Goal: Task Accomplishment & Management: Use online tool/utility

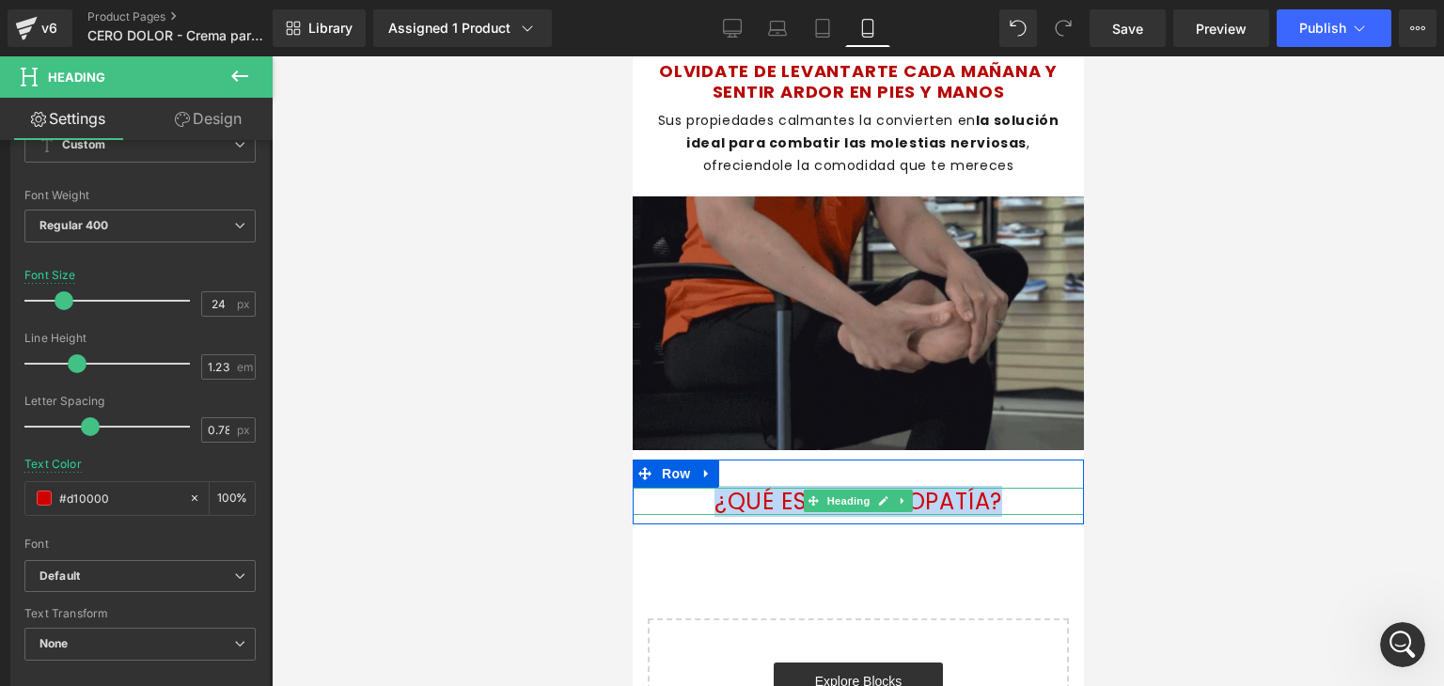
drag, startPoint x: 1005, startPoint y: 497, endPoint x: 698, endPoint y: 493, distance: 306.4
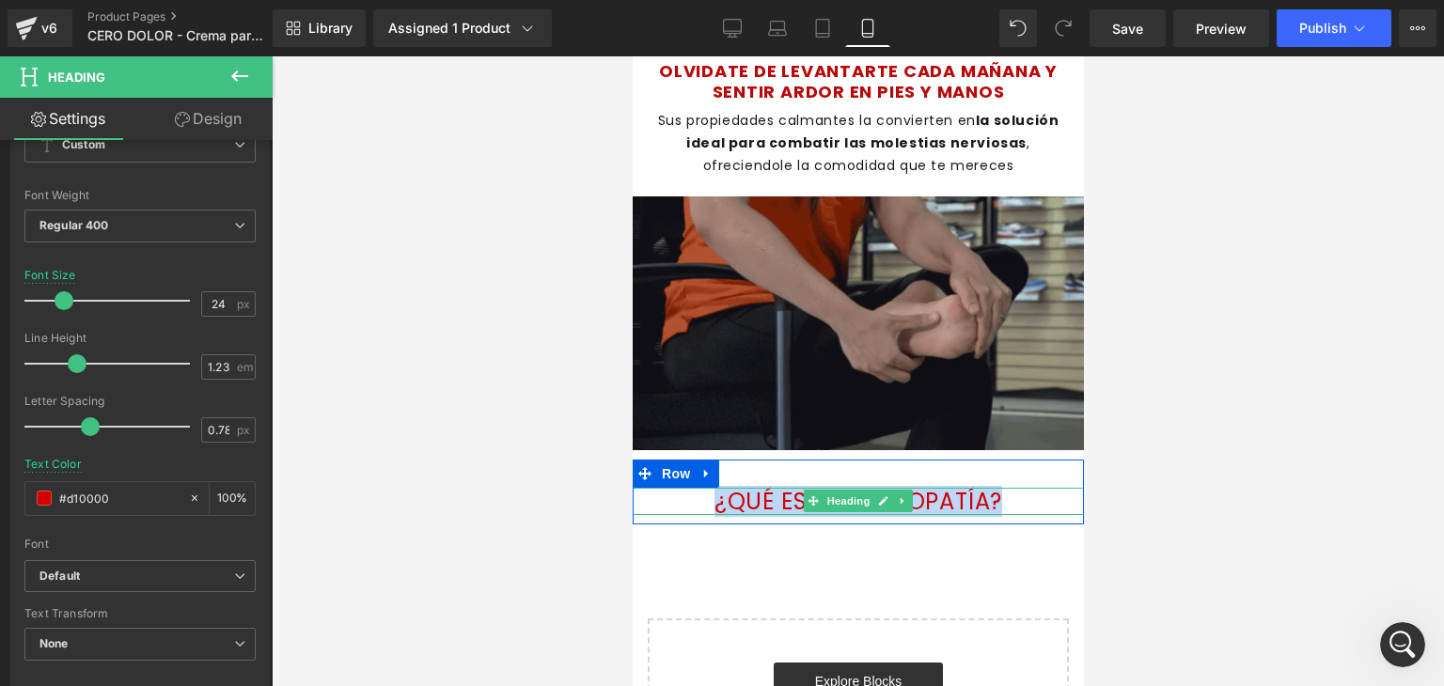
click at [698, 493] on h1 "¿QUÉ ES LA NEUROPATÍA?" at bounding box center [857, 502] width 451 height 28
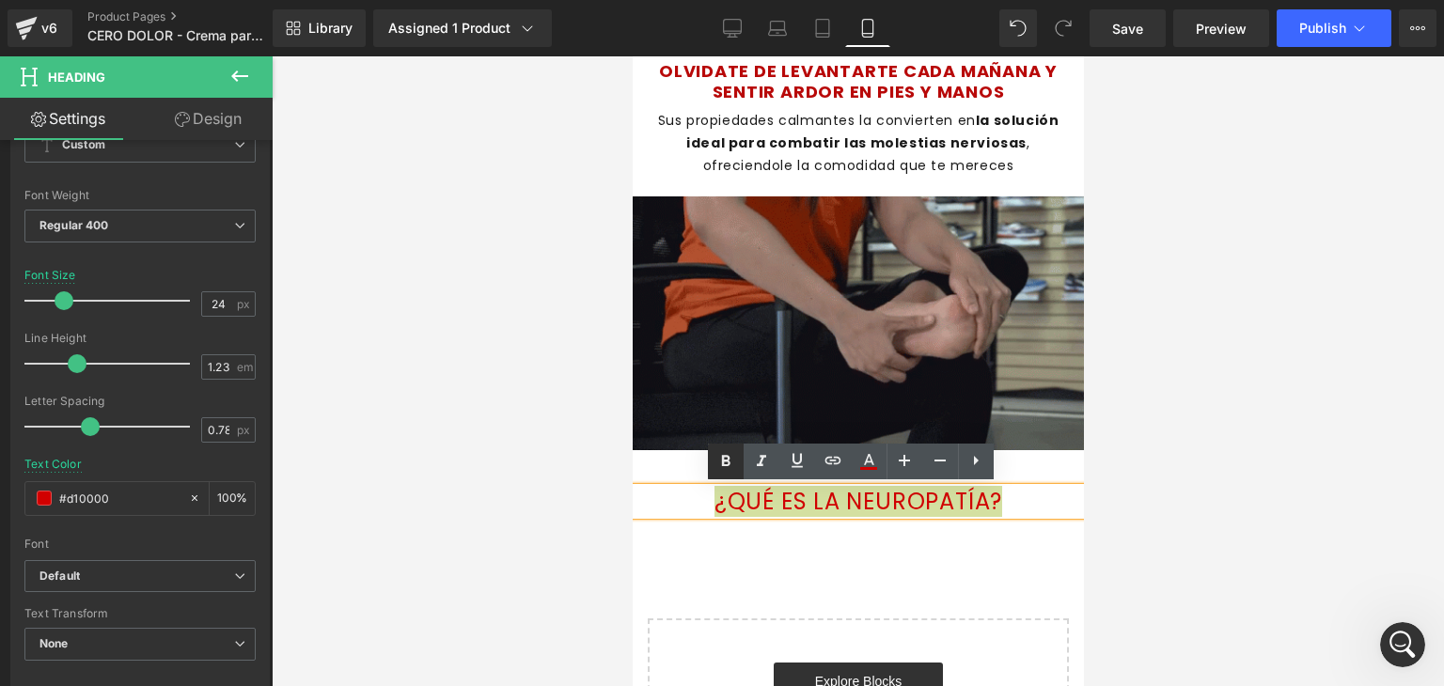
click at [729, 452] on icon at bounding box center [725, 461] width 23 height 23
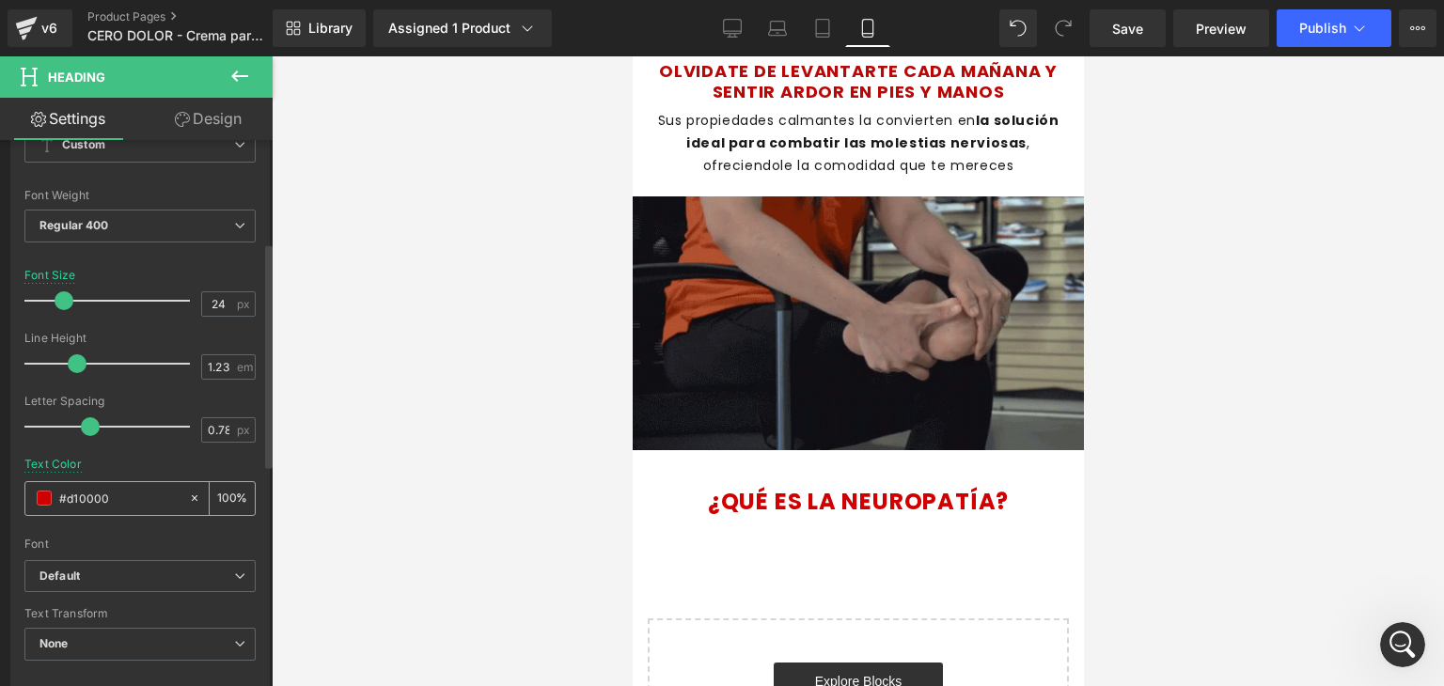
click at [41, 498] on span at bounding box center [44, 498] width 15 height 15
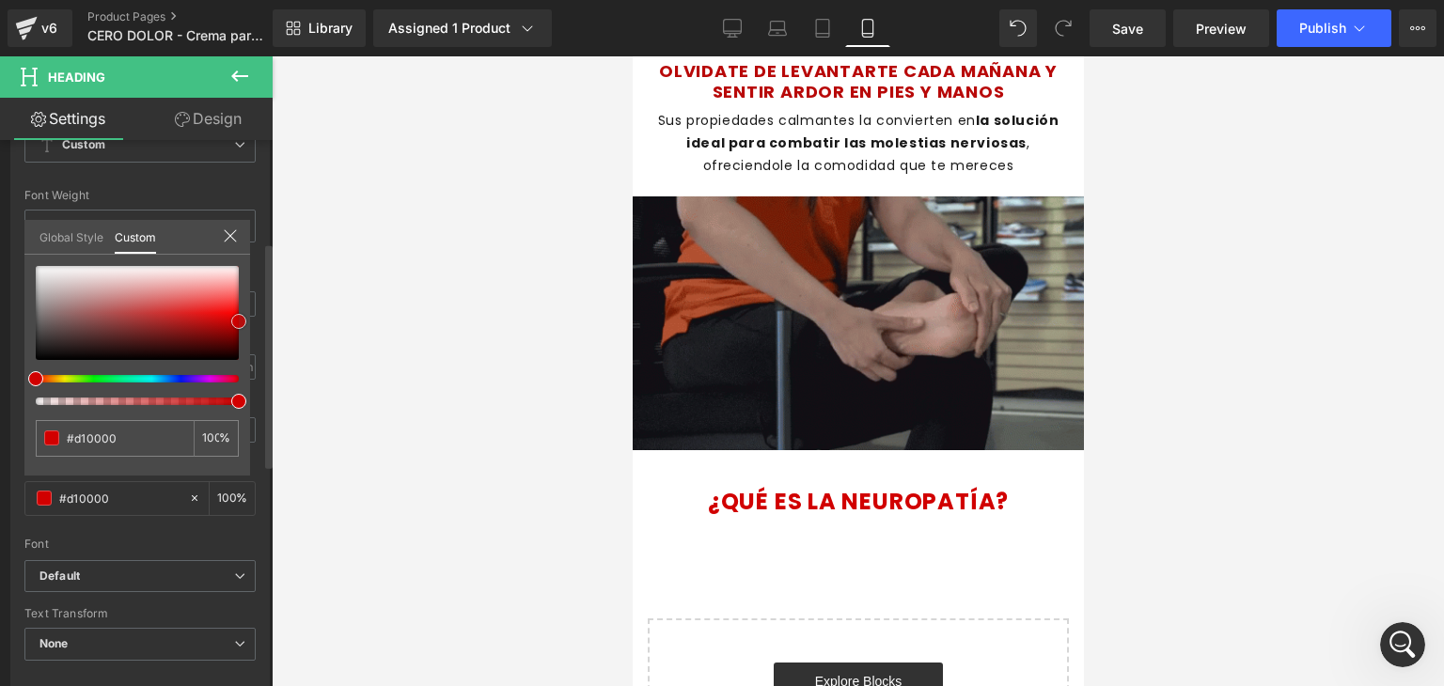
type input "#bb1010"
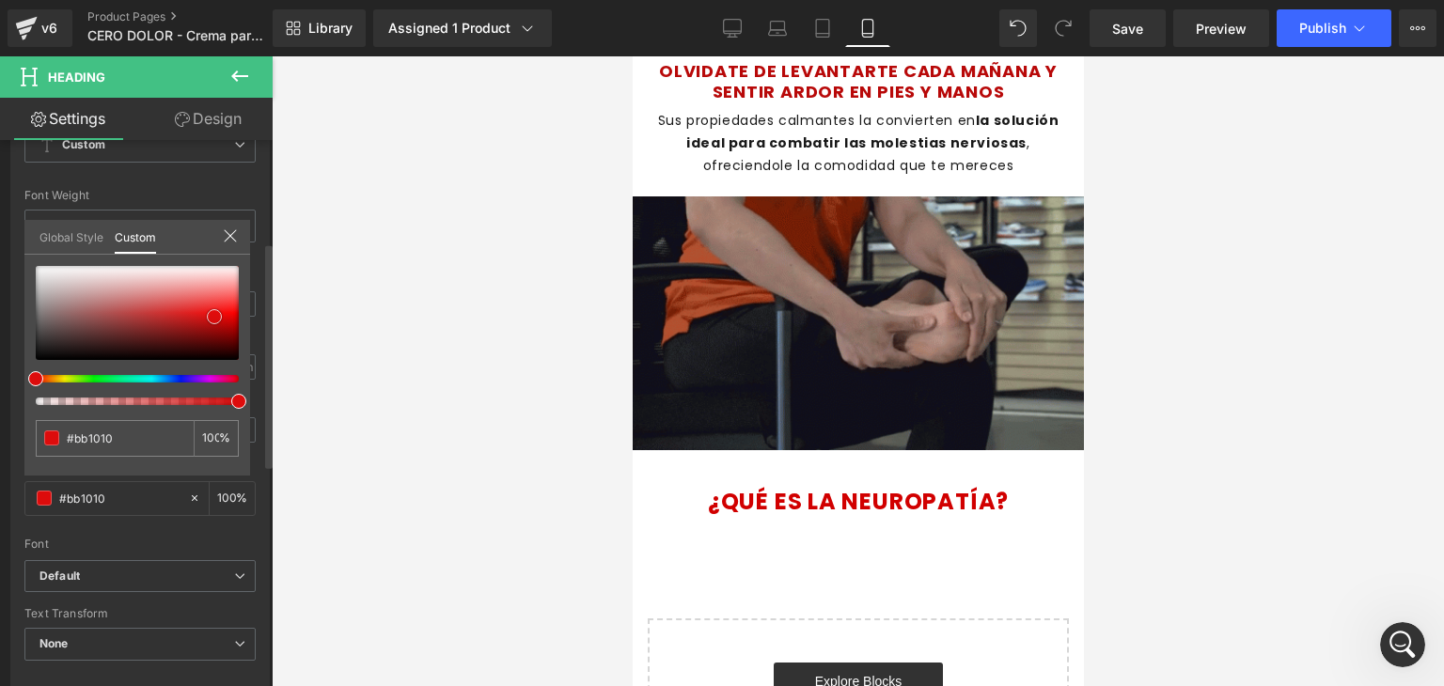
type input "#c01010"
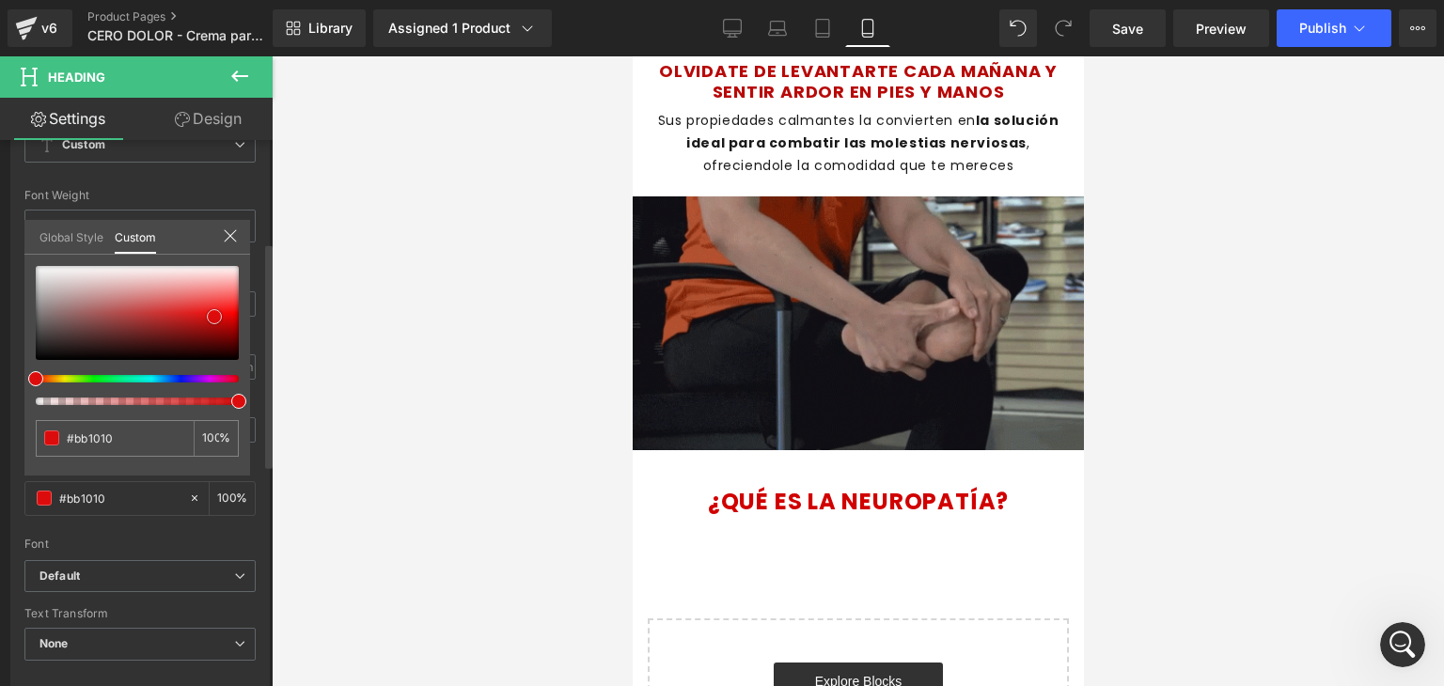
type input "#c01010"
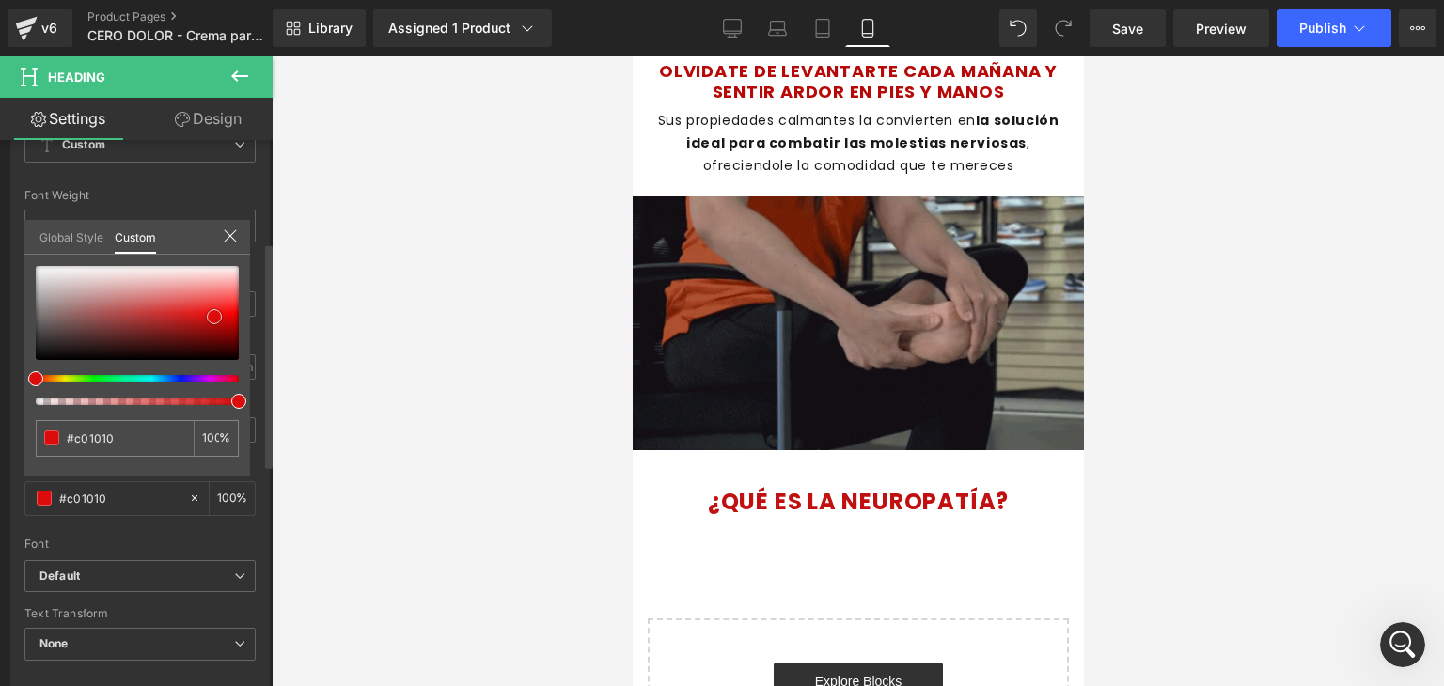
type input "#d70d0d"
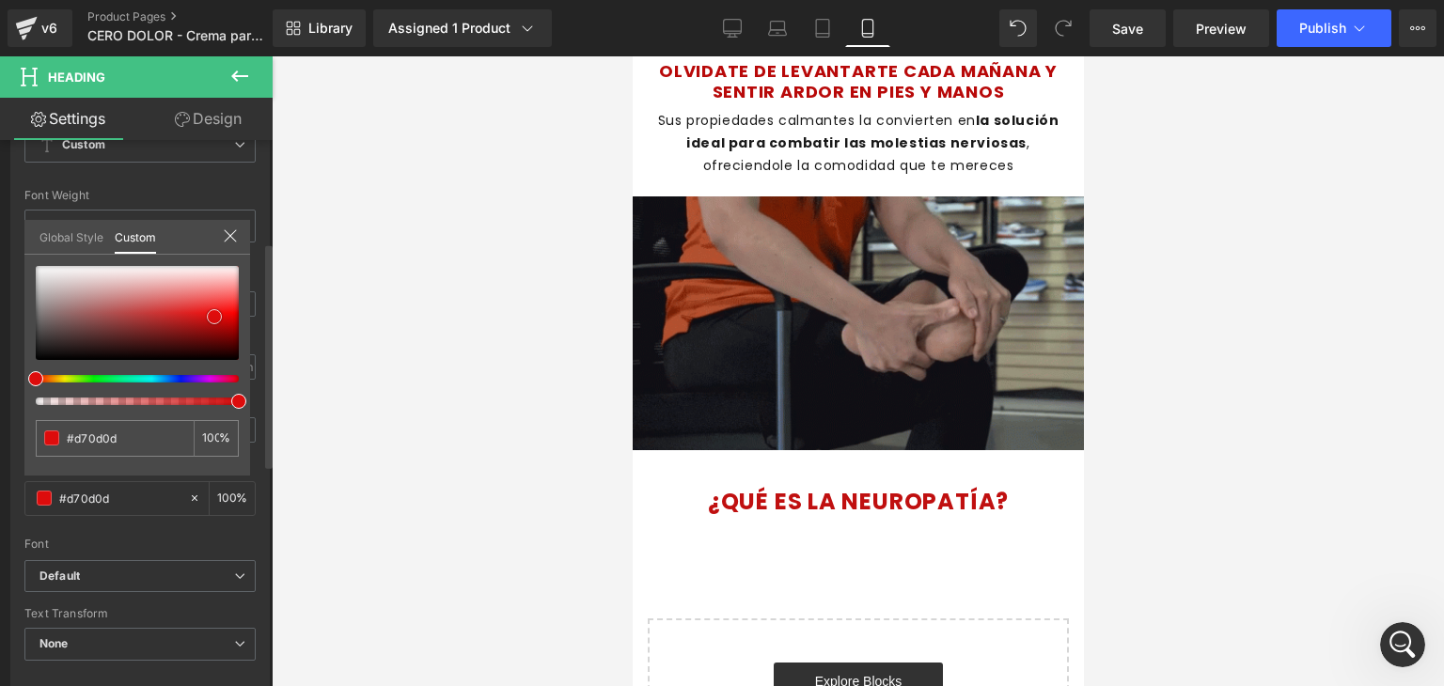
type input "#ee0b0b"
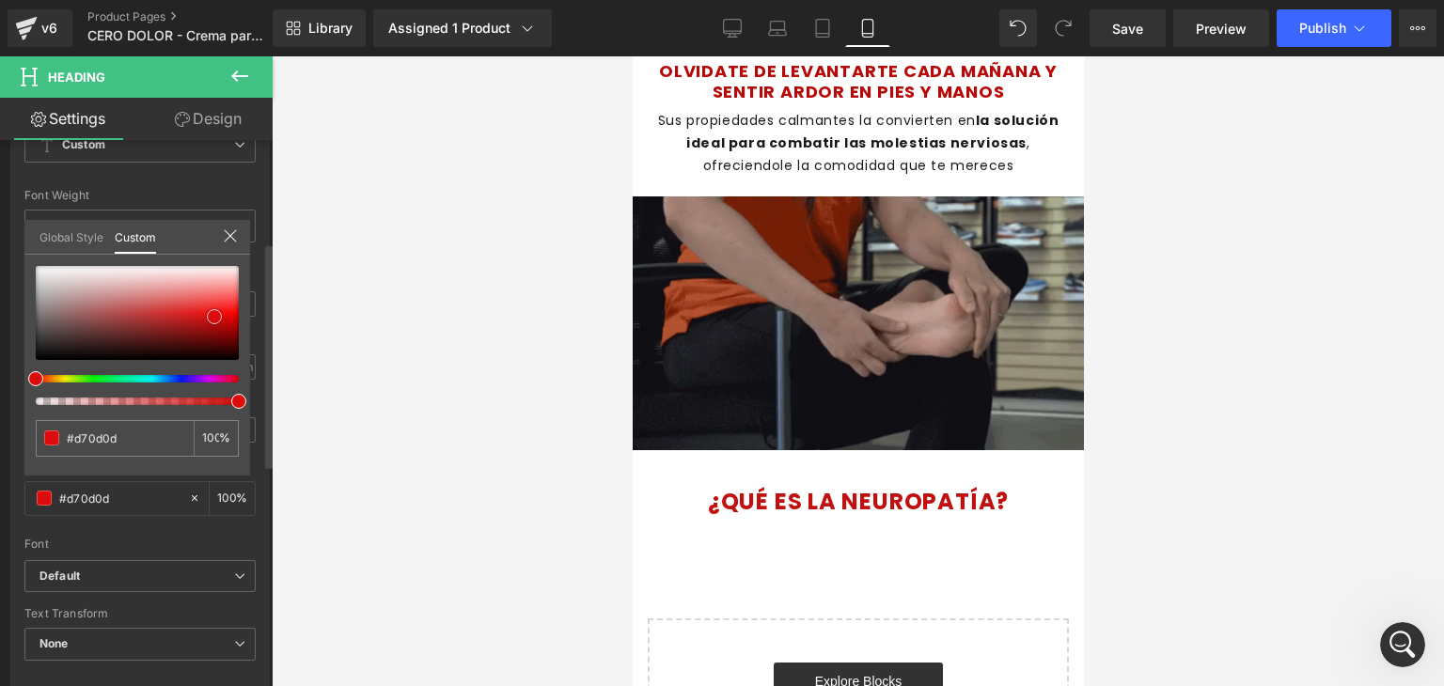
type input "#ee0b0b"
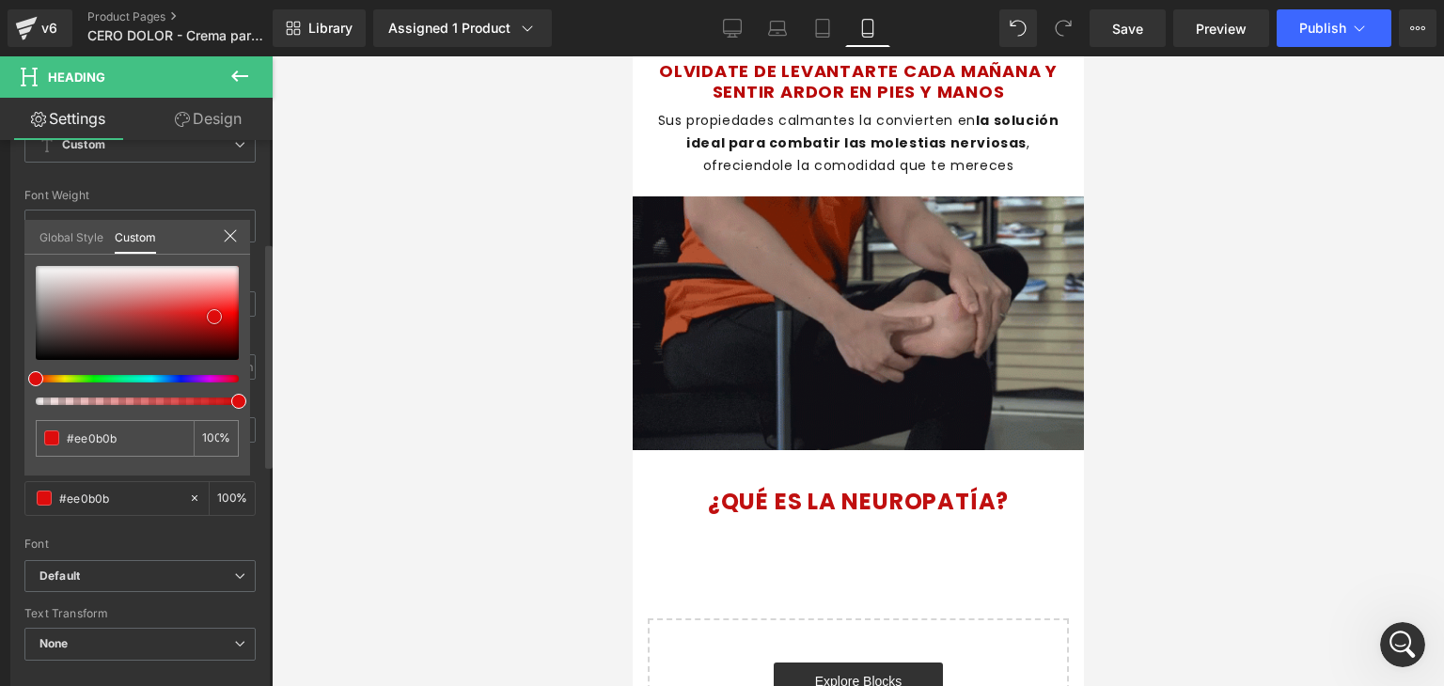
type input "#f20707"
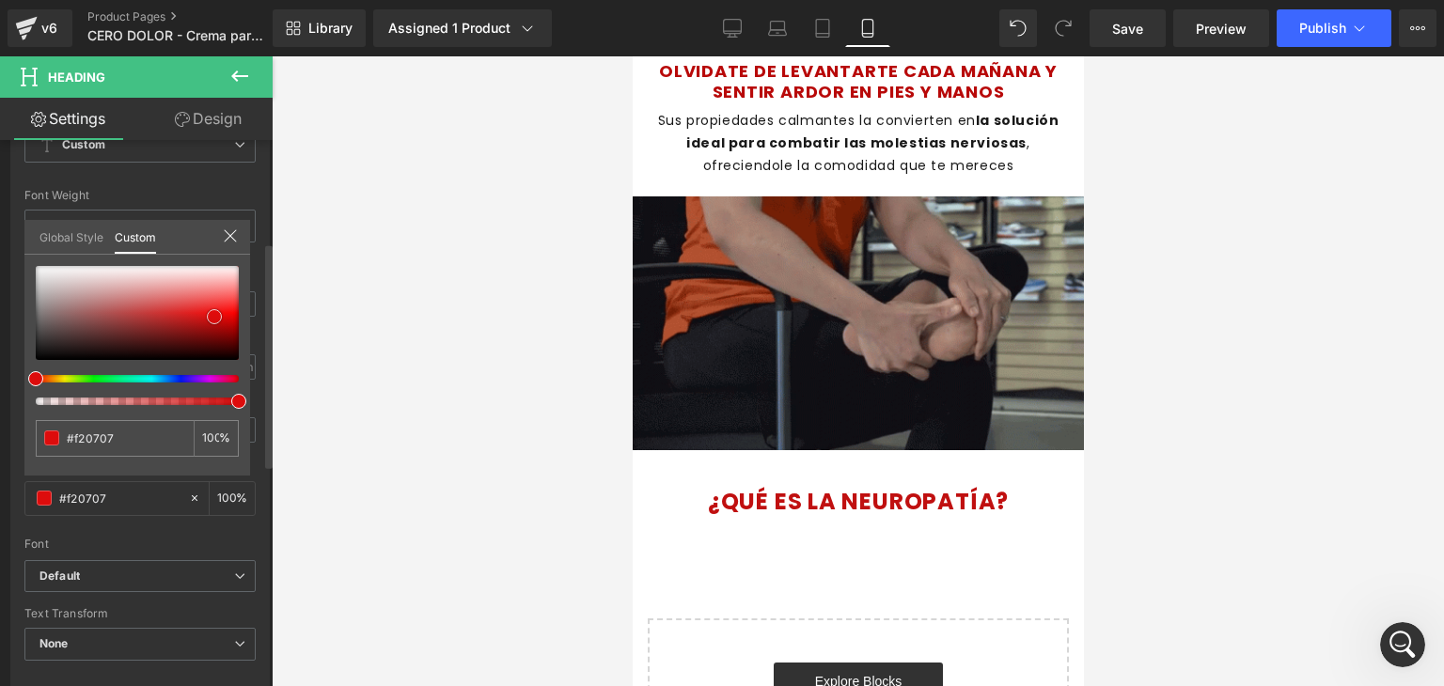
type input "#f80b0b"
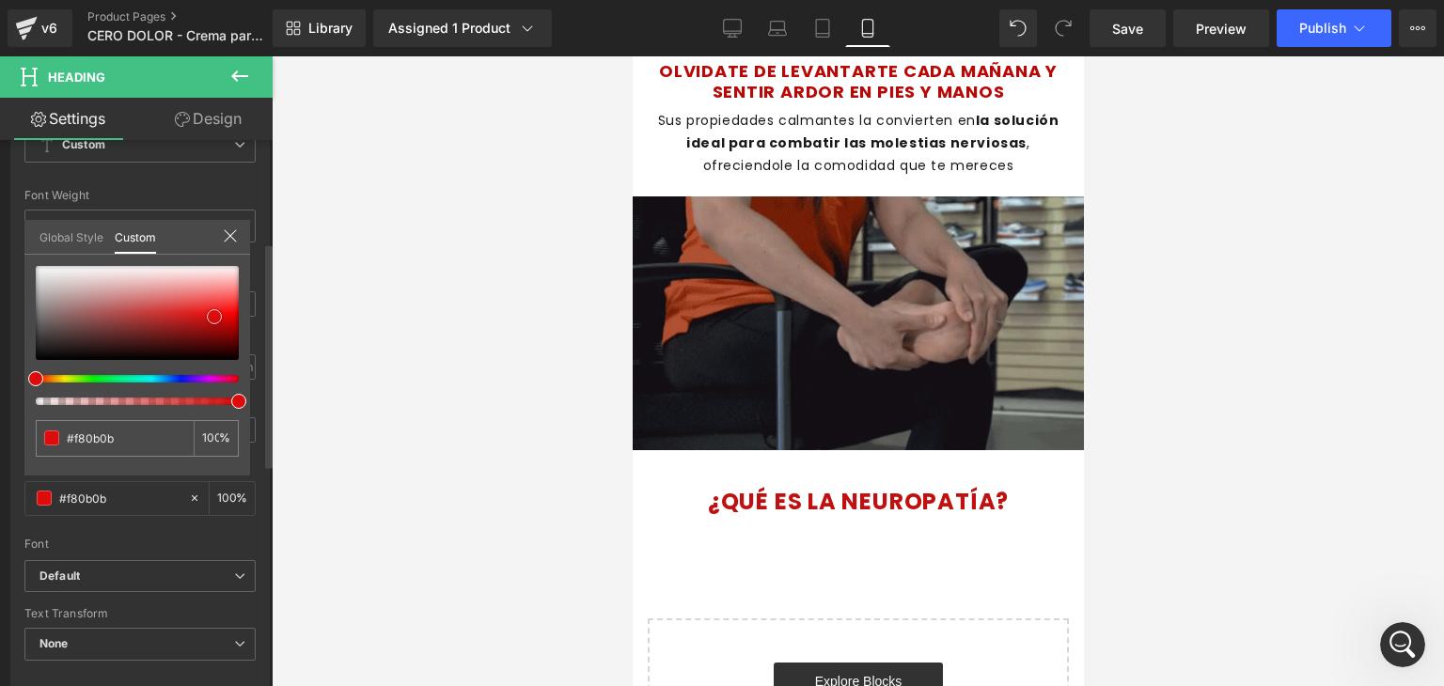
type input "#fa0a0a"
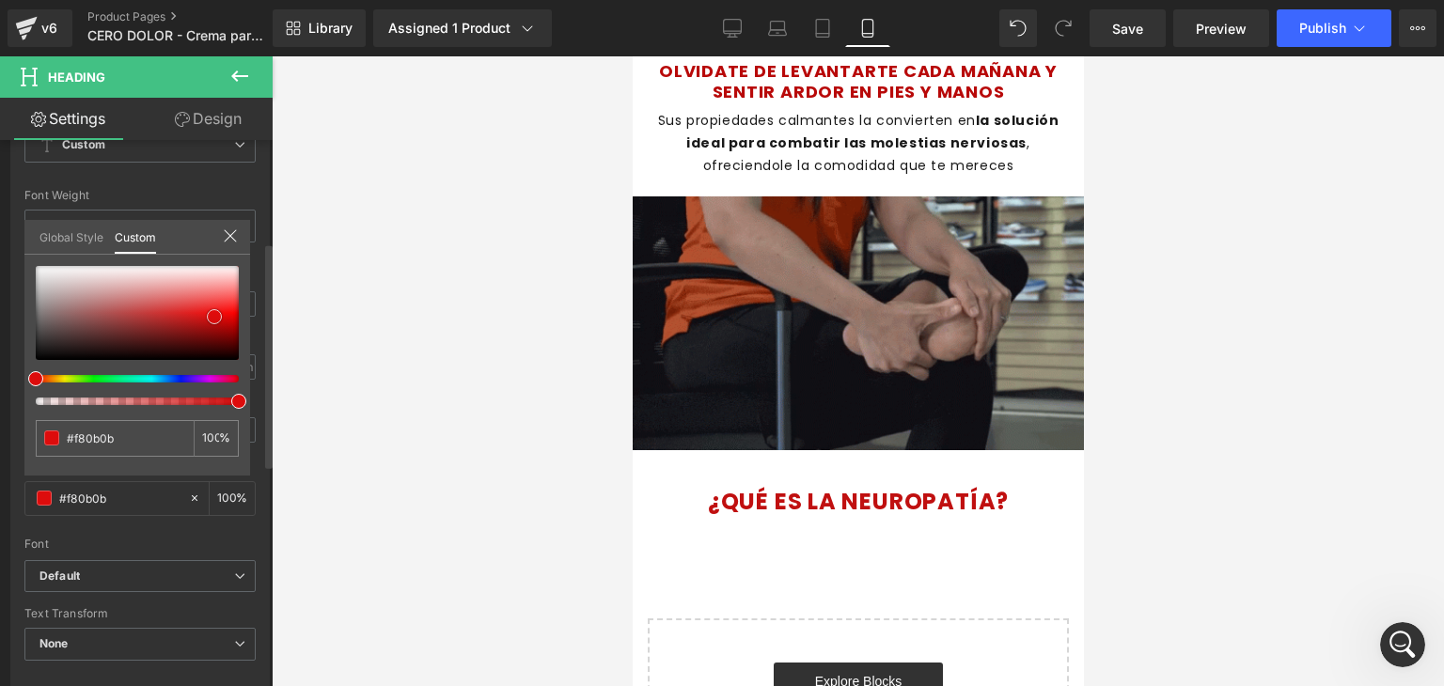
type input "#fa0a0a"
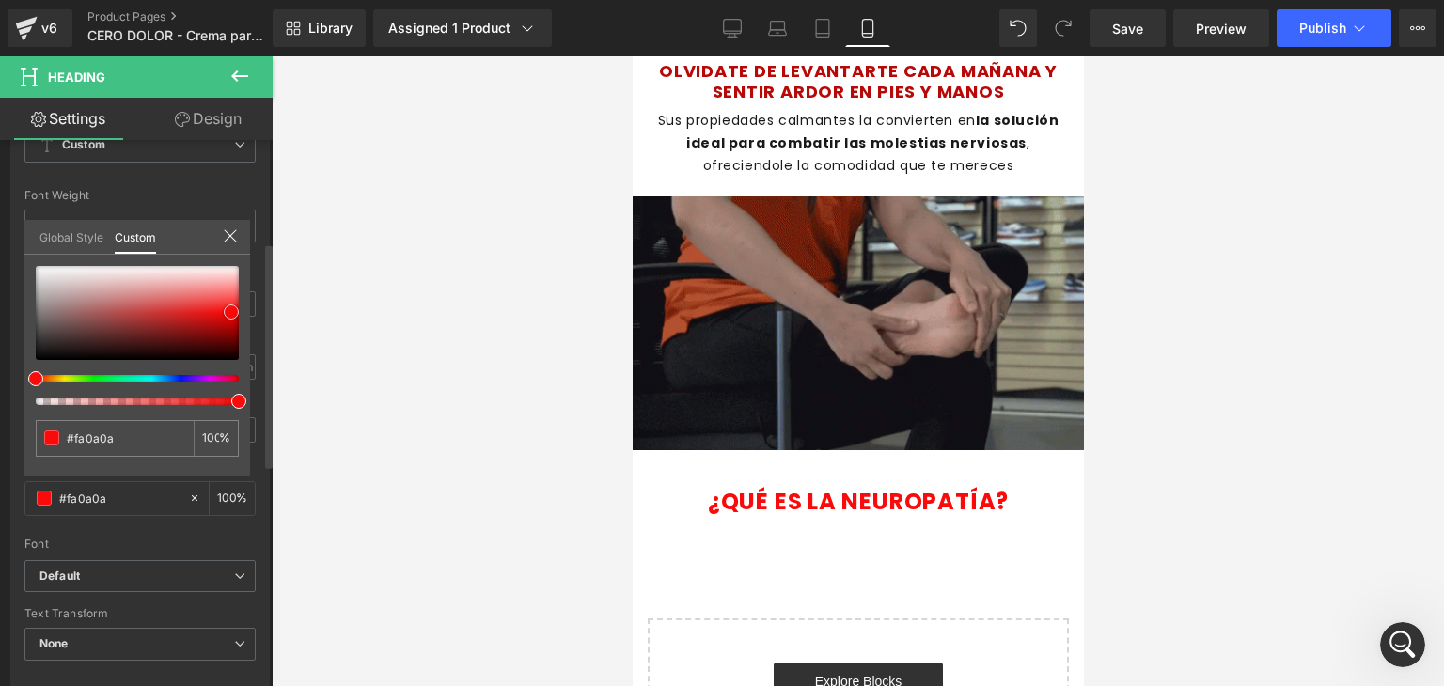
type input "#f90505"
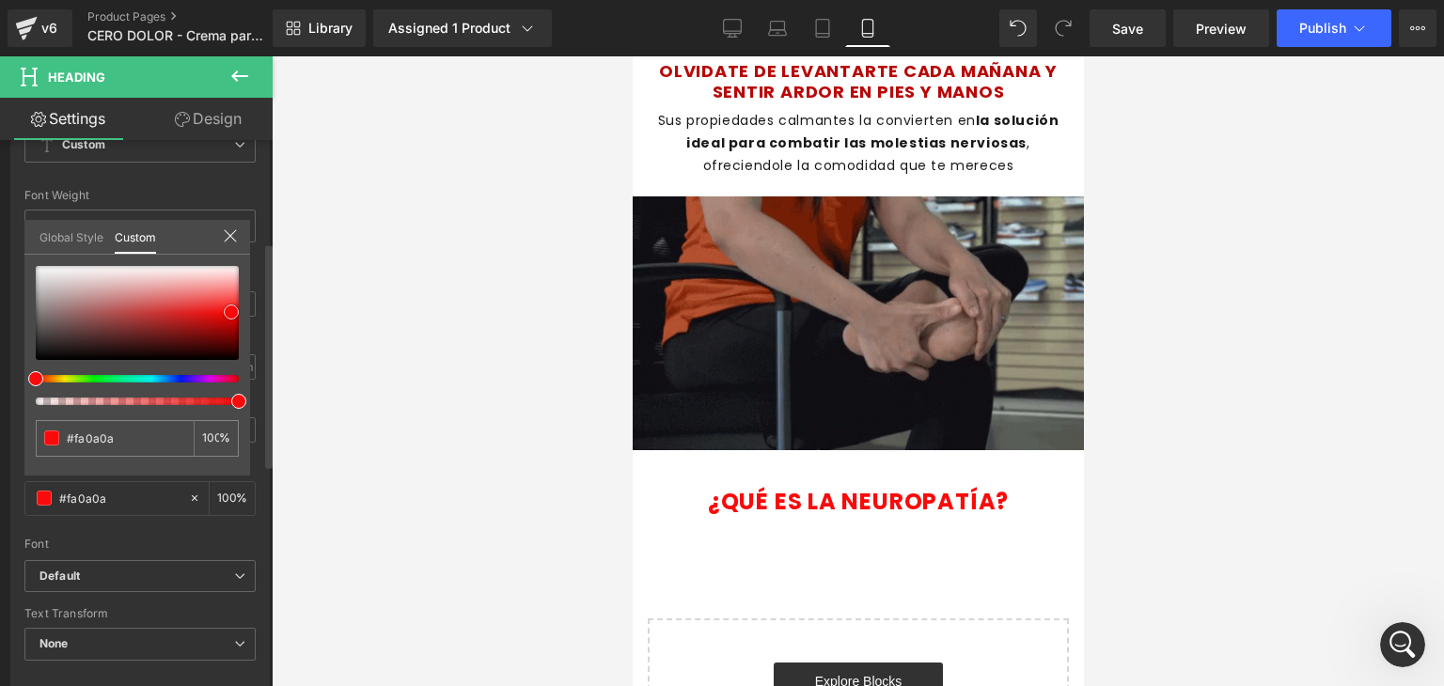
type input "#f90505"
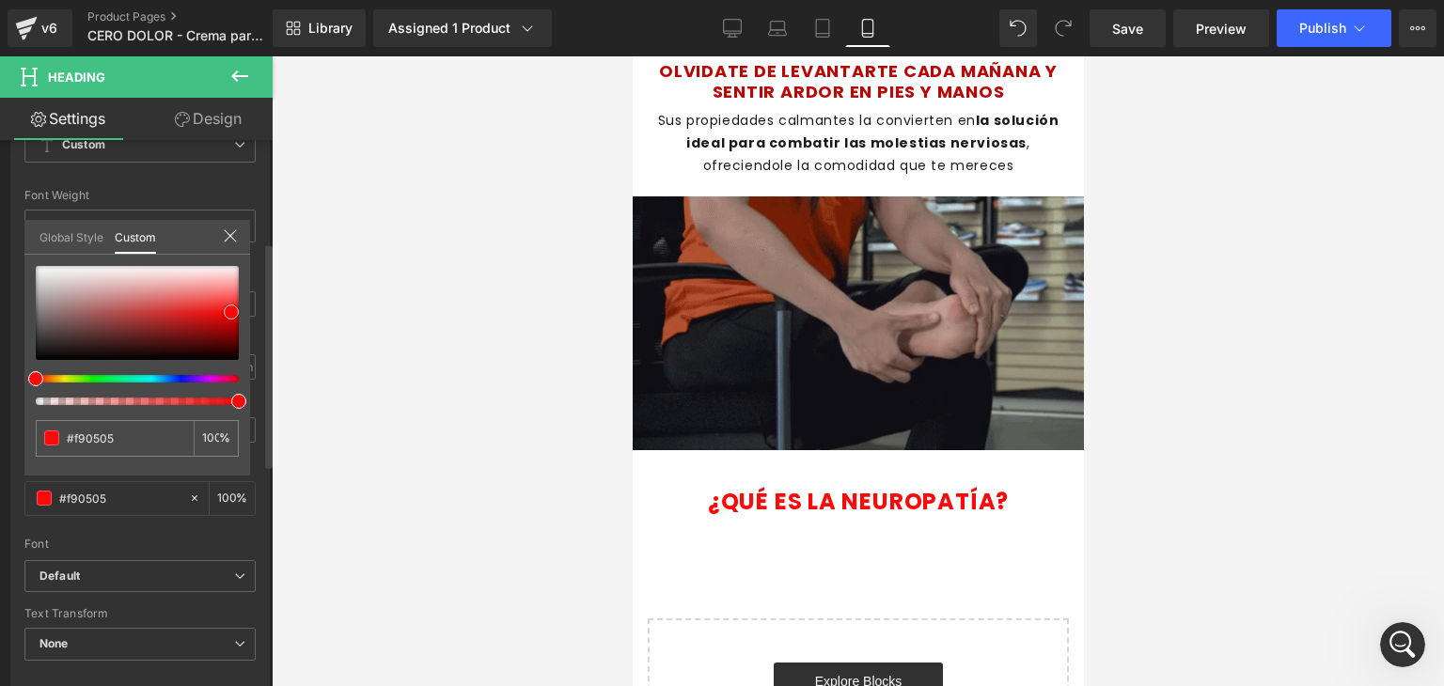
type input "#f40404"
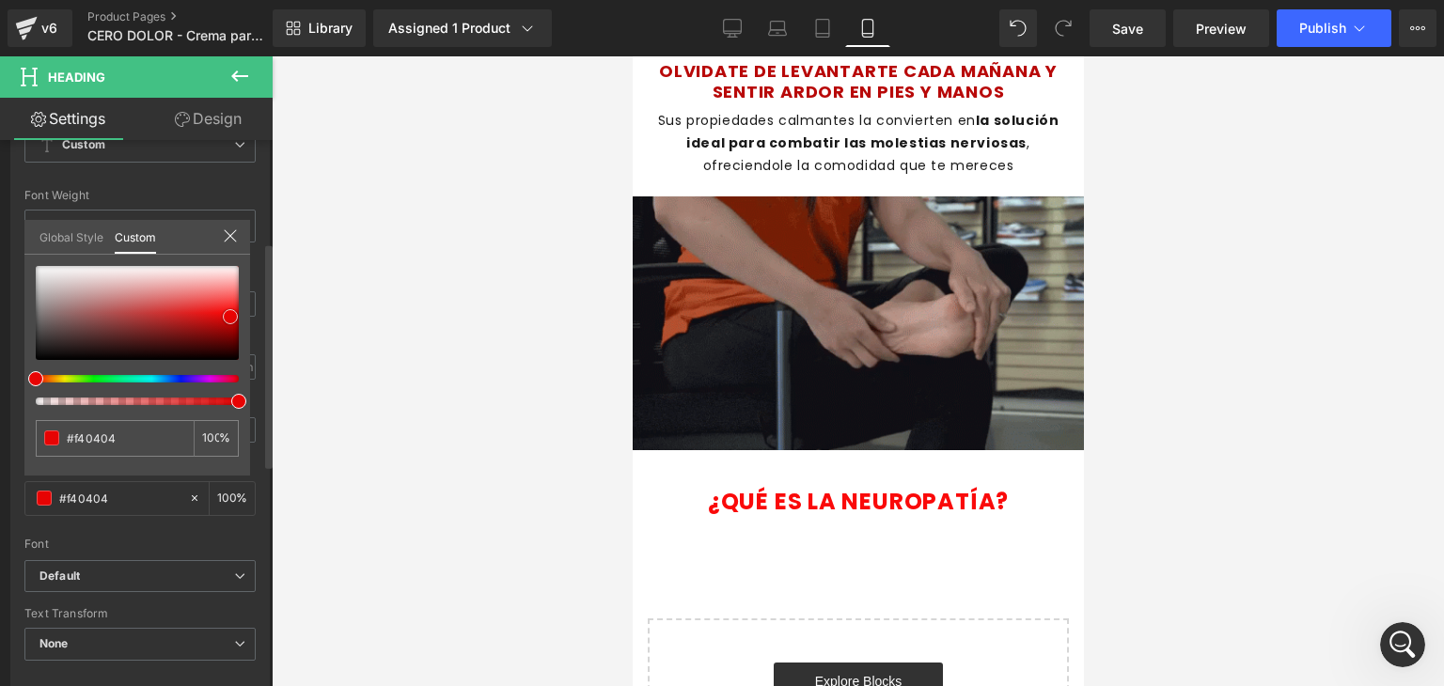
type input "#f10303"
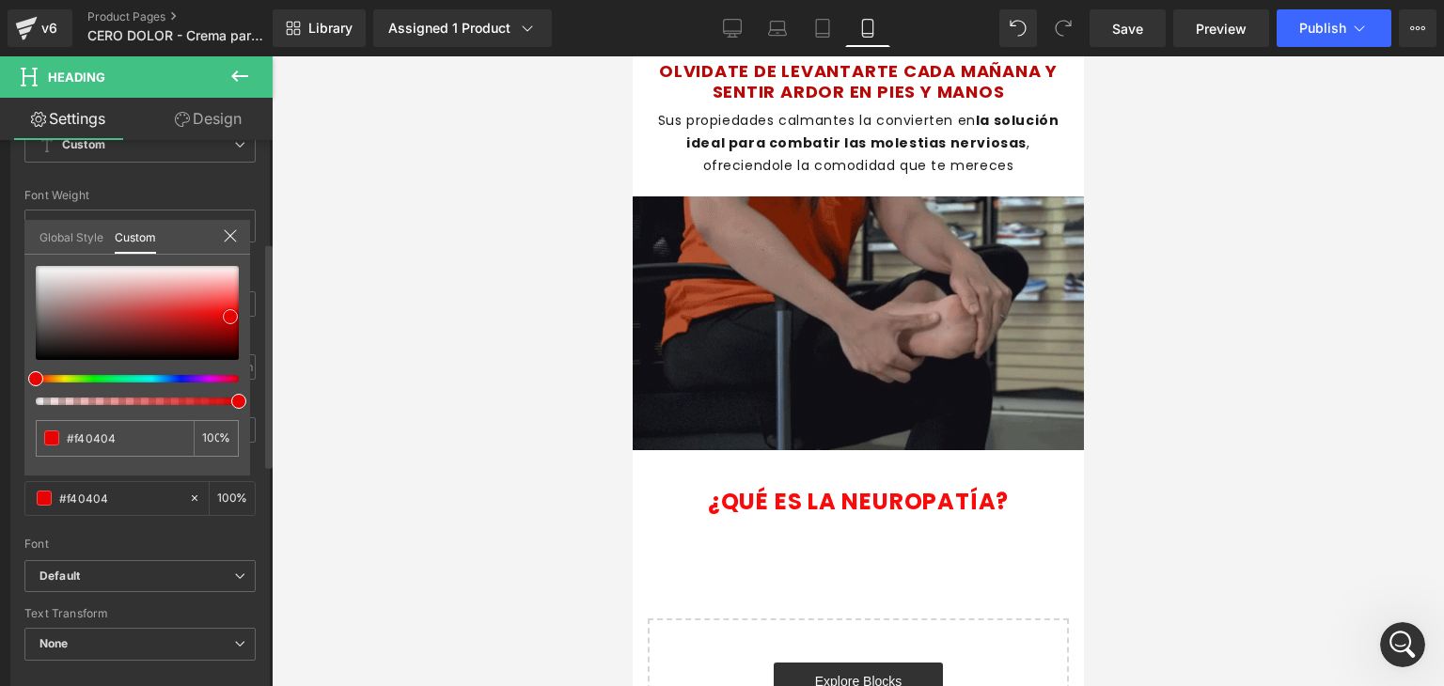
type input "#f10303"
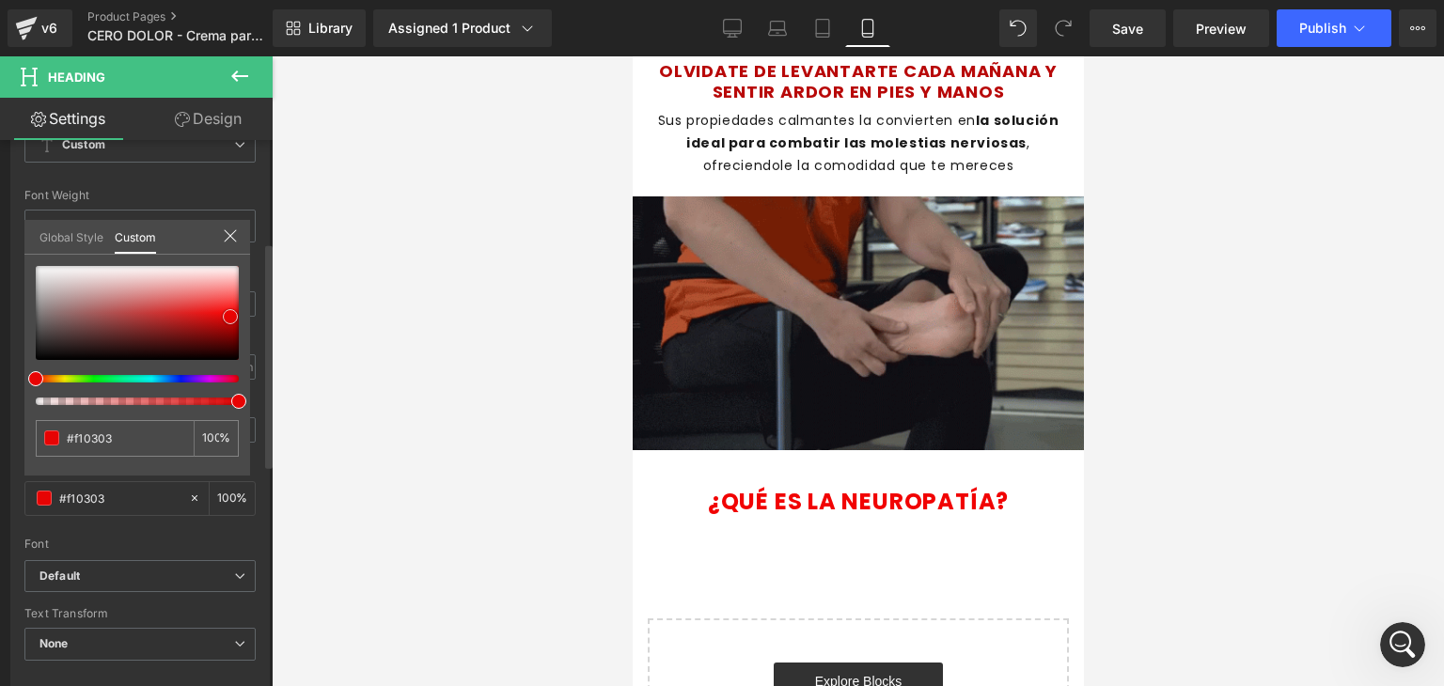
type input "#e70303"
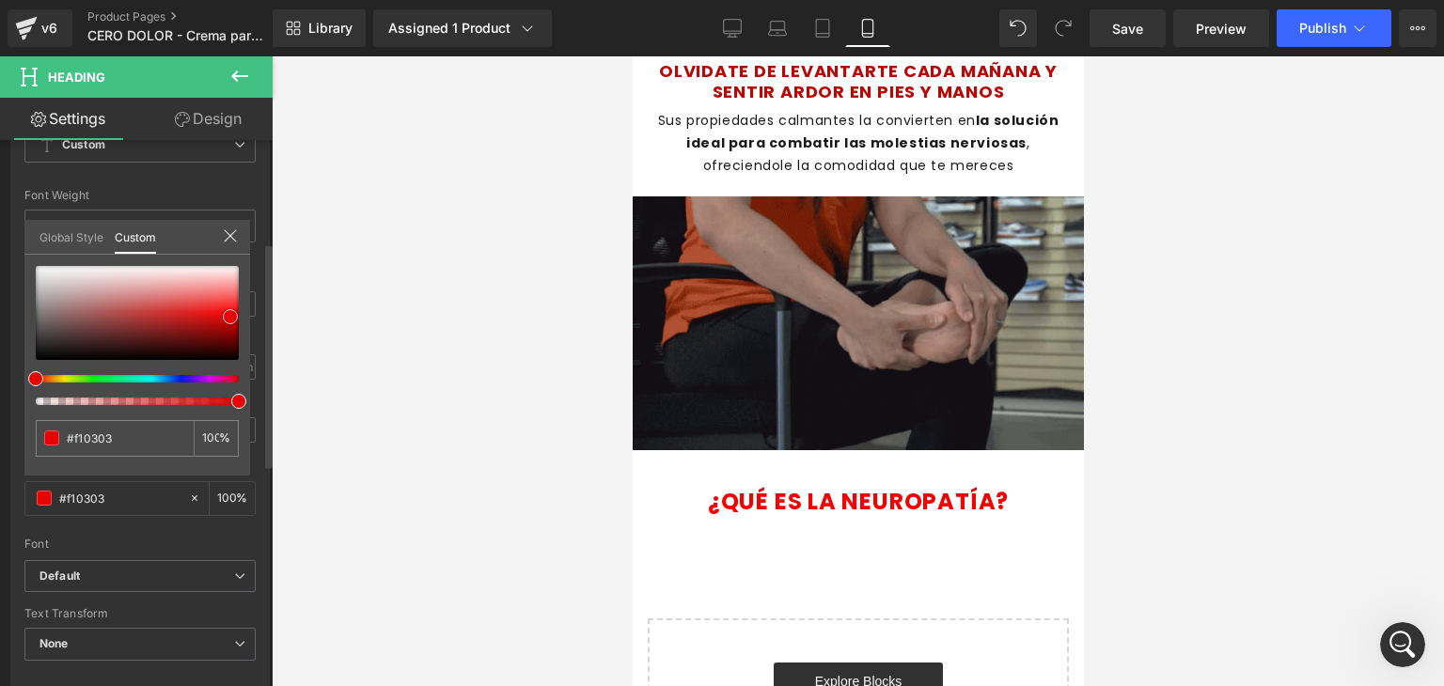
type input "#e70303"
type input "#db0404"
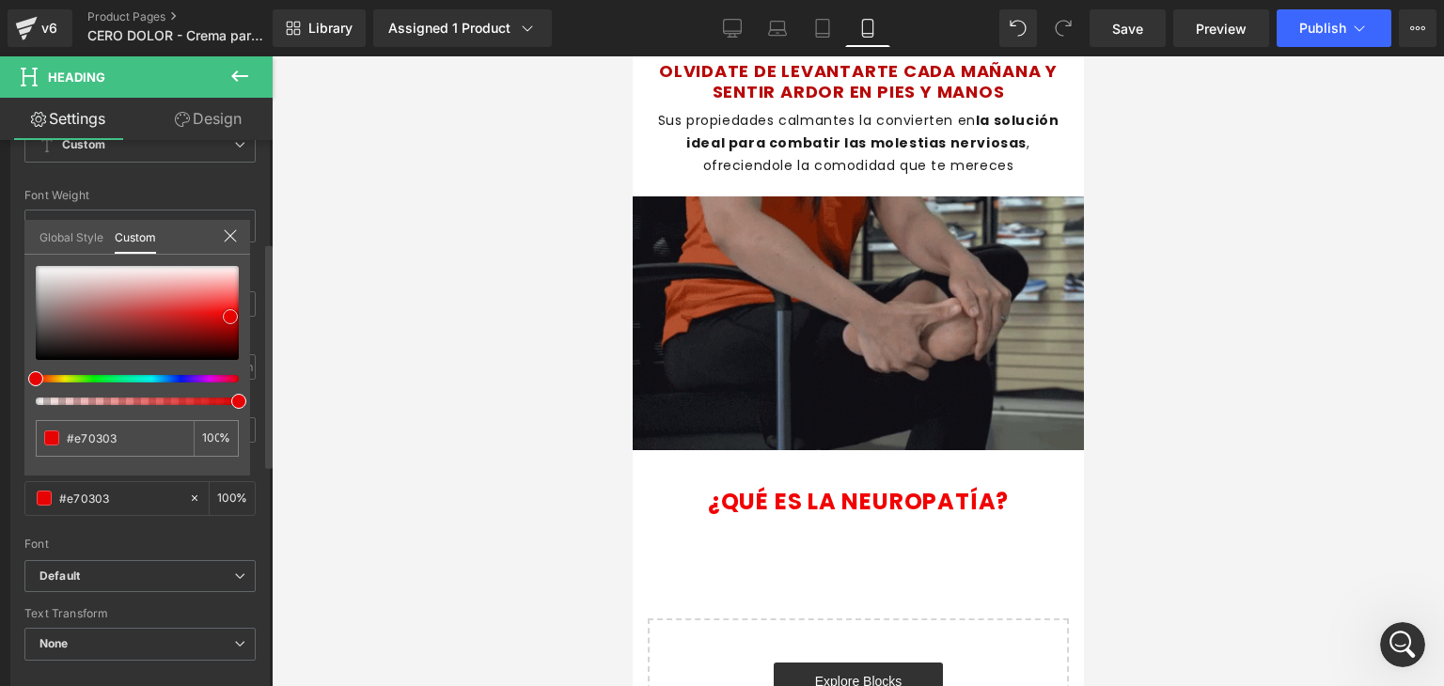
type input "#db0404"
type input "#d10404"
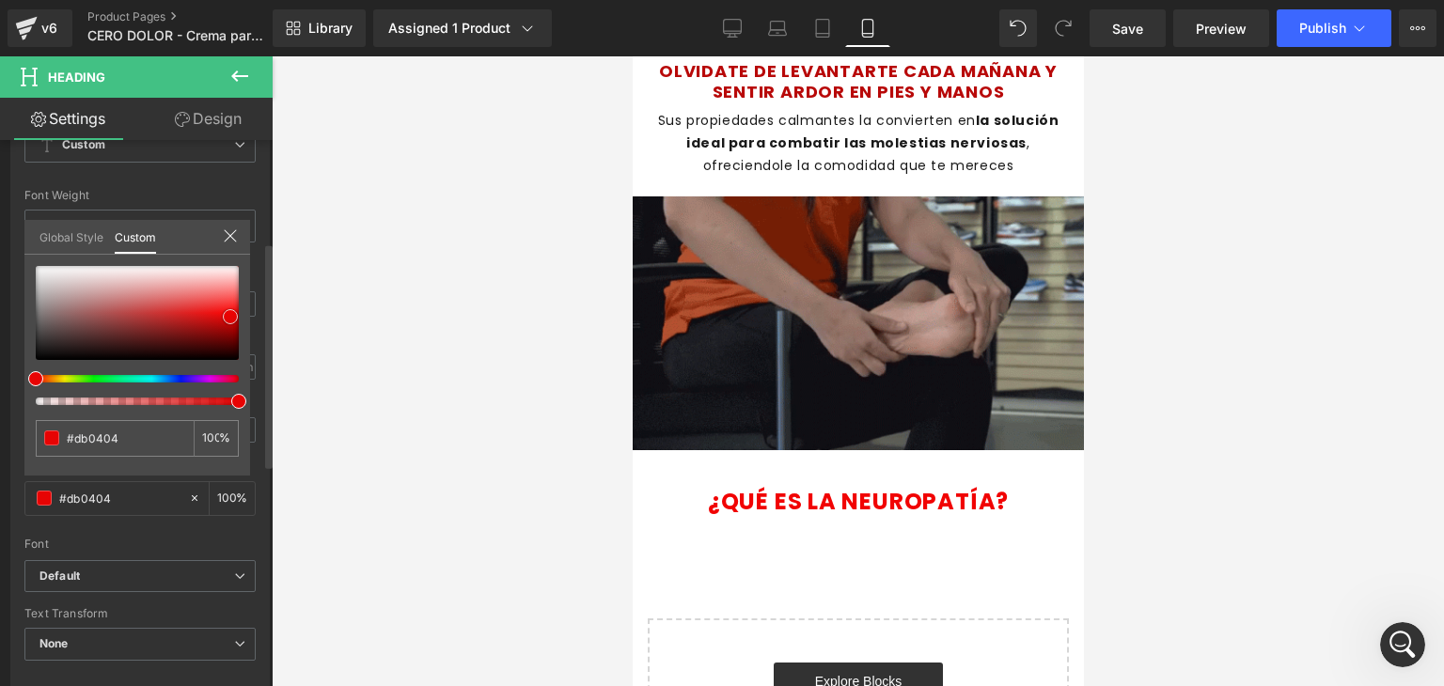
type input "#d10404"
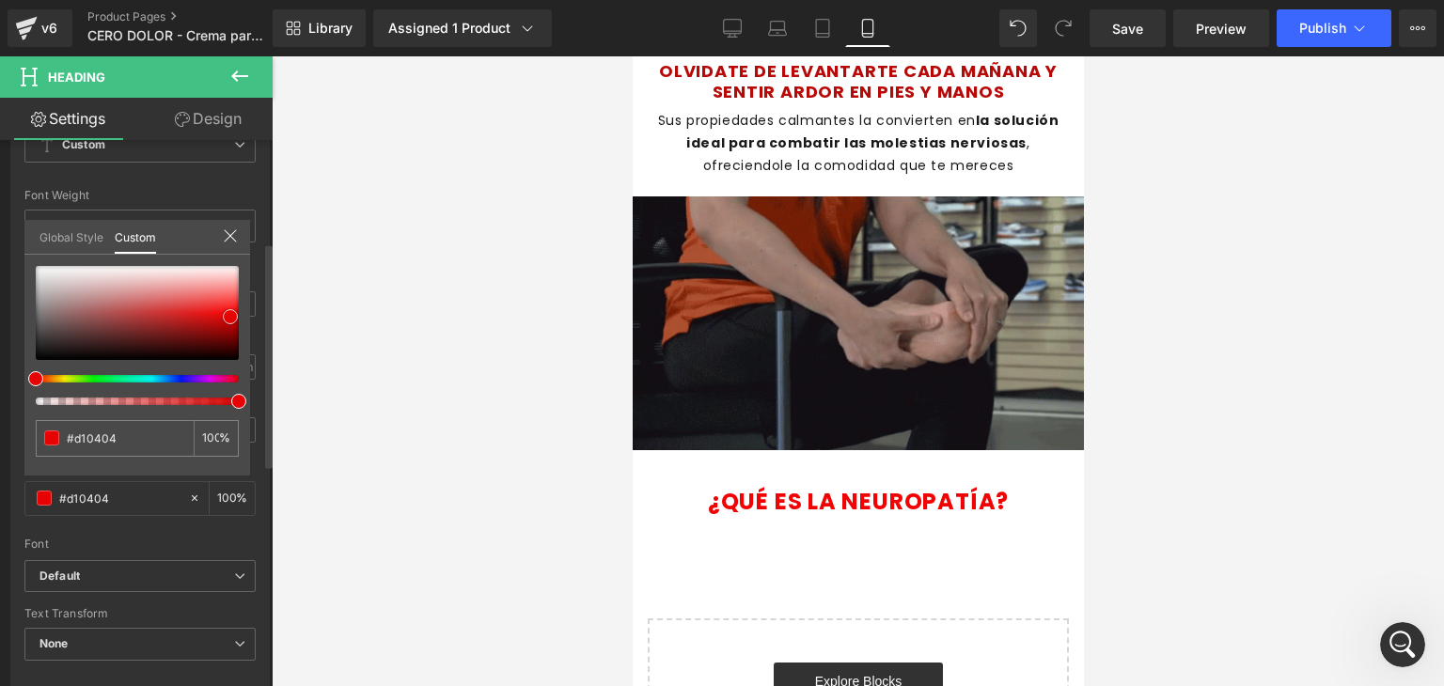
type input "#cb0505"
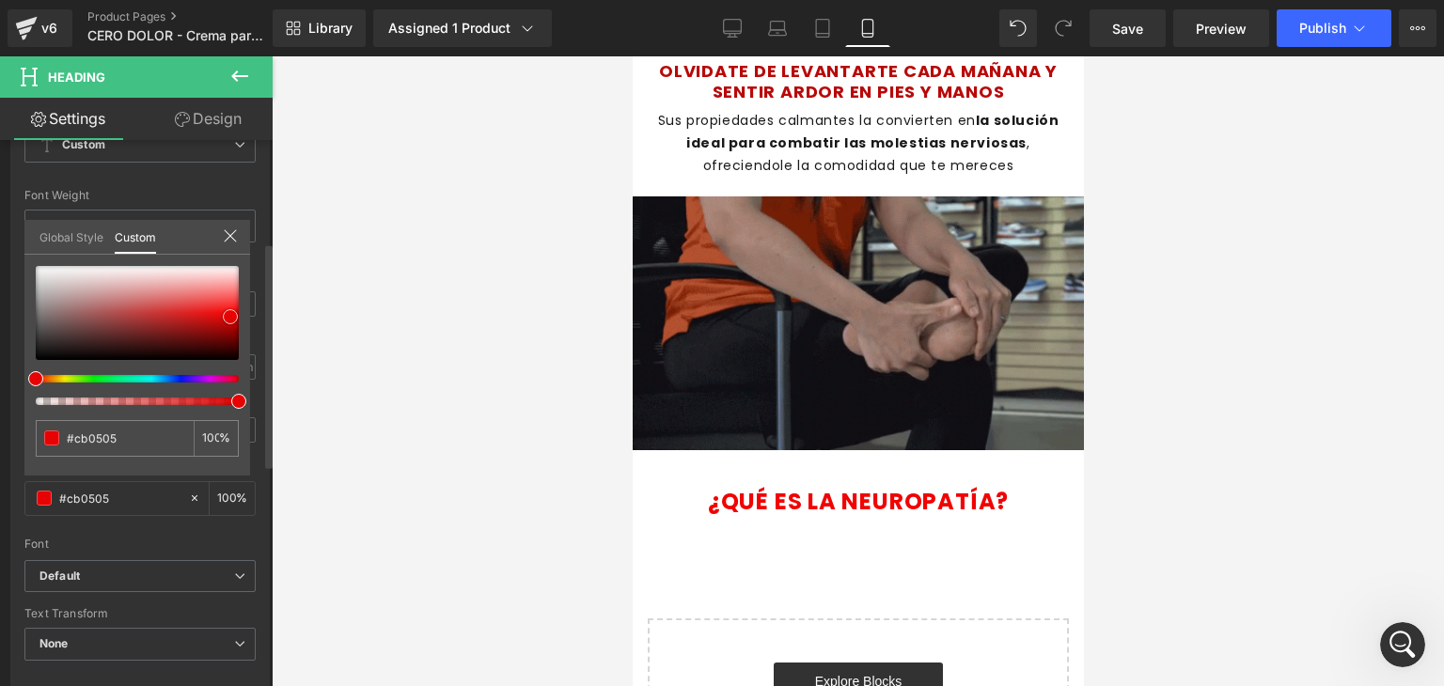
type input "#bc0404"
type input "#c20303"
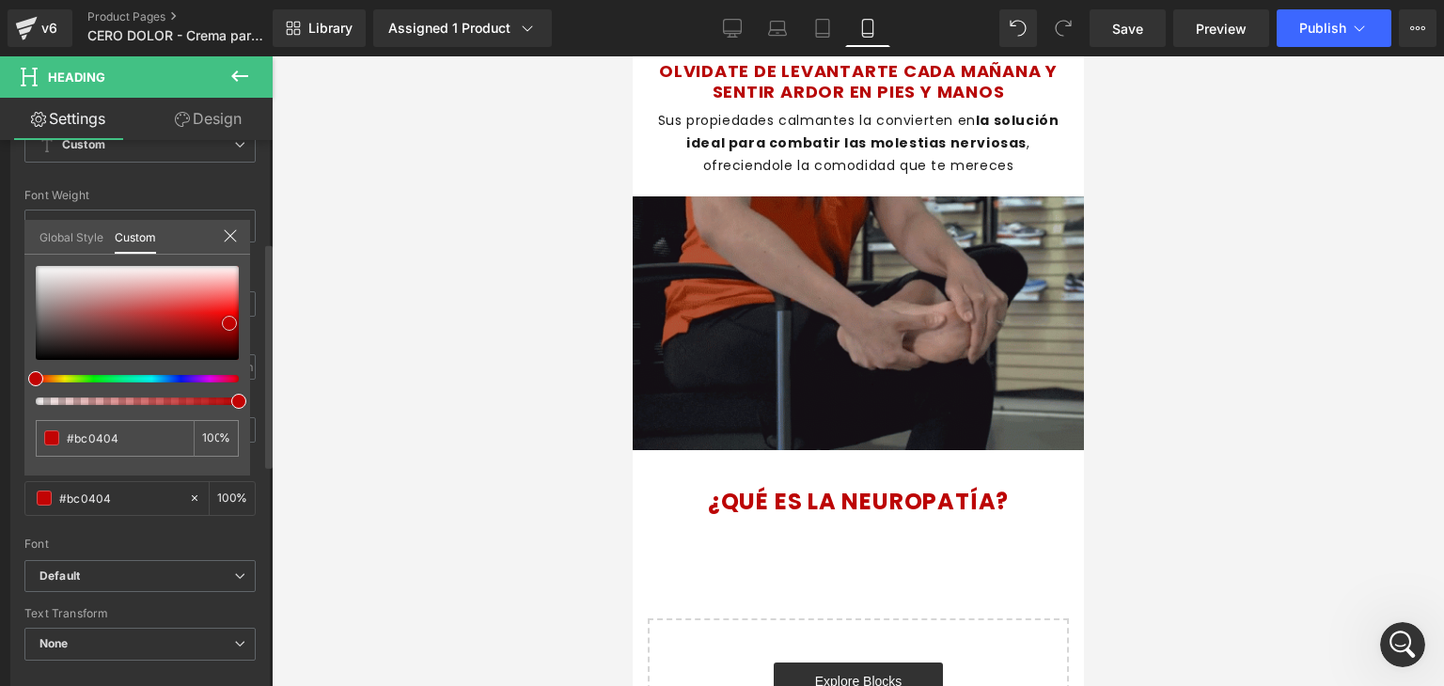
type input "#c20303"
type input "#c30202"
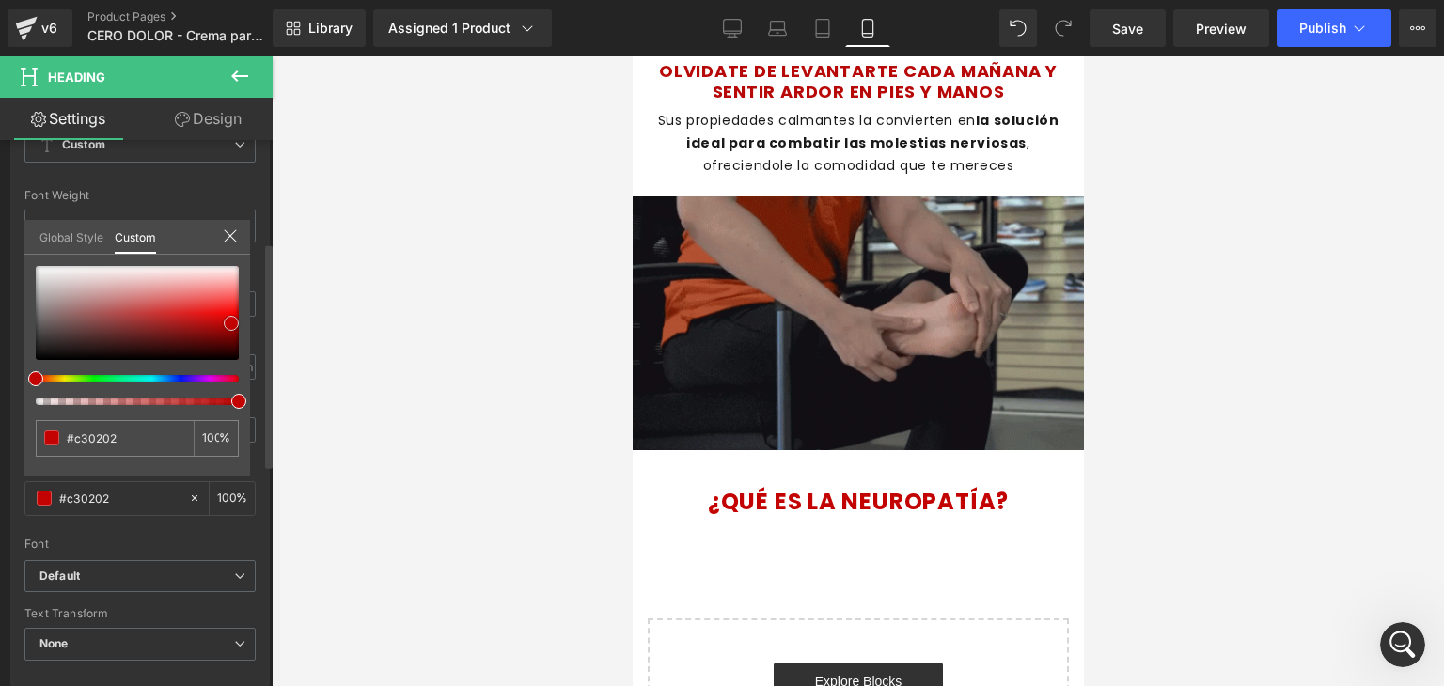
type input "#c80303"
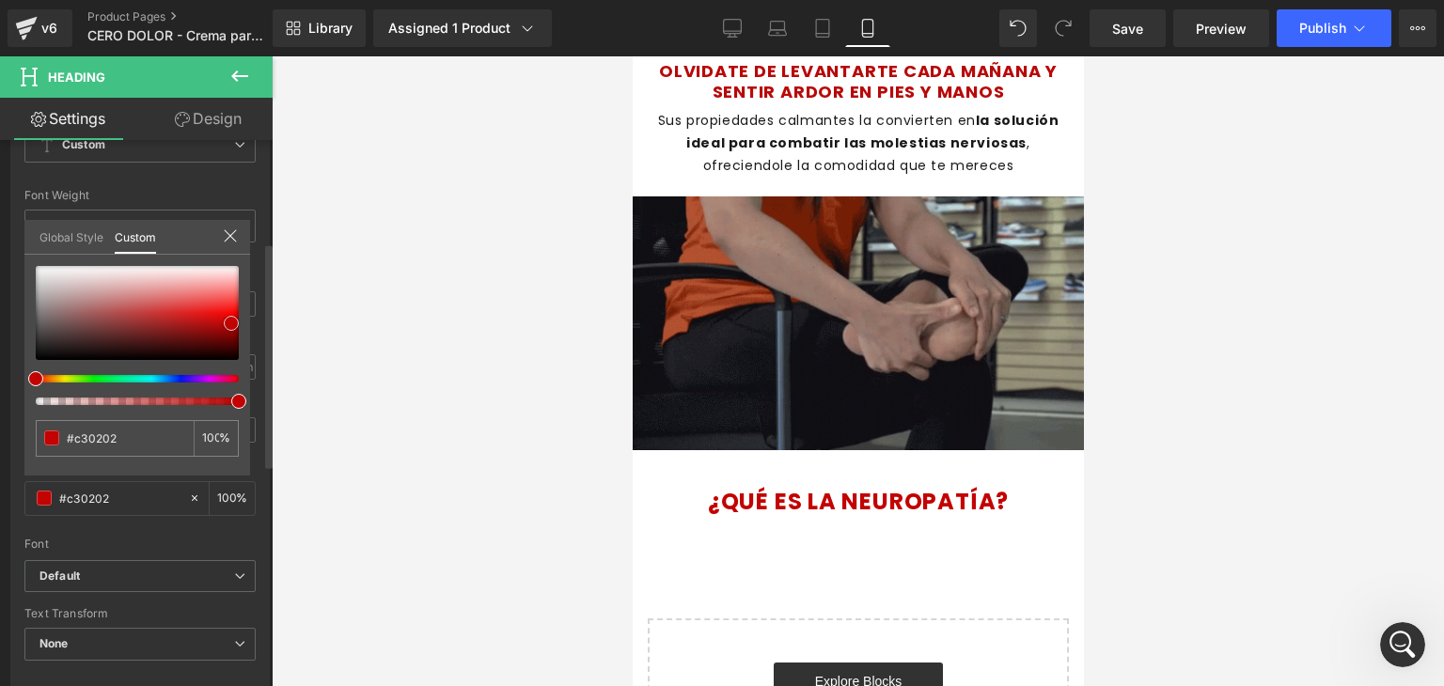
type input "#c80303"
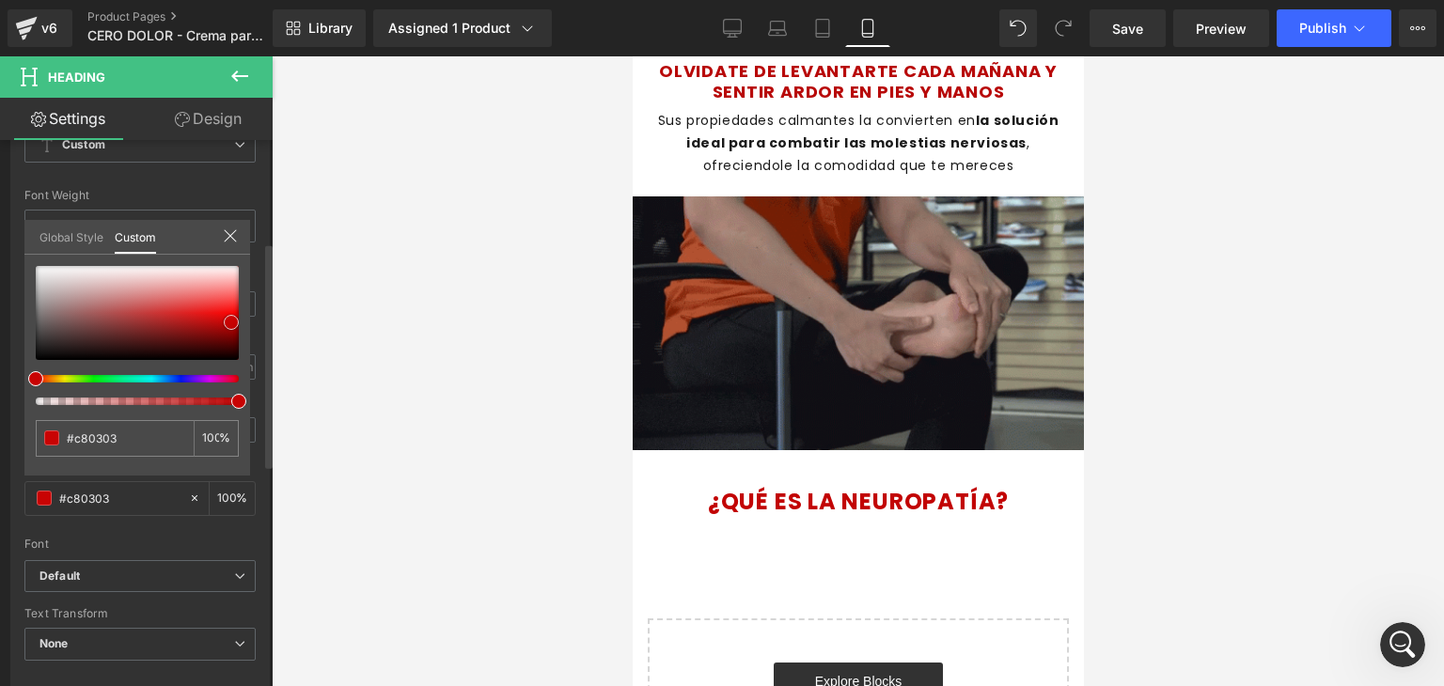
type input "#c20303"
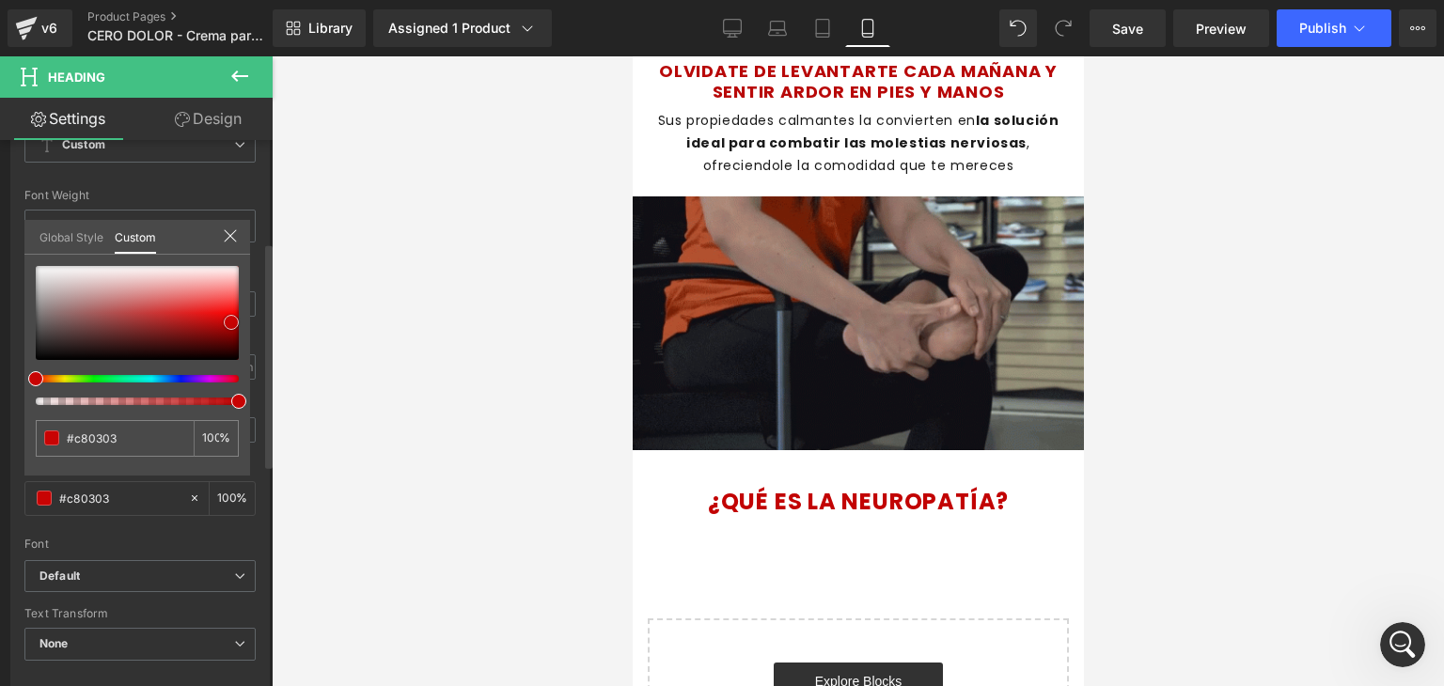
type input "#c20303"
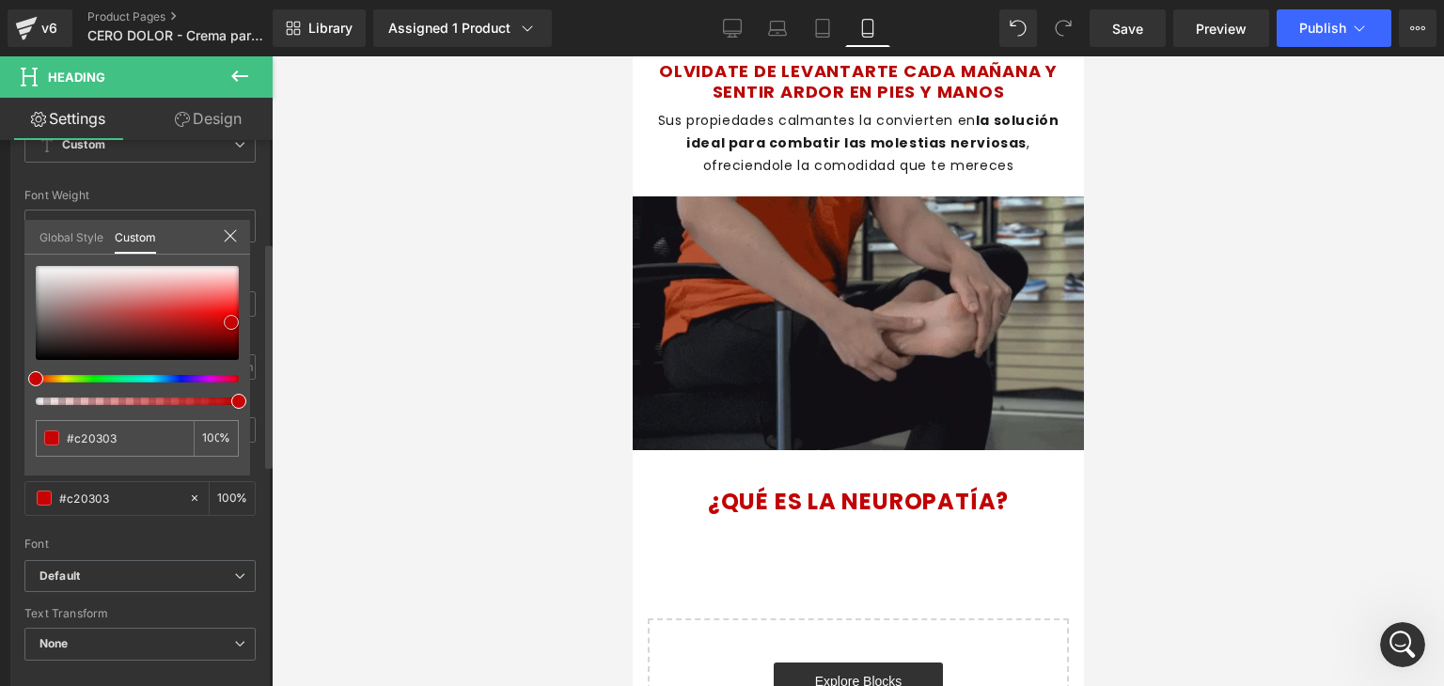
type input "#b90202"
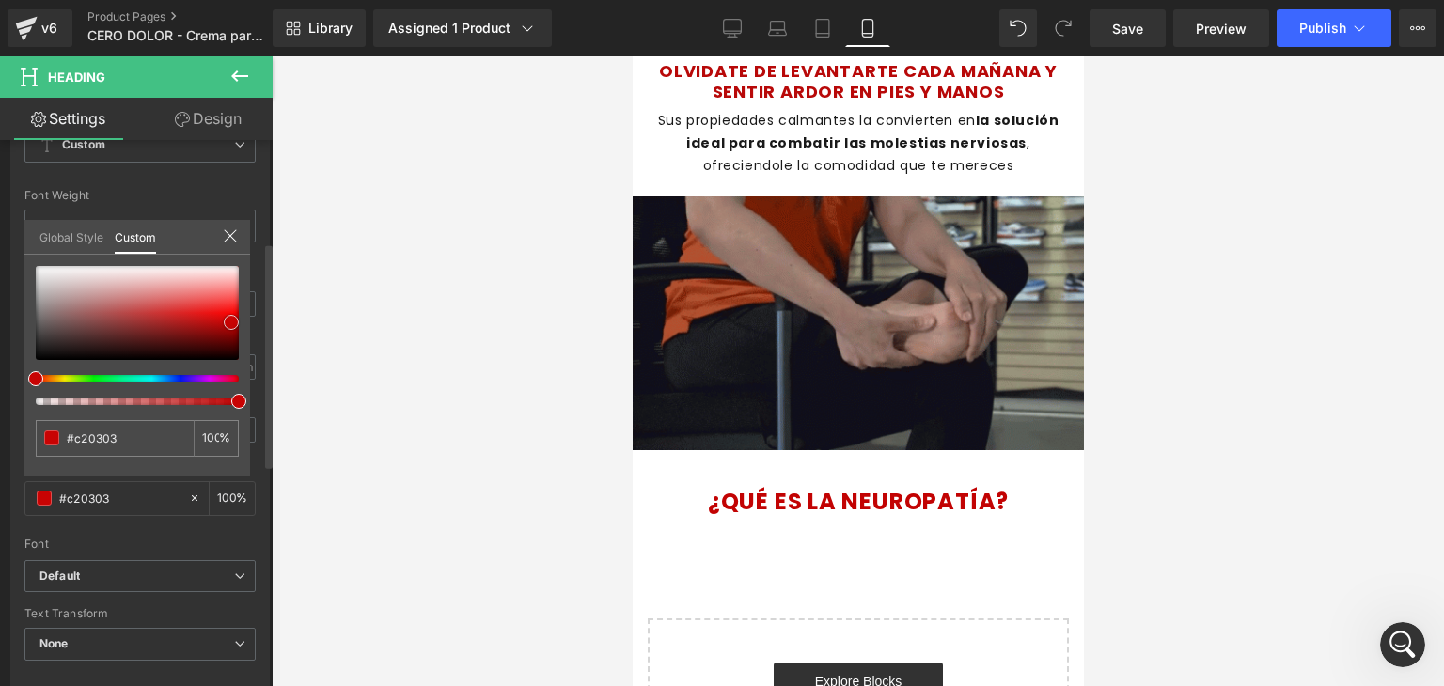
type input "#b90202"
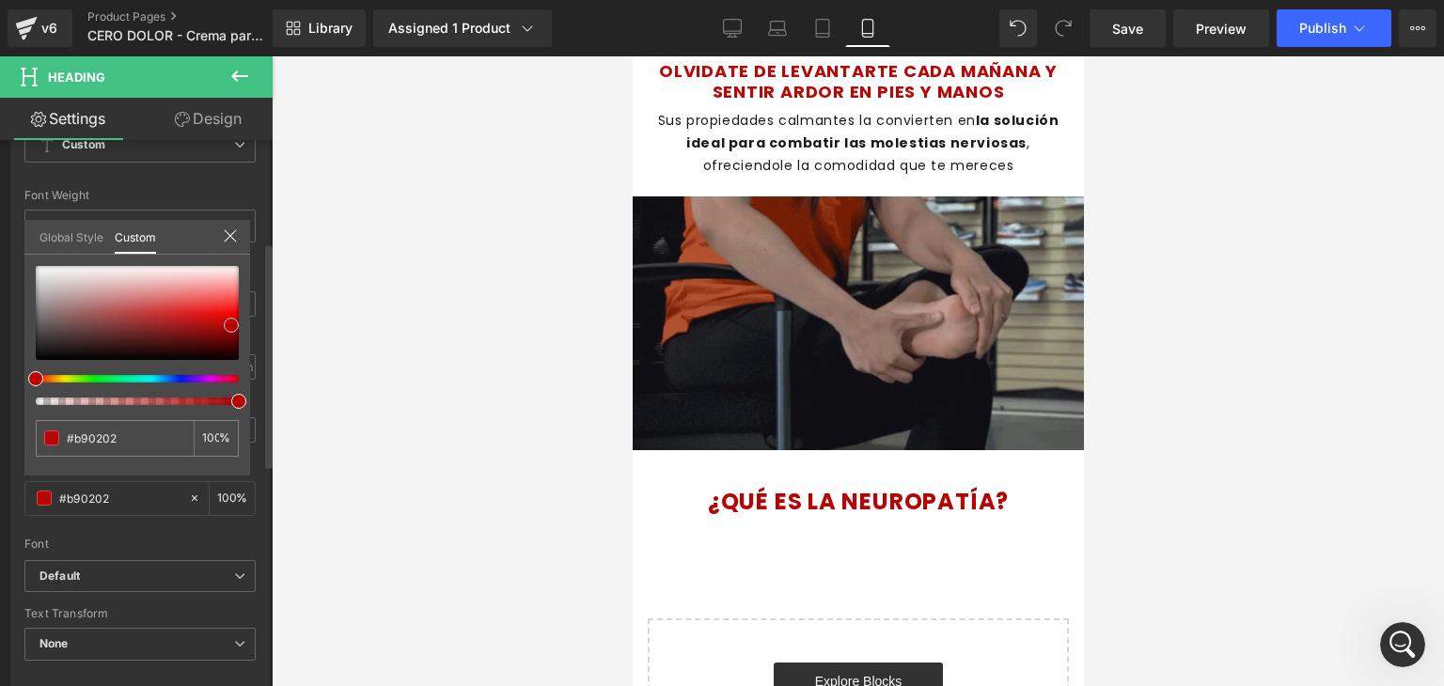
type input "#b40202"
type input "#b50101"
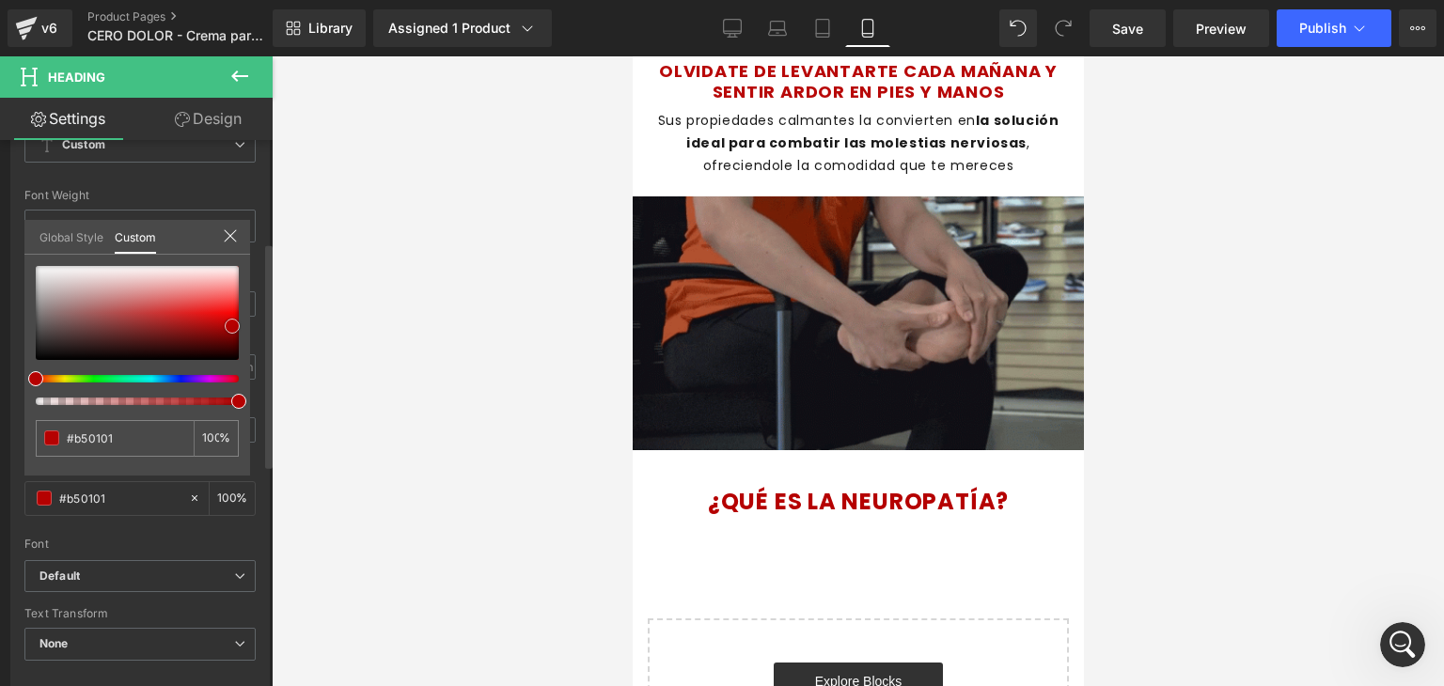
drag, startPoint x: 205, startPoint y: 321, endPoint x: 232, endPoint y: 325, distance: 27.5
click at [232, 325] on div at bounding box center [137, 313] width 203 height 94
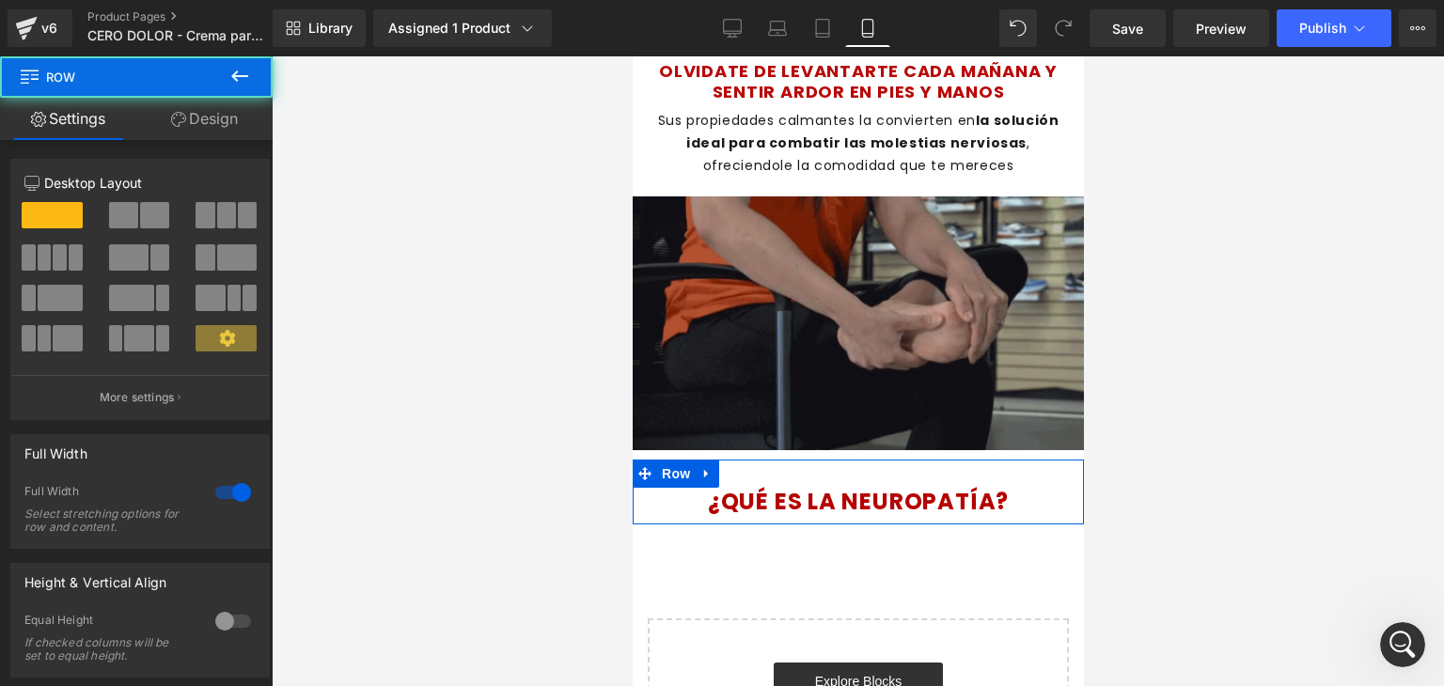
drag, startPoint x: 899, startPoint y: 482, endPoint x: 900, endPoint y: 465, distance: 16.9
click at [900, 465] on div "¿QUÉ ES LA NEUROPATÍA? Heading Row" at bounding box center [857, 493] width 451 height 66
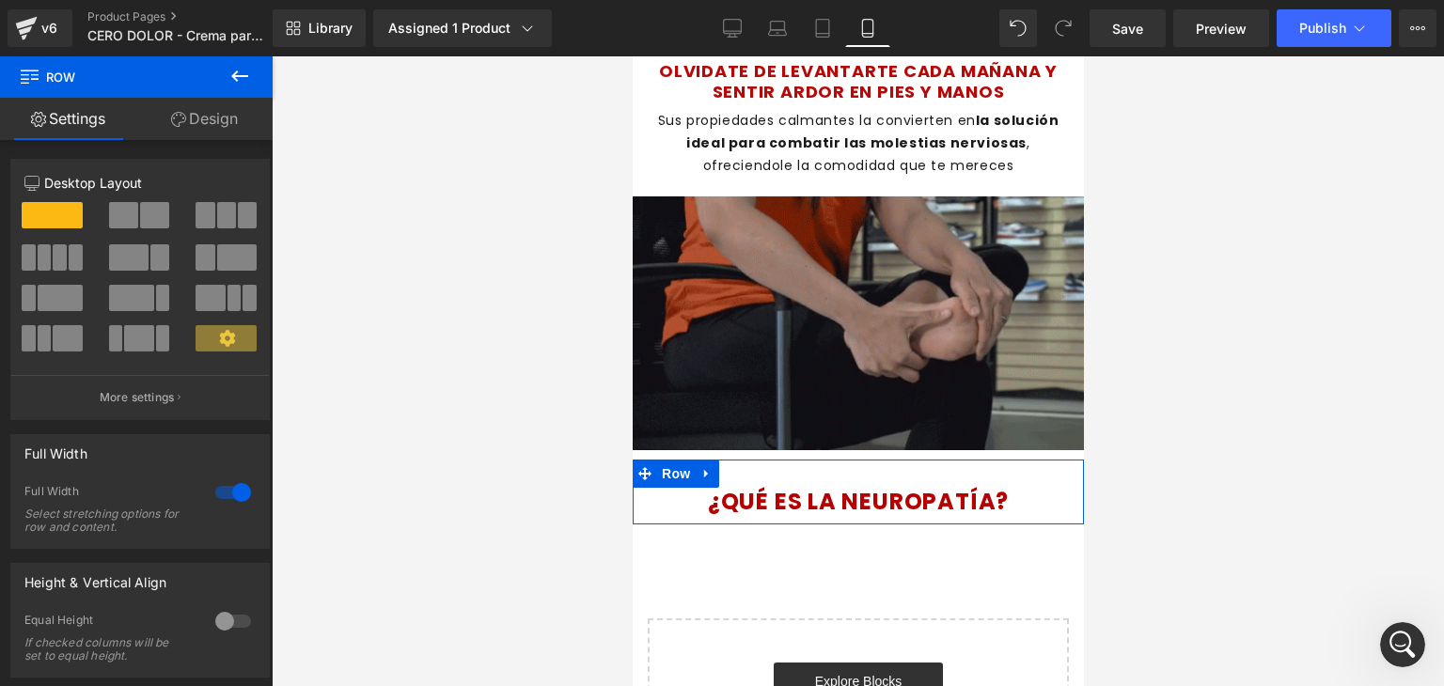
click at [884, 471] on div "¿QUÉ ES LA NEUROPATÍA? Heading Row" at bounding box center [857, 493] width 451 height 66
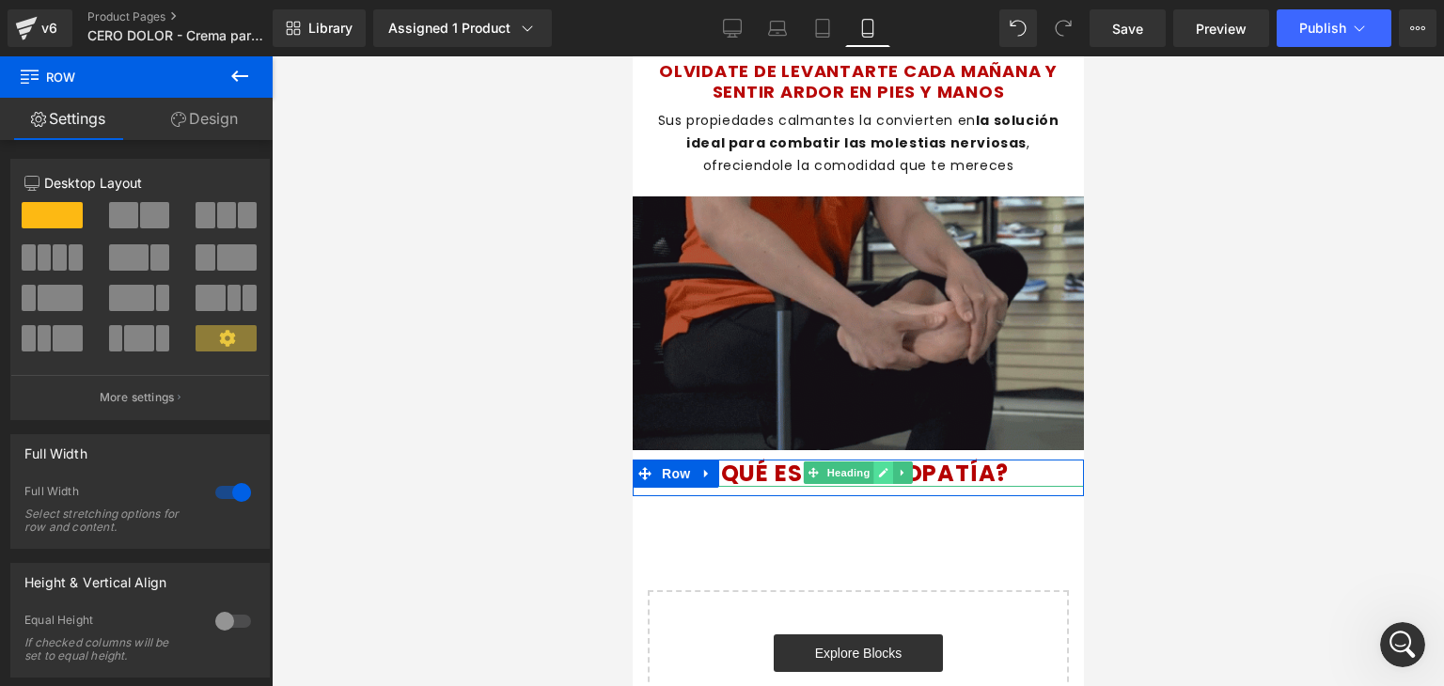
drag, startPoint x: 836, startPoint y: 461, endPoint x: 869, endPoint y: 474, distance: 35.4
click at [852, 475] on div "¿QUÉ ES LA NEUROPATÍA? Heading Row" at bounding box center [857, 479] width 451 height 38
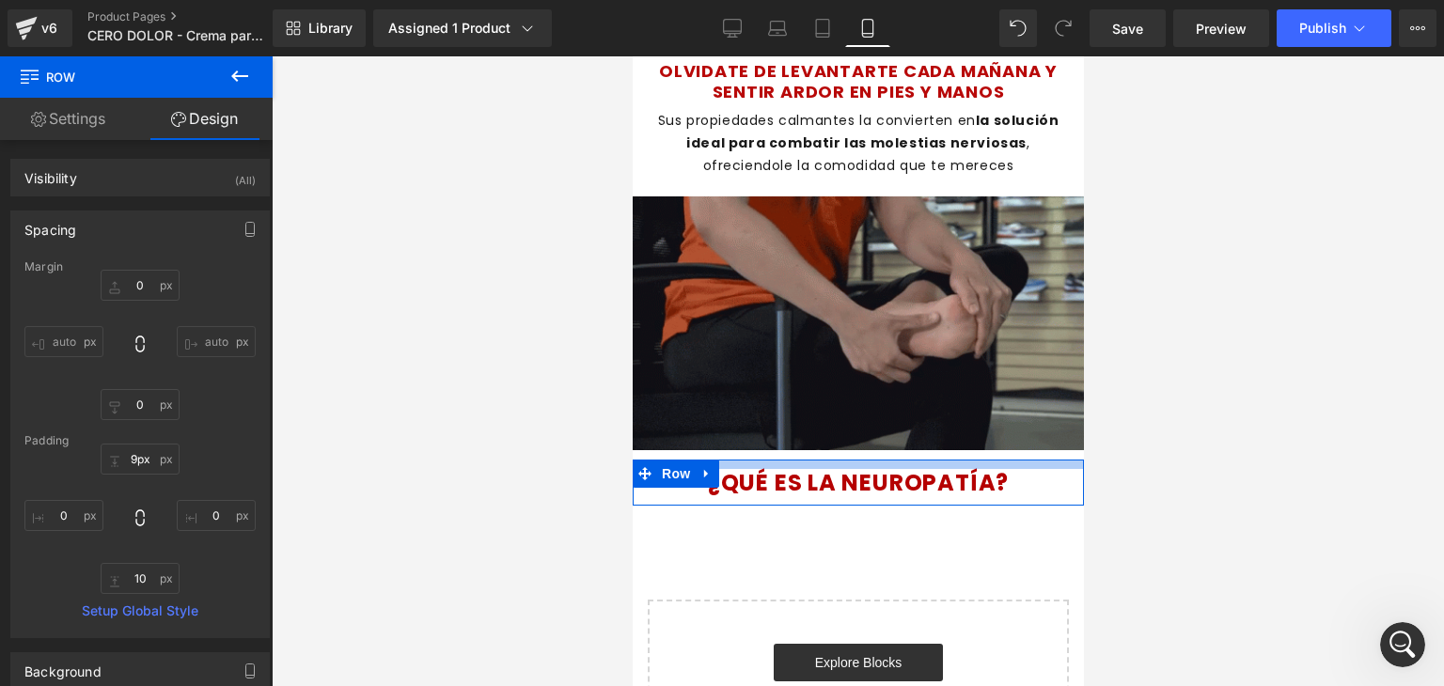
type input "8px"
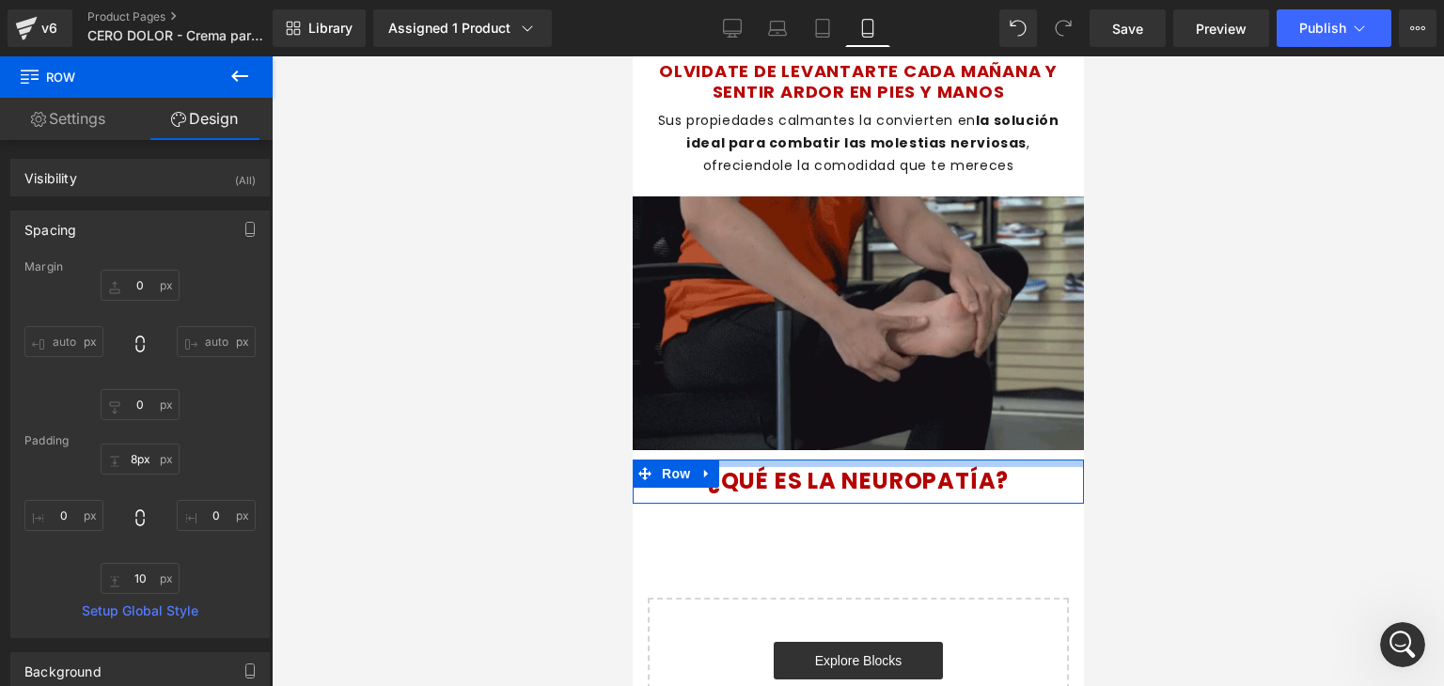
click at [967, 467] on div "¿QUÉ ES LA NEUROPATÍA? Heading Row" at bounding box center [857, 482] width 451 height 45
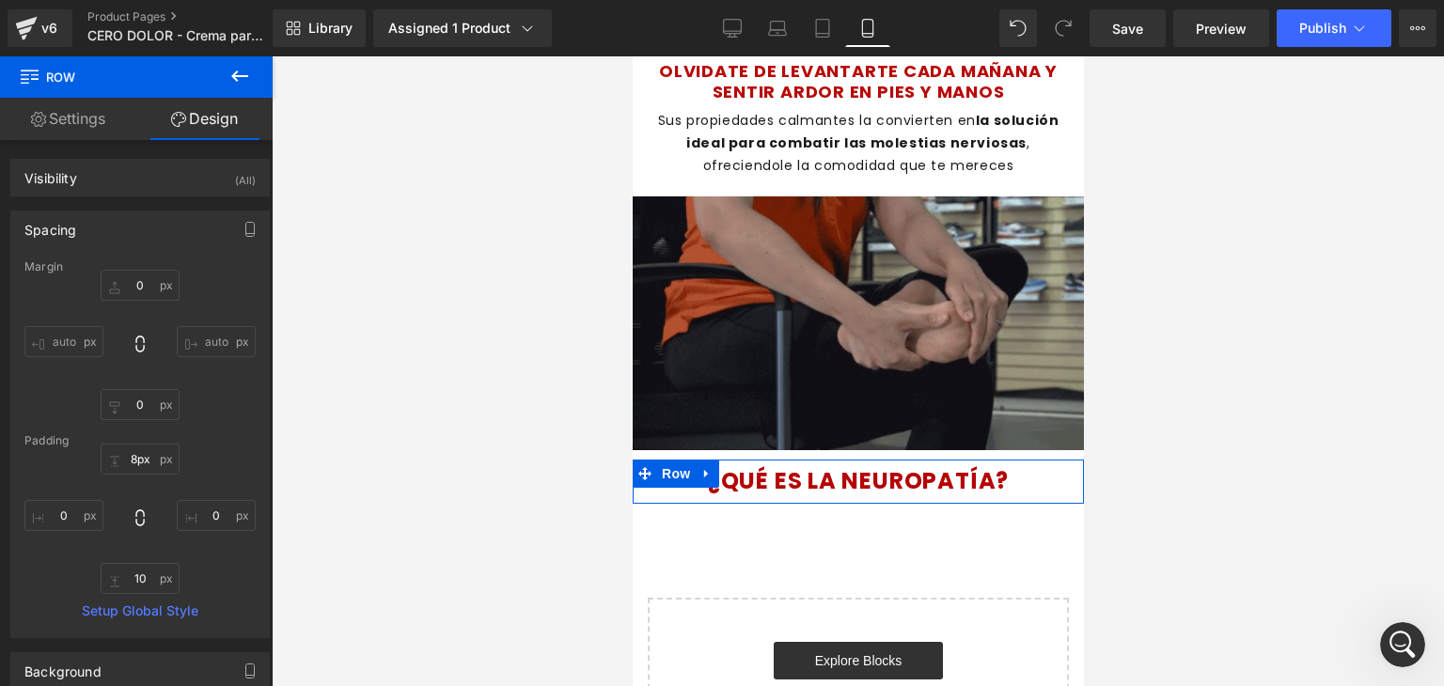
click at [85, 126] on link "Settings" at bounding box center [68, 119] width 136 height 42
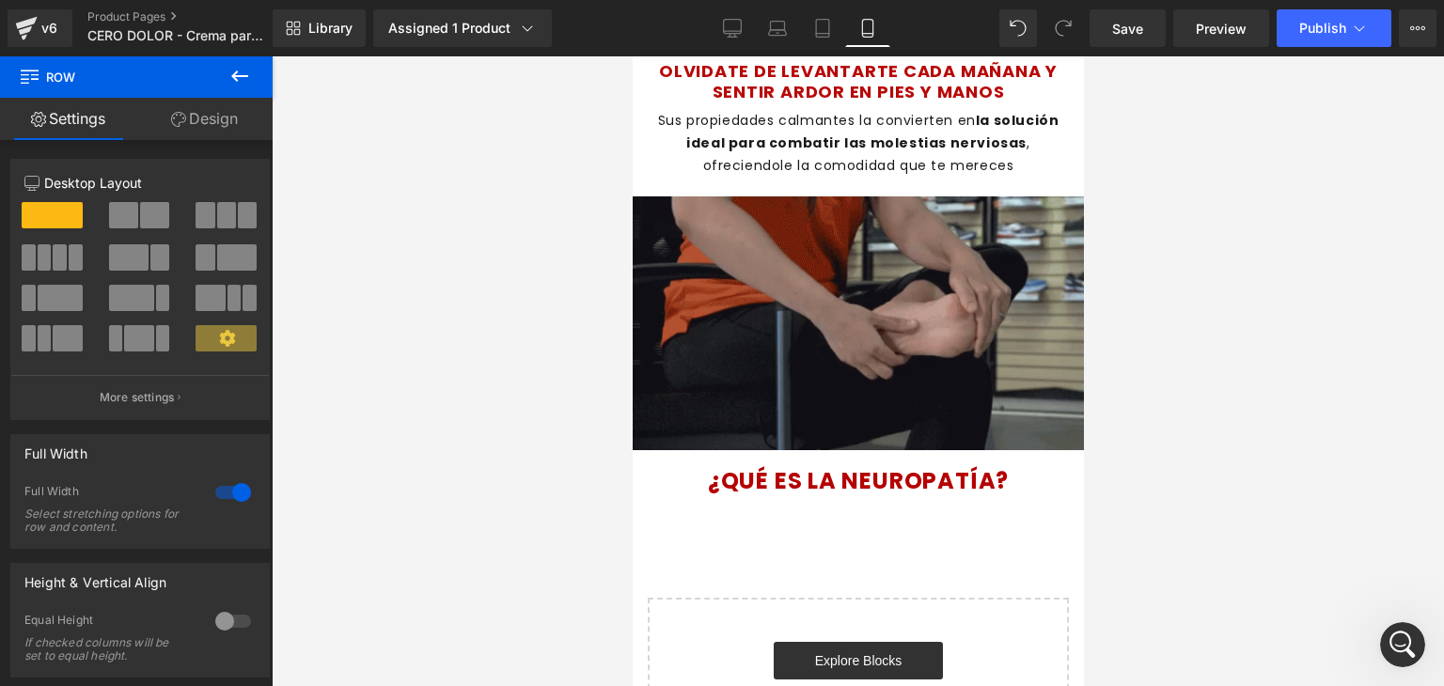
click at [250, 68] on icon at bounding box center [239, 76] width 23 height 23
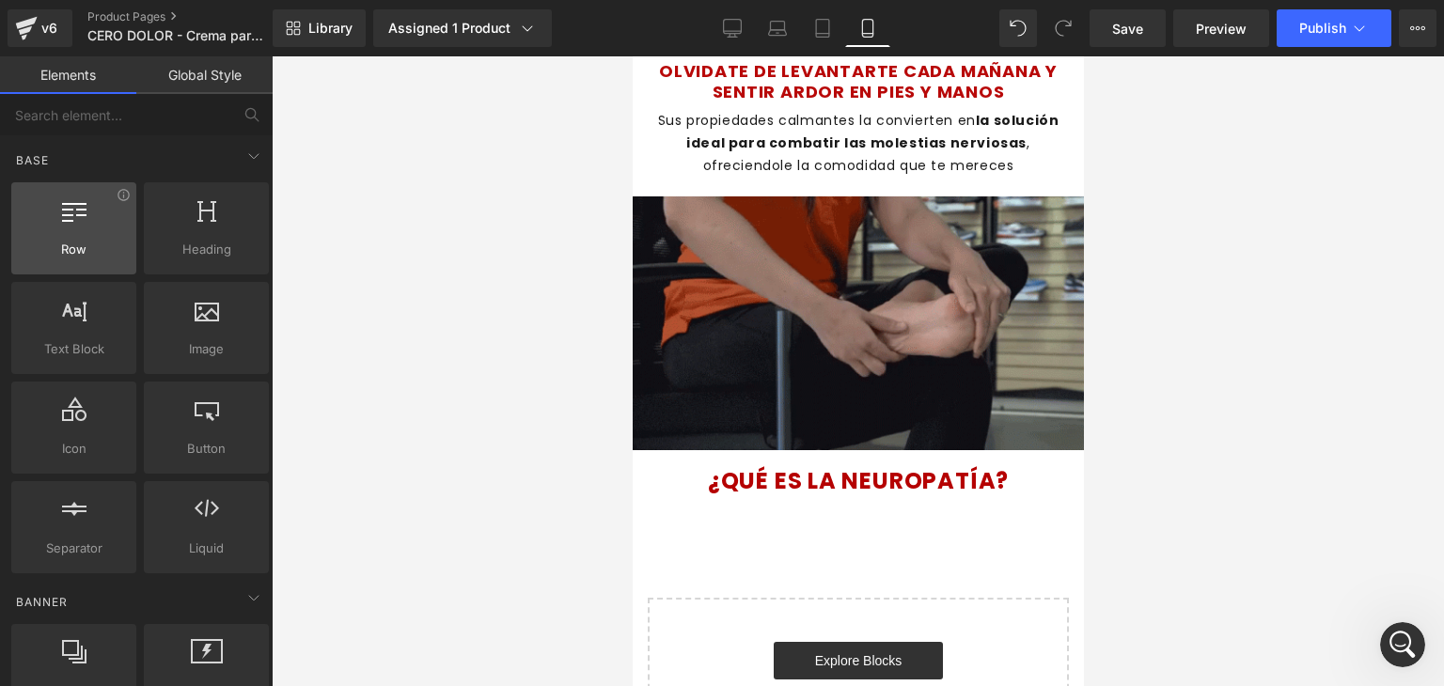
click at [85, 223] on div at bounding box center [74, 218] width 114 height 42
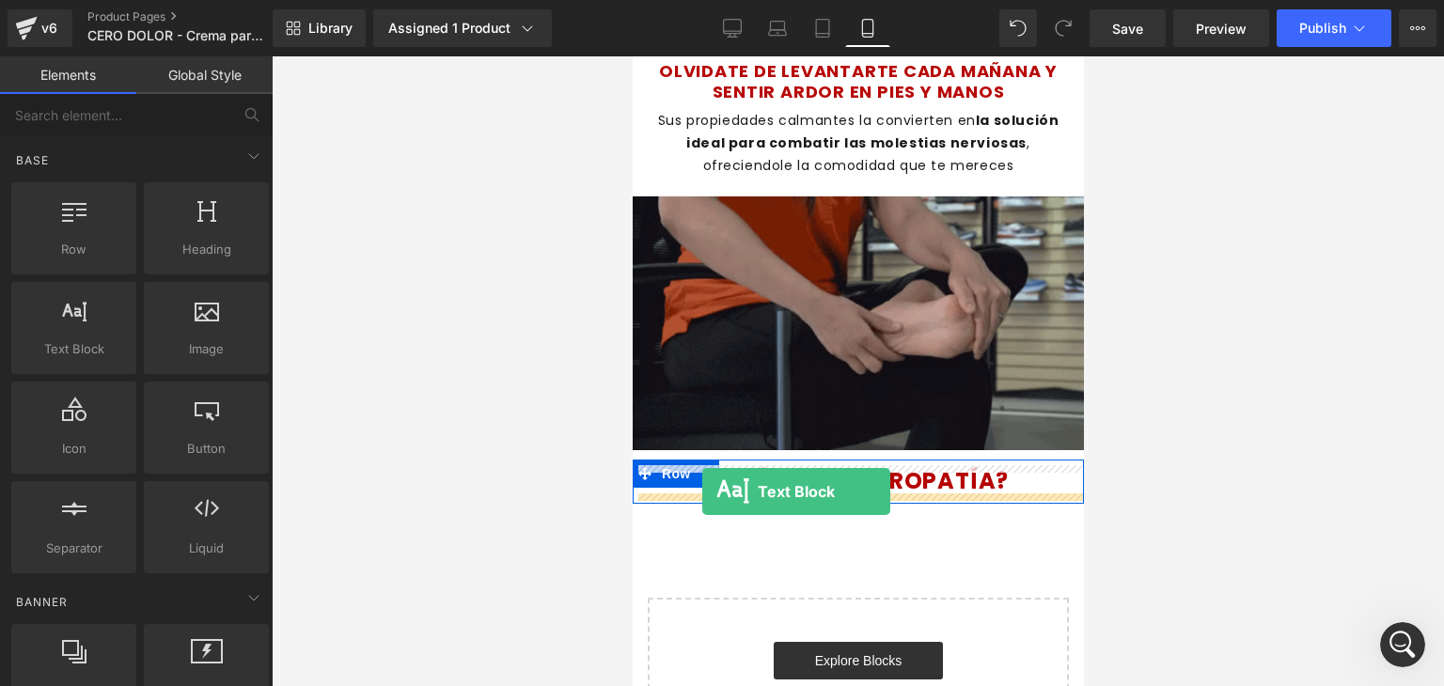
drag, startPoint x: 714, startPoint y: 384, endPoint x: 701, endPoint y: 492, distance: 108.9
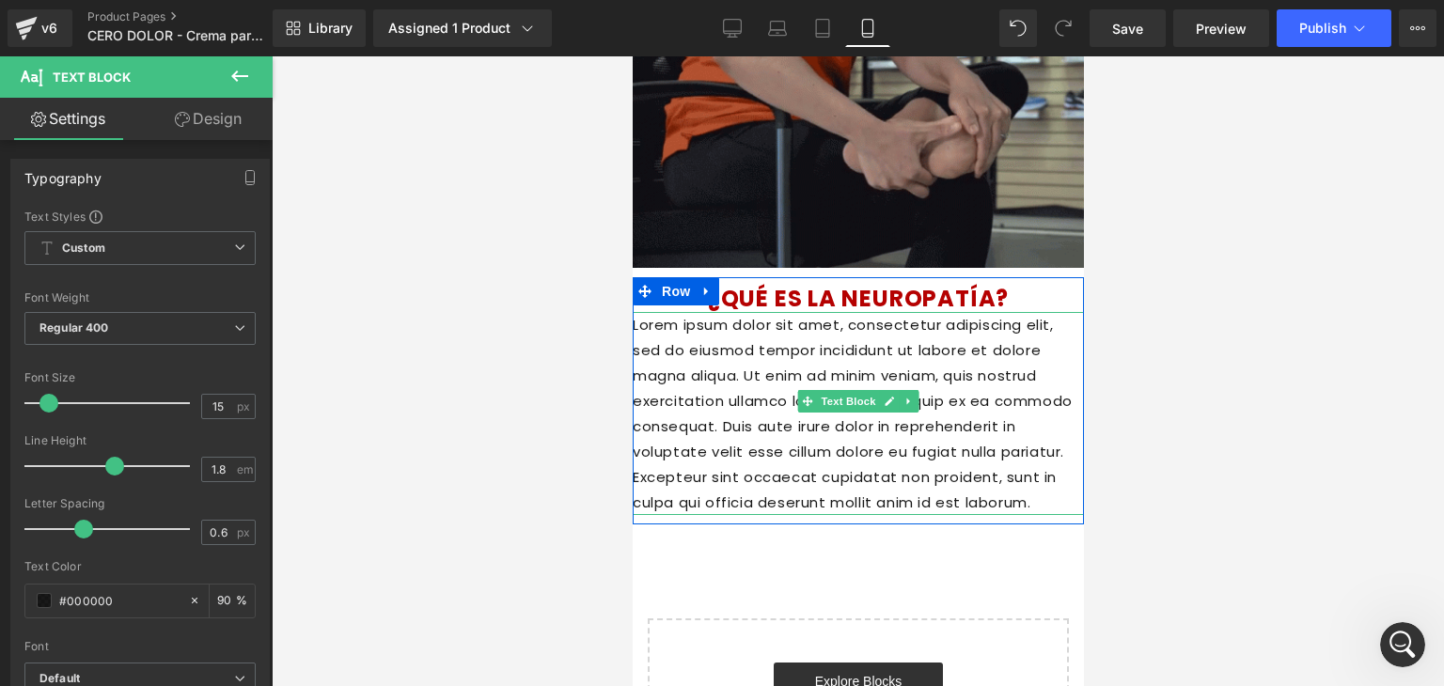
scroll to position [1882, 0]
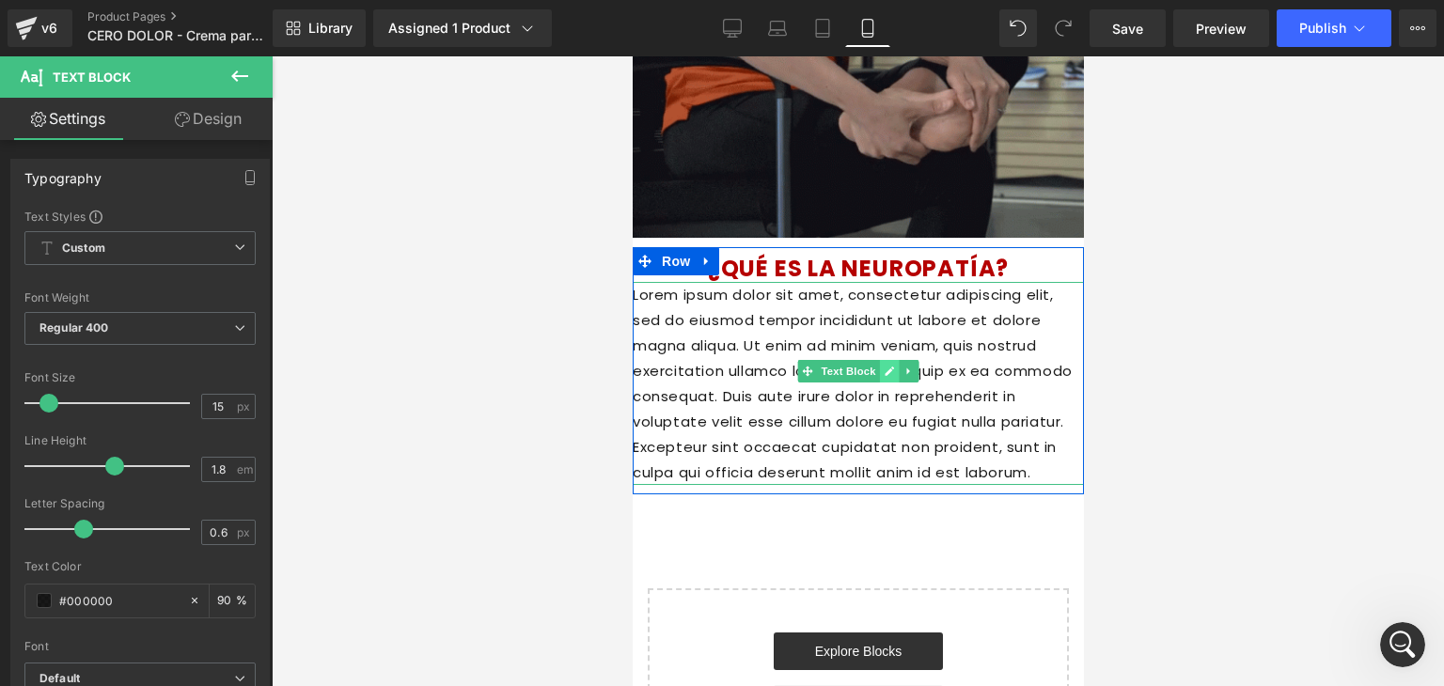
click at [883, 373] on icon at bounding box center [887, 371] width 9 height 9
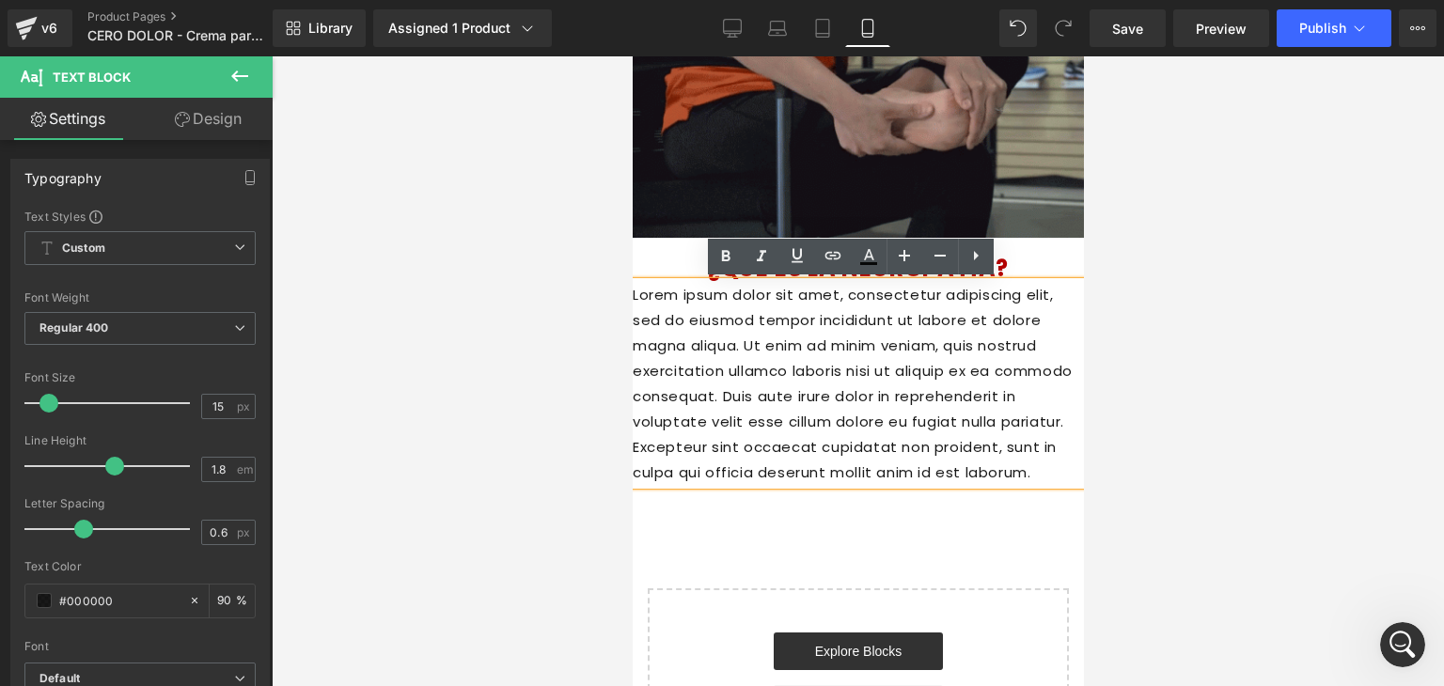
click at [987, 454] on p "Lorem ipsum dolor sit amet, consectetur adipiscing elit, sed do eiusmod tempor …" at bounding box center [857, 383] width 451 height 203
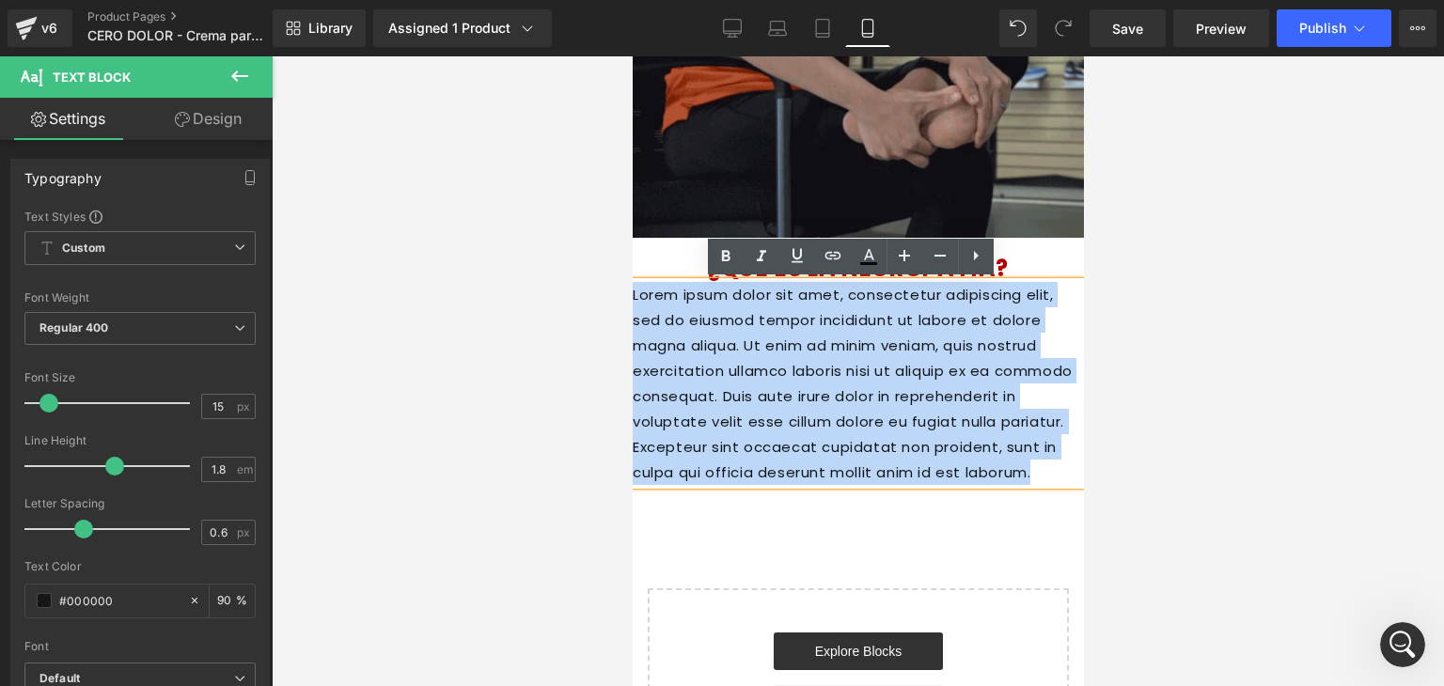
drag, startPoint x: 987, startPoint y: 454, endPoint x: 610, endPoint y: 280, distance: 415.0
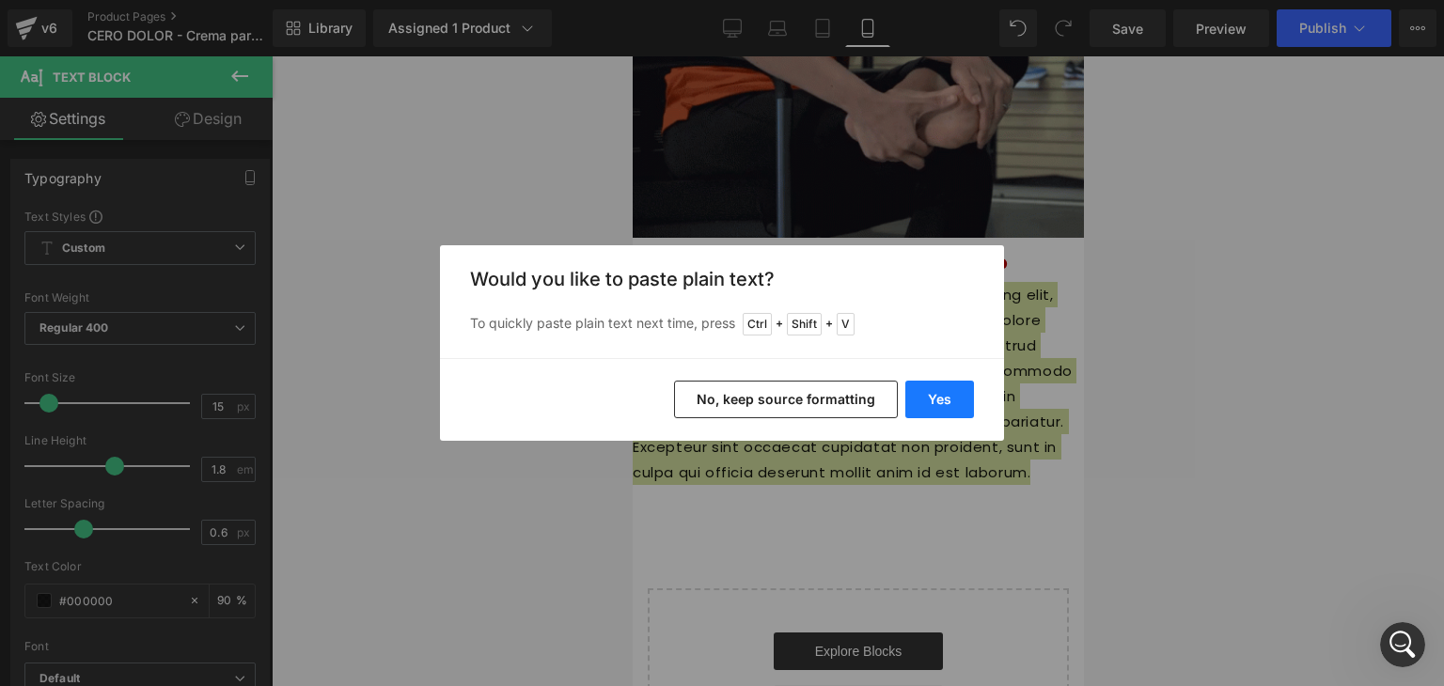
click at [968, 389] on button "Yes" at bounding box center [939, 400] width 69 height 38
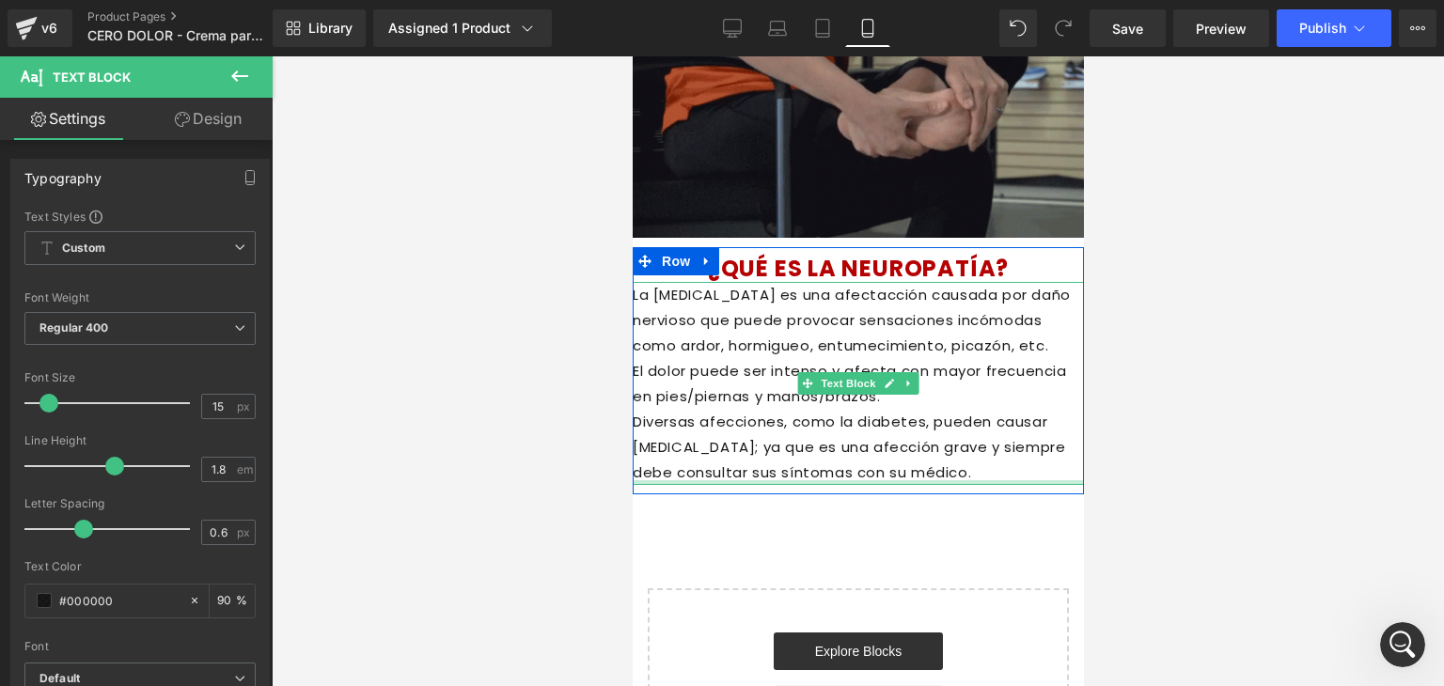
click at [943, 481] on div at bounding box center [857, 482] width 451 height 5
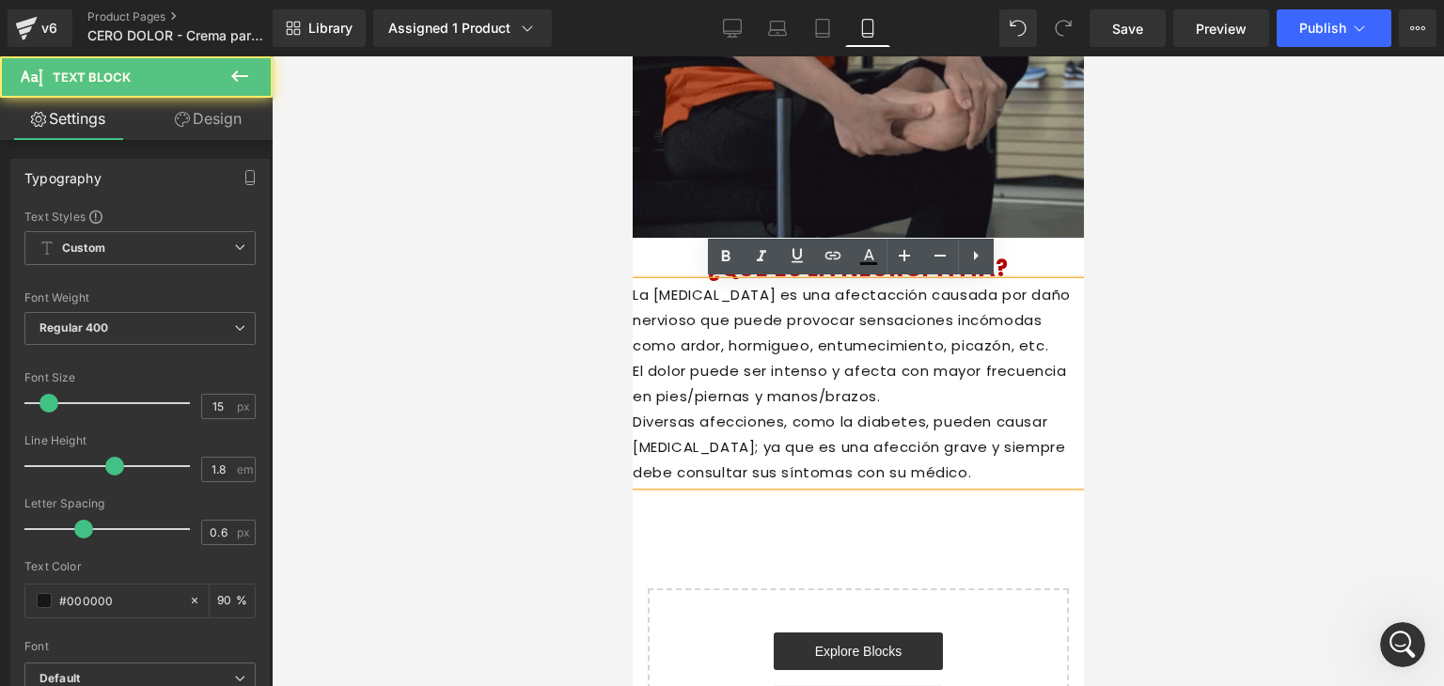
click at [970, 470] on p "Diversas afecciones, como la diabetes, pueden causar neuropatía; ya que es una …" at bounding box center [857, 447] width 451 height 76
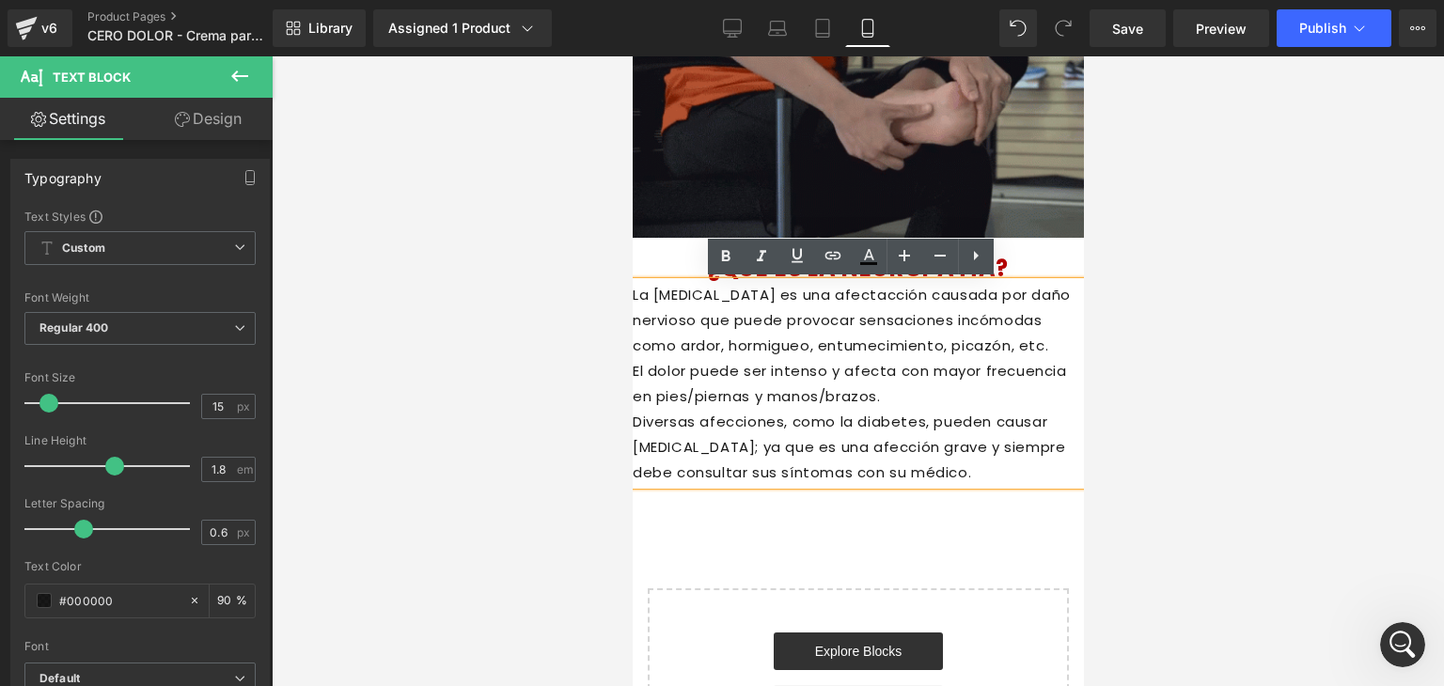
click at [653, 283] on p "La neuropatía es una afectacción causada por daño nervioso que puede provocar s…" at bounding box center [857, 320] width 451 height 76
click at [649, 282] on div "La neuropatía es una afectacción causada por daño nervioso que puede provocar s…" at bounding box center [857, 383] width 451 height 203
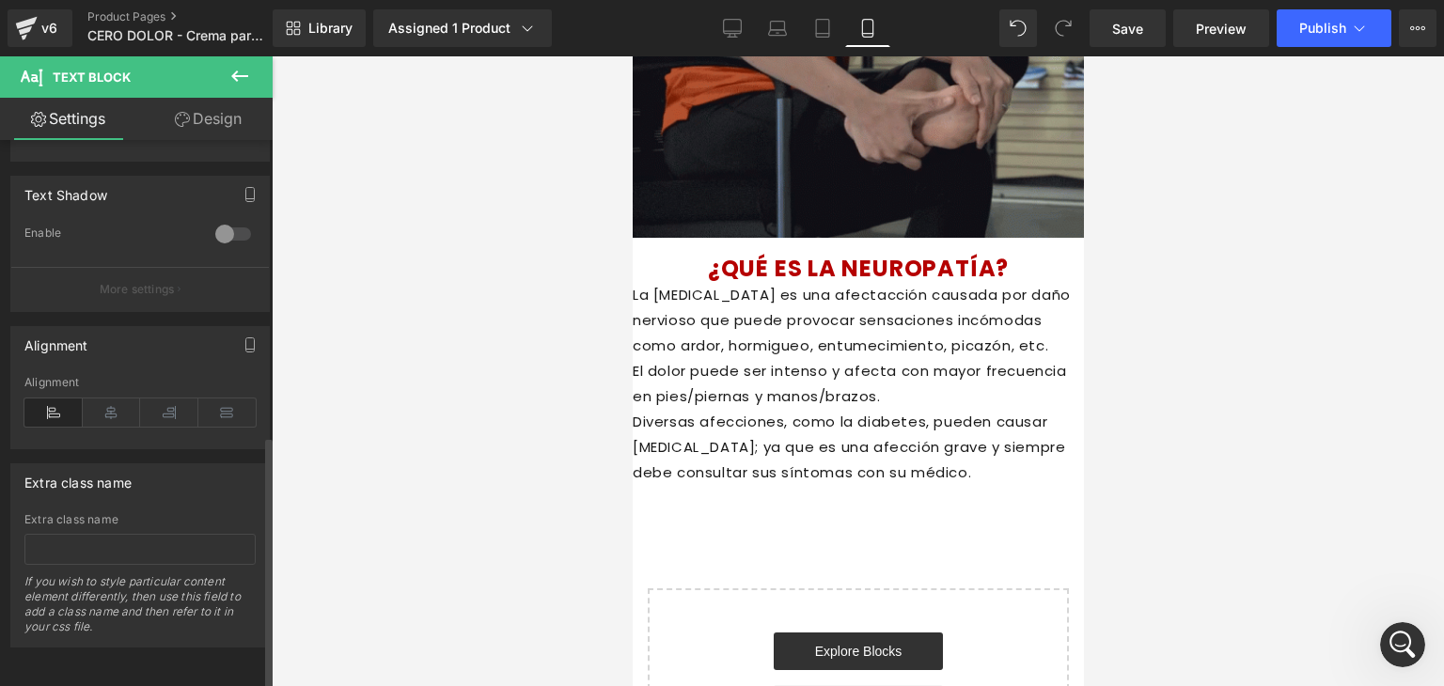
scroll to position [639, 0]
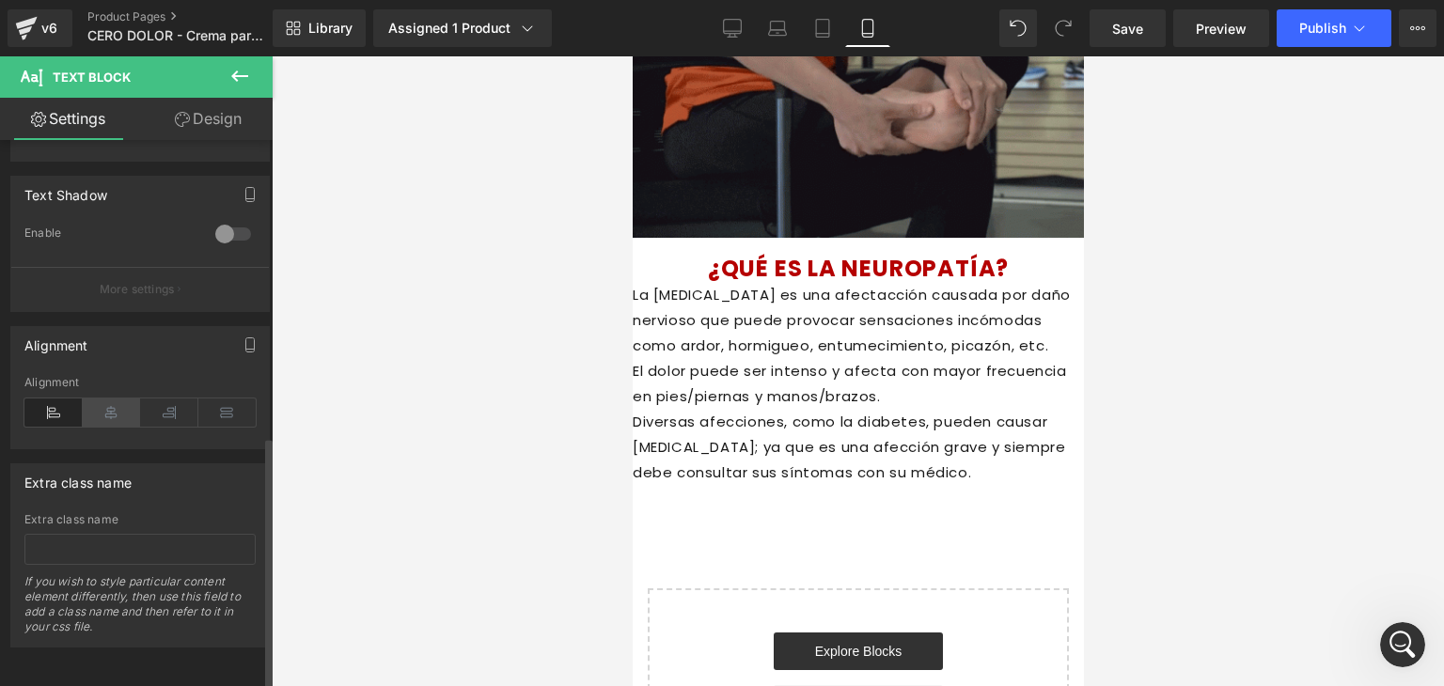
click at [103, 405] on icon at bounding box center [112, 412] width 58 height 28
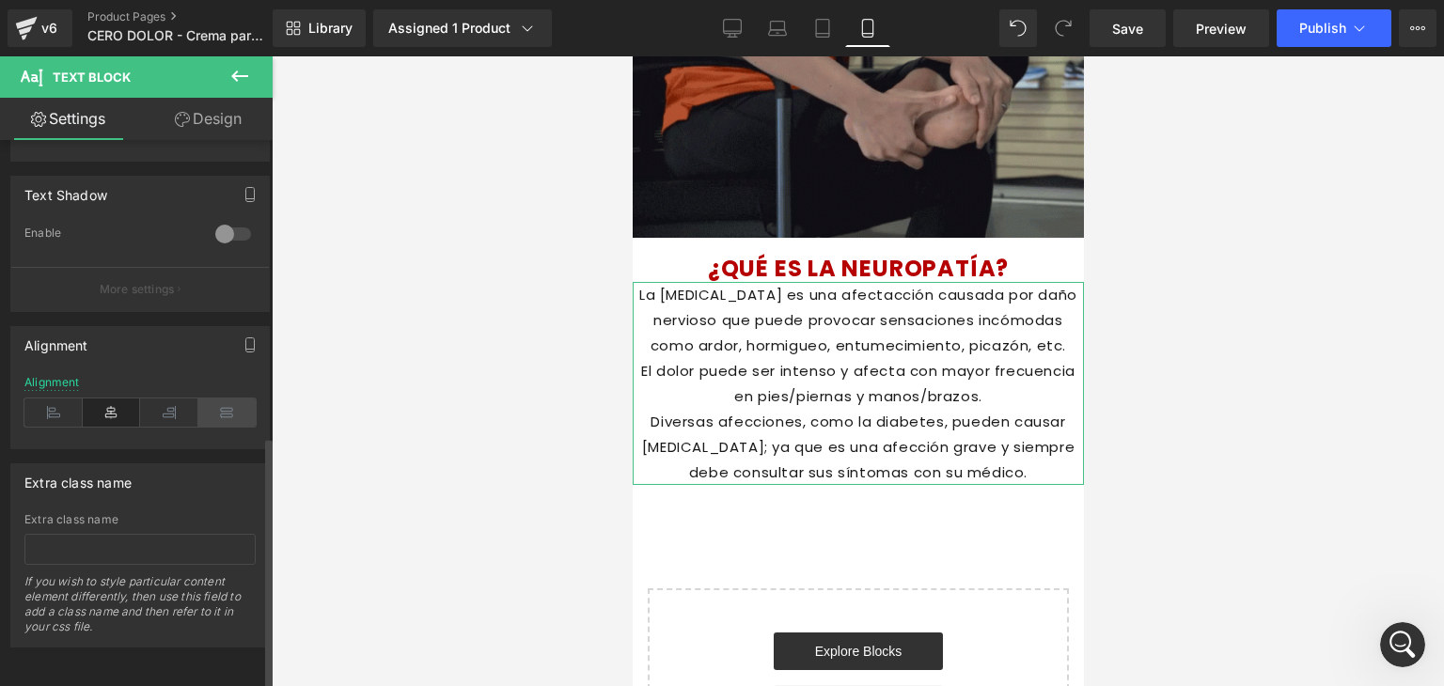
click at [225, 402] on icon at bounding box center [227, 412] width 58 height 28
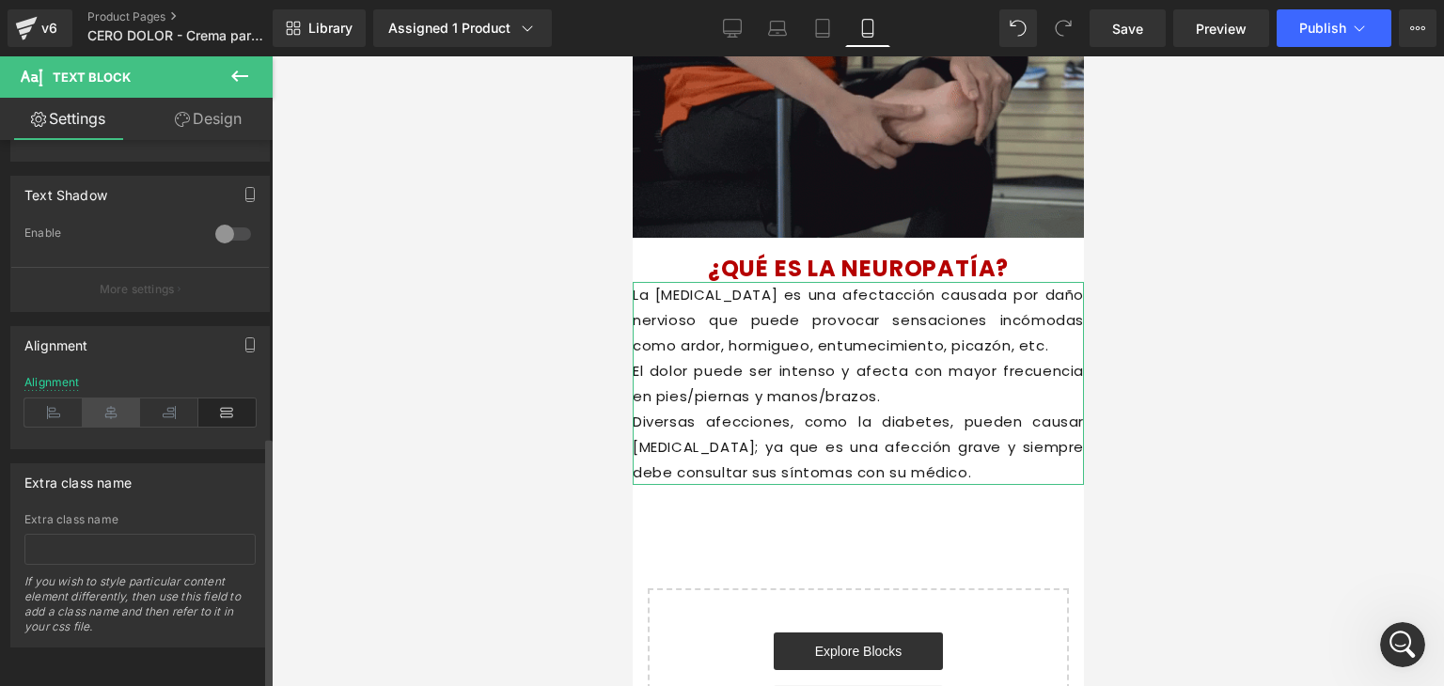
click at [121, 398] on icon at bounding box center [112, 412] width 58 height 28
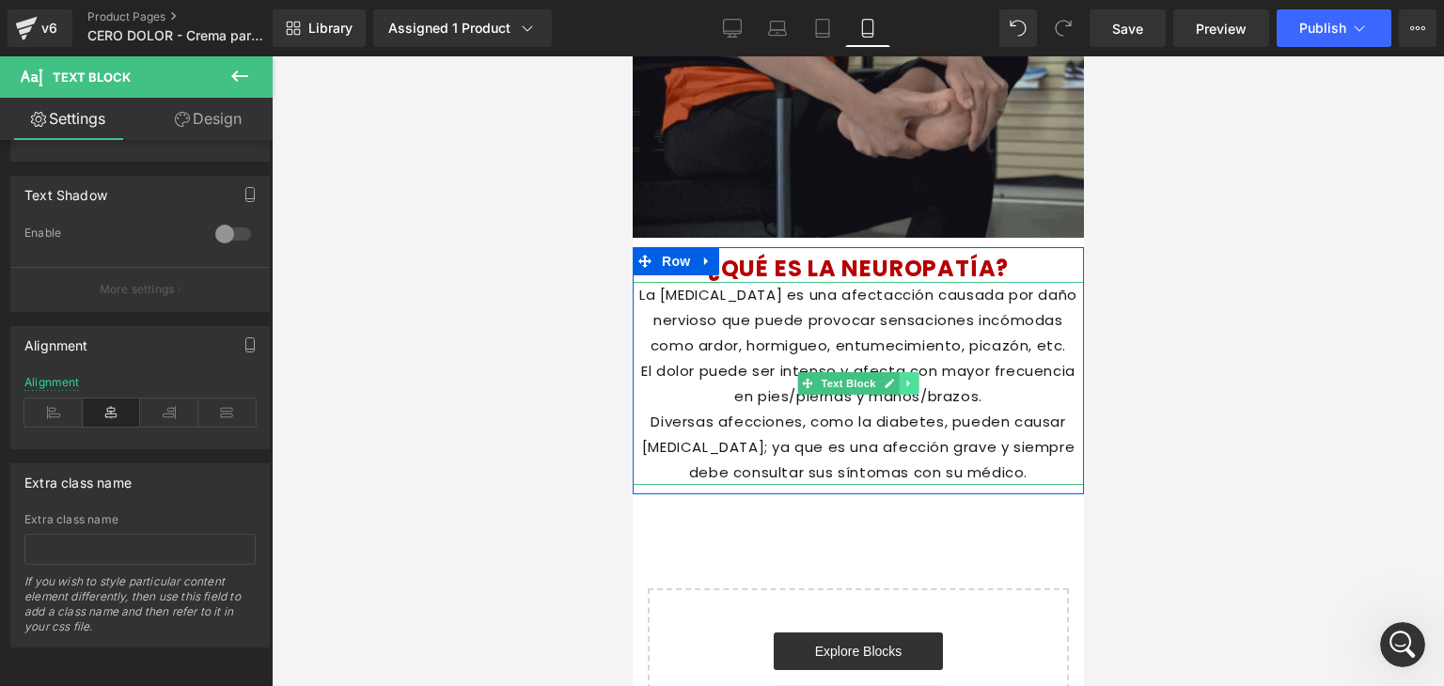
click at [903, 383] on icon at bounding box center [907, 383] width 10 height 11
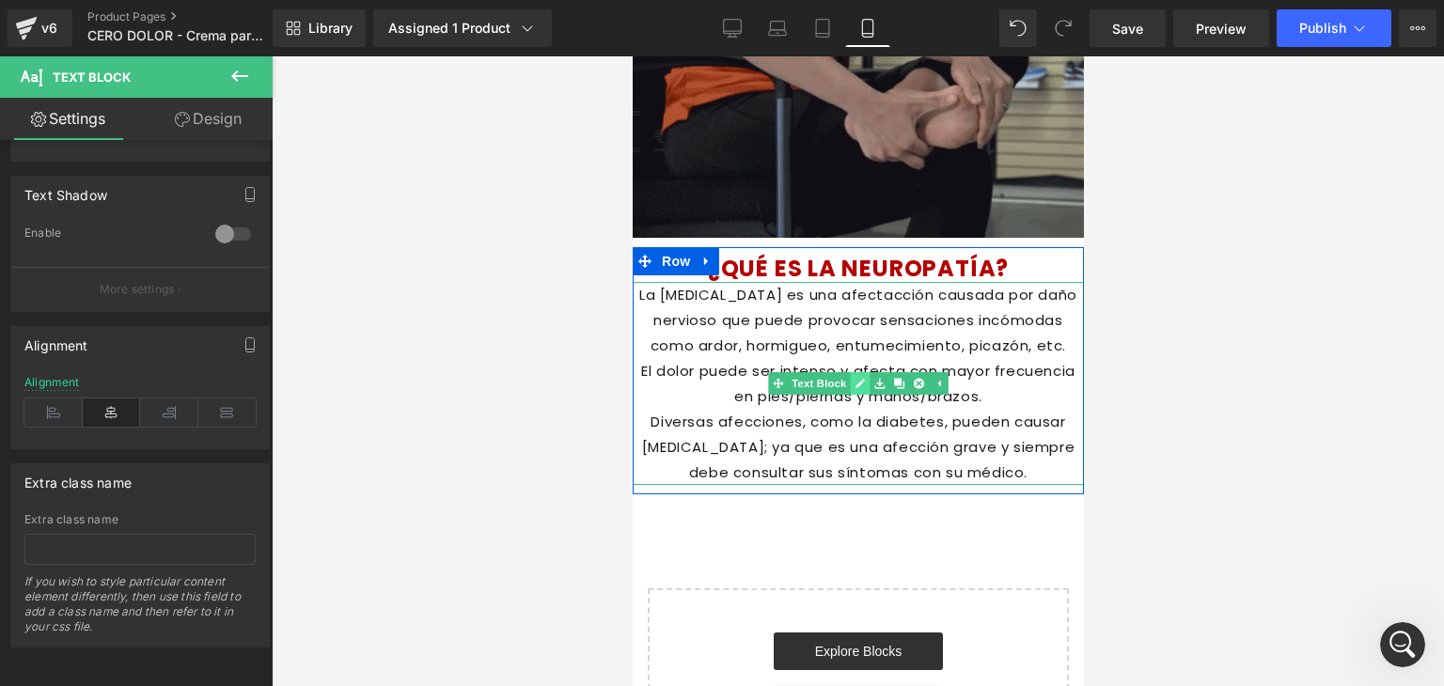
click at [854, 383] on icon at bounding box center [858, 383] width 9 height 9
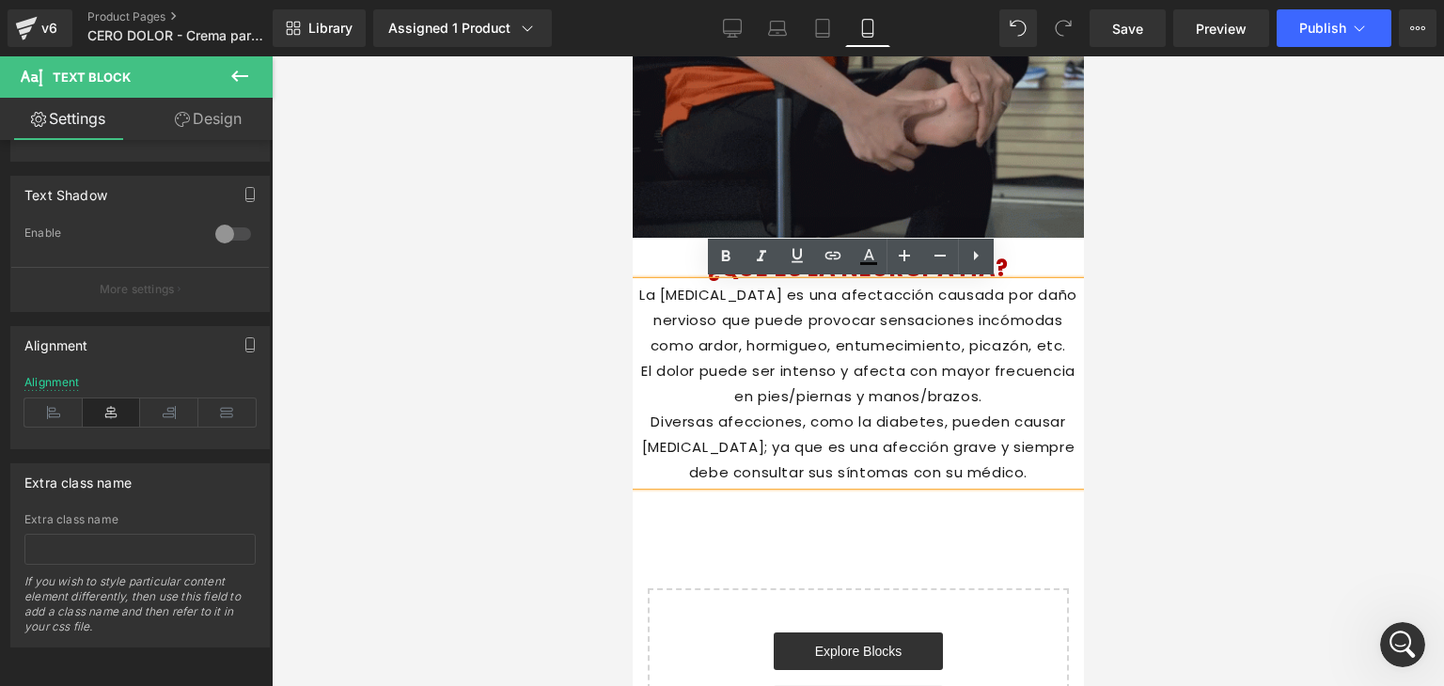
click at [667, 273] on h1 "¿QUÉ ES LA NEUROPATÍA?" at bounding box center [857, 269] width 451 height 28
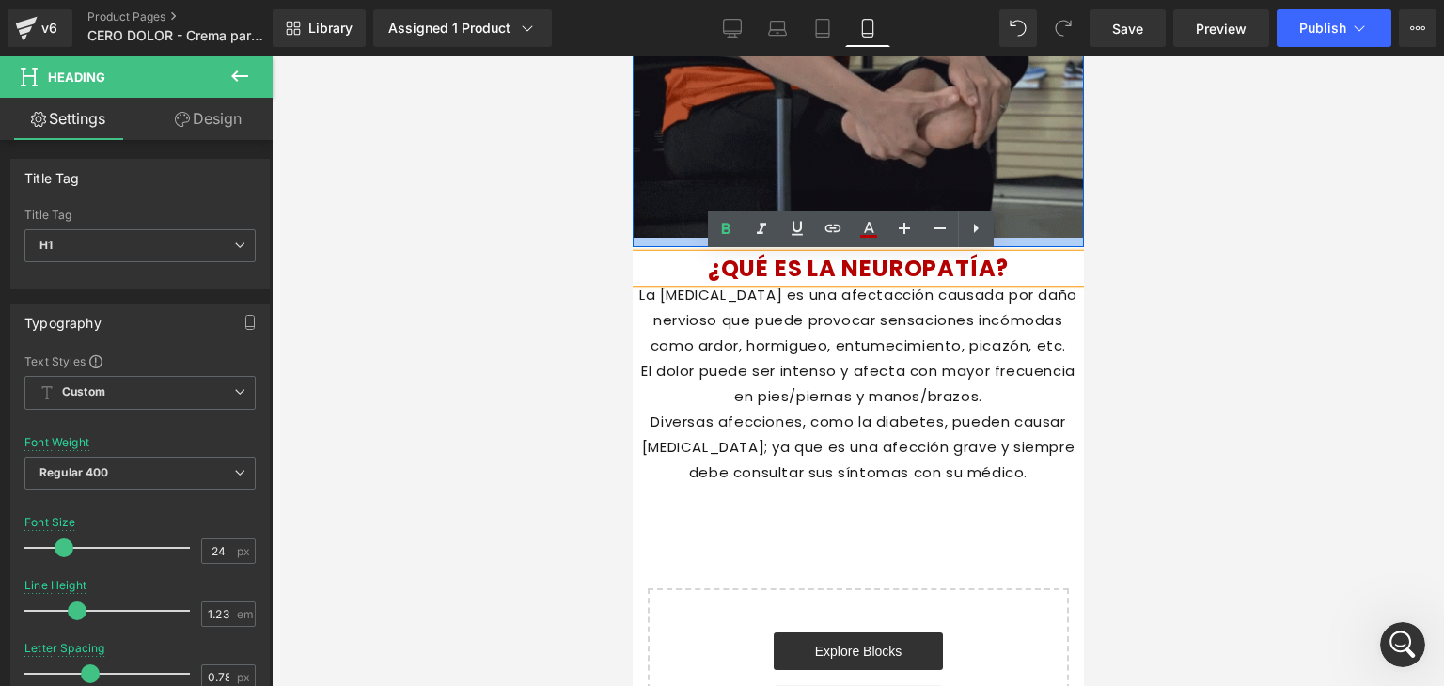
click at [1042, 244] on div at bounding box center [857, 242] width 451 height 9
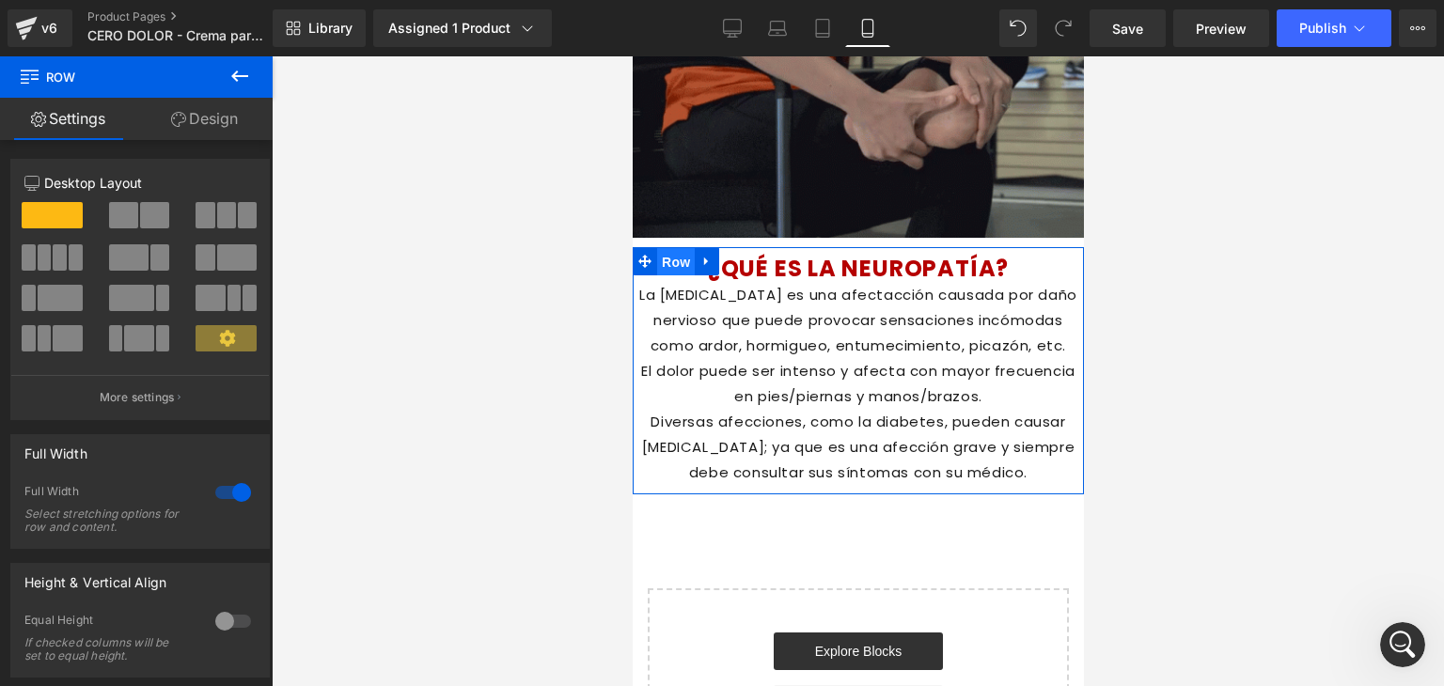
click at [656, 258] on span "Row" at bounding box center [675, 262] width 38 height 28
click at [231, 494] on div at bounding box center [233, 492] width 45 height 30
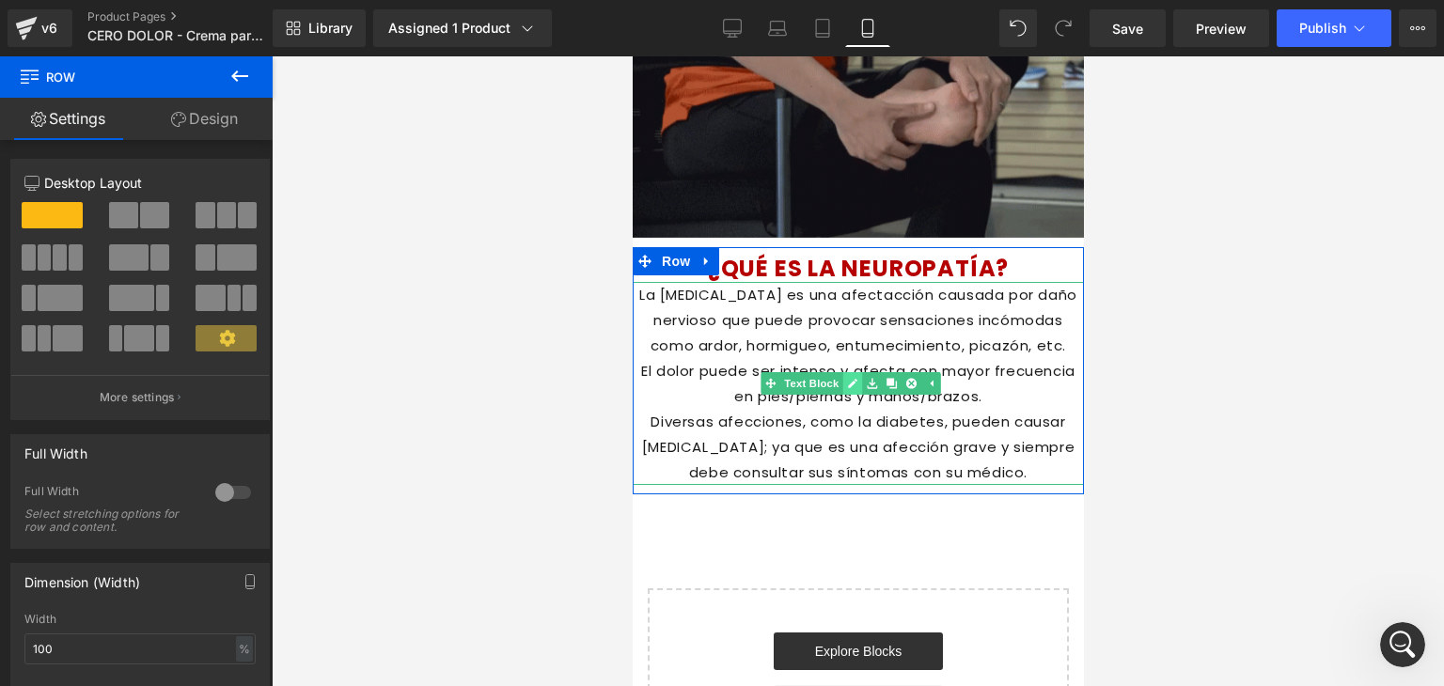
click at [853, 384] on icon at bounding box center [852, 383] width 10 height 11
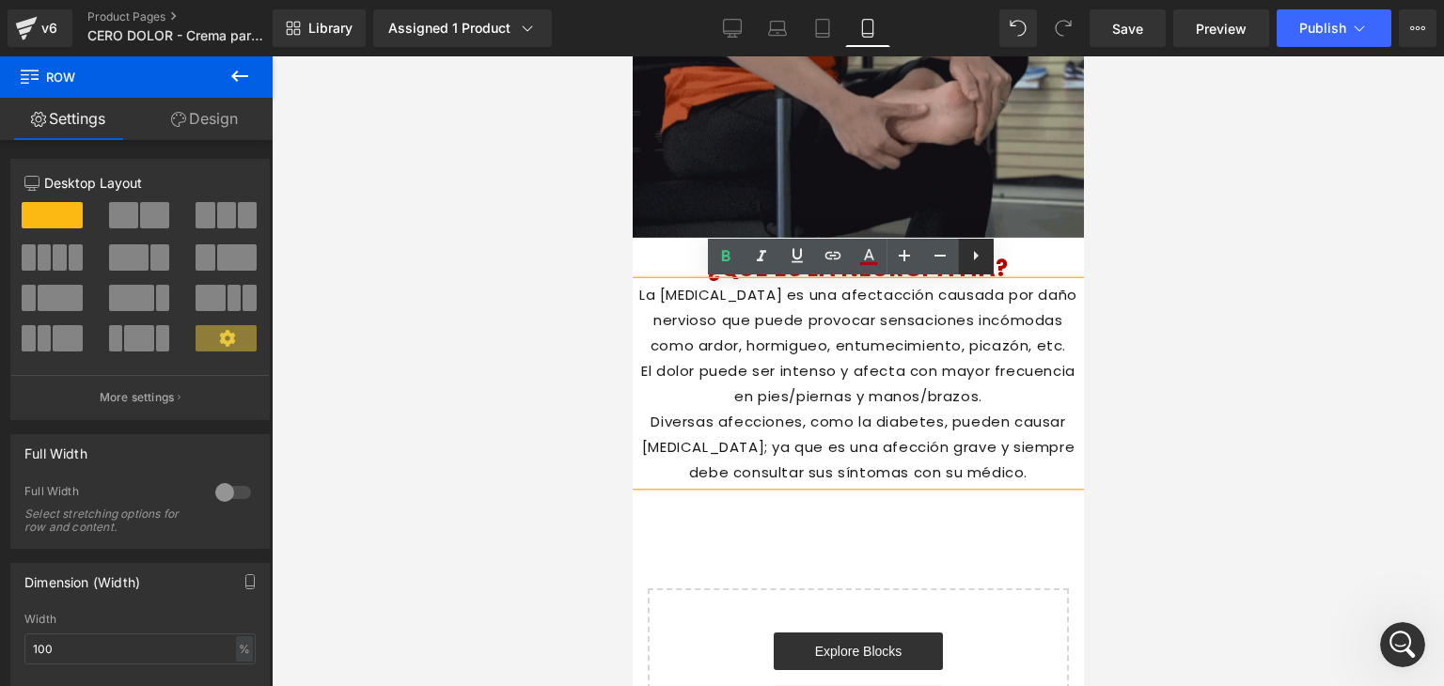
click at [977, 252] on icon at bounding box center [975, 255] width 23 height 23
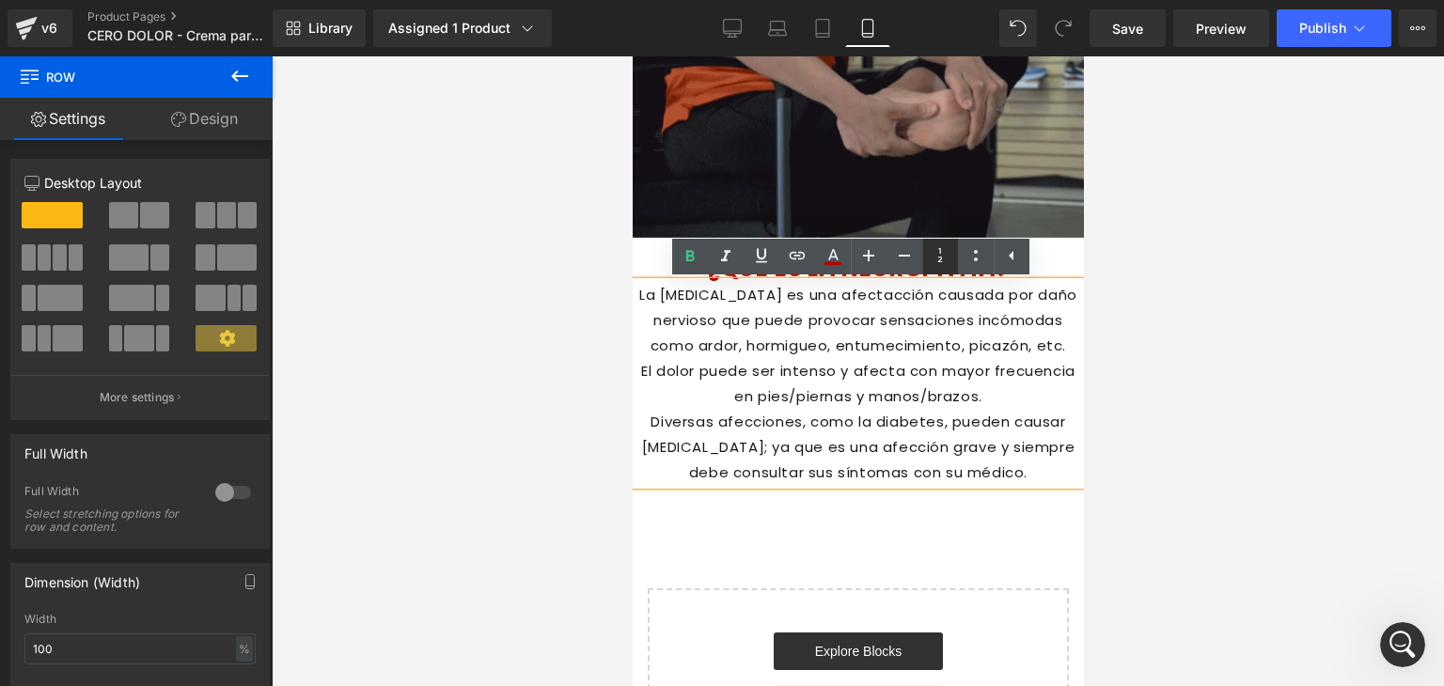
click at [944, 252] on icon at bounding box center [940, 255] width 23 height 23
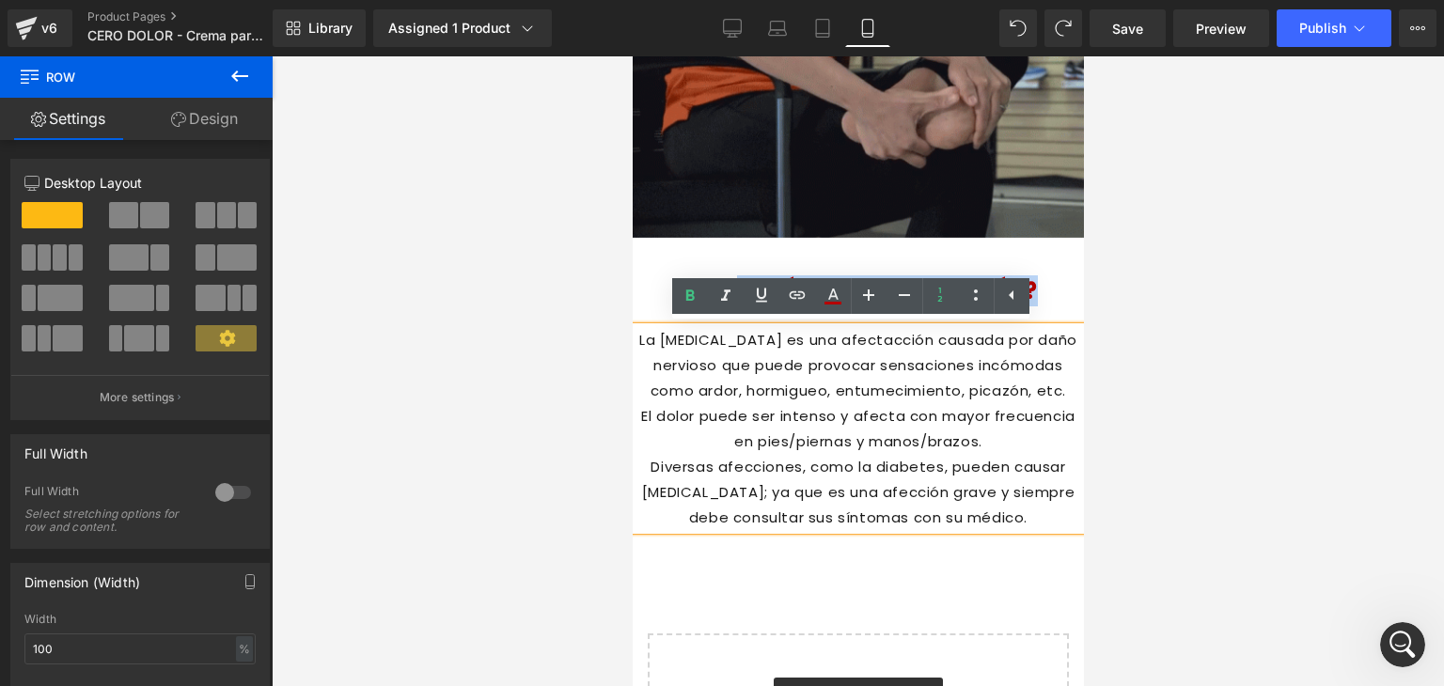
click at [1007, 426] on p "El dolor puede ser intenso y afecta con mayor frecuencia en pies/piernas y mano…" at bounding box center [857, 428] width 451 height 51
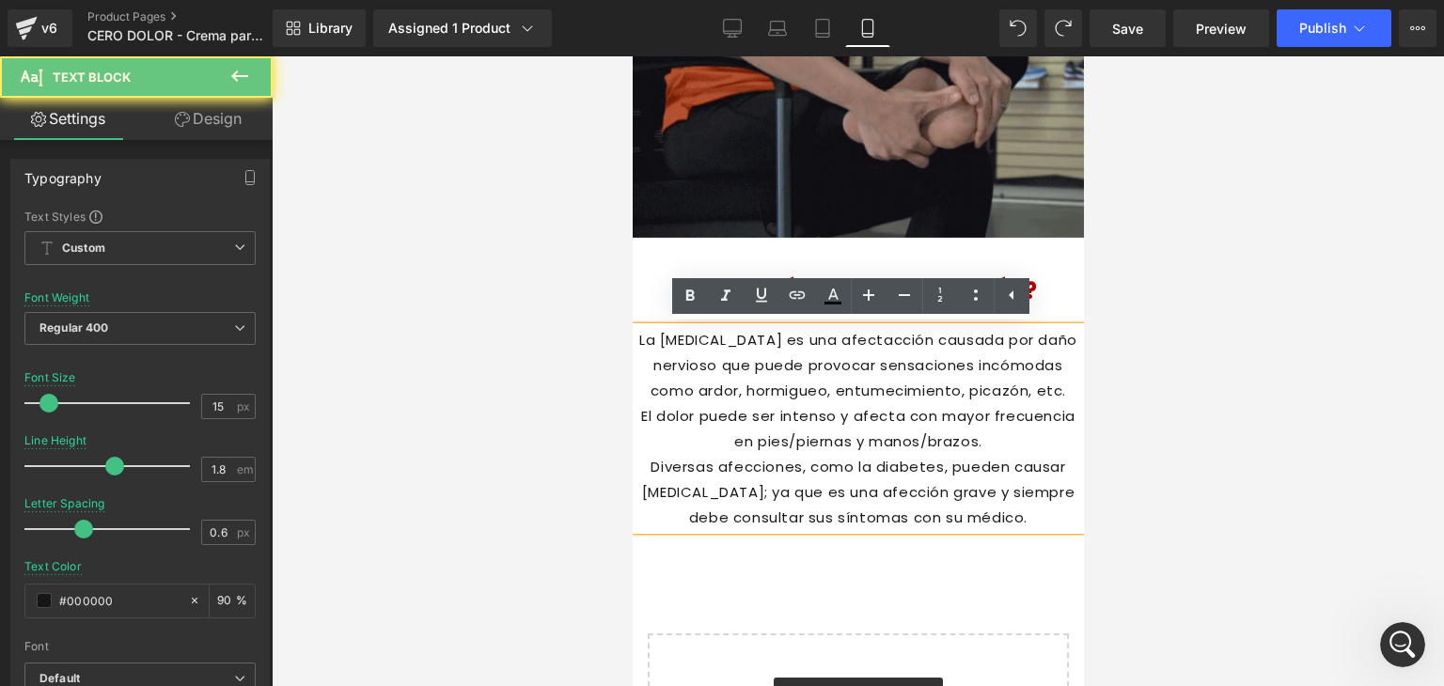
click at [992, 401] on p "La neuropatía es una afectacción causada por daño nervioso que puede provocar s…" at bounding box center [857, 365] width 451 height 76
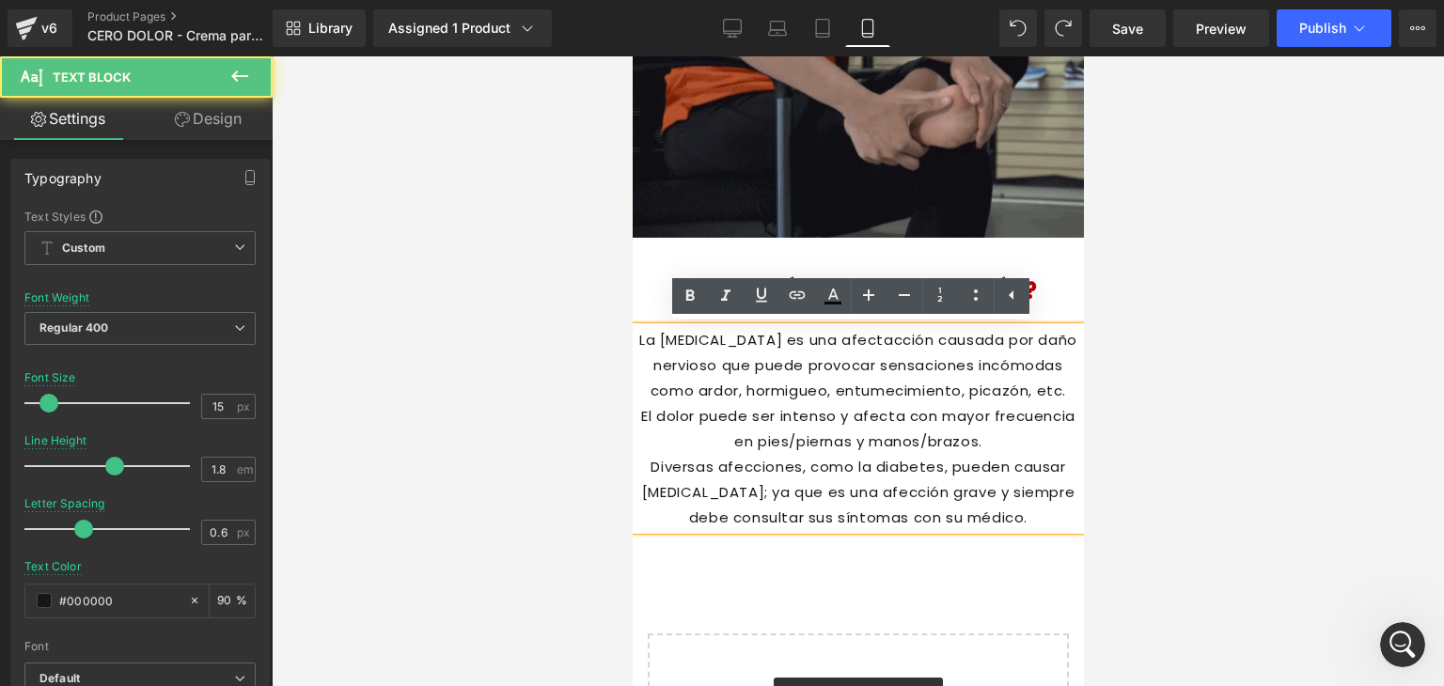
click at [899, 392] on p "La neuropatía es una afectacción causada por daño nervioso que puede provocar s…" at bounding box center [857, 365] width 451 height 76
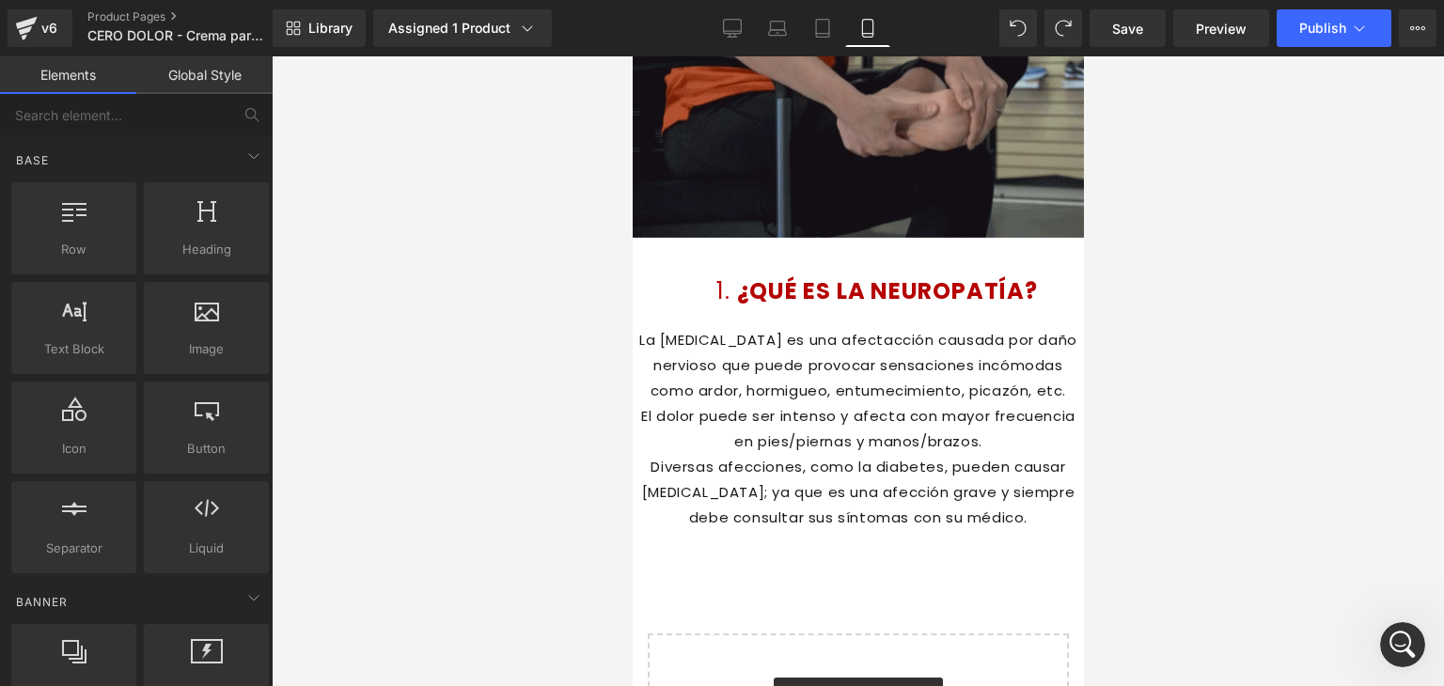
click at [1158, 270] on div at bounding box center [858, 371] width 1172 height 630
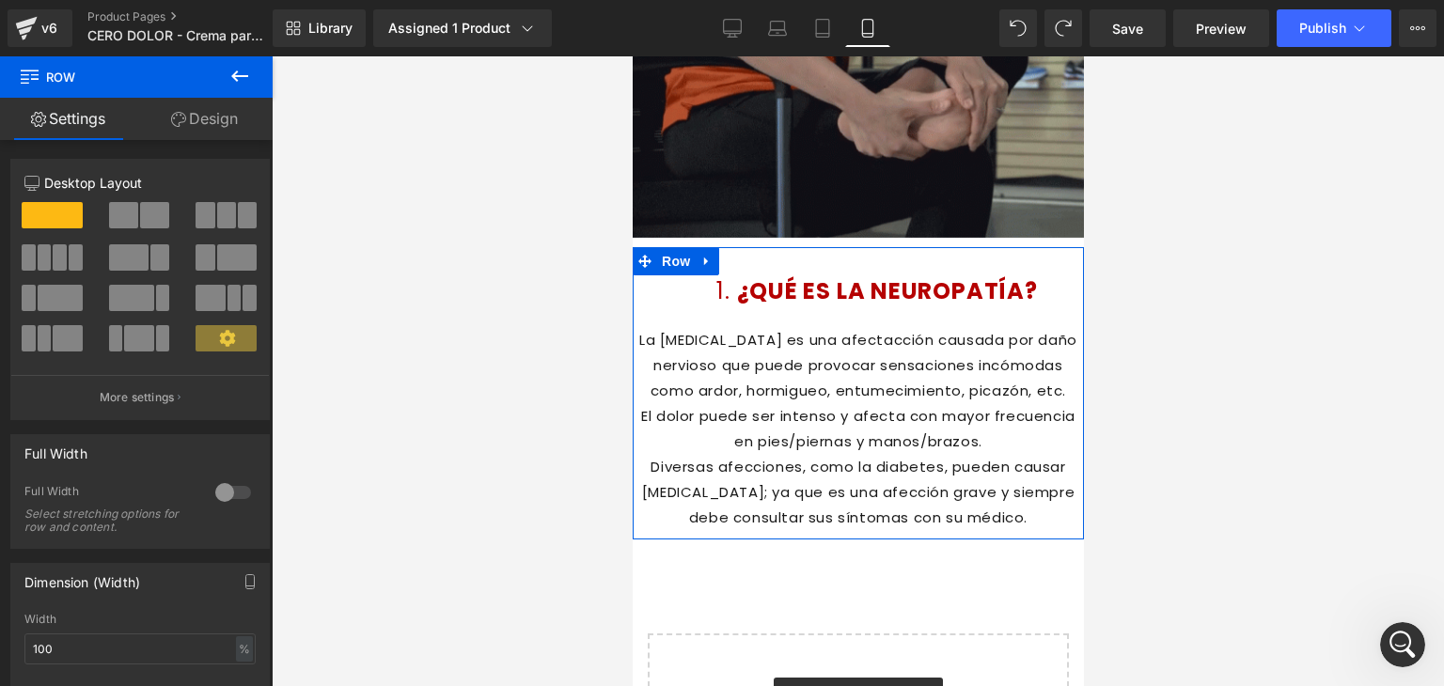
click at [751, 273] on div "¿QUÉ ES LA NEUROPATÍA? Heading La neuropatía es una afectacción causada por dañ…" at bounding box center [857, 393] width 451 height 276
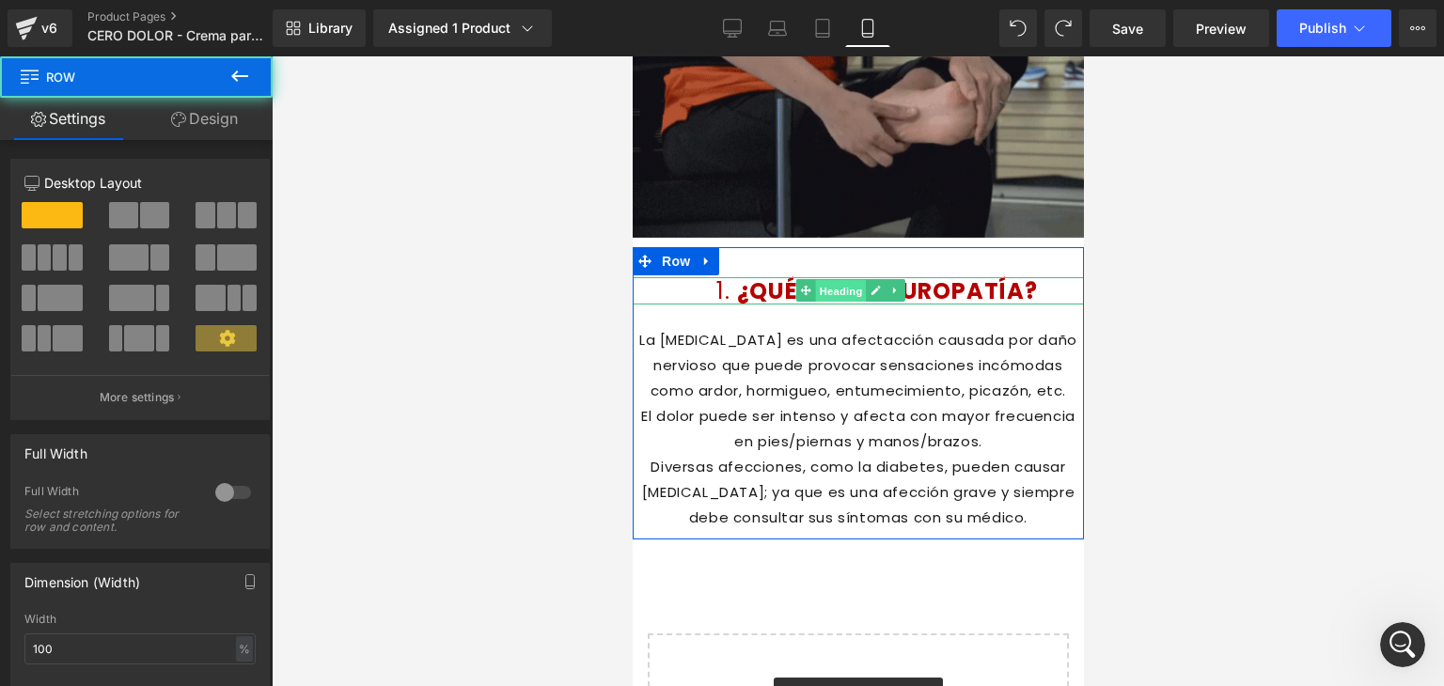
click at [825, 284] on span "Heading" at bounding box center [840, 291] width 51 height 23
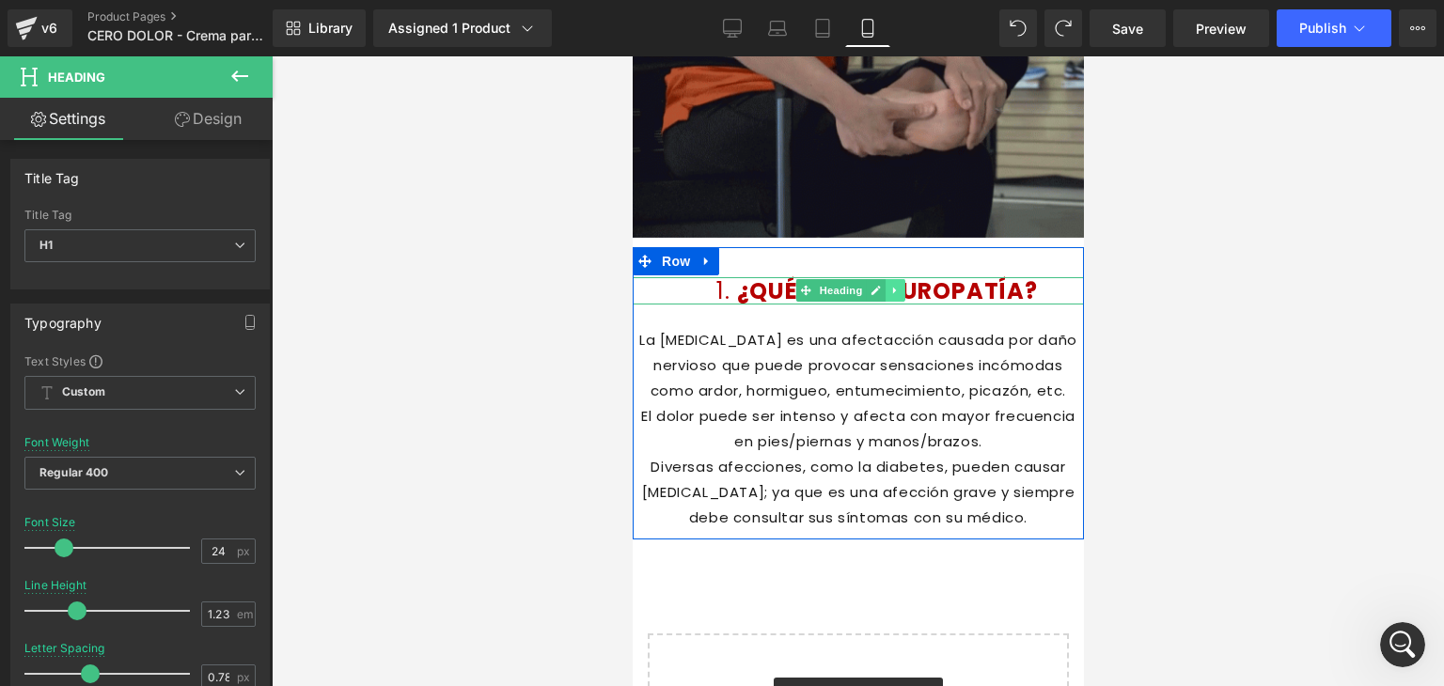
click at [885, 289] on link at bounding box center [895, 290] width 20 height 23
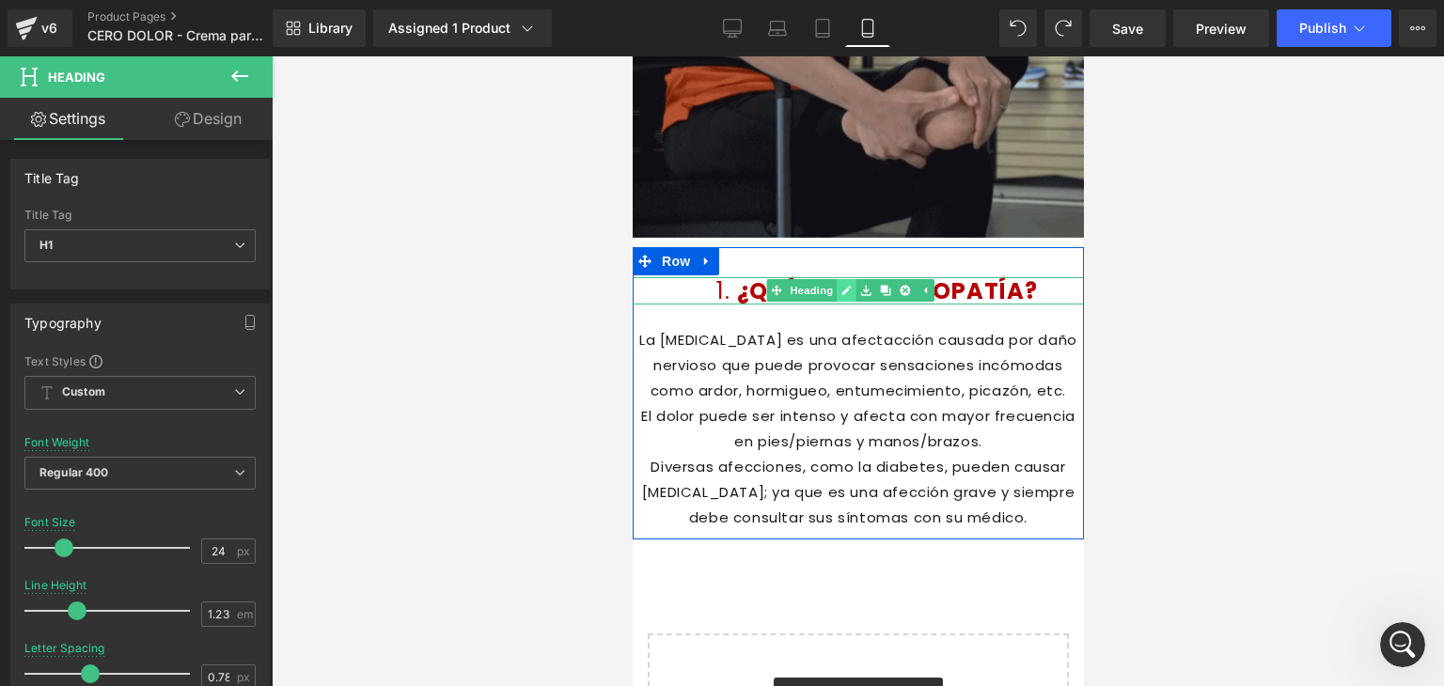
click at [846, 290] on icon at bounding box center [845, 291] width 9 height 9
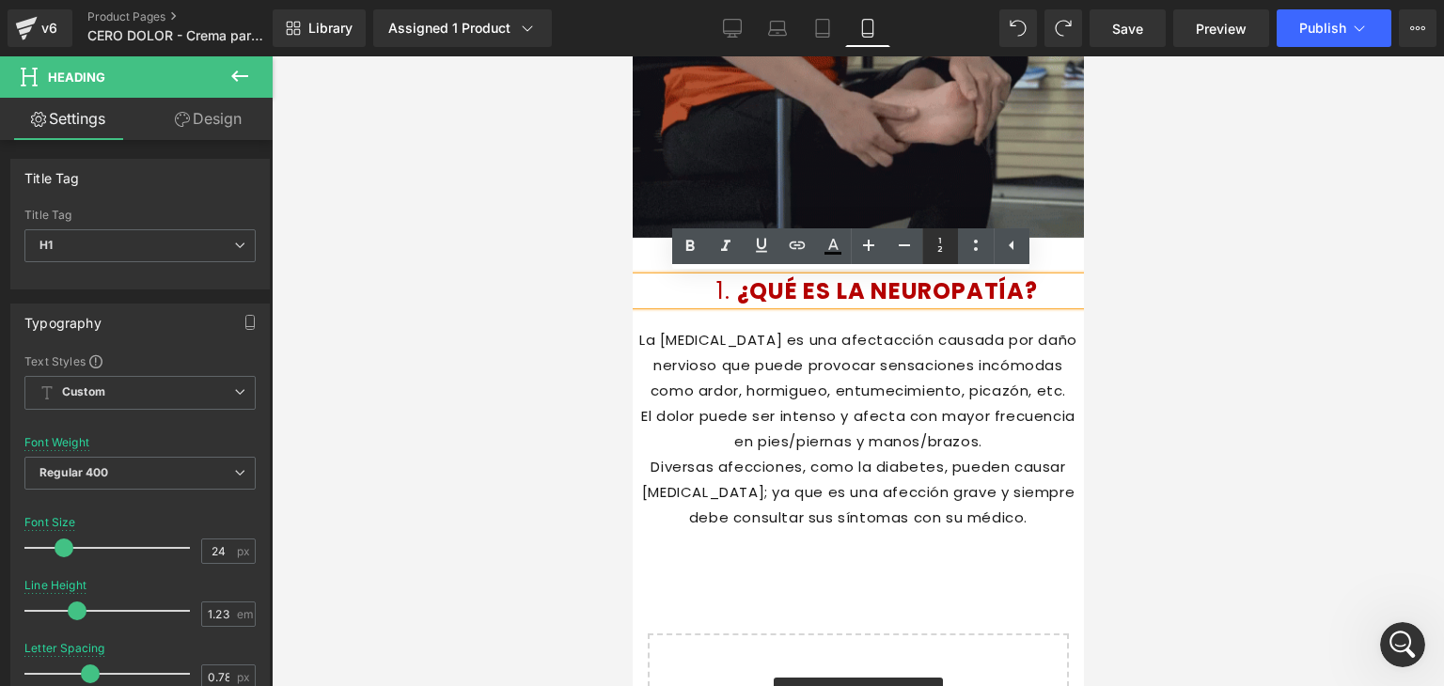
click at [944, 234] on icon at bounding box center [940, 245] width 23 height 23
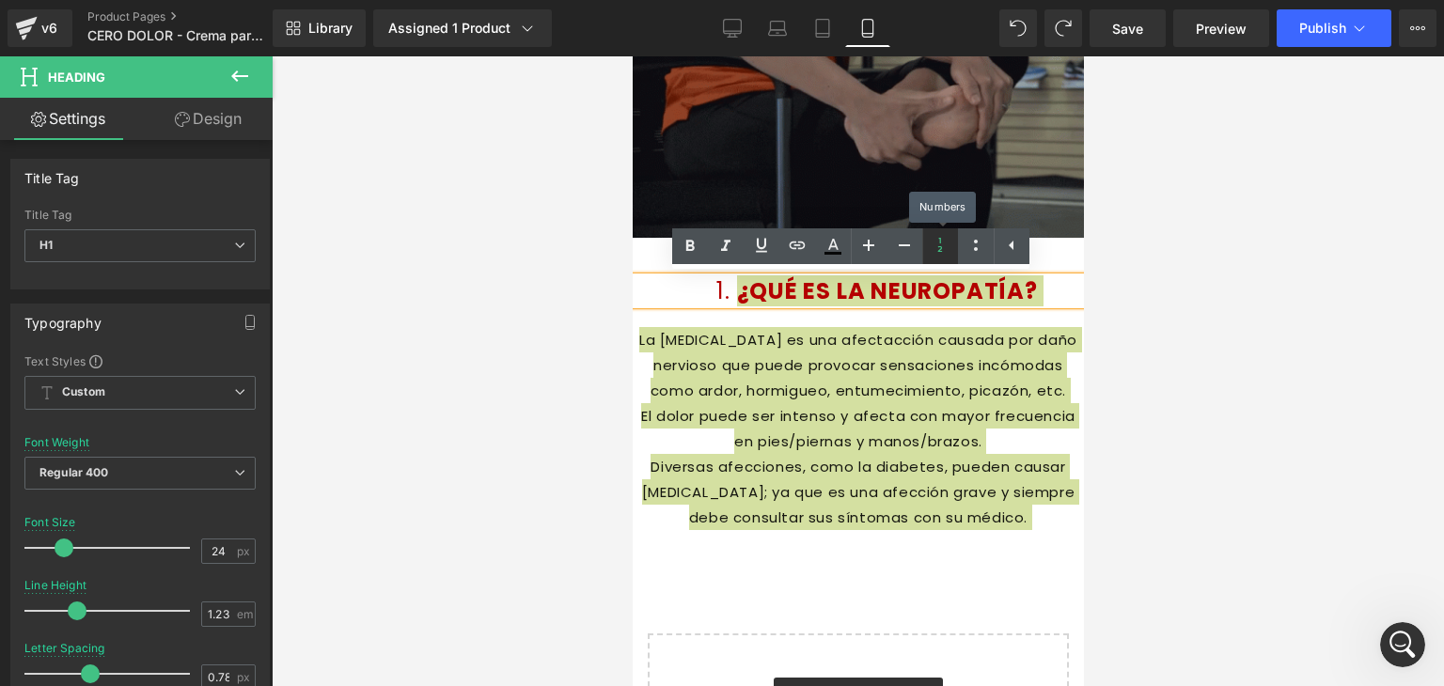
click at [944, 234] on icon at bounding box center [940, 245] width 23 height 23
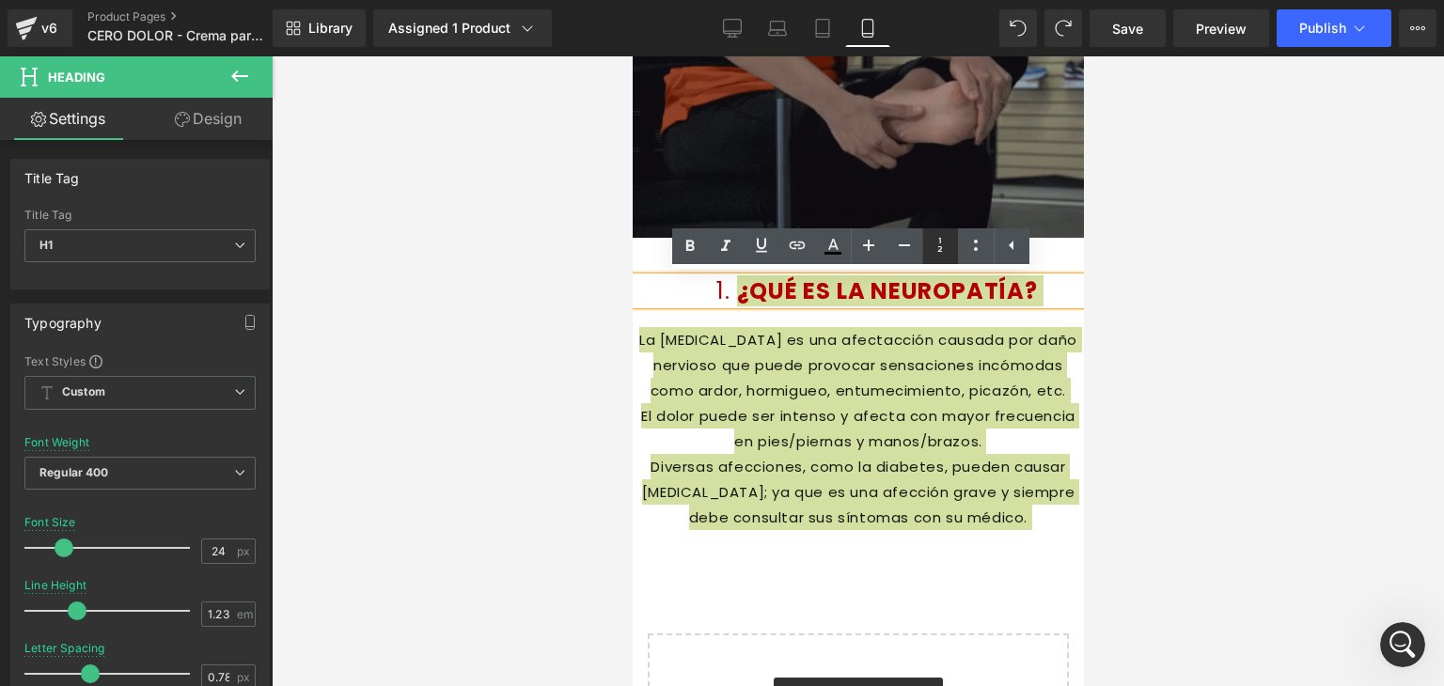
click at [931, 249] on icon at bounding box center [940, 245] width 23 height 23
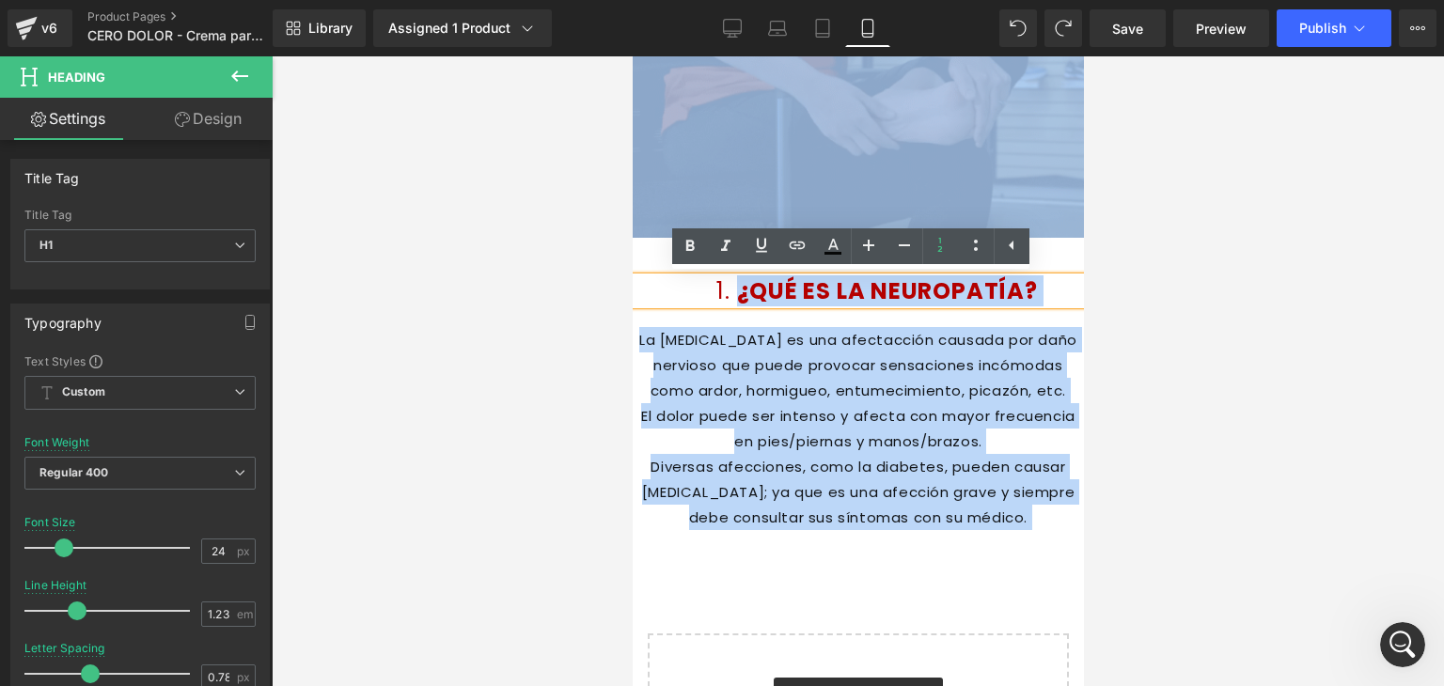
click at [726, 302] on li "¿QUÉ ES LA NEUROPATÍA?" at bounding box center [876, 291] width 414 height 28
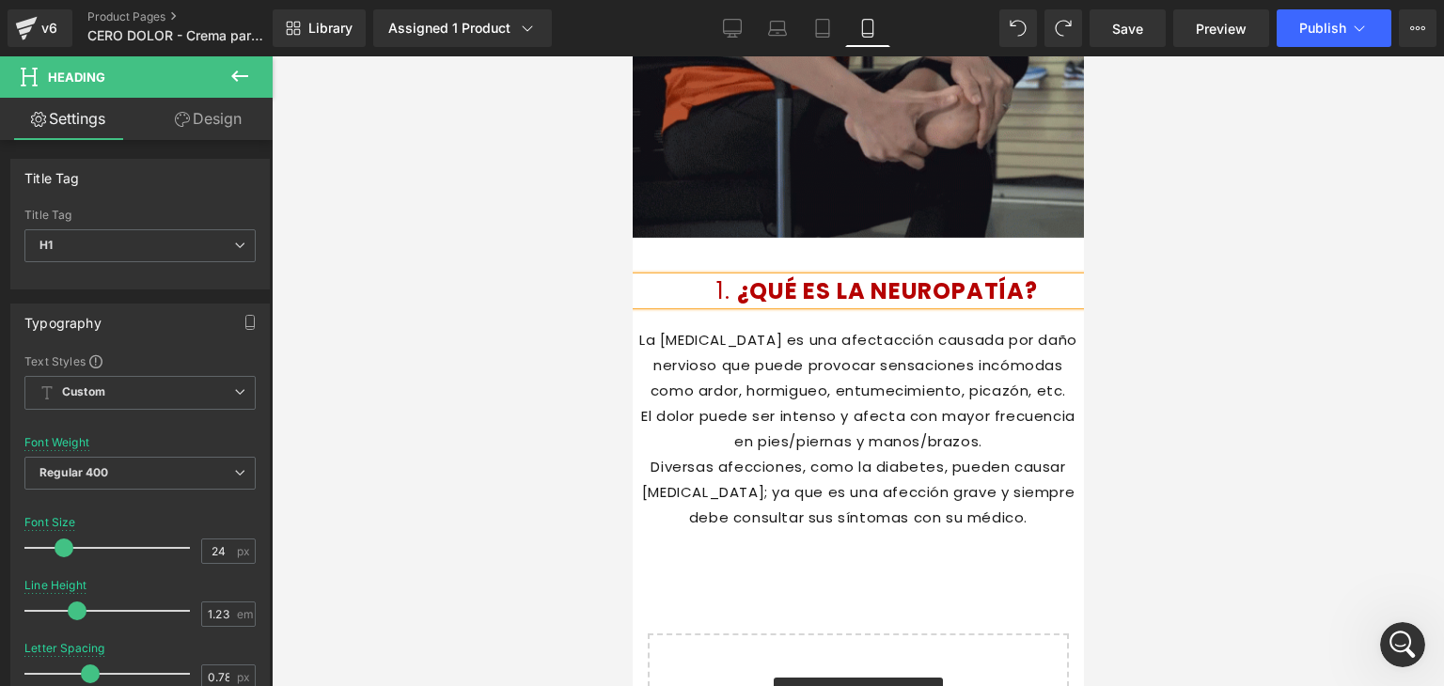
click at [736, 295] on span "¿QUÉ ES LA NEUROPATÍA?" at bounding box center [886, 290] width 301 height 31
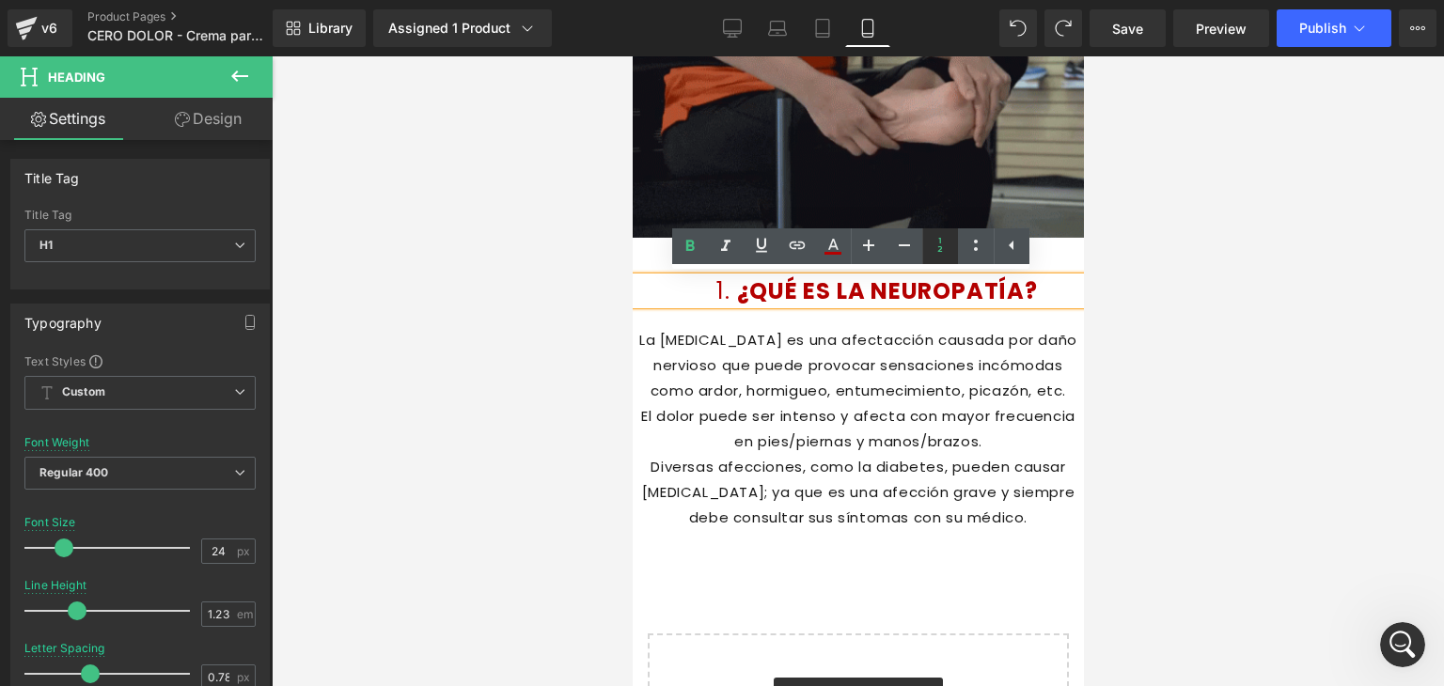
click at [945, 242] on icon at bounding box center [940, 245] width 23 height 23
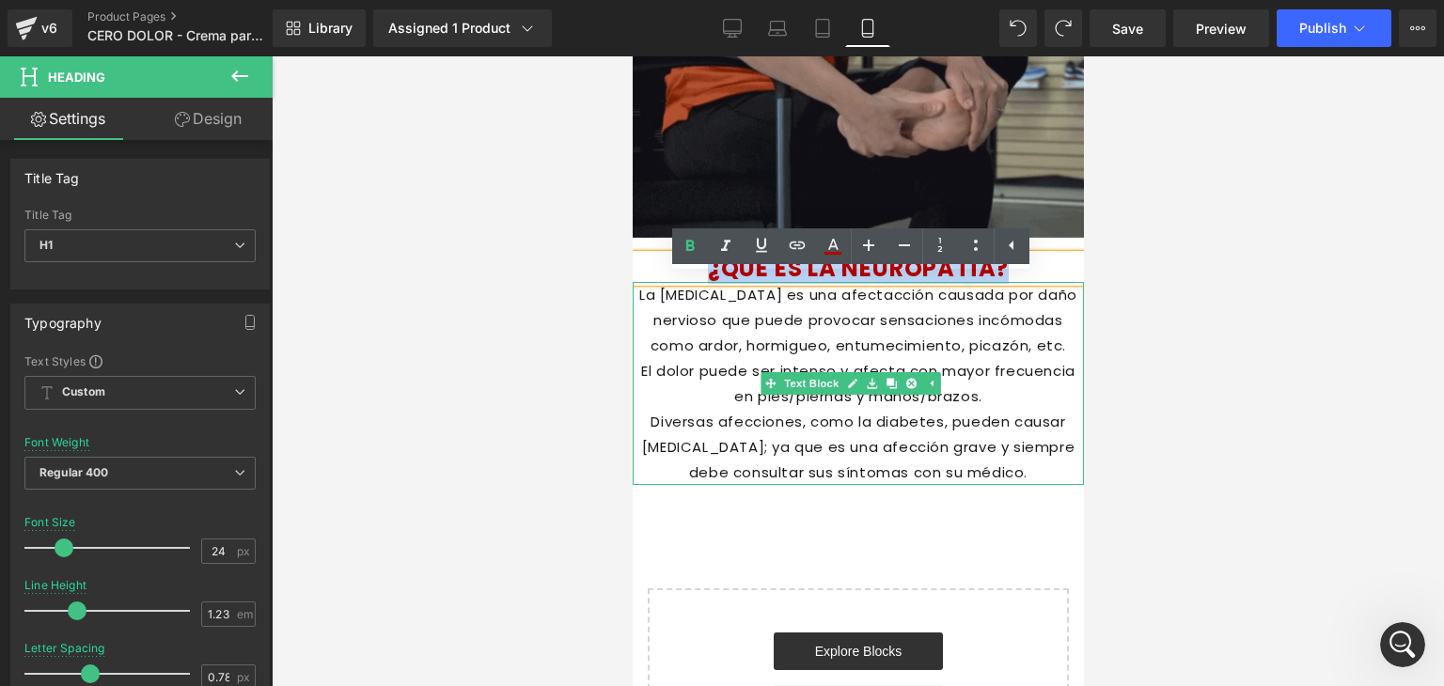
click at [757, 386] on p "El dolor puede ser intenso y afecta con mayor frecuencia en pies/piernas y mano…" at bounding box center [857, 383] width 451 height 51
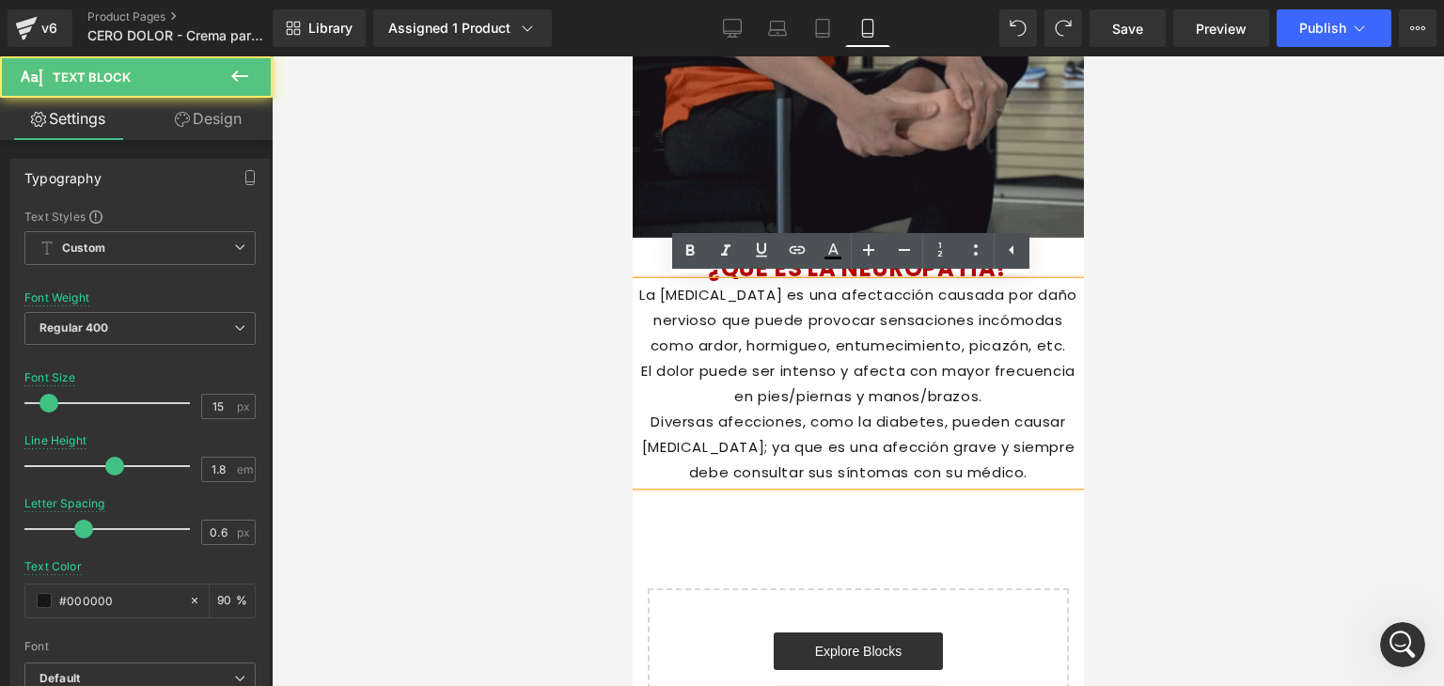
click at [977, 474] on p "Diversas afecciones, como la diabetes, pueden causar neuropatía; ya que es una …" at bounding box center [857, 447] width 451 height 76
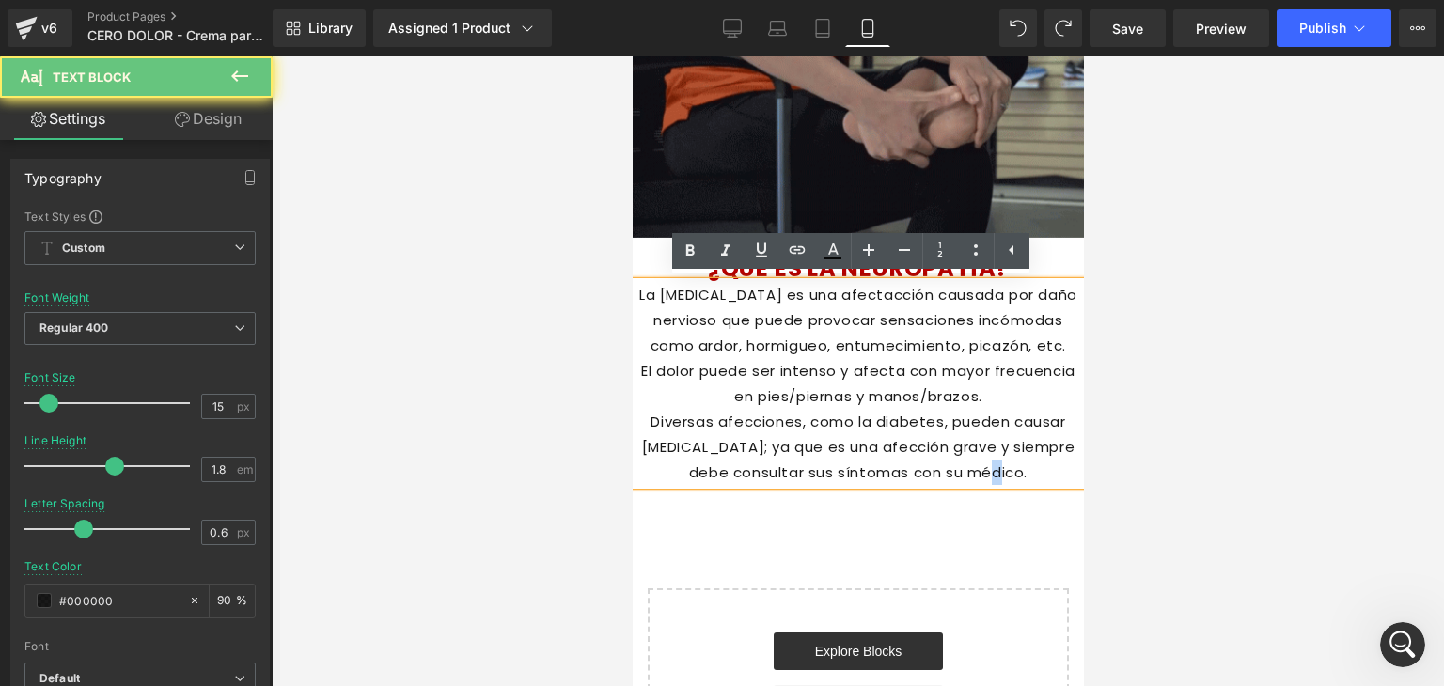
click at [977, 474] on p "Diversas afecciones, como la diabetes, pueden causar neuropatía; ya que es una …" at bounding box center [857, 447] width 451 height 76
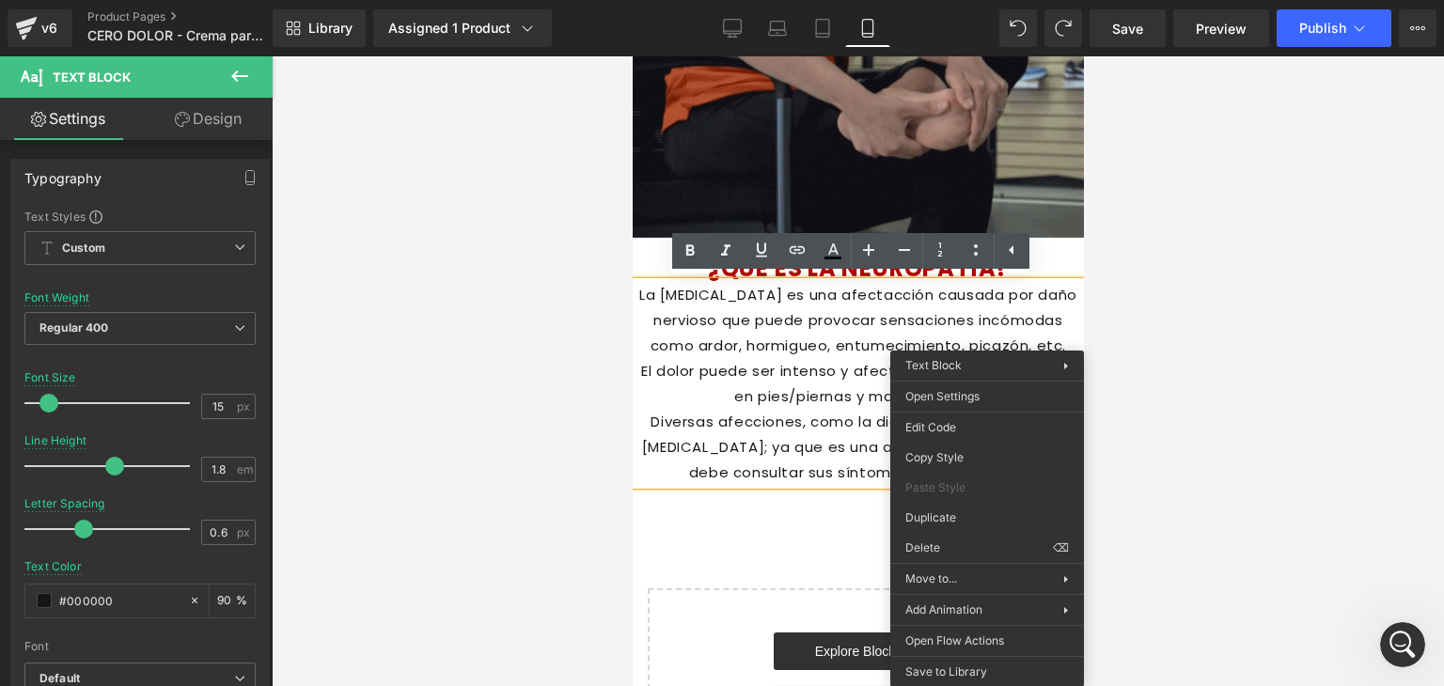
drag, startPoint x: 986, startPoint y: 476, endPoint x: 753, endPoint y: 437, distance: 236.2
click at [777, 433] on p "Diversas afecciones, como la diabetes, pueden causar neuropatía; ya que es una …" at bounding box center [857, 447] width 451 height 76
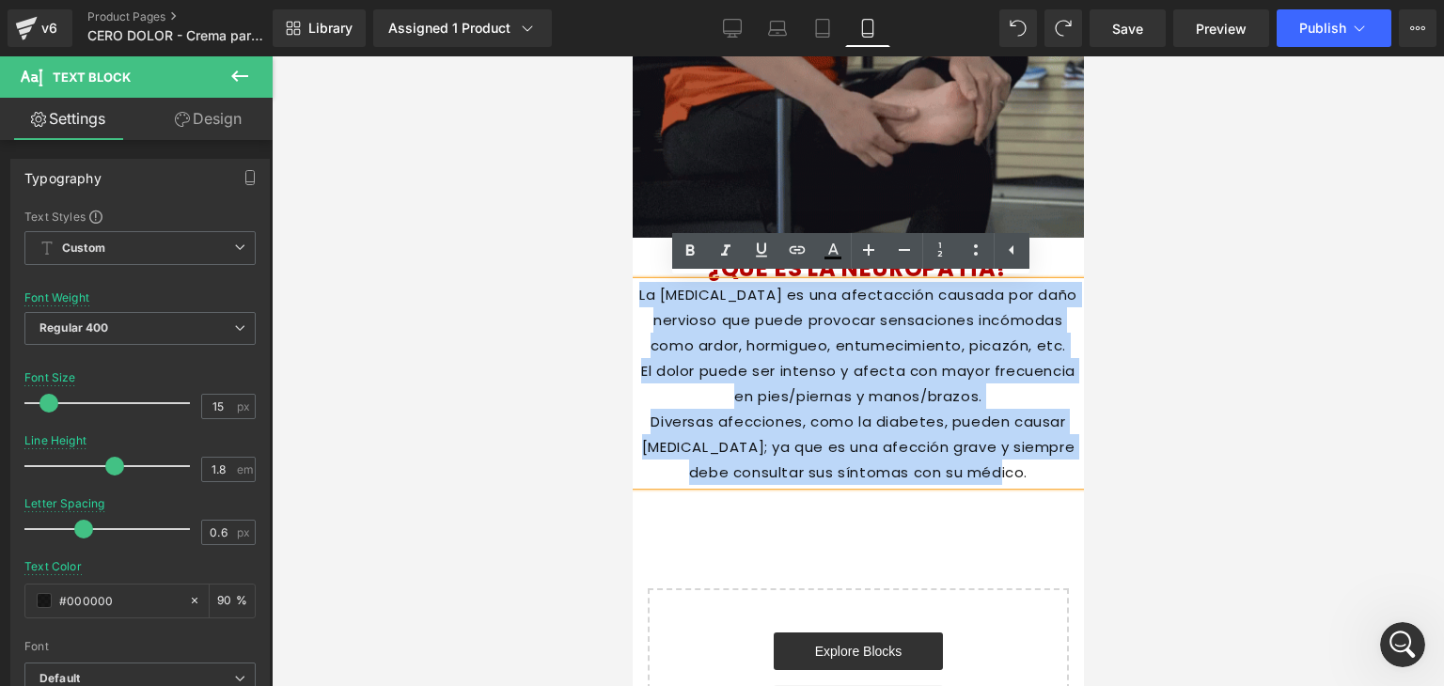
drag, startPoint x: 986, startPoint y: 471, endPoint x: 632, endPoint y: 302, distance: 392.6
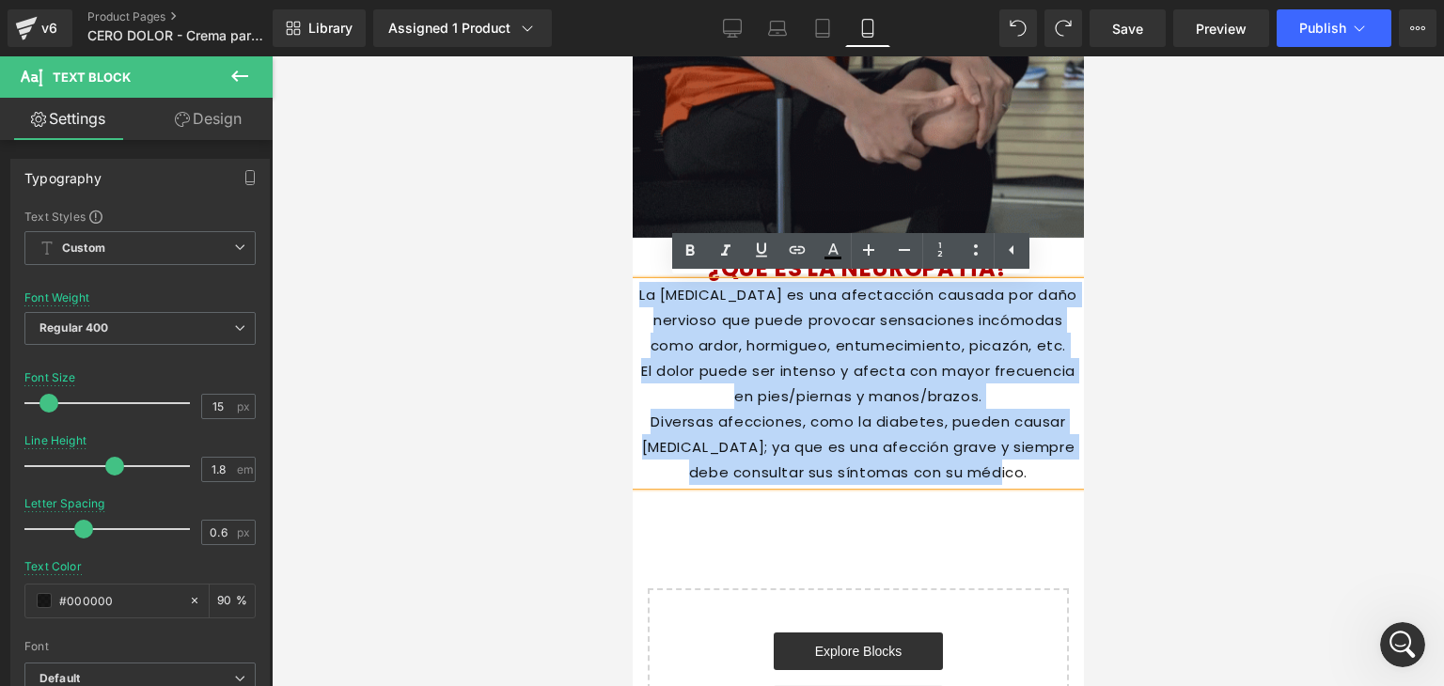
click at [632, 302] on div "La neuropatía es una afectacción causada por daño nervioso que puede provocar s…" at bounding box center [857, 383] width 451 height 203
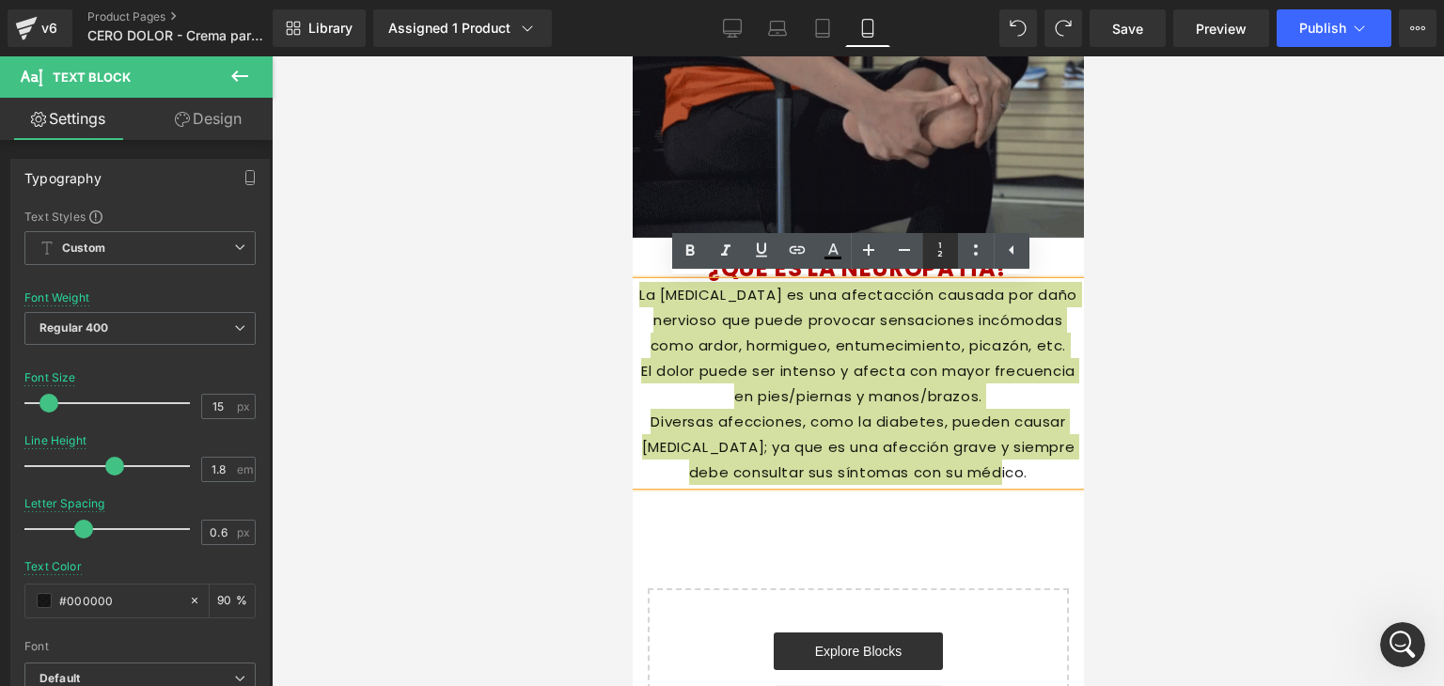
click at [936, 245] on icon at bounding box center [940, 250] width 23 height 23
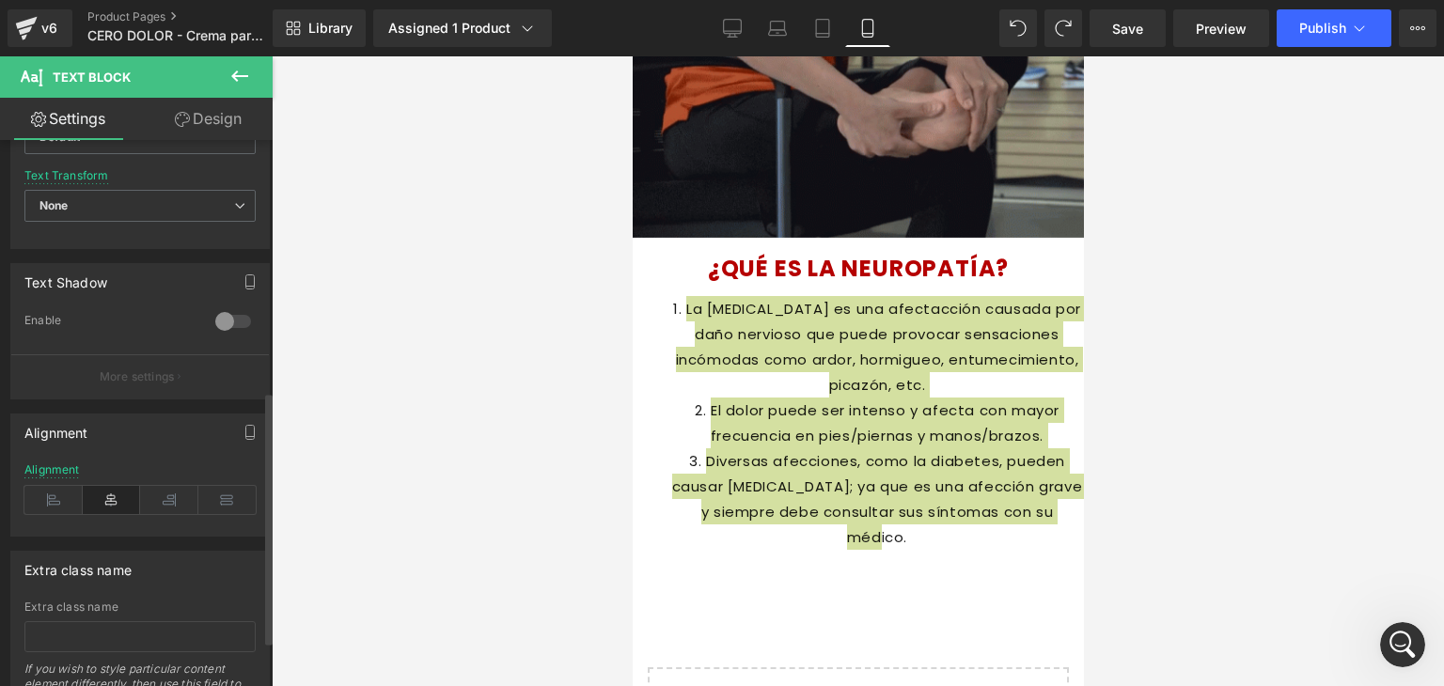
scroll to position [541, 0]
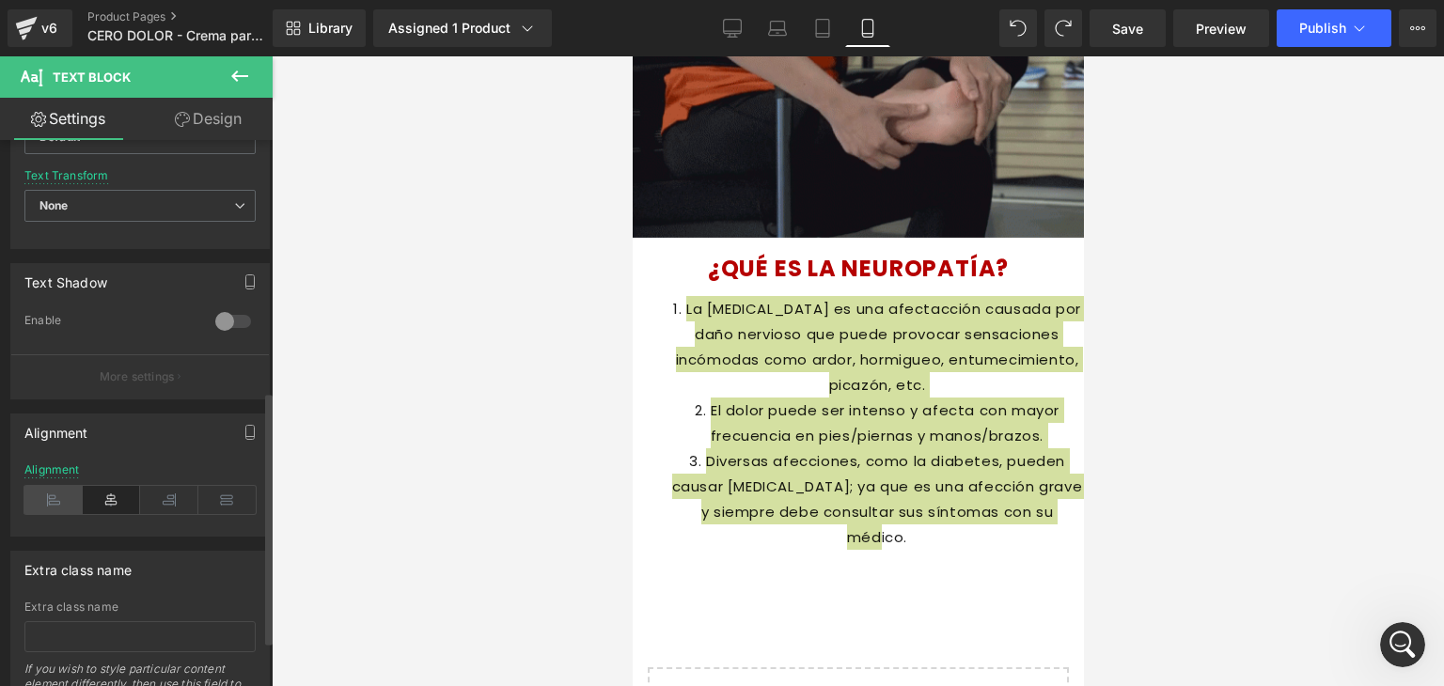
click at [68, 493] on icon at bounding box center [53, 500] width 58 height 28
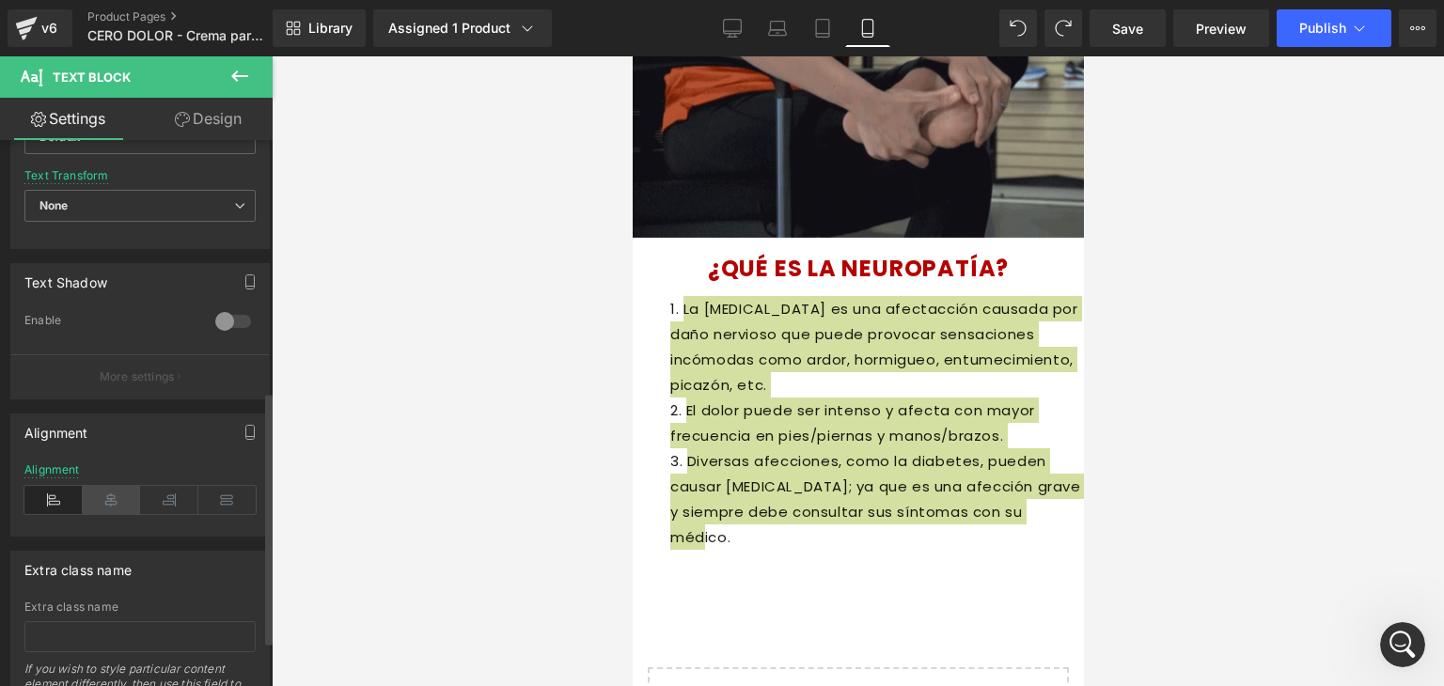
click at [94, 493] on icon at bounding box center [112, 500] width 58 height 28
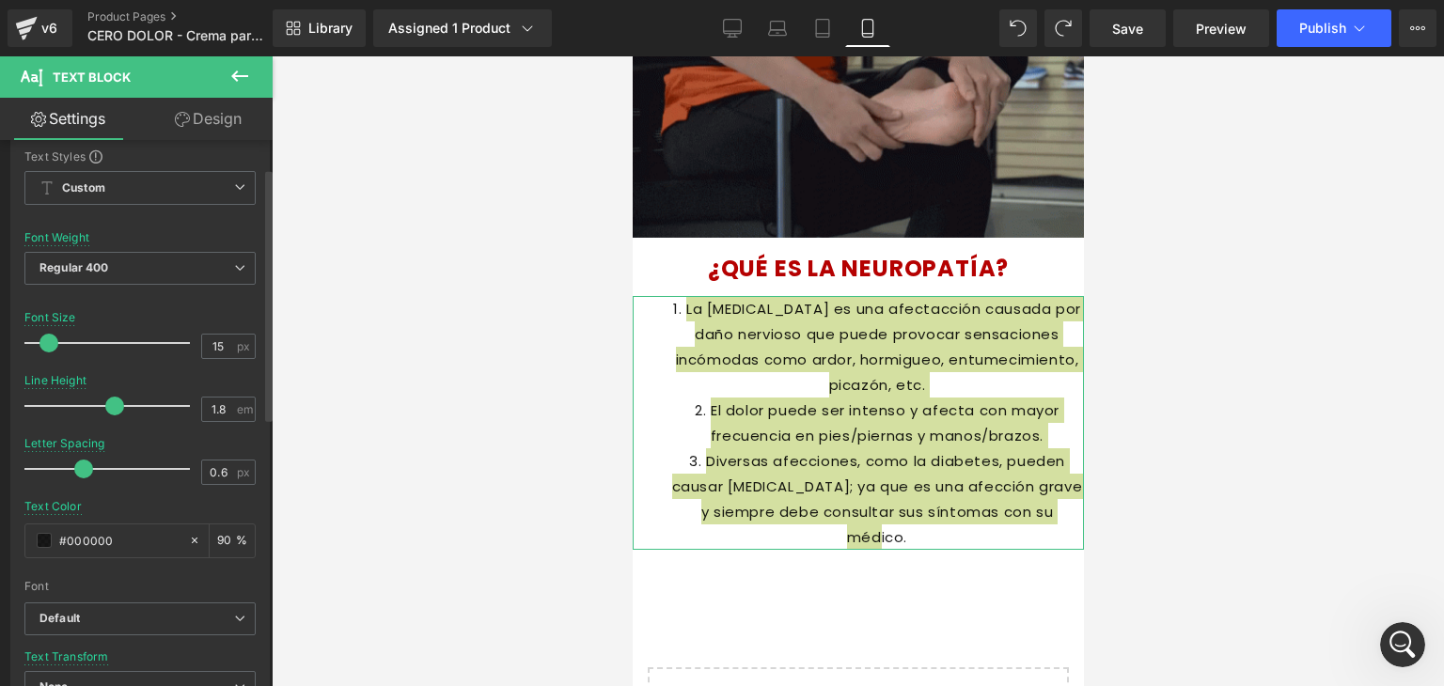
scroll to position [0, 0]
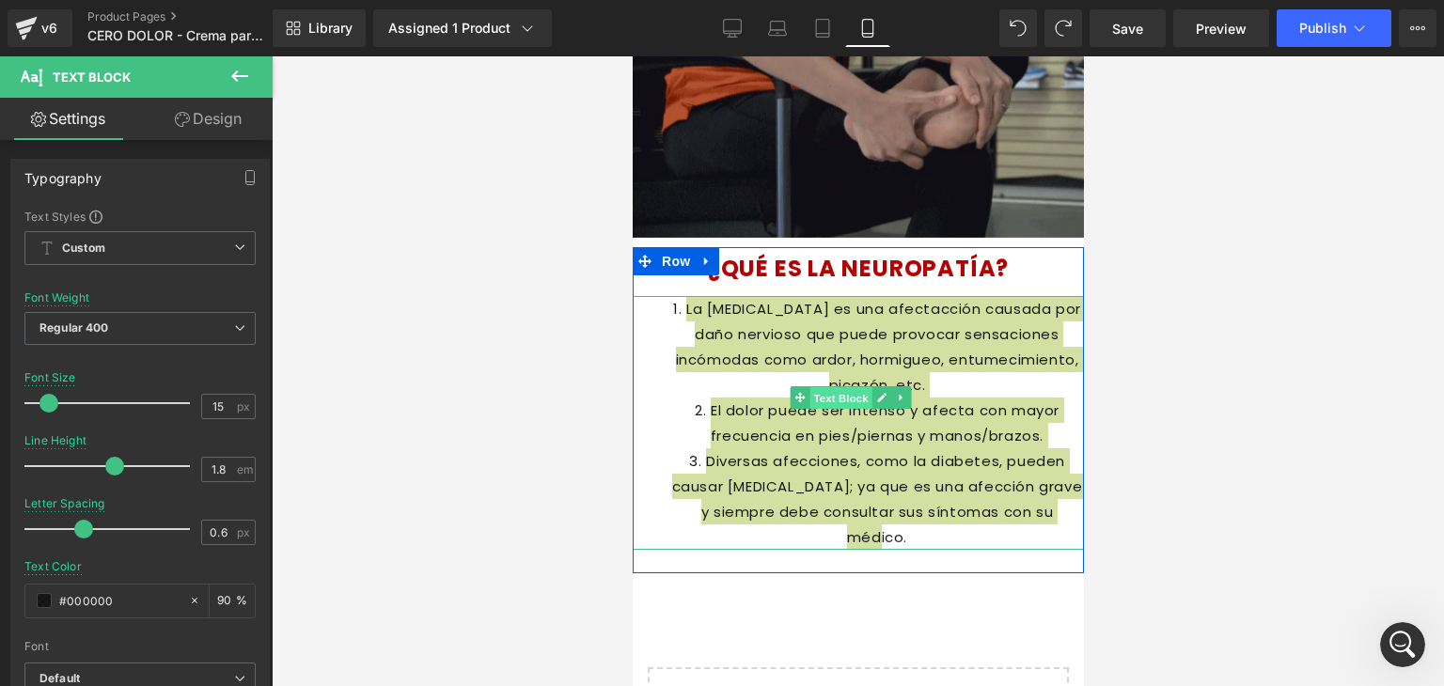
click at [828, 403] on span "Text Block" at bounding box center [840, 398] width 62 height 23
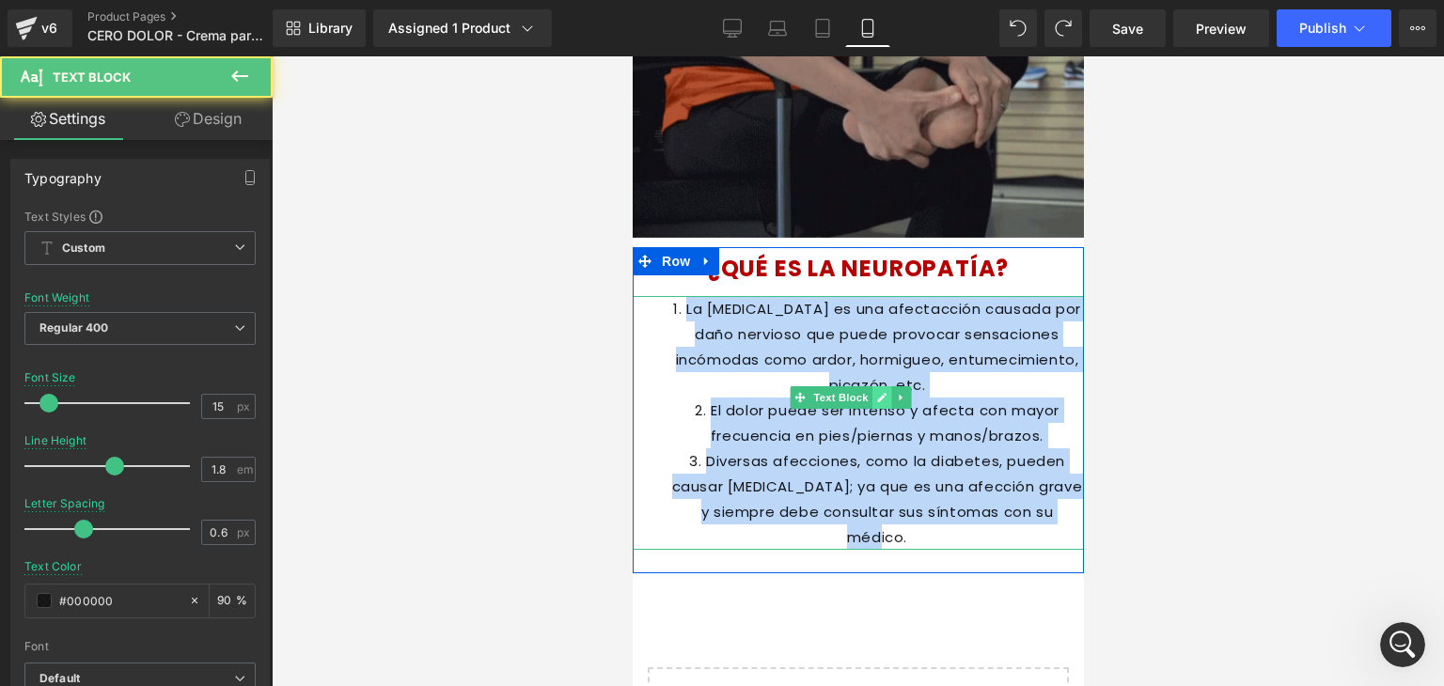
click at [876, 398] on icon at bounding box center [881, 397] width 10 height 11
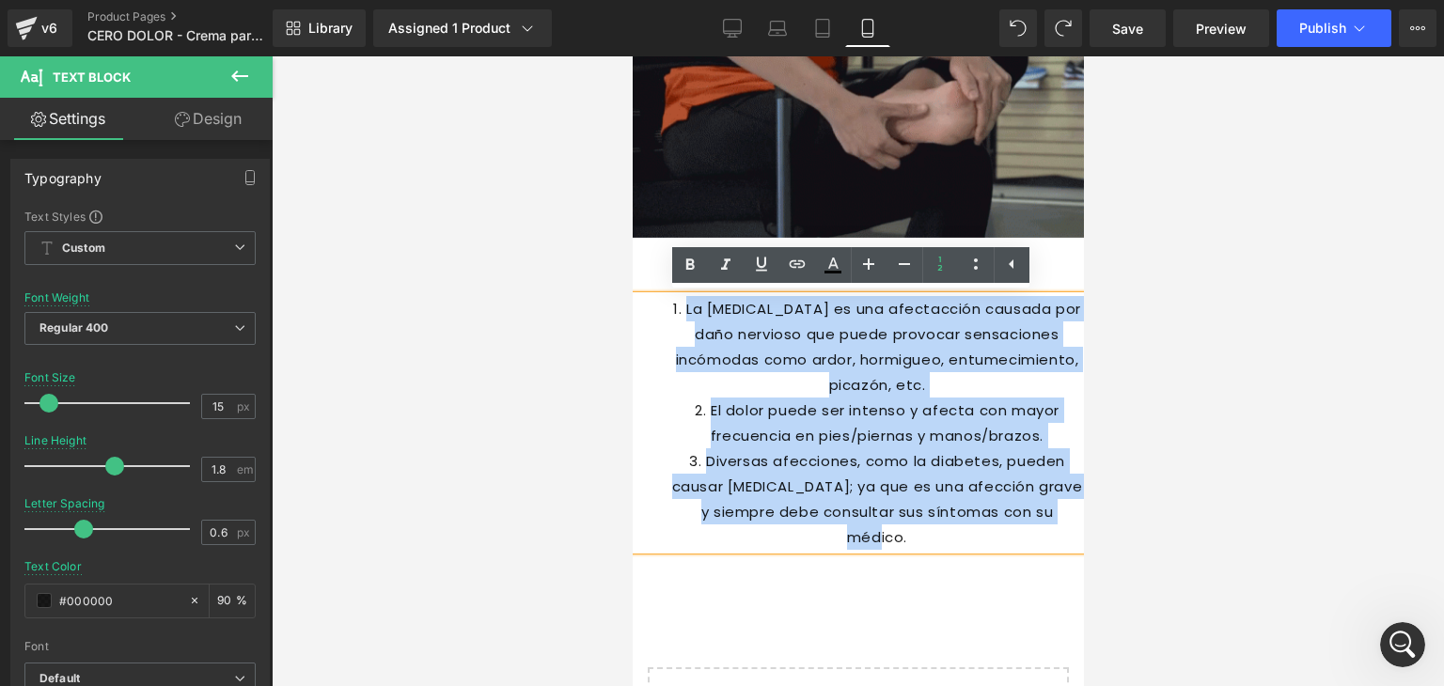
click at [895, 369] on li "La neuropatía es una afectacción causada por daño nervioso que puede provocar s…" at bounding box center [876, 347] width 414 height 102
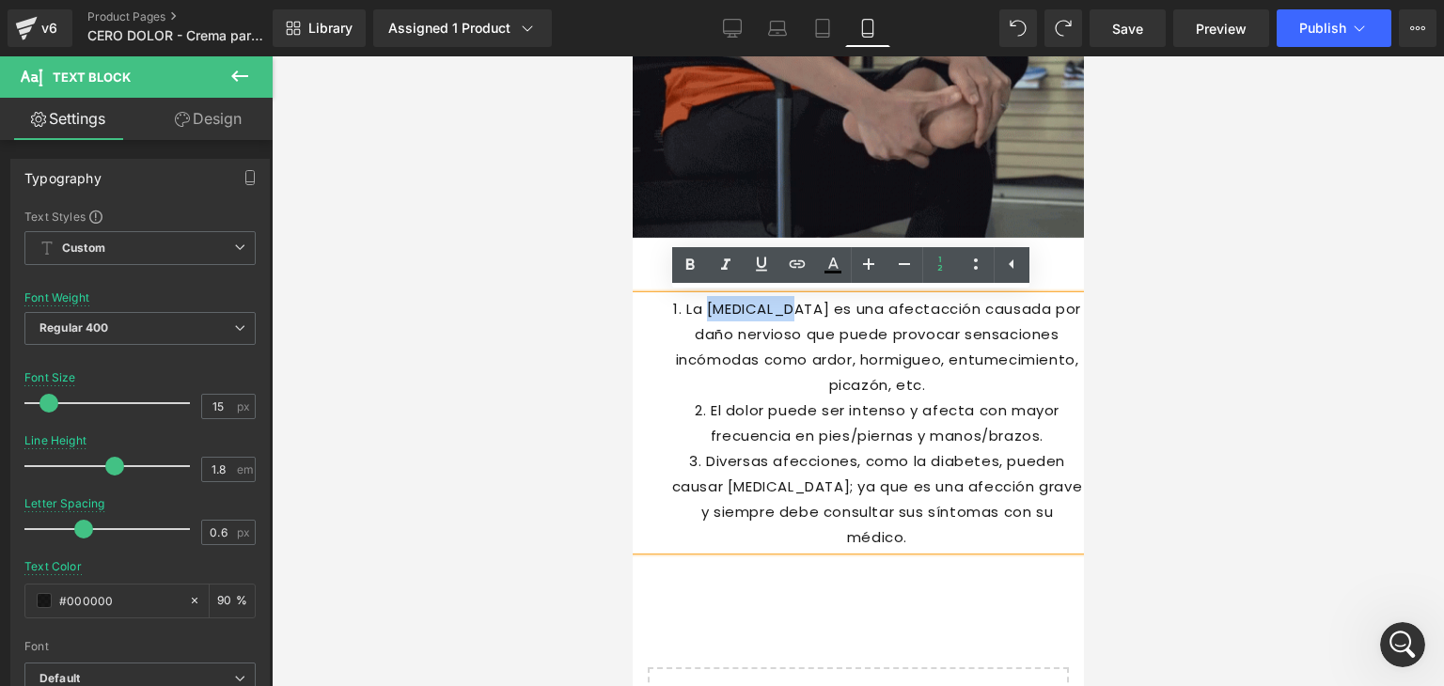
drag, startPoint x: 791, startPoint y: 305, endPoint x: 726, endPoint y: 307, distance: 65.8
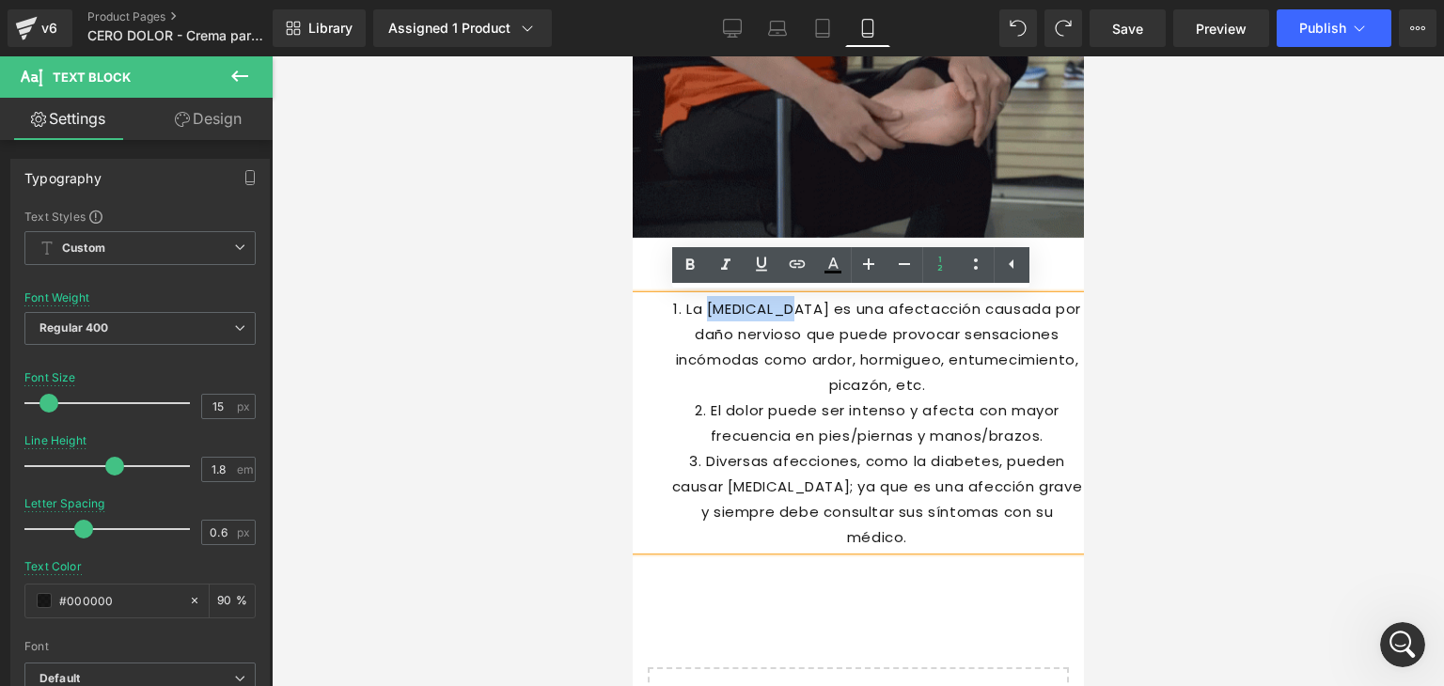
click at [726, 307] on li "La neuropatía es una afectacción causada por daño nervioso que puede provocar s…" at bounding box center [876, 347] width 414 height 102
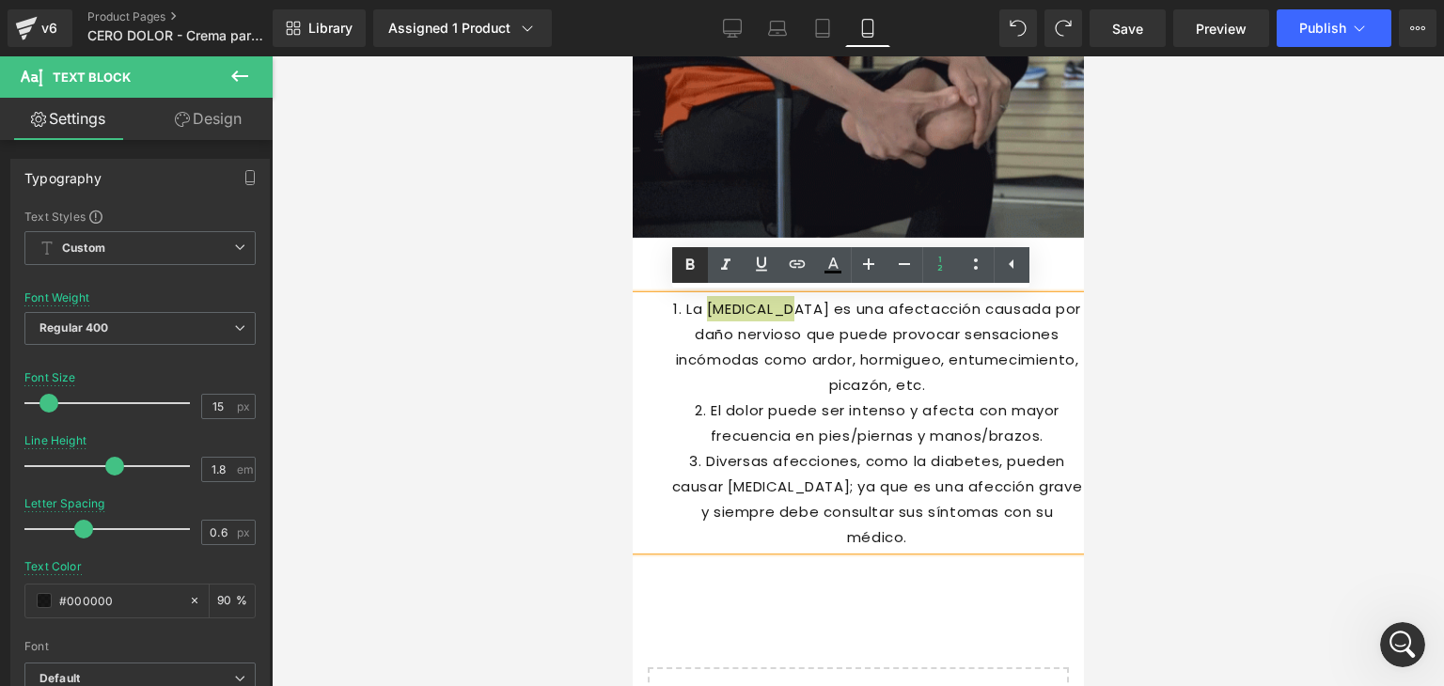
click at [692, 268] on icon at bounding box center [690, 264] width 8 height 11
drag, startPoint x: 728, startPoint y: 356, endPoint x: 1057, endPoint y: 351, distance: 329.0
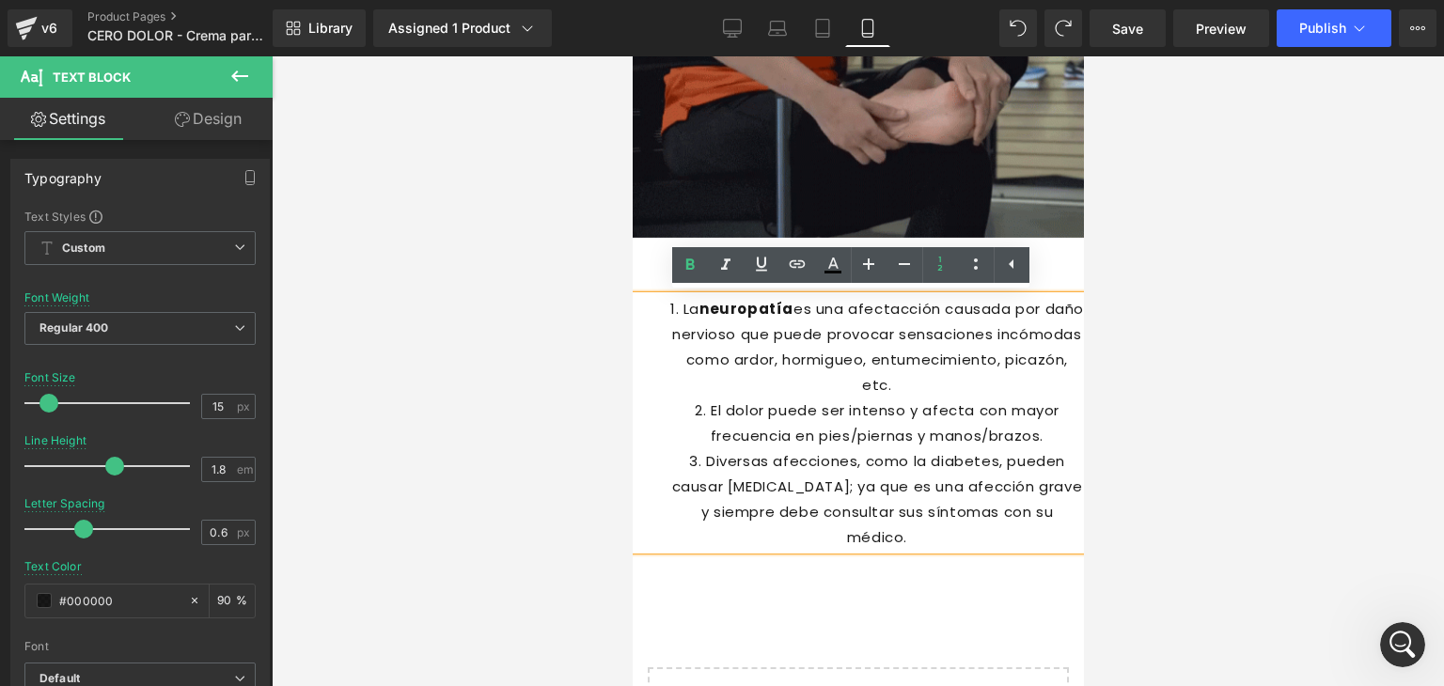
click at [1057, 351] on li "La neuropatía es una afectacción causada por daño nervioso que puede provocar s…" at bounding box center [876, 347] width 414 height 102
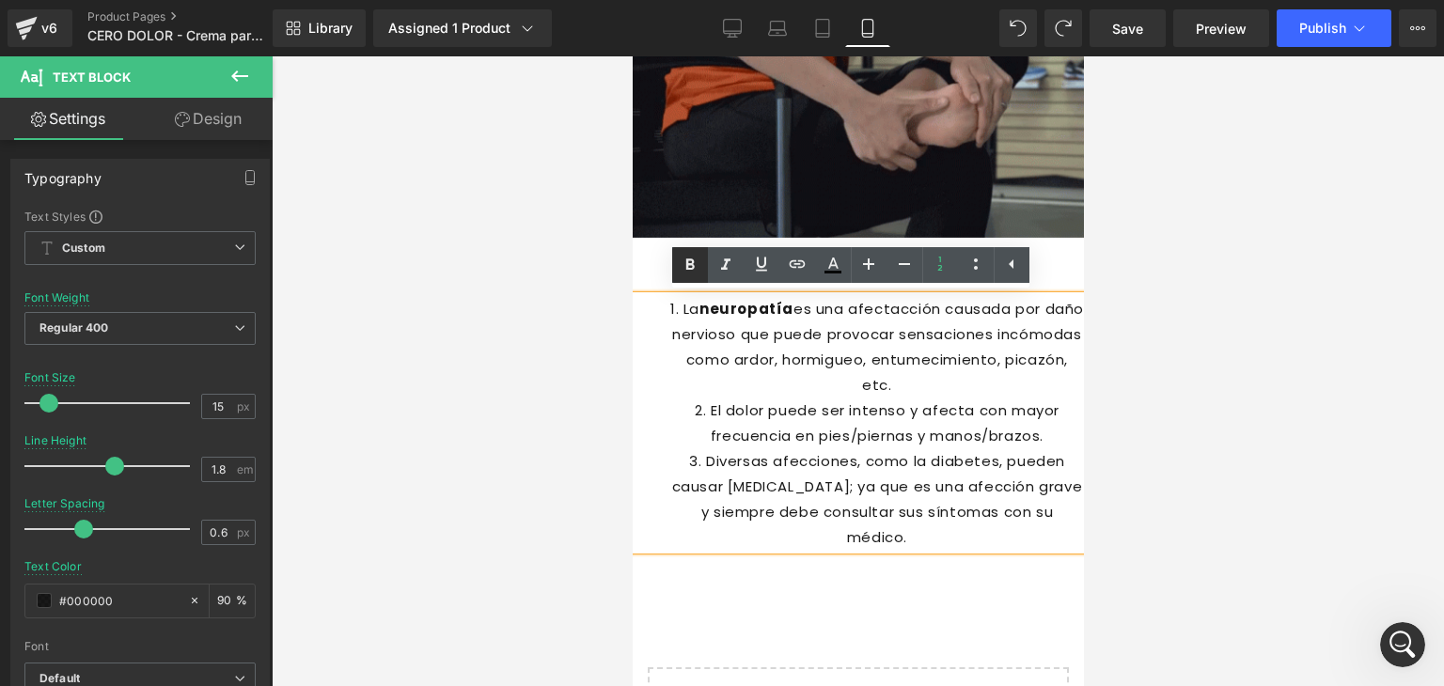
click at [692, 259] on icon at bounding box center [690, 264] width 8 height 11
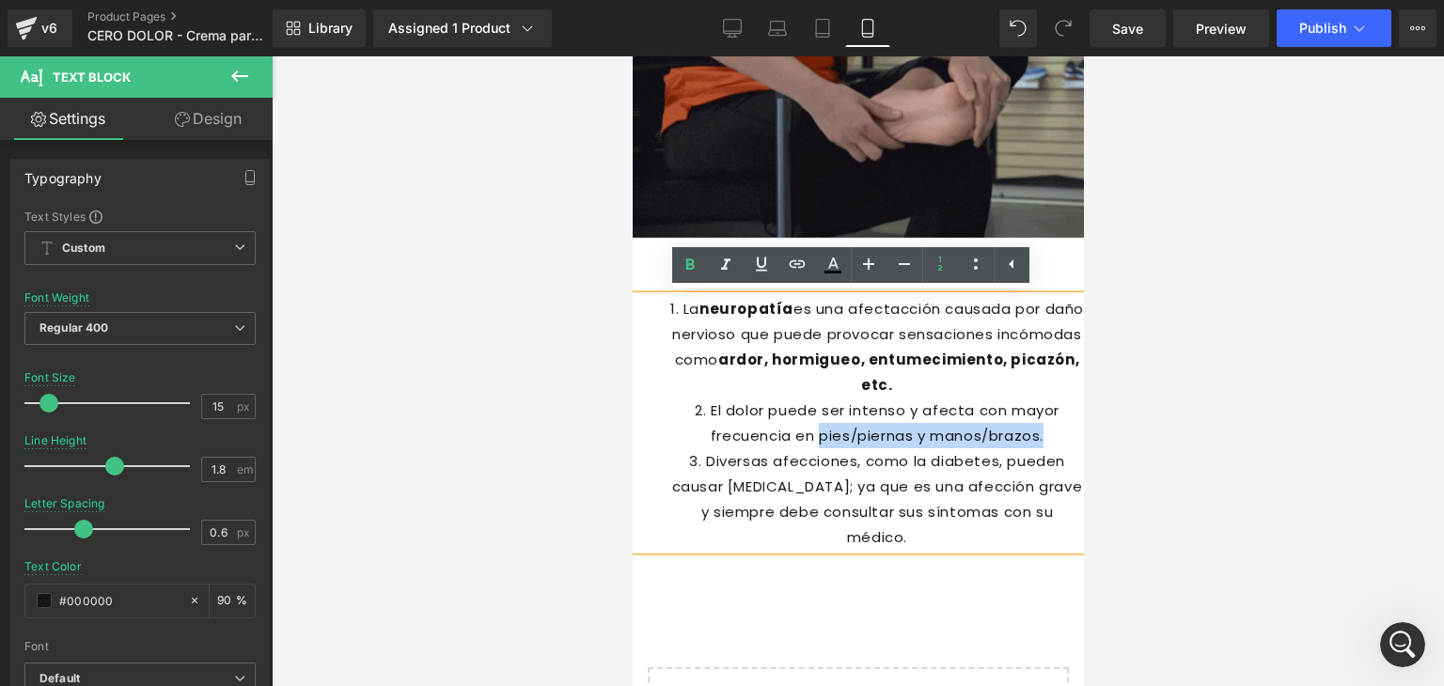
drag, startPoint x: 817, startPoint y: 413, endPoint x: 1023, endPoint y: 411, distance: 206.8
click at [1023, 411] on li "El dolor puede ser intenso y afecta con mayor frecuencia en pies/piernas y mano…" at bounding box center [876, 423] width 414 height 51
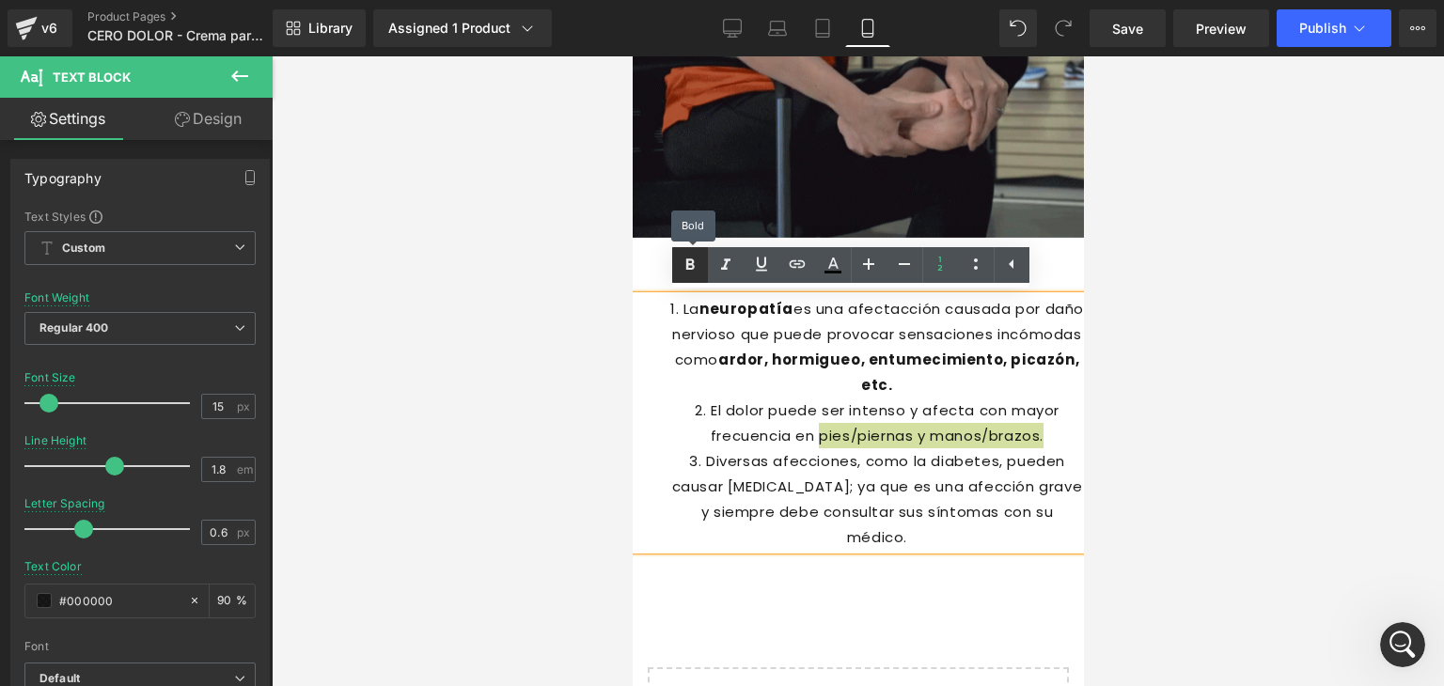
click at [689, 264] on icon at bounding box center [690, 264] width 8 height 11
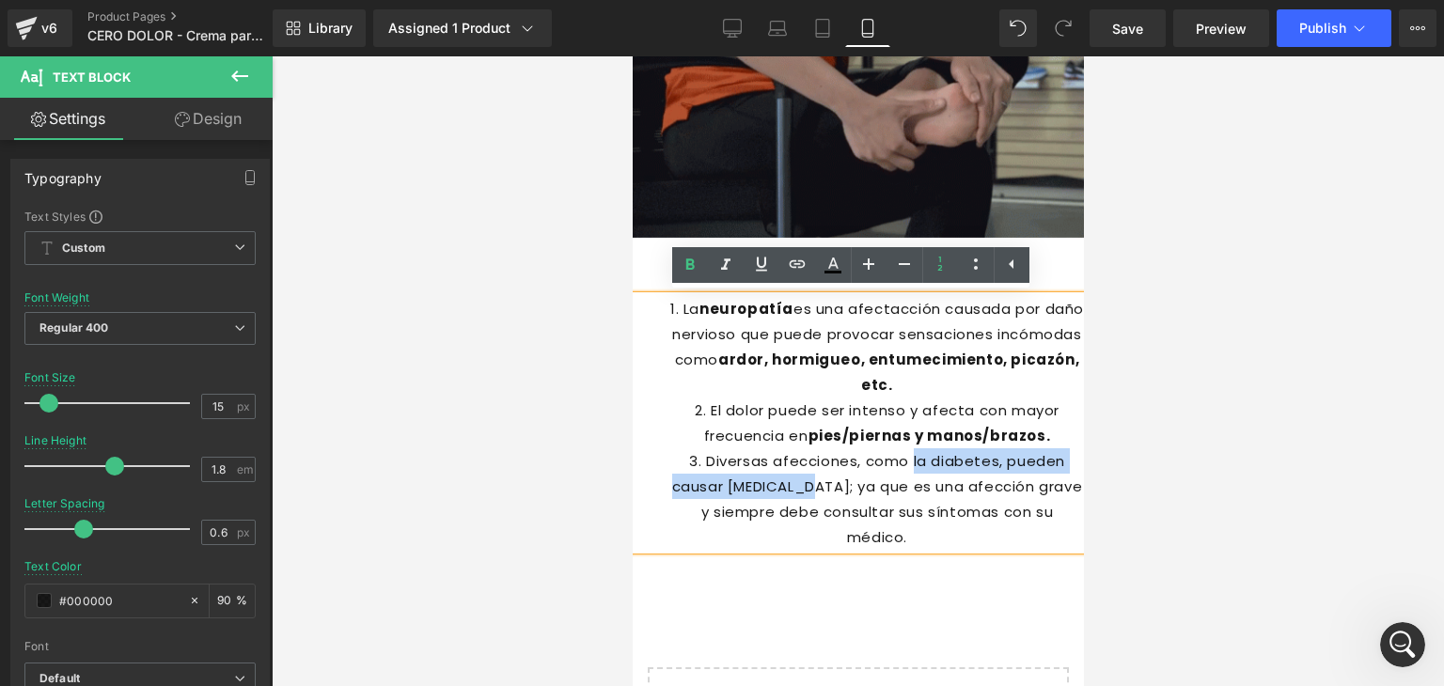
drag, startPoint x: 877, startPoint y: 437, endPoint x: 745, endPoint y: 465, distance: 134.6
click at [745, 465] on li "Diversas afecciones, como la diabetes, pueden causar neuropatía; ya que es una …" at bounding box center [876, 499] width 414 height 102
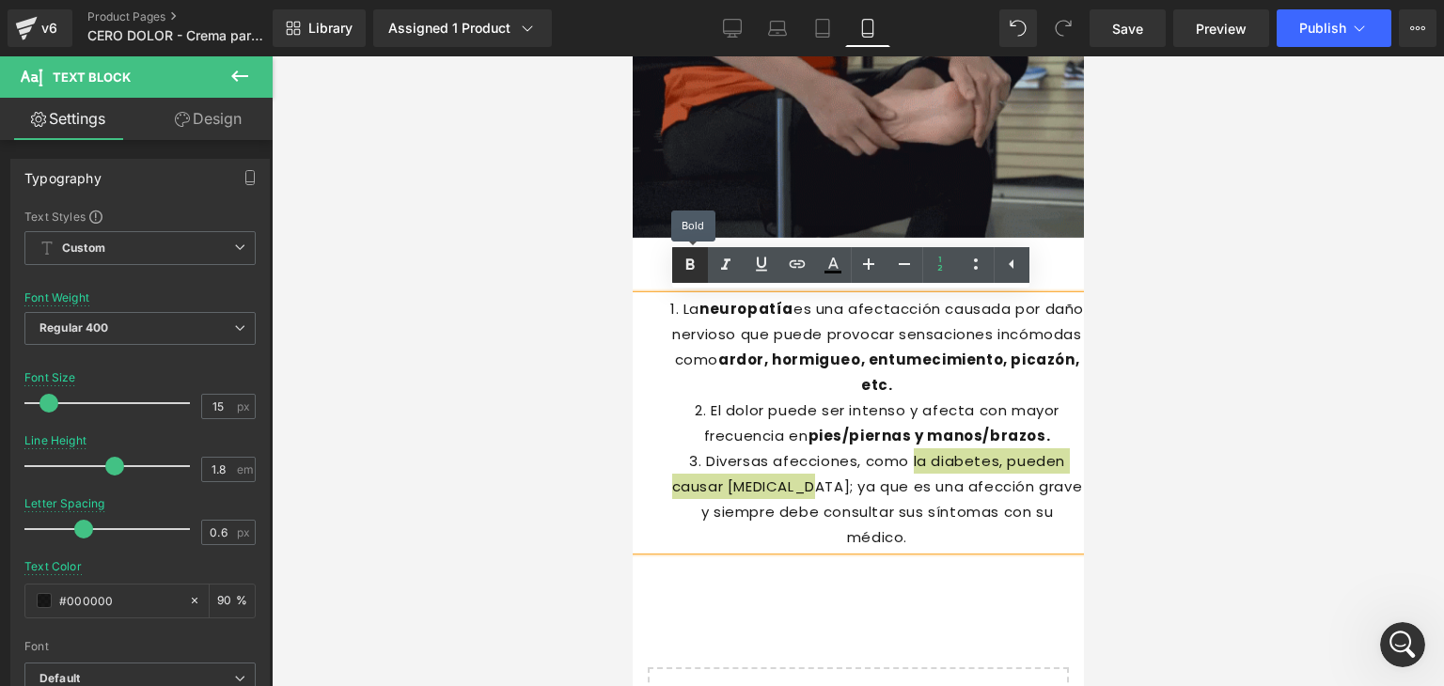
click at [695, 267] on icon at bounding box center [690, 265] width 23 height 23
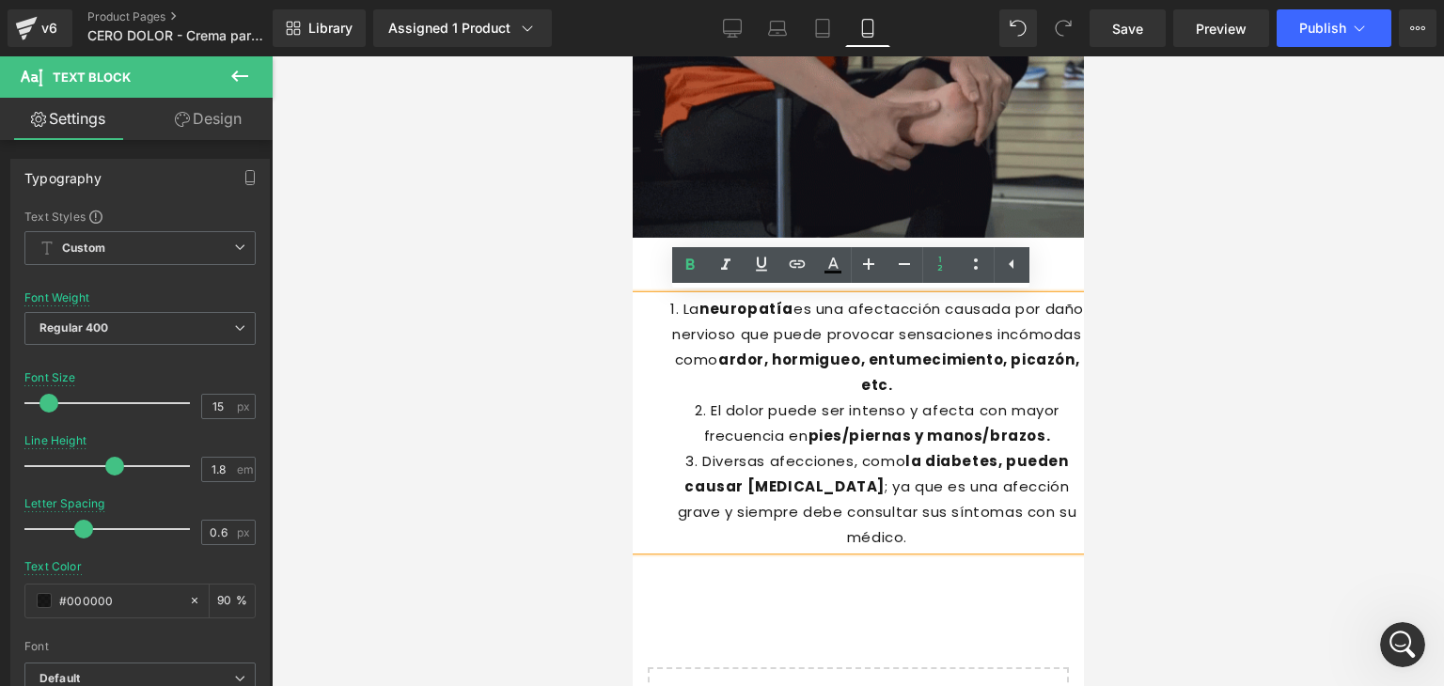
click at [925, 426] on span "pies/piernas y manos/brazos." at bounding box center [928, 436] width 242 height 20
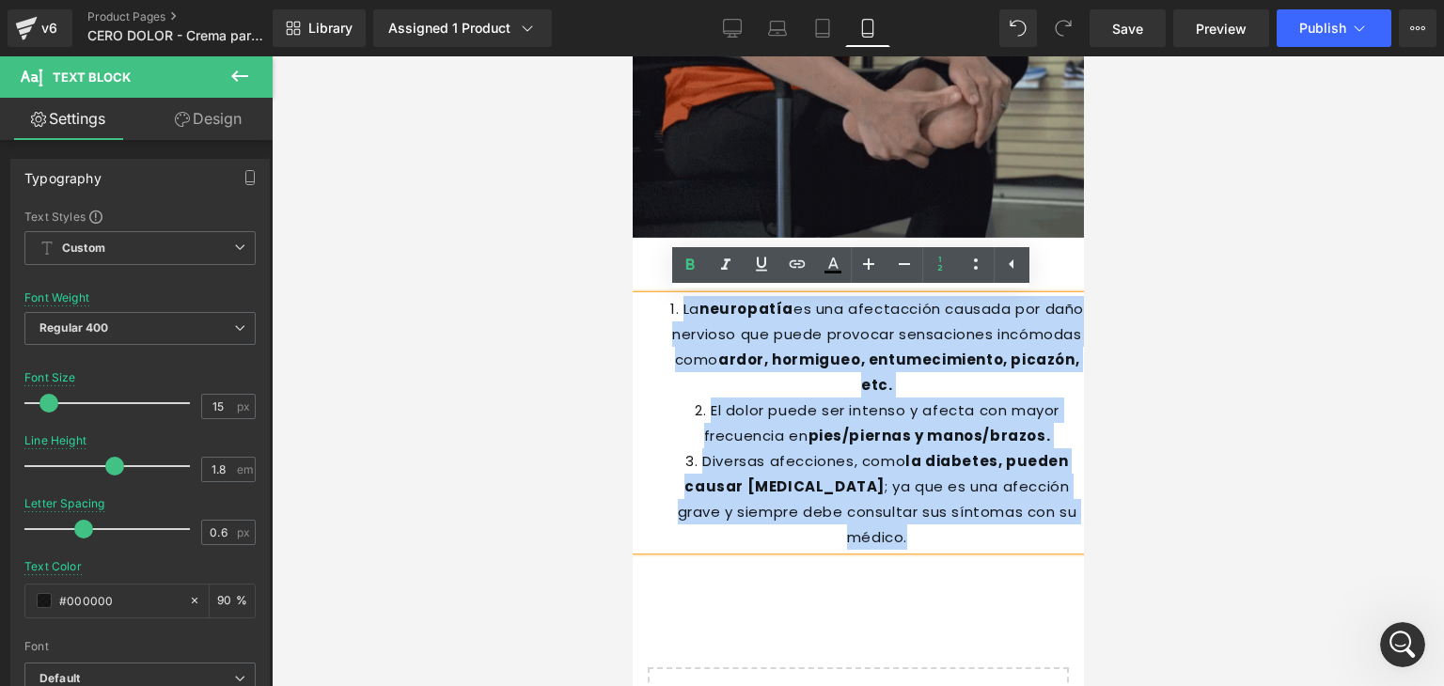
drag, startPoint x: 1054, startPoint y: 487, endPoint x: 654, endPoint y: 299, distance: 441.4
click at [654, 299] on ol "La neuropatía es una afectacción causada por daño nervioso que puede provocar s…" at bounding box center [857, 423] width 451 height 254
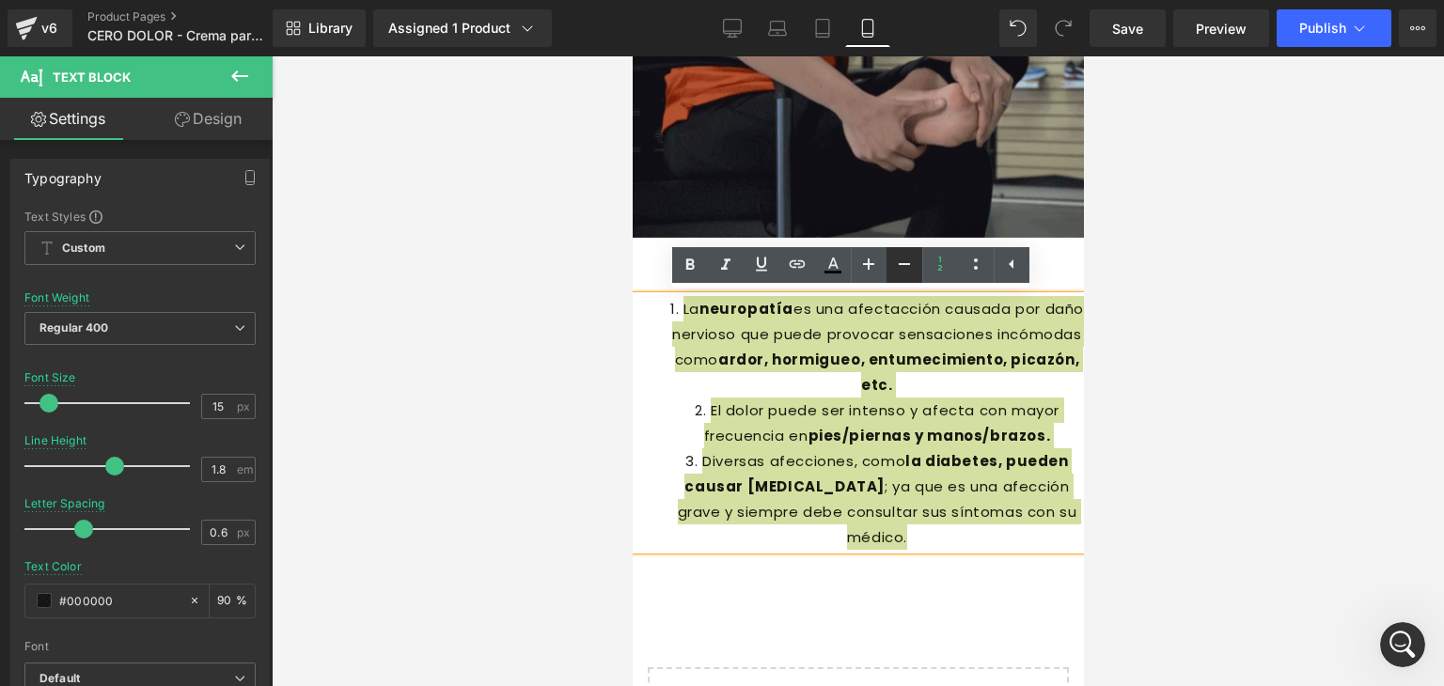
click at [895, 258] on icon at bounding box center [904, 264] width 23 height 23
type input "13"
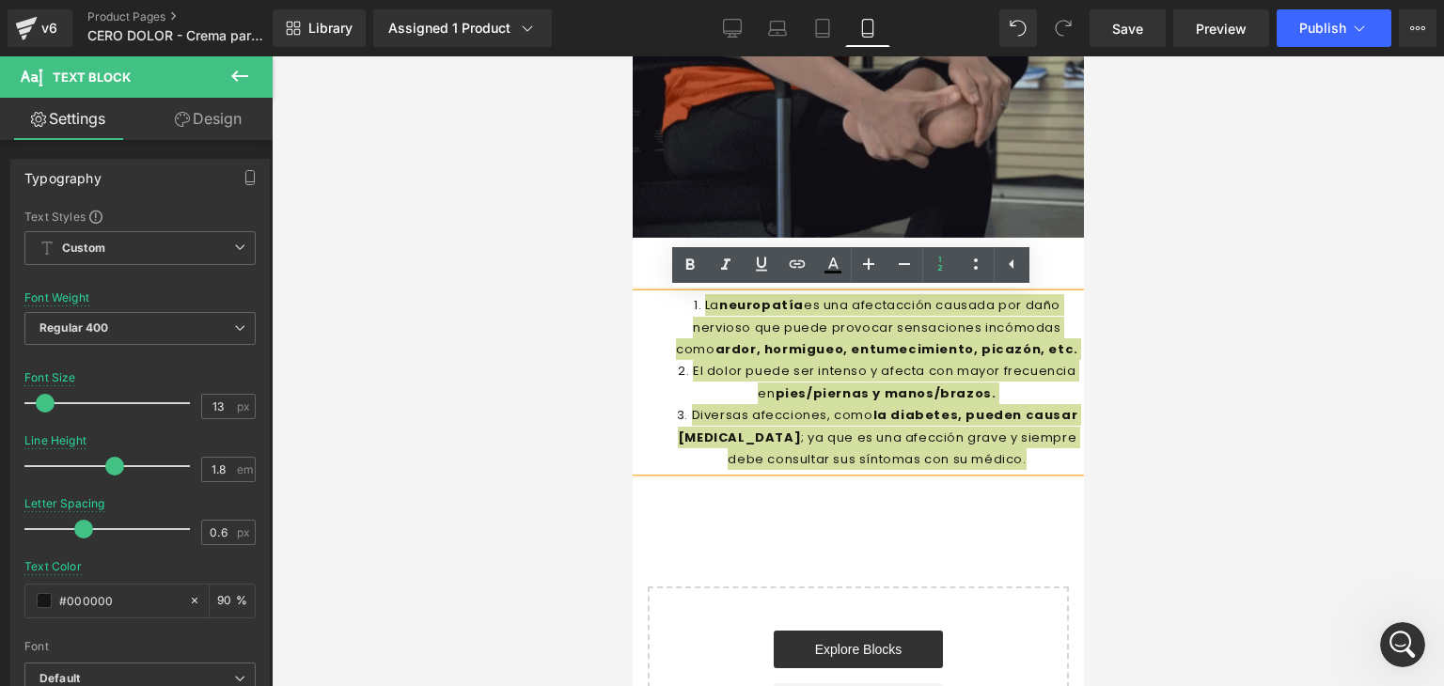
click at [1139, 328] on div at bounding box center [858, 371] width 1172 height 630
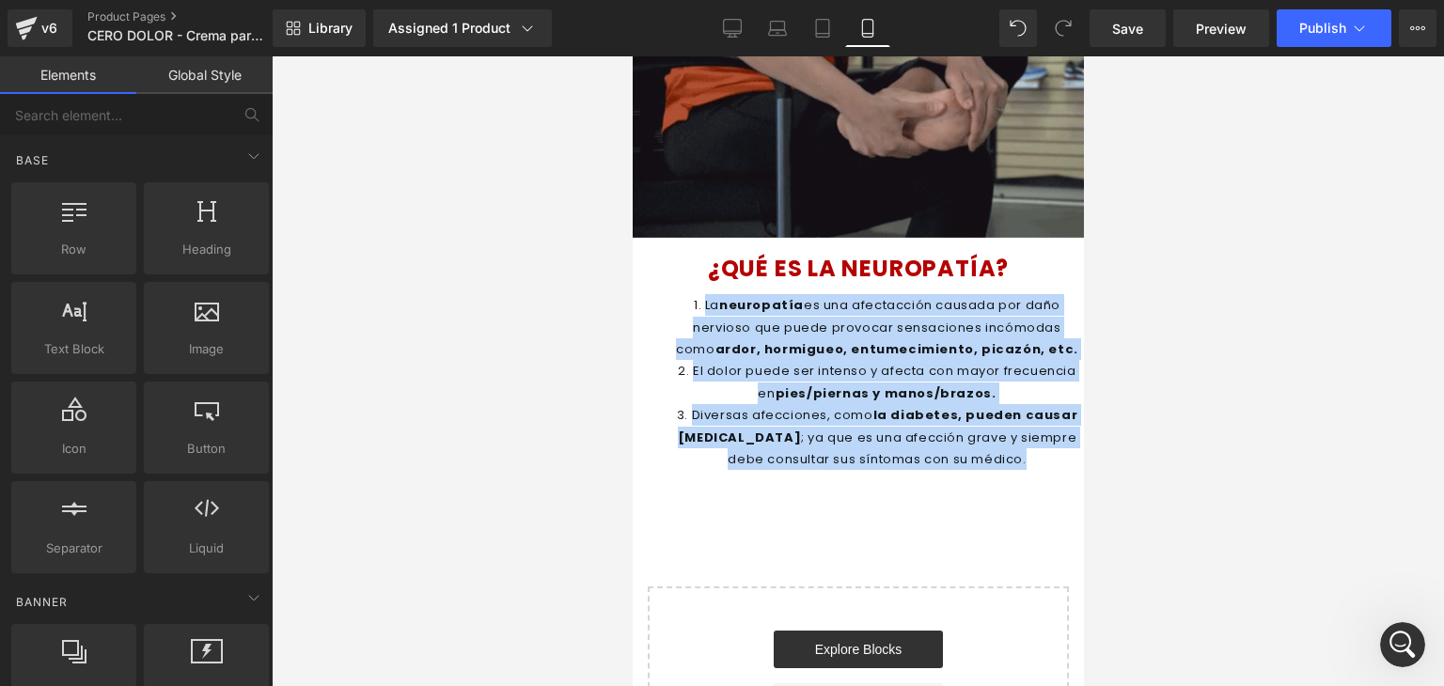
click at [947, 313] on li "La neuropatía es una afectacción causada por daño nervioso que puede provocar s…" at bounding box center [876, 327] width 414 height 66
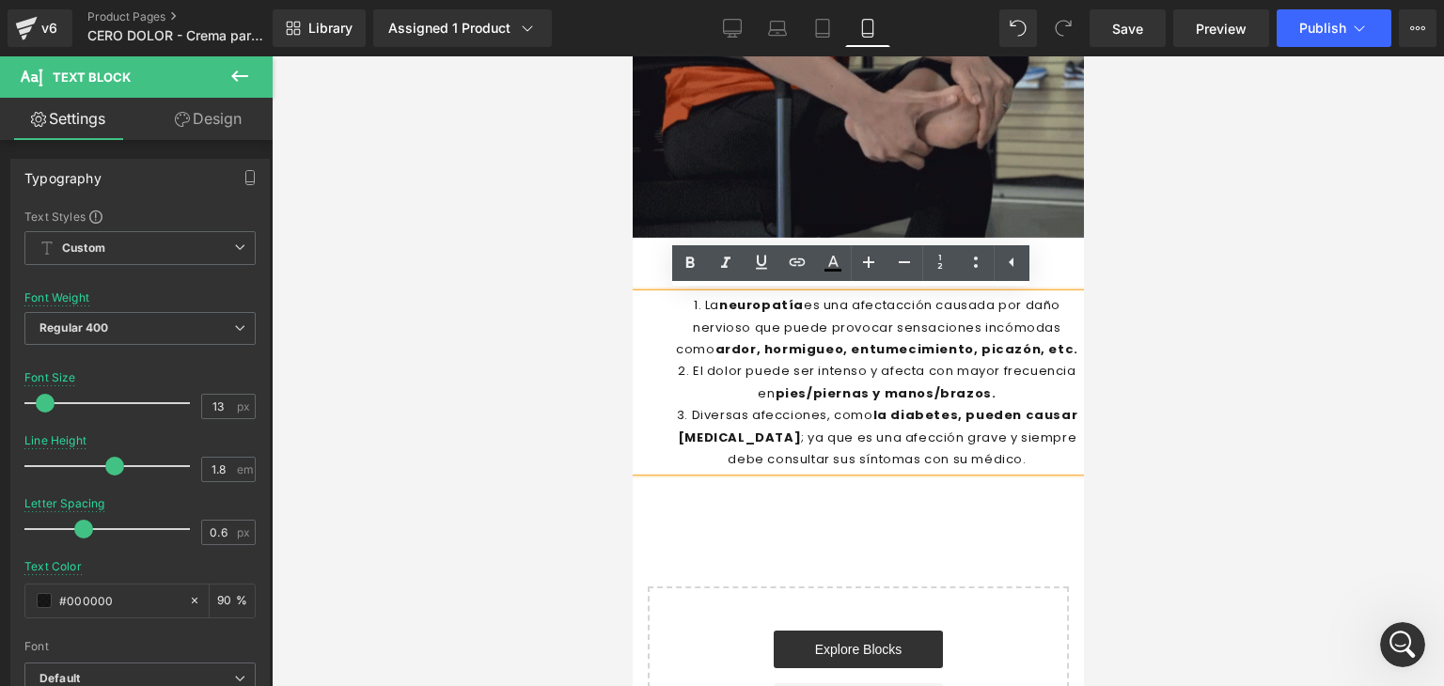
click at [1049, 282] on div "¿QUÉ ES LA NEUROPATÍA? Heading La neuropatía es una afectacción causada por dañ…" at bounding box center [857, 369] width 451 height 228
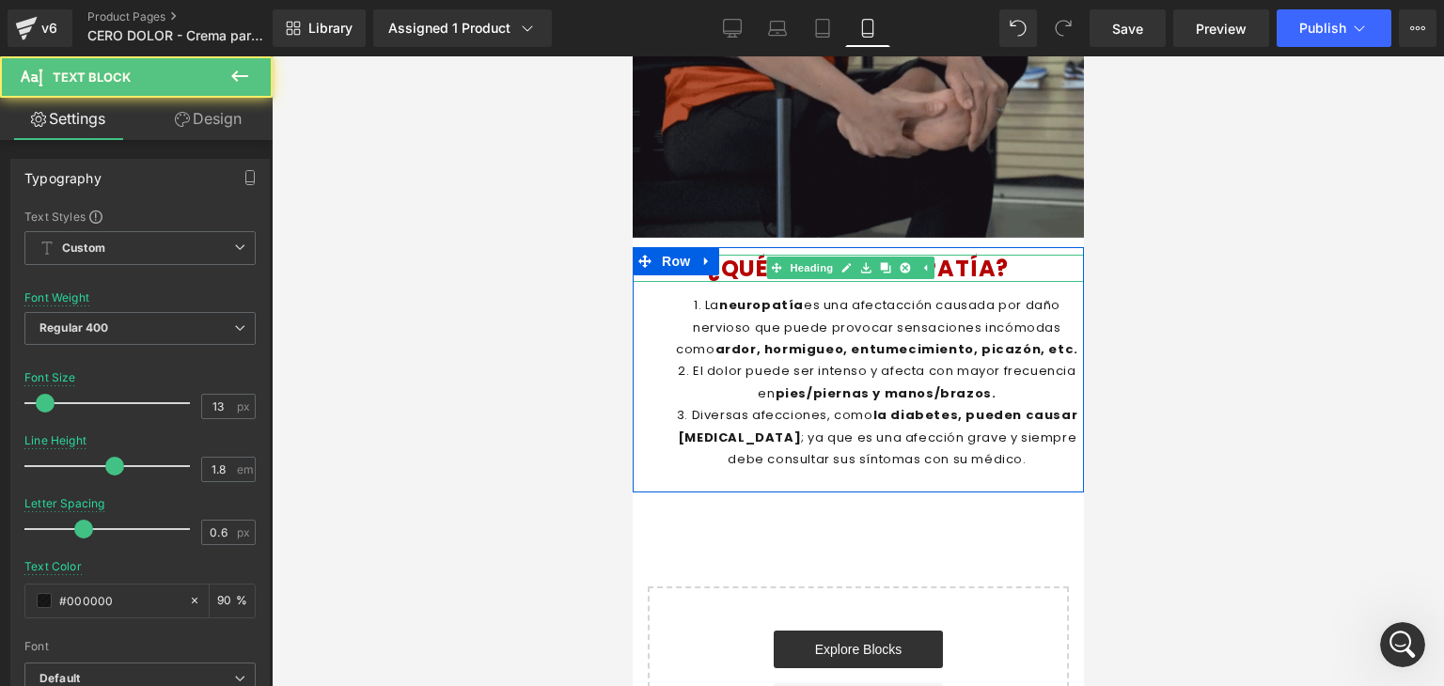
drag, startPoint x: 930, startPoint y: 294, endPoint x: 934, endPoint y: 269, distance: 25.7
click at [934, 267] on div "¿QUÉ ES LA NEUROPATÍA? Heading La neuropatía es una afectacción causada por dañ…" at bounding box center [857, 369] width 451 height 228
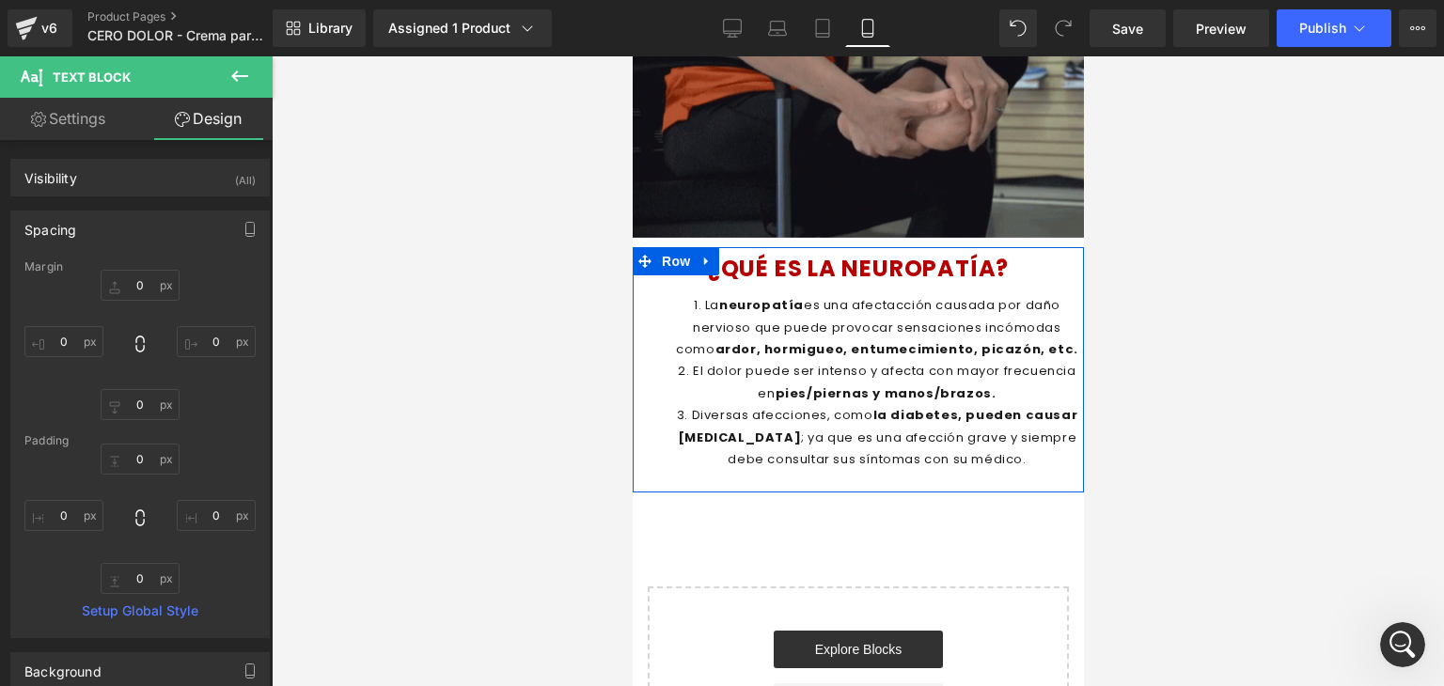
click at [974, 275] on span "¿QUÉ ES LA NEUROPATÍA?" at bounding box center [857, 268] width 301 height 31
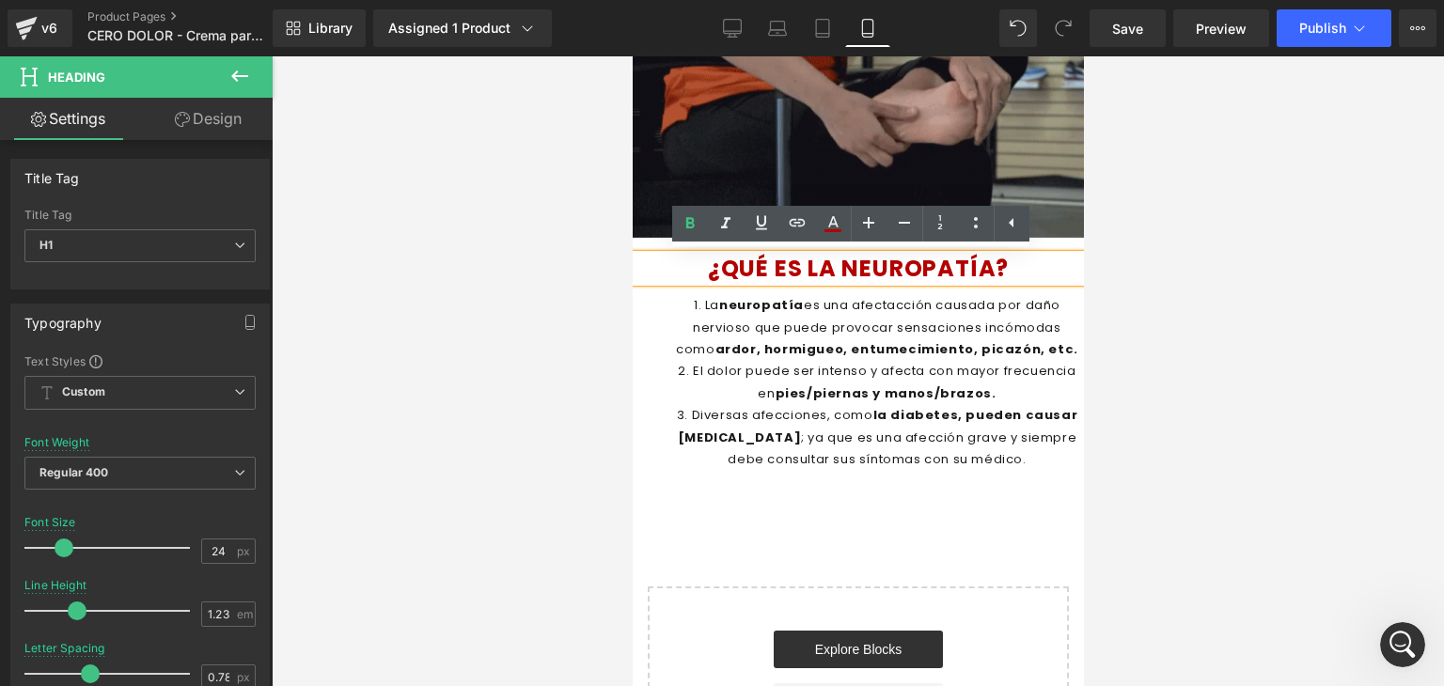
click at [1011, 283] on div "¿QUÉ ES LA NEUROPATÍA?" at bounding box center [857, 269] width 451 height 28
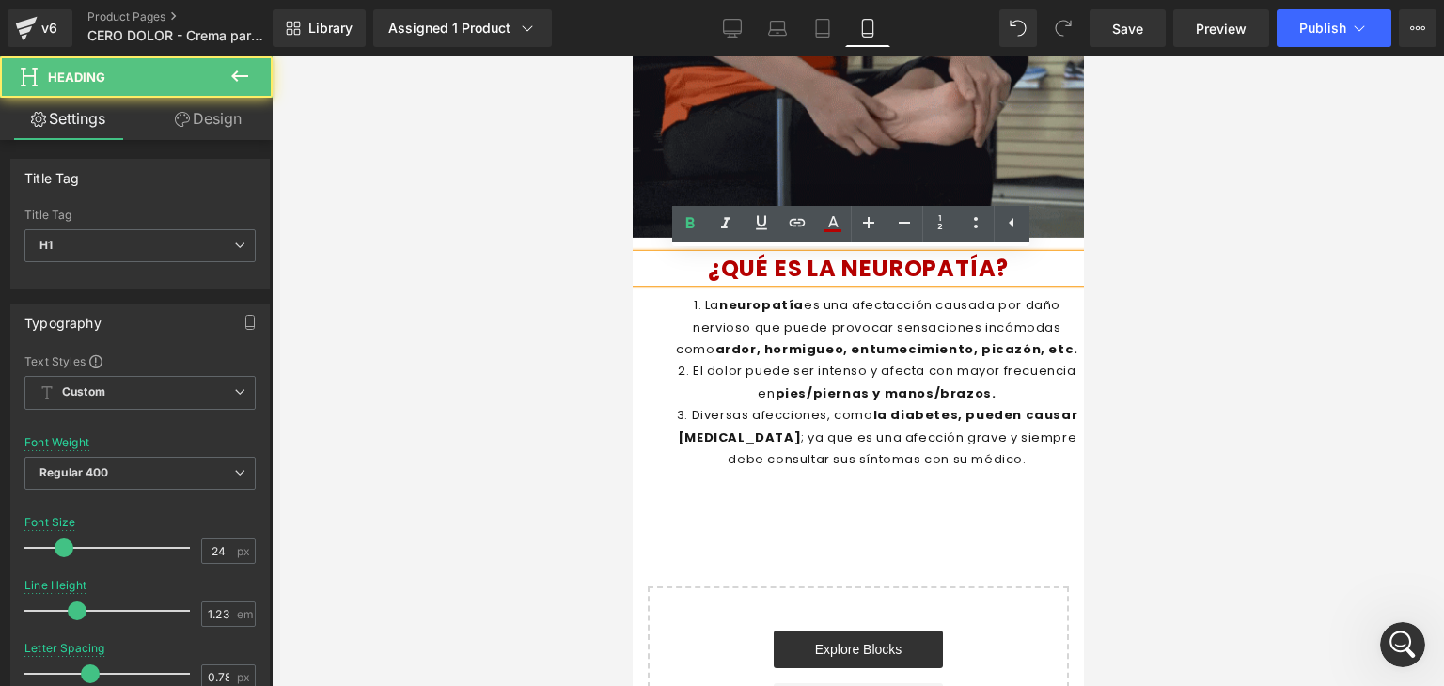
click at [1037, 248] on div "¿QUÉ ES LA NEUROPATÍA? Heading La neuropatía es una afectacción causada por dañ…" at bounding box center [857, 369] width 451 height 245
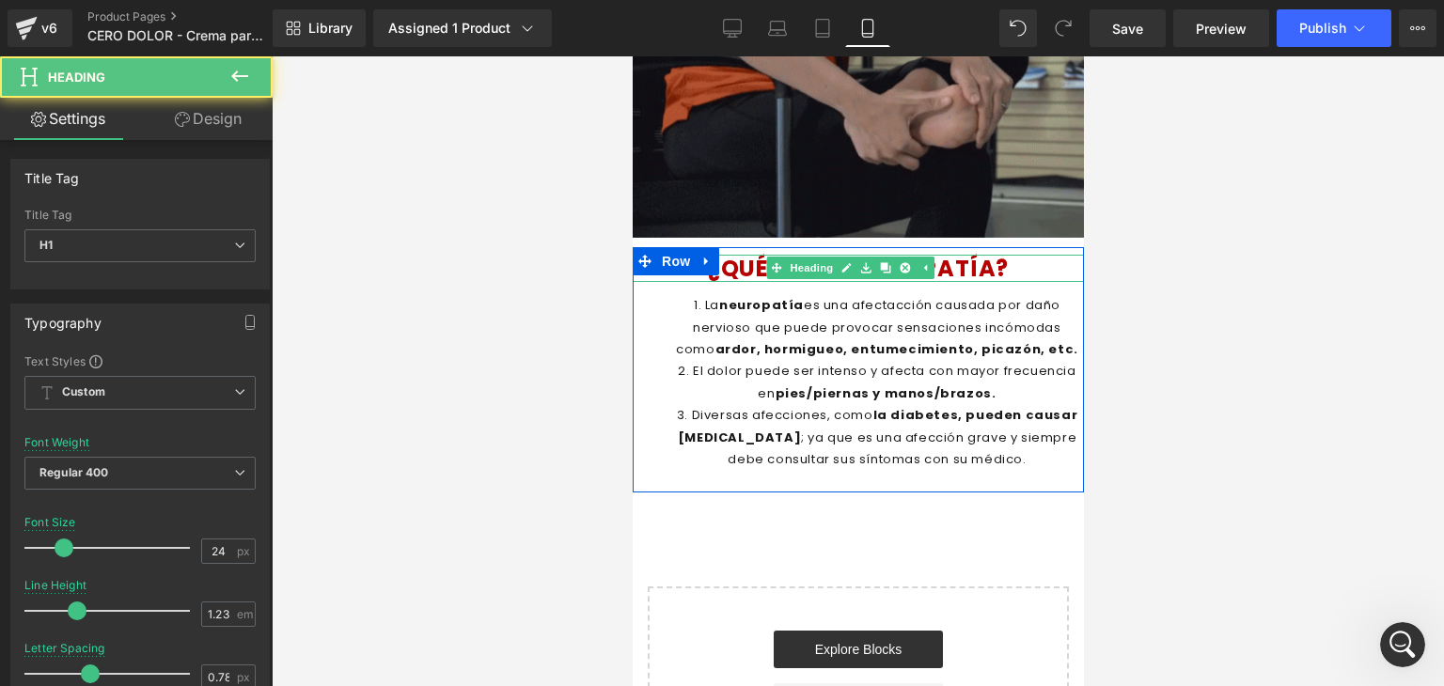
drag, startPoint x: 1018, startPoint y: 281, endPoint x: 1026, endPoint y: 256, distance: 26.7
click at [1026, 256] on div "¿QUÉ ES LA NEUROPATÍA? Heading" at bounding box center [857, 269] width 451 height 28
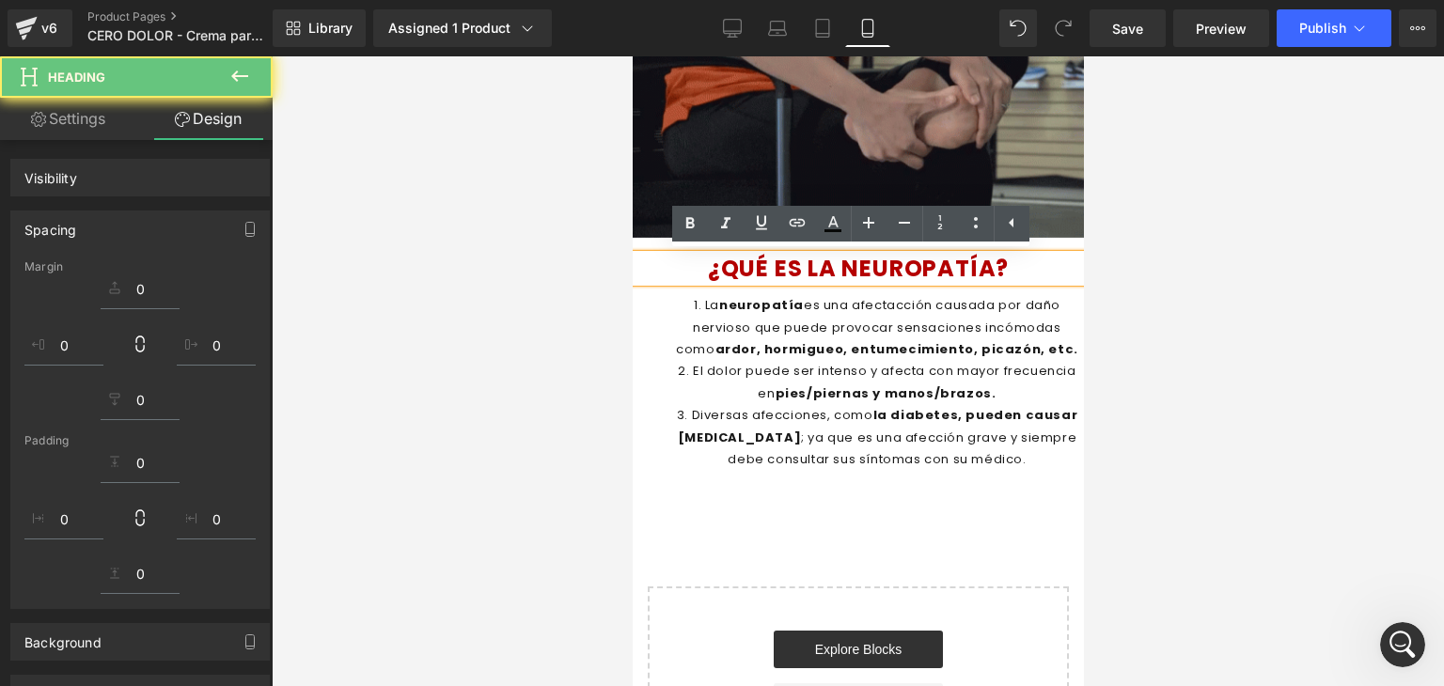
click at [1023, 317] on li "La neuropatía es una afectacción causada por daño nervioso que puede provocar s…" at bounding box center [876, 327] width 414 height 66
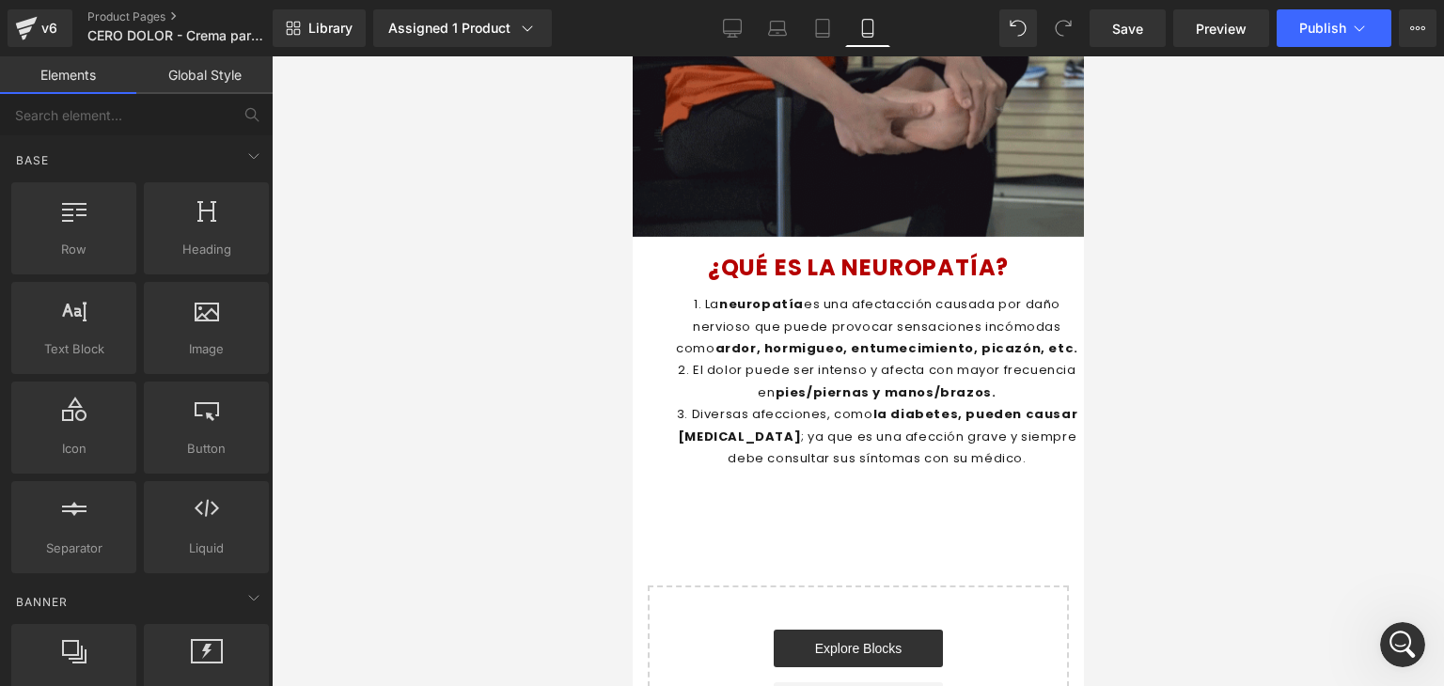
scroll to position [1888, 0]
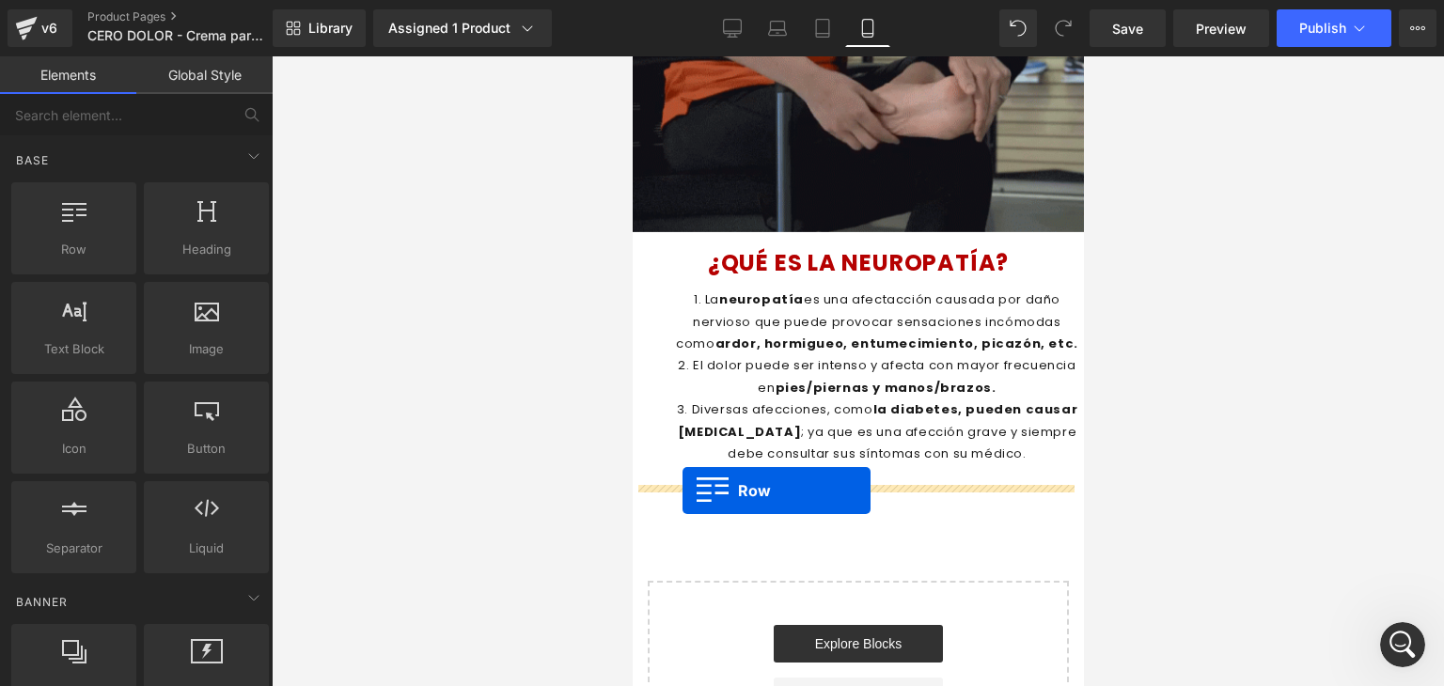
drag, startPoint x: 703, startPoint y: 295, endPoint x: 681, endPoint y: 491, distance: 196.7
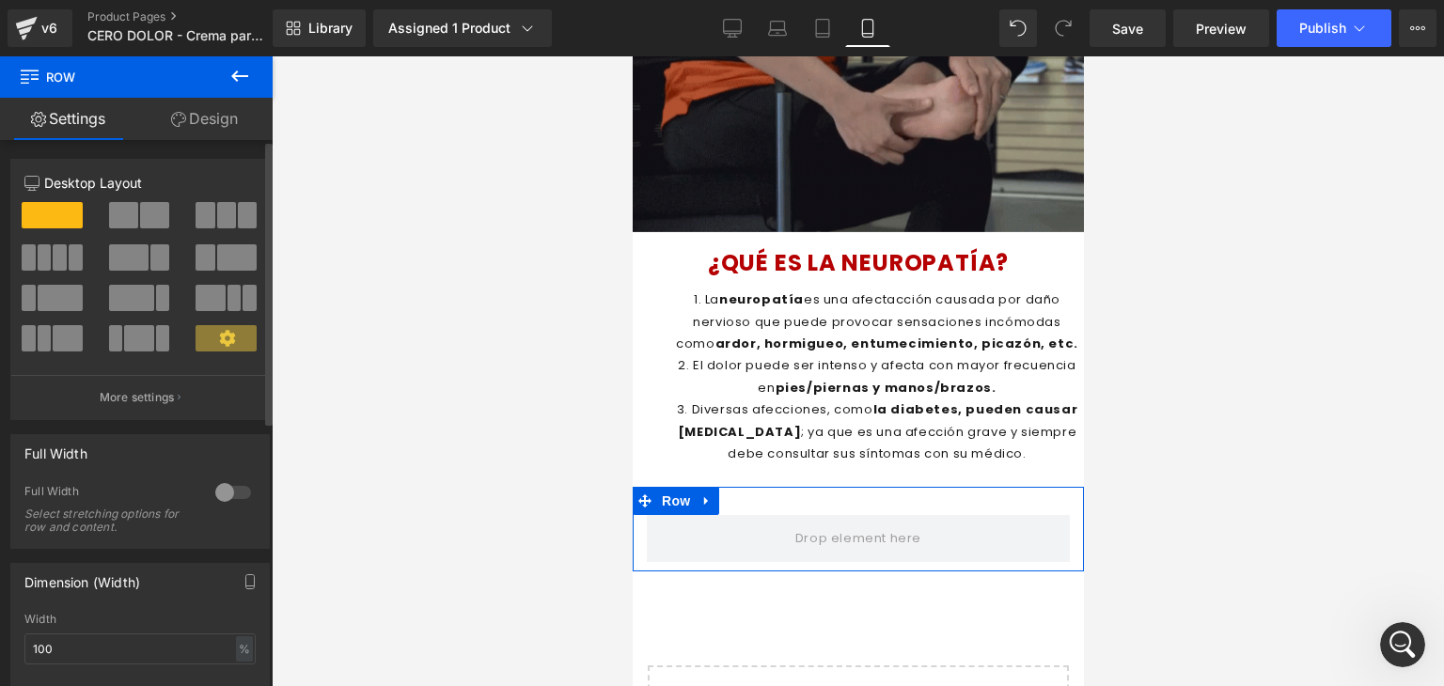
click at [229, 497] on div at bounding box center [233, 492] width 45 height 30
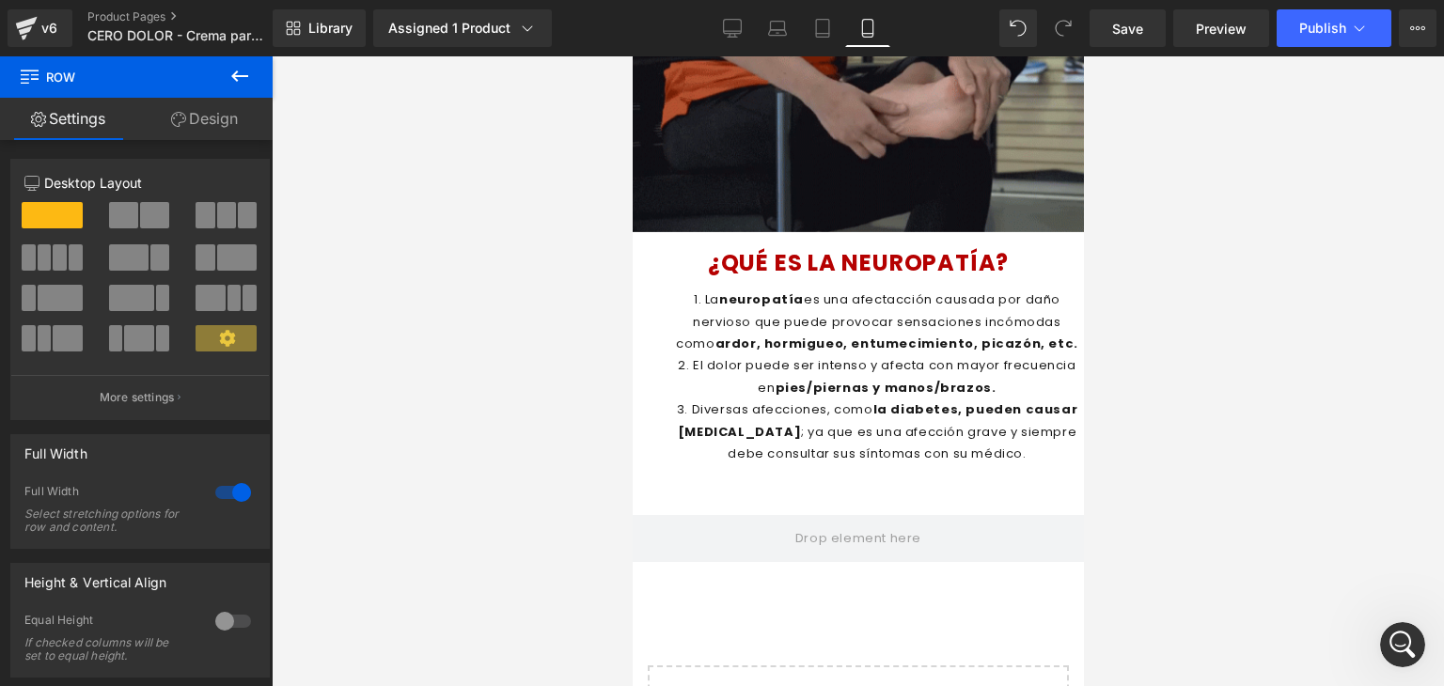
click at [229, 84] on icon at bounding box center [239, 76] width 23 height 23
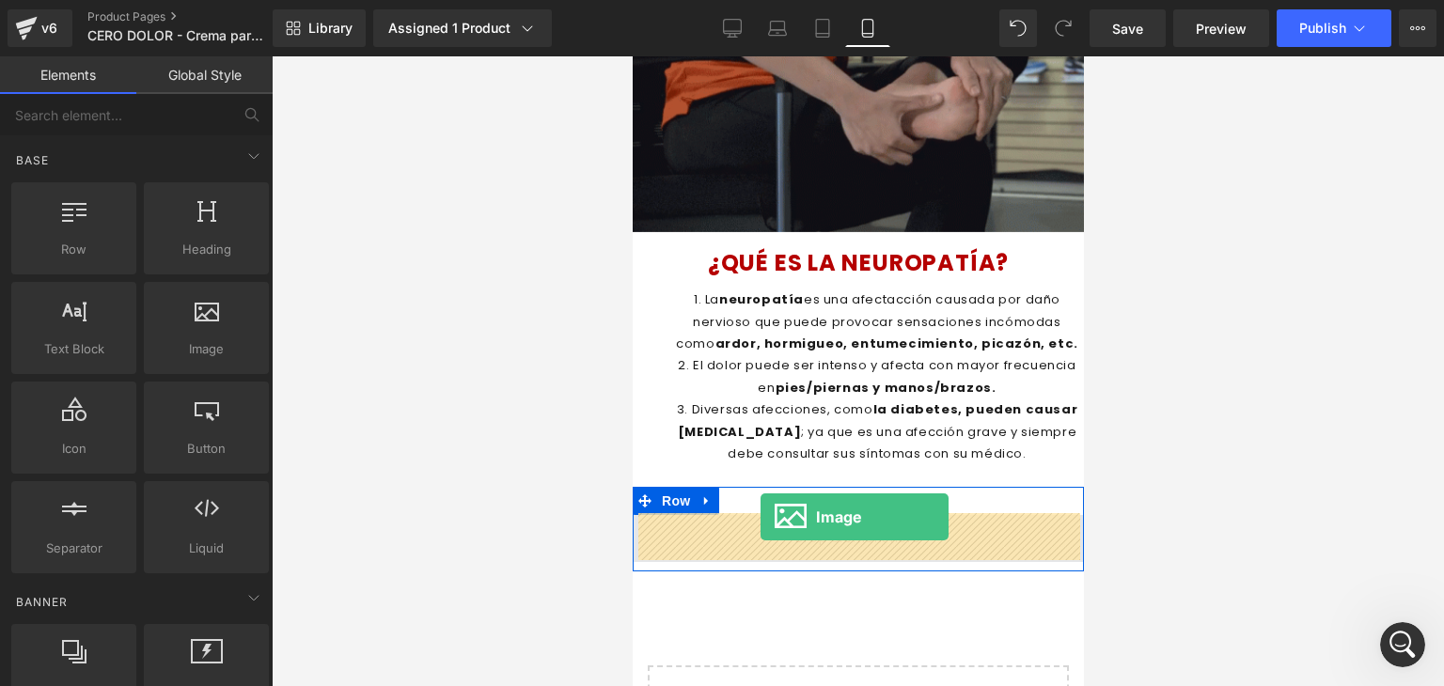
drag, startPoint x: 824, startPoint y: 411, endPoint x: 760, endPoint y: 517, distance: 123.9
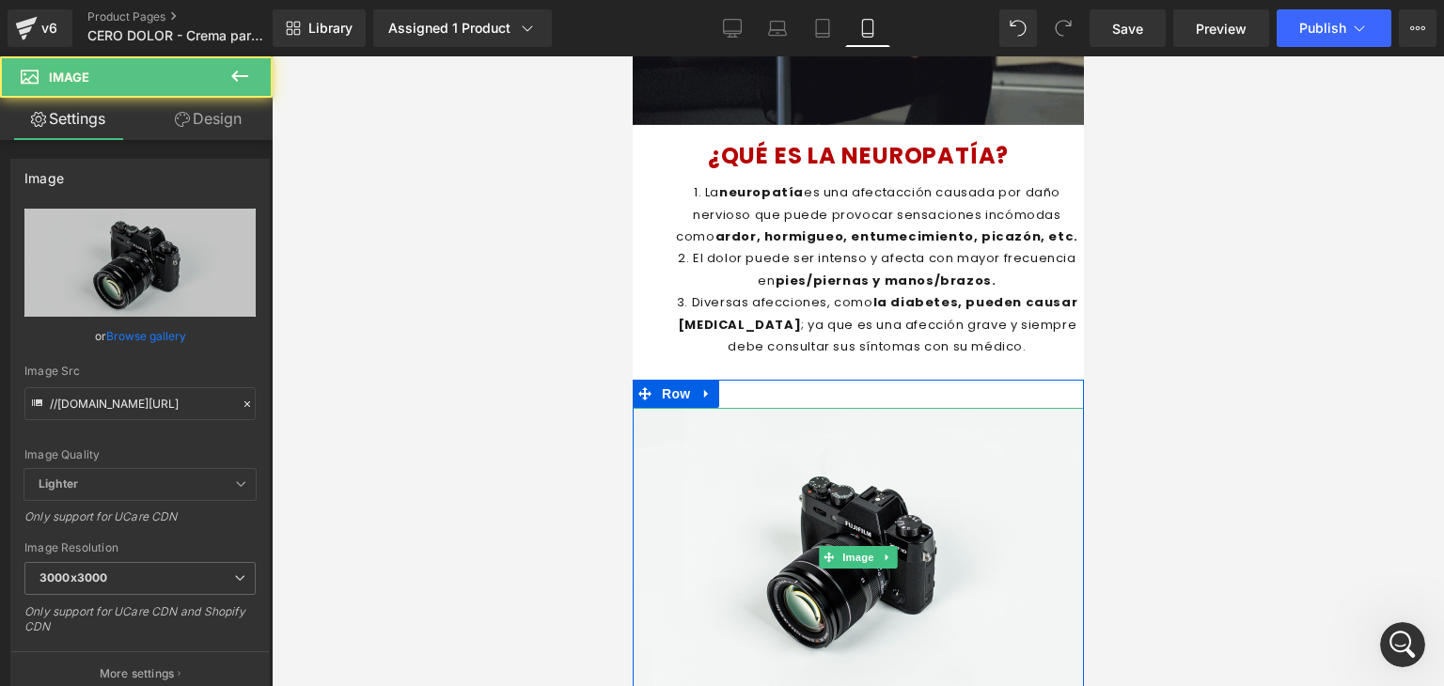
scroll to position [2022, 0]
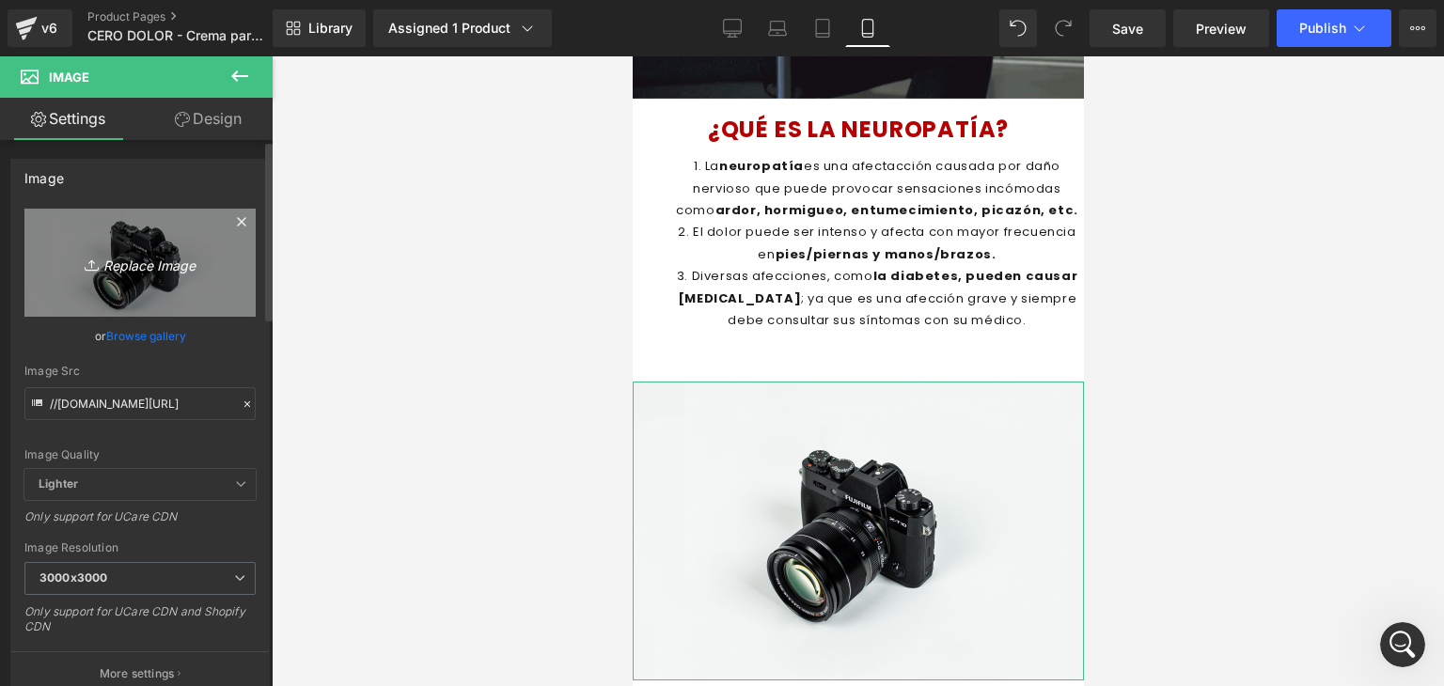
click at [172, 258] on icon "Replace Image" at bounding box center [140, 262] width 150 height 23
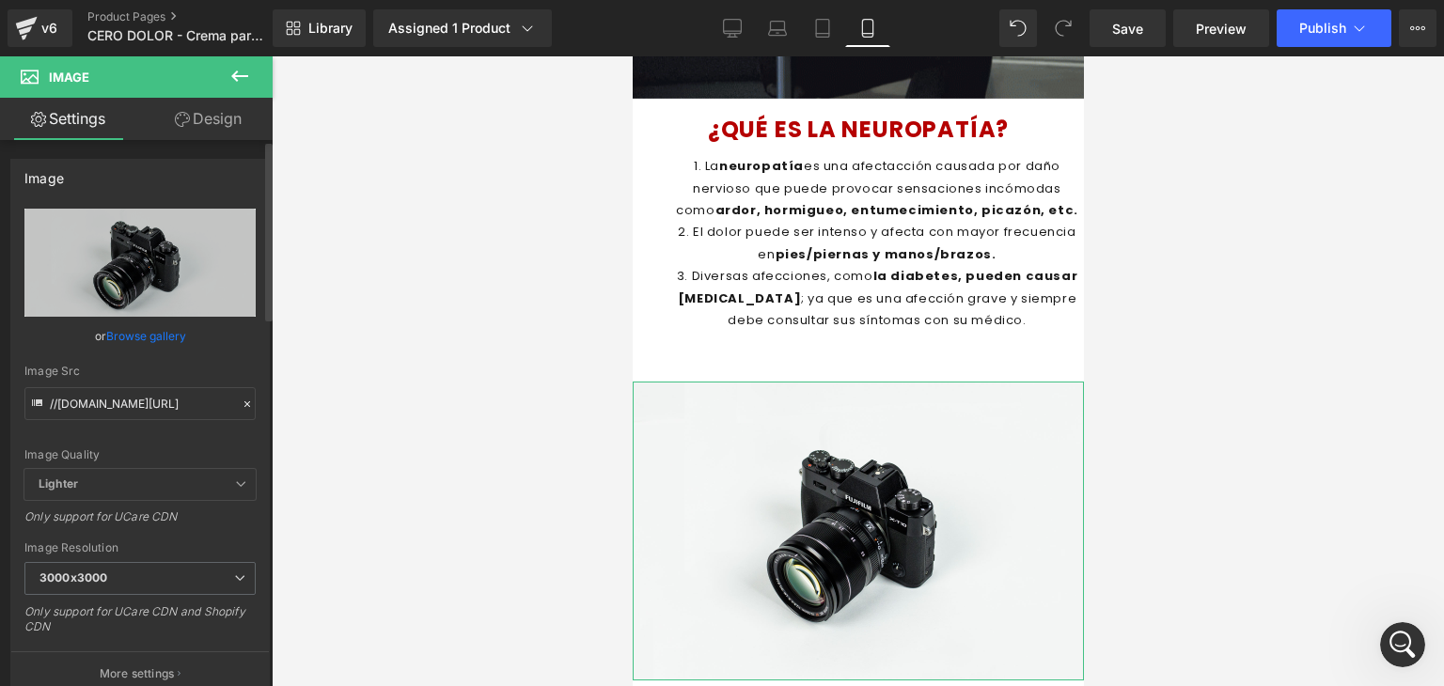
click at [166, 330] on link "Browse gallery" at bounding box center [146, 336] width 80 height 33
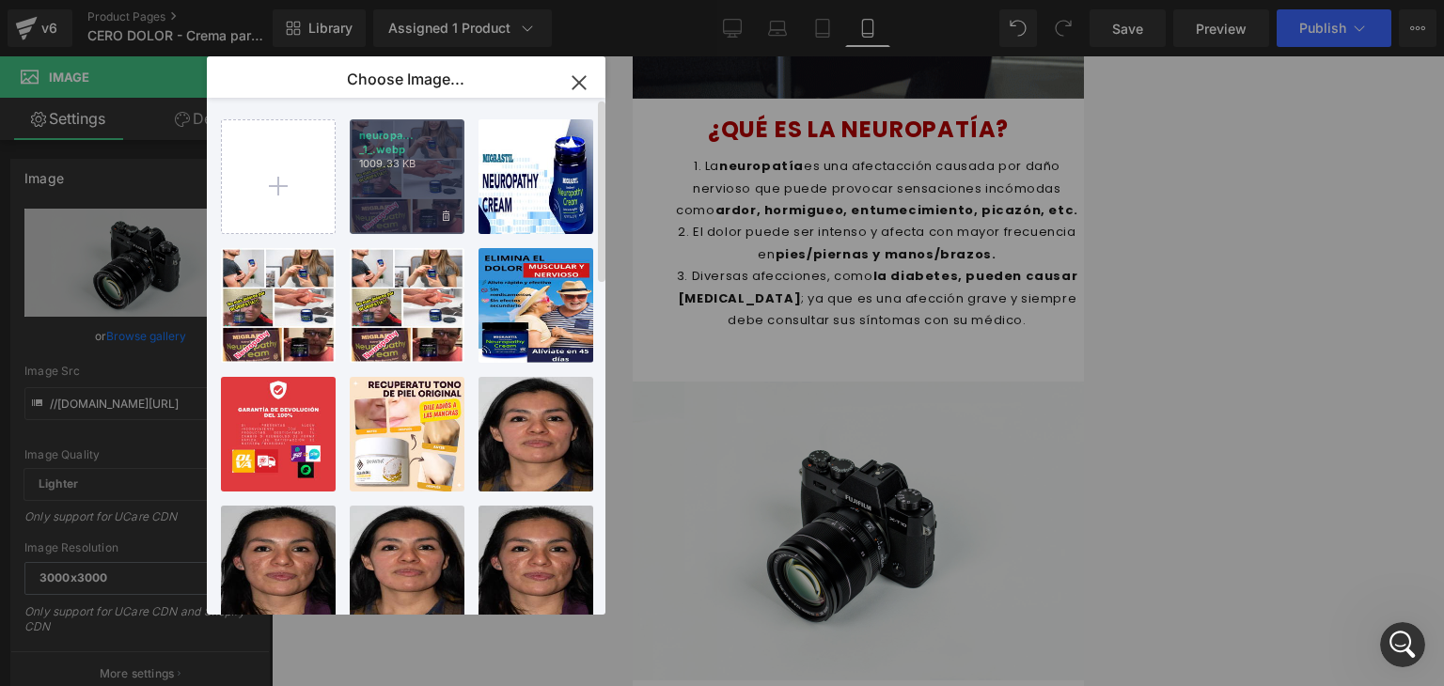
click at [394, 160] on p "1009.33 KB" at bounding box center [407, 164] width 96 height 14
type input "https://ucarecdn.com/38f09eaf-0f6a-4acf-b4f9-cf89cabb565b/-/format/auto/-/previ…"
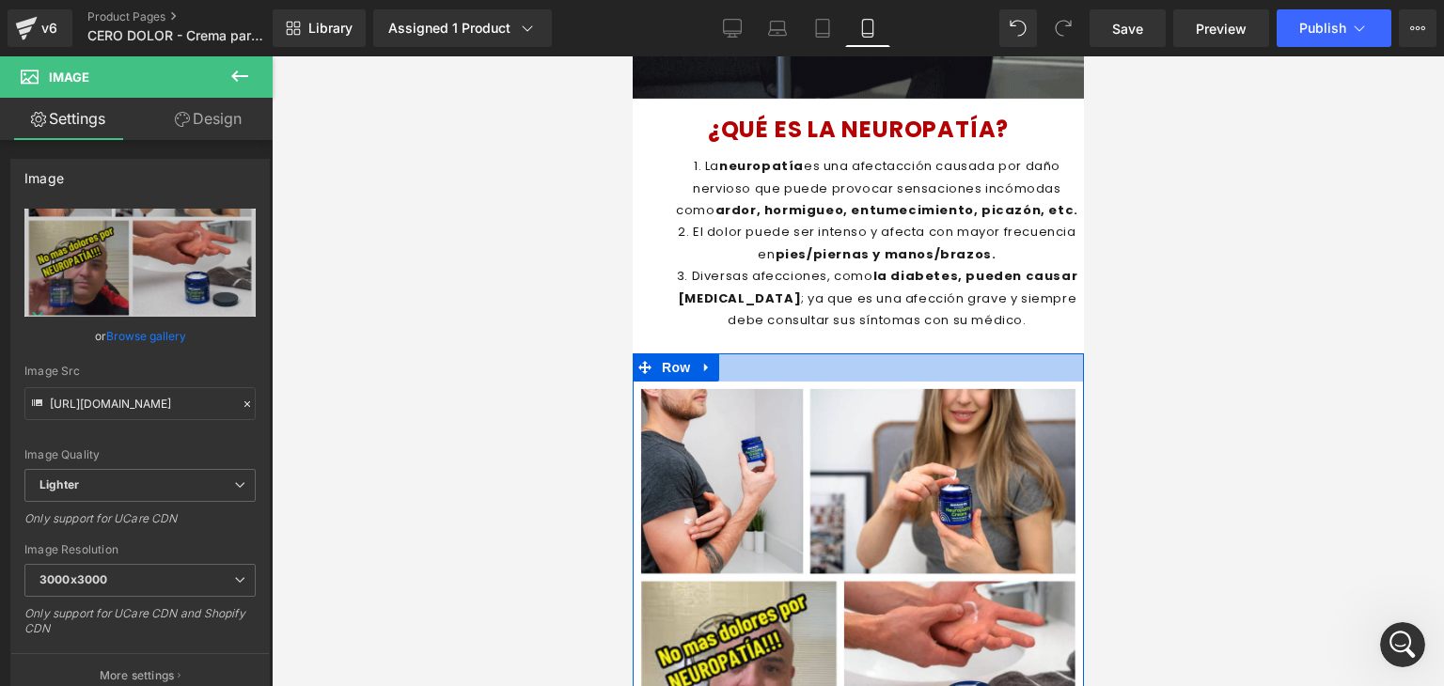
click at [883, 367] on div at bounding box center [857, 367] width 451 height 28
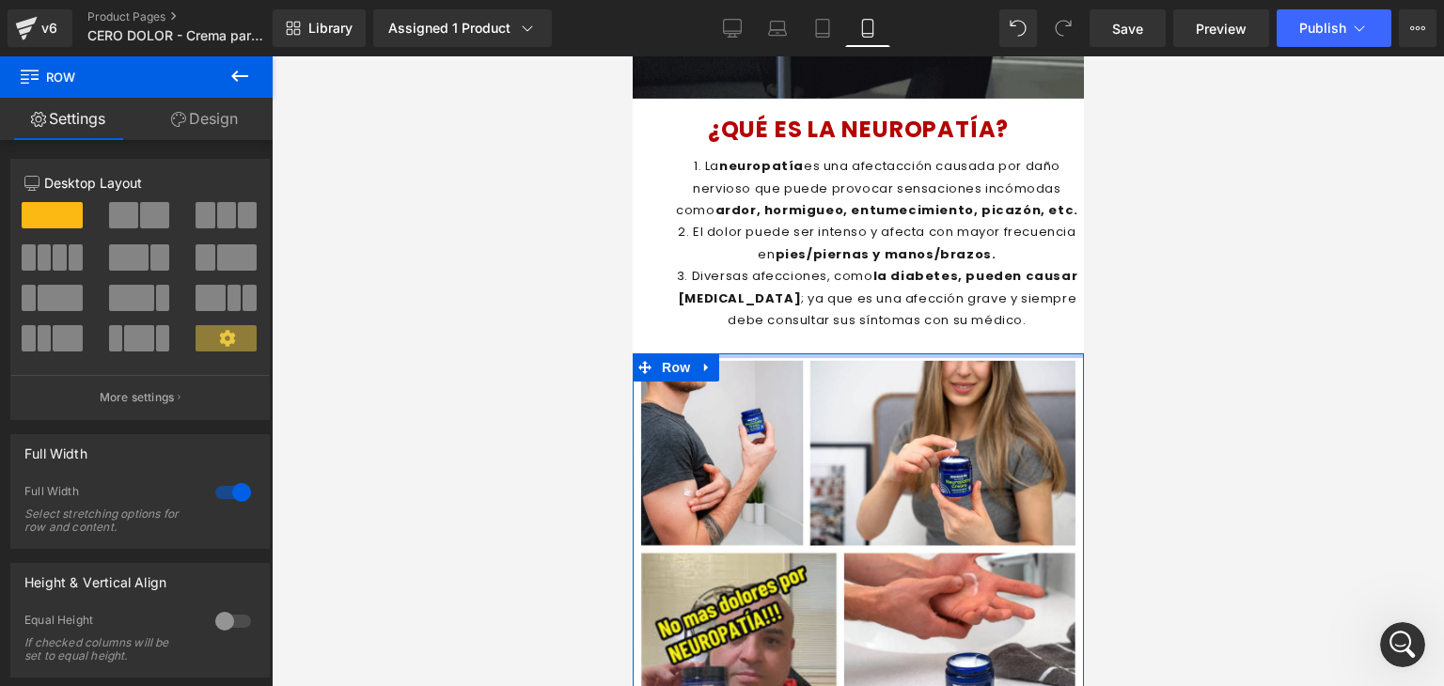
drag, startPoint x: 883, startPoint y: 367, endPoint x: 1045, endPoint y: 330, distance: 165.8
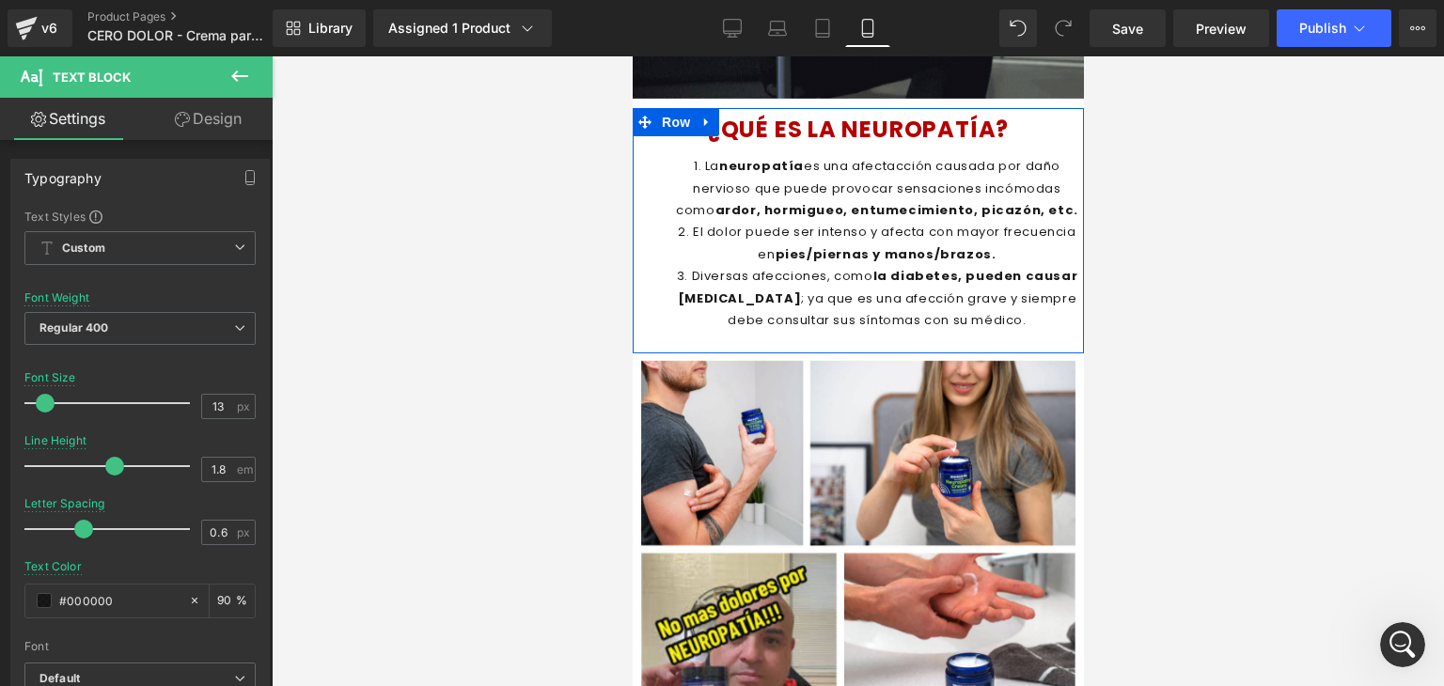
drag, startPoint x: 987, startPoint y: 326, endPoint x: 993, endPoint y: 343, distance: 18.2
click at [1000, 338] on div "¿QUÉ ES LA NEUROPATÍA? Heading La neuropatía es una afectacción causada por dañ…" at bounding box center [857, 230] width 451 height 228
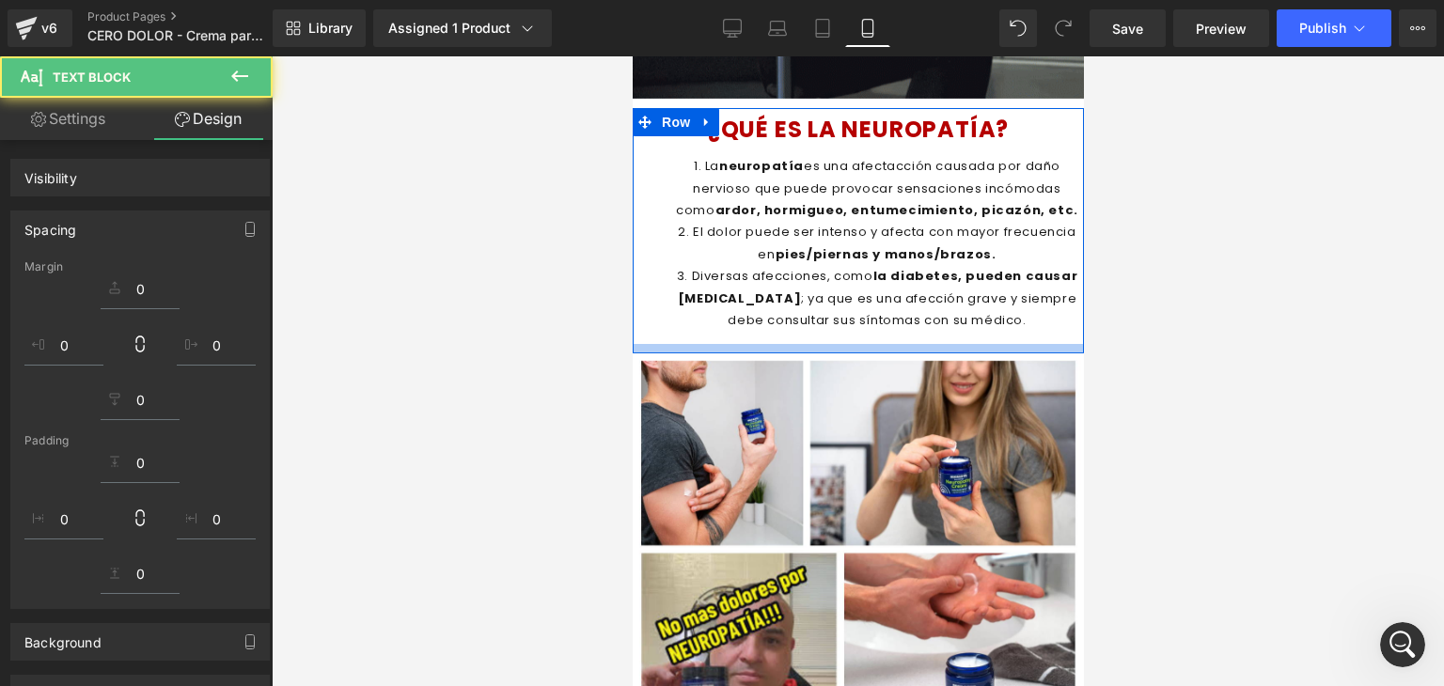
click at [970, 345] on div at bounding box center [857, 348] width 451 height 9
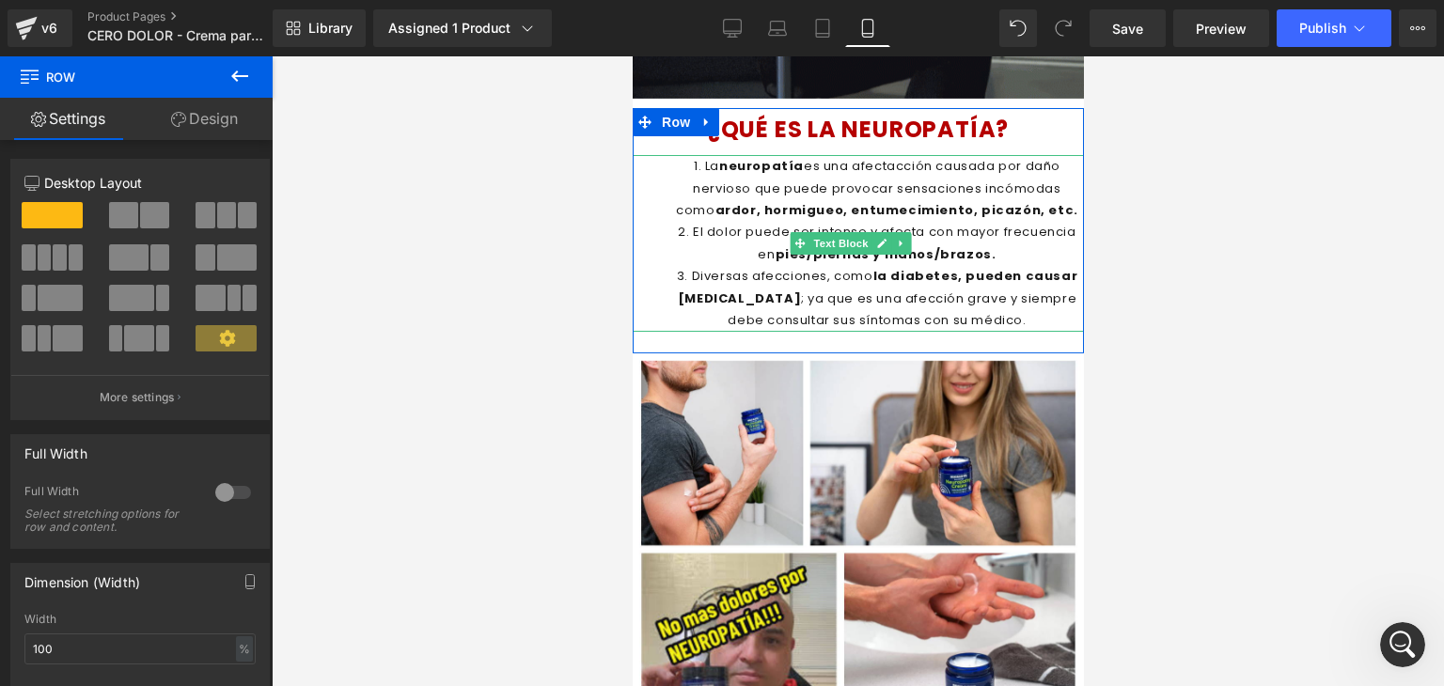
drag, startPoint x: 987, startPoint y: 332, endPoint x: 1004, endPoint y: 301, distance: 35.3
click at [1004, 301] on div "¿QUÉ ES LA NEUROPATÍA? Heading La neuropatía es una afectacción causada por dañ…" at bounding box center [857, 230] width 451 height 228
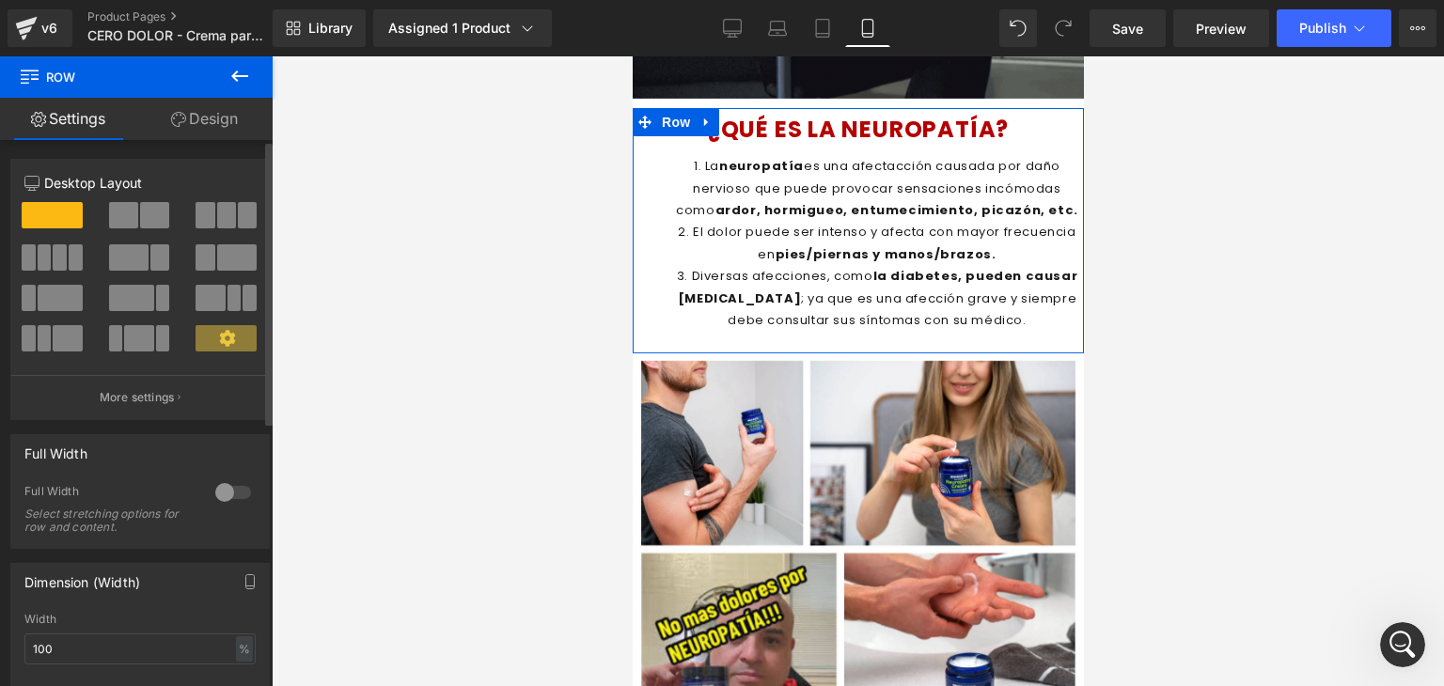
click at [226, 490] on div at bounding box center [233, 492] width 45 height 30
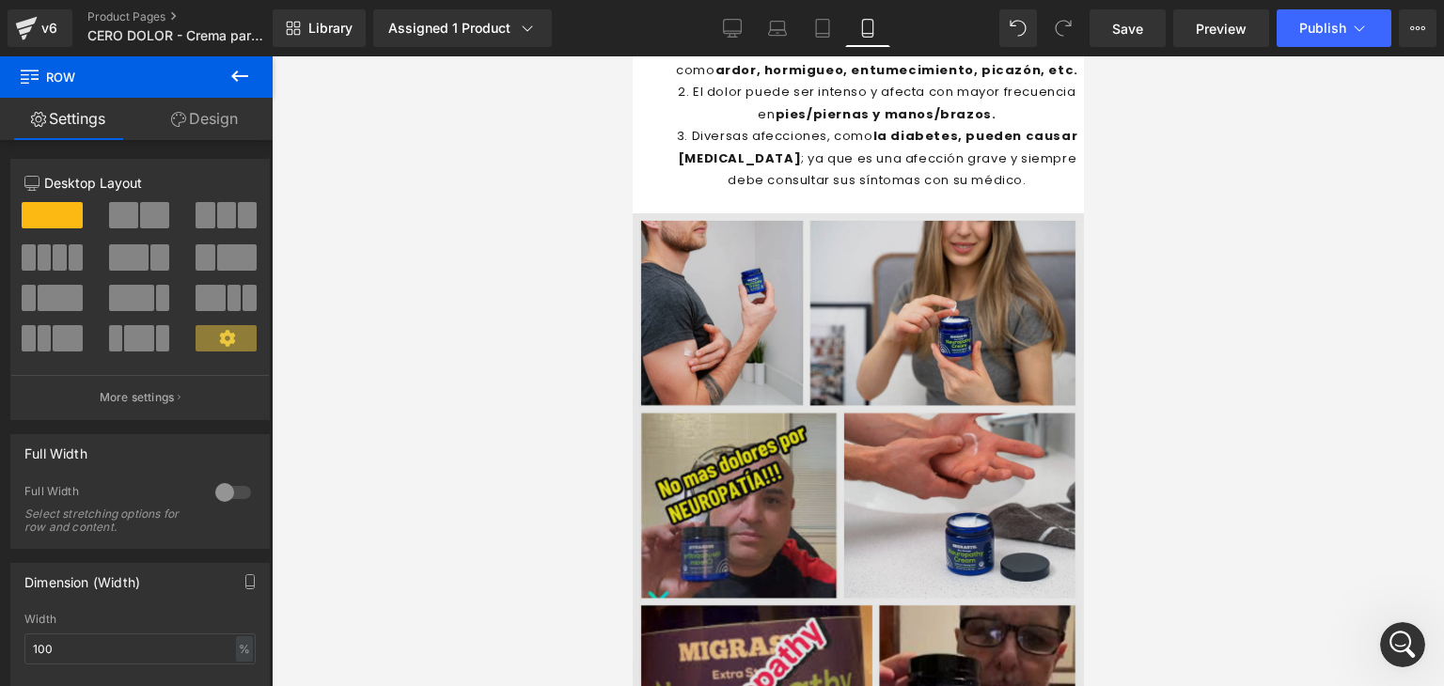
scroll to position [2138, 0]
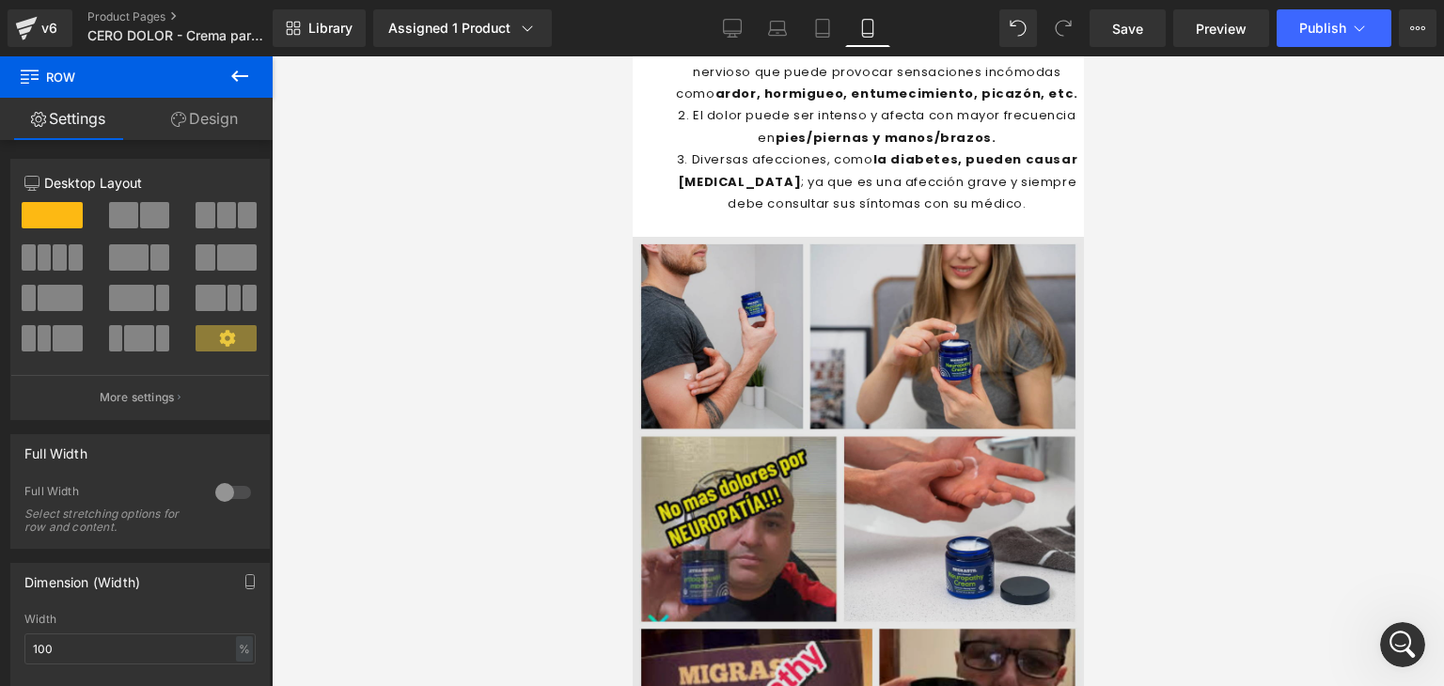
click at [773, 290] on img at bounding box center [857, 519] width 451 height 564
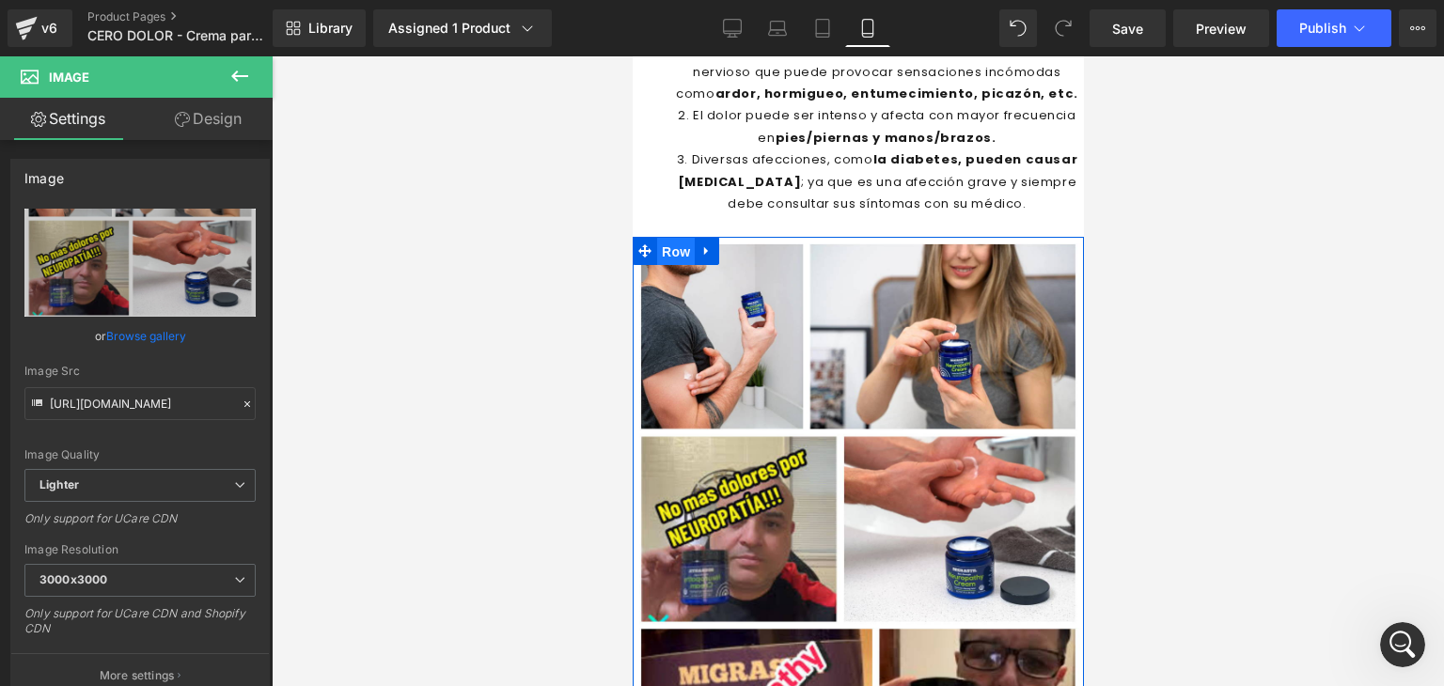
click at [663, 241] on span "Row" at bounding box center [675, 252] width 38 height 28
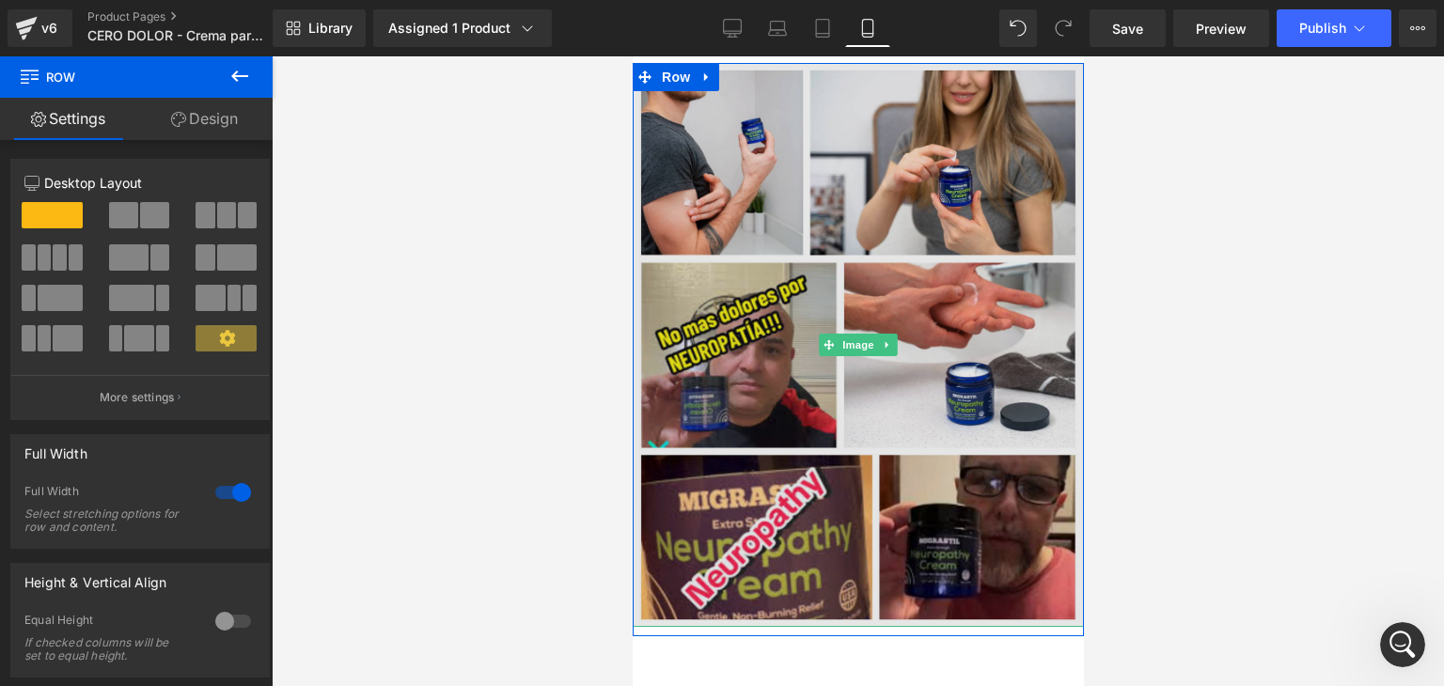
scroll to position [2232, 0]
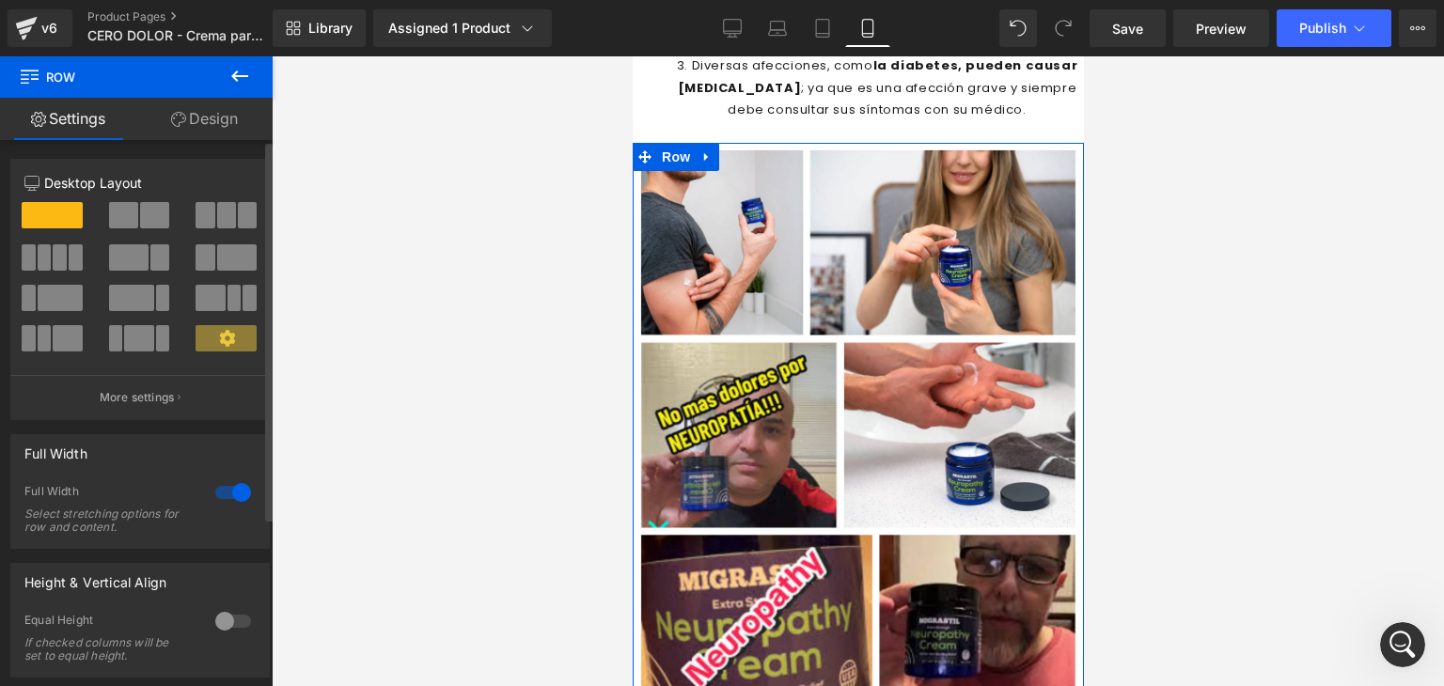
click at [229, 496] on div at bounding box center [233, 492] width 45 height 30
click at [130, 632] on div "Width 100 % % px" at bounding box center [139, 649] width 231 height 73
click at [115, 647] on input "100" at bounding box center [139, 648] width 231 height 31
type input "1"
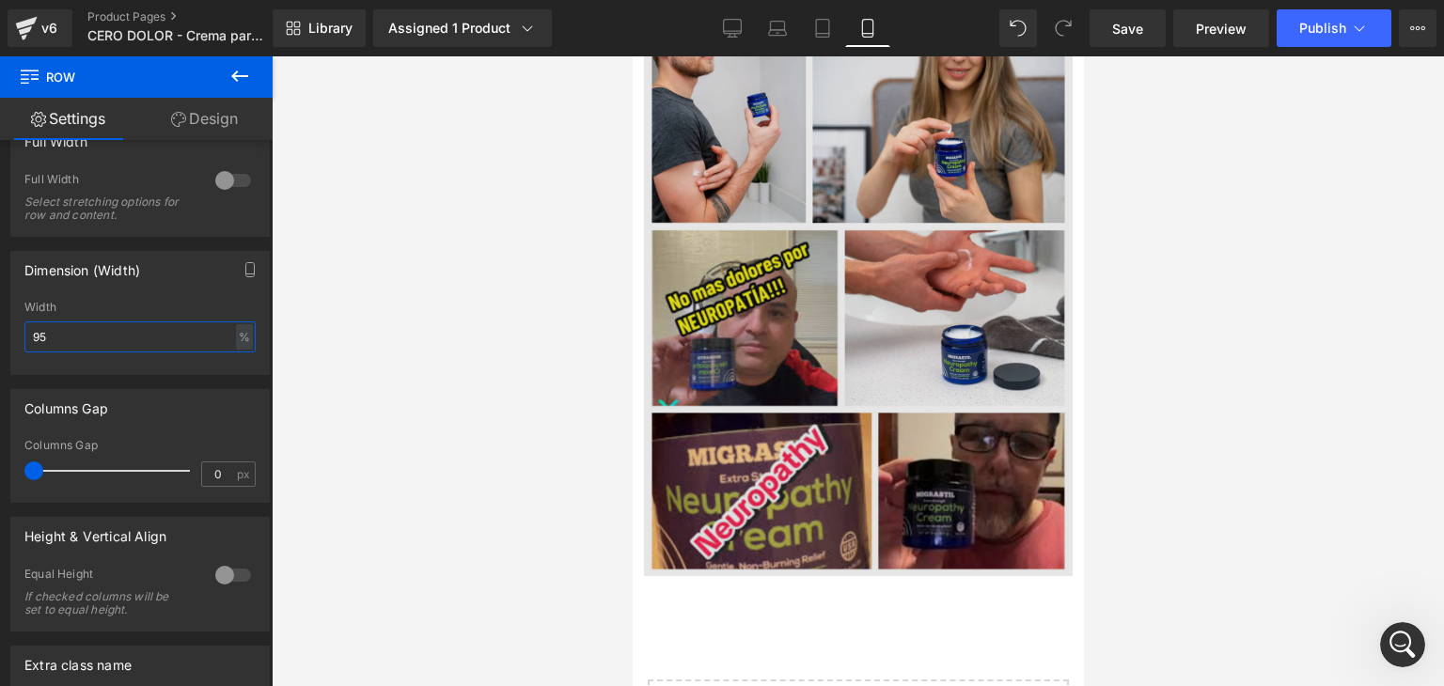
scroll to position [2416, 0]
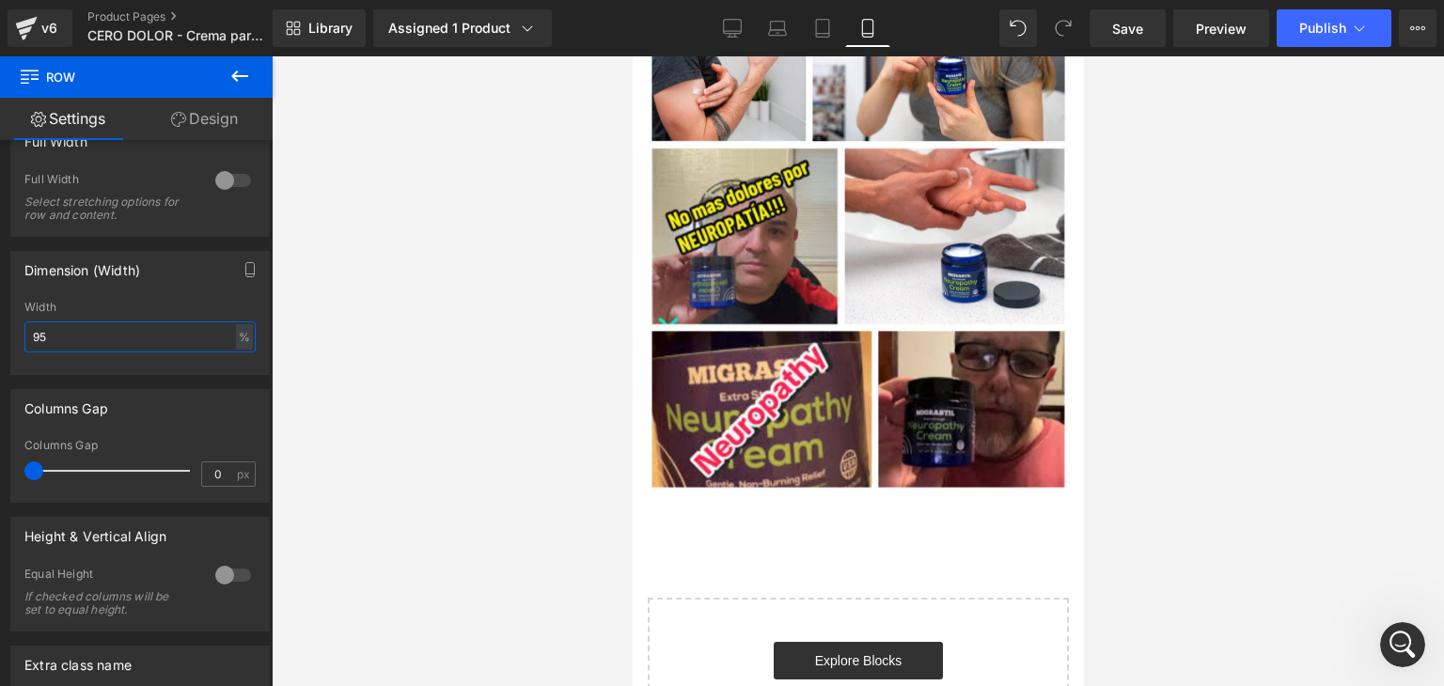
type input "95"
click at [242, 72] on icon at bounding box center [239, 76] width 23 height 23
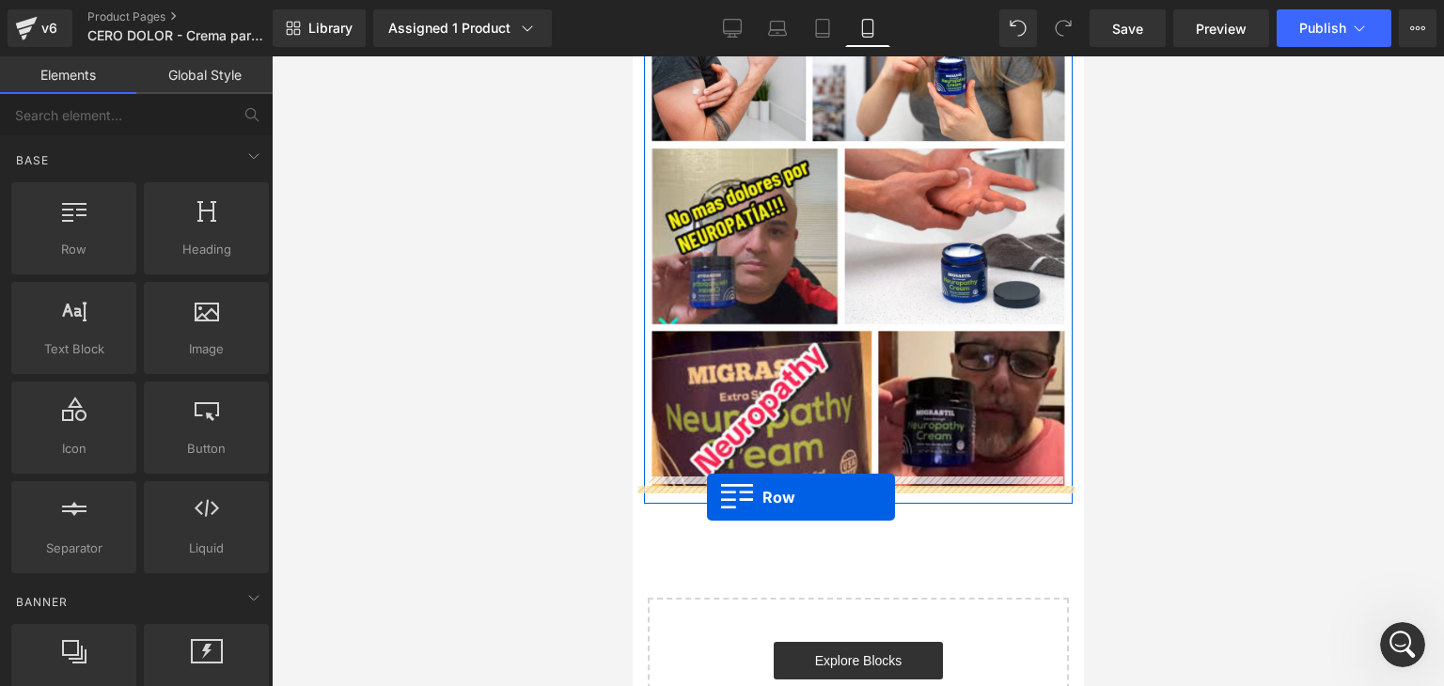
drag, startPoint x: 705, startPoint y: 275, endPoint x: 704, endPoint y: 497, distance: 221.8
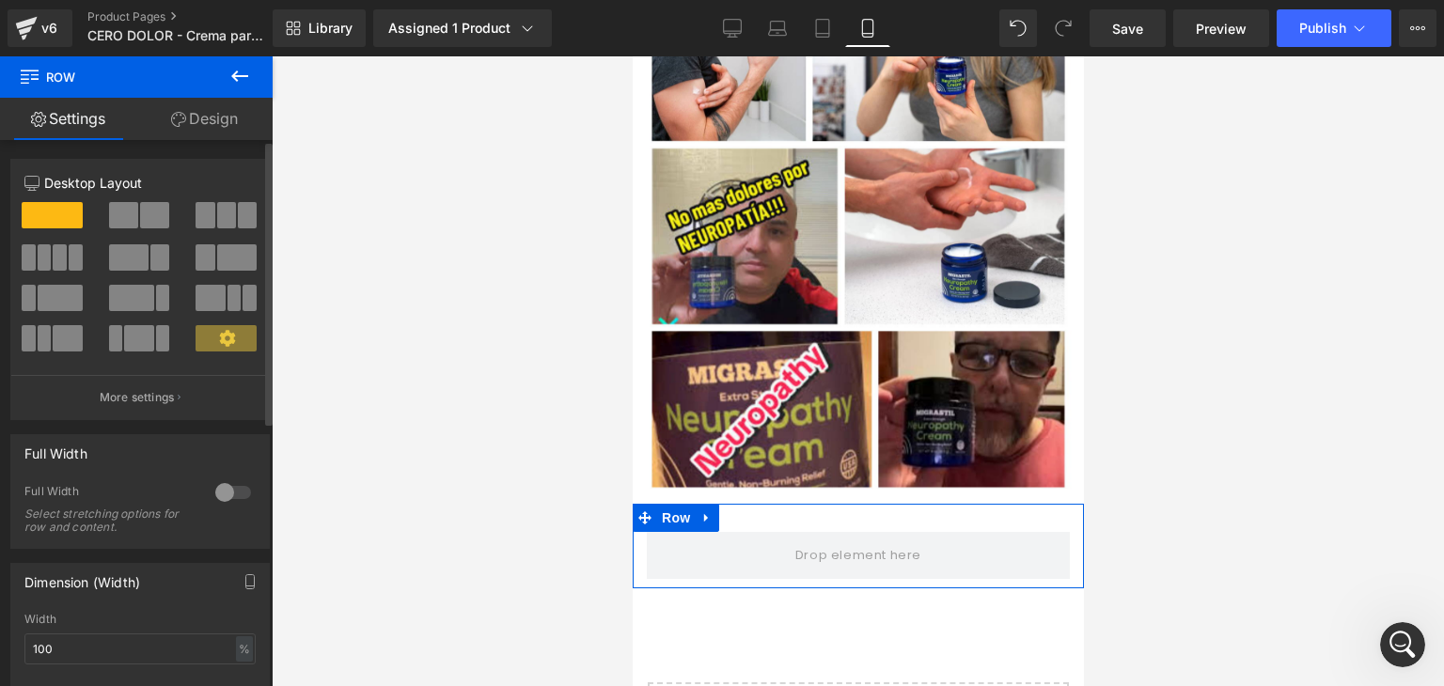
click at [225, 490] on div at bounding box center [233, 492] width 45 height 30
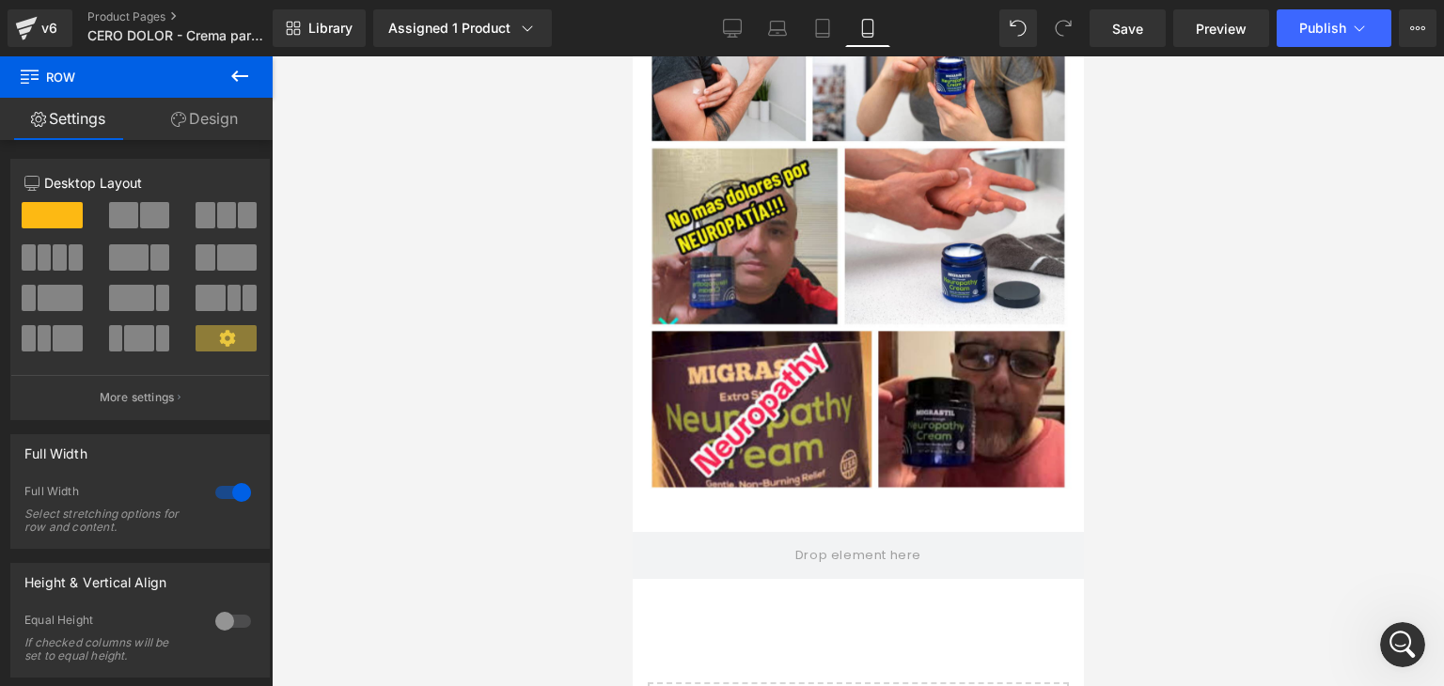
click at [243, 64] on button at bounding box center [240, 76] width 66 height 41
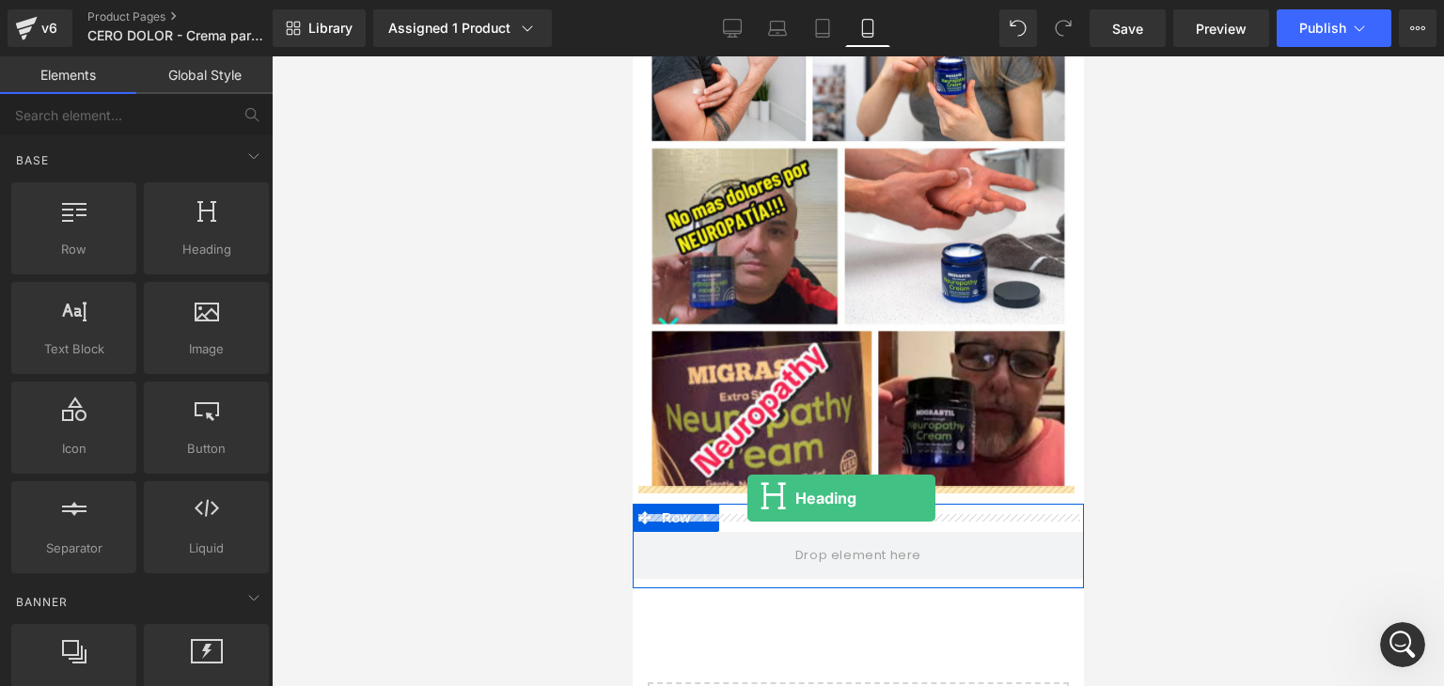
drag, startPoint x: 832, startPoint y: 305, endPoint x: 746, endPoint y: 498, distance: 211.7
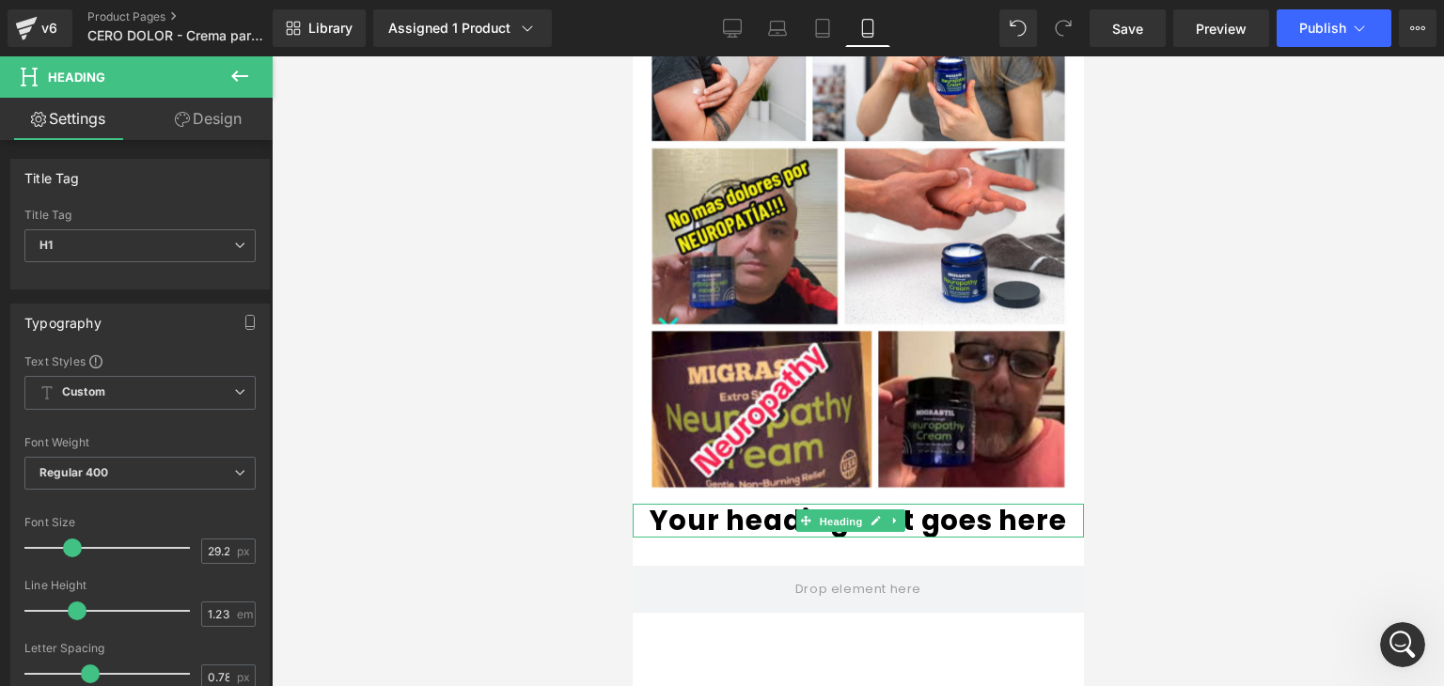
click at [839, 512] on span "Heading" at bounding box center [840, 520] width 51 height 23
click at [890, 515] on icon at bounding box center [895, 520] width 10 height 11
click at [844, 516] on icon at bounding box center [845, 520] width 9 height 9
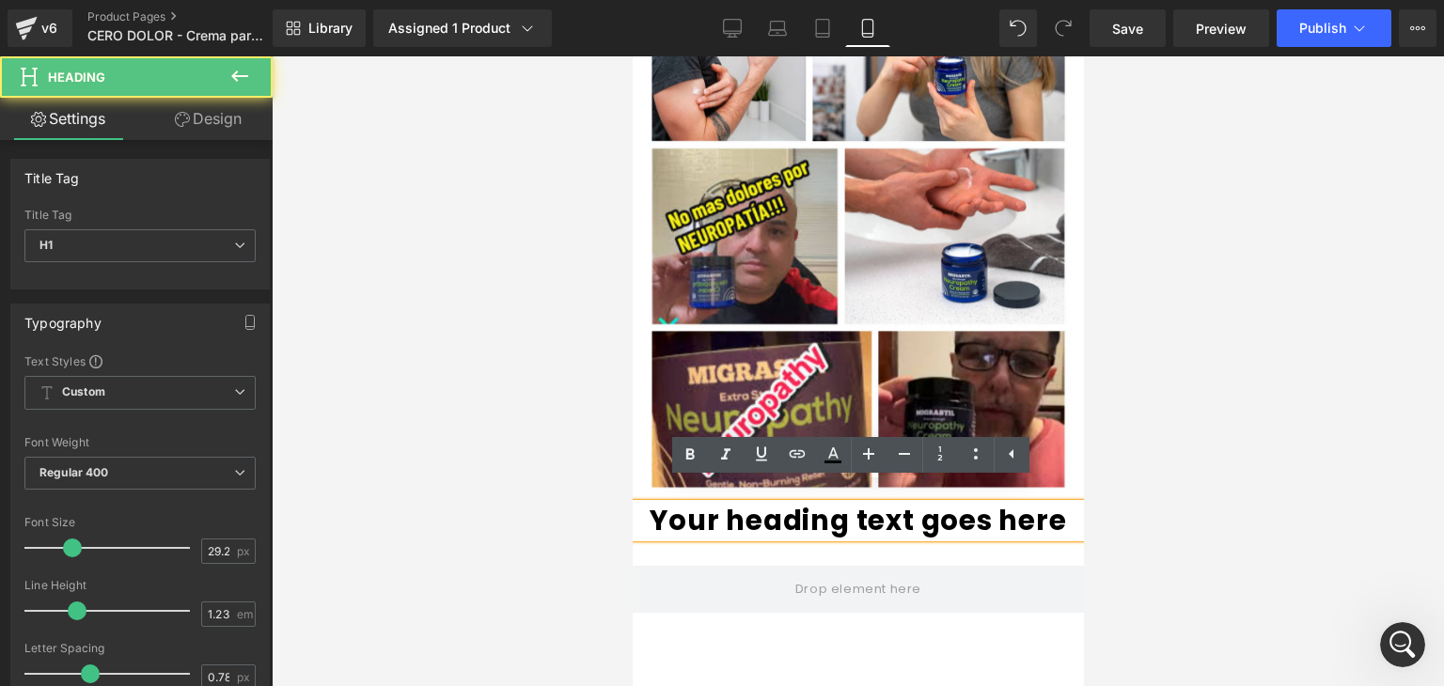
click at [1051, 506] on h1 "Your heading text goes here" at bounding box center [857, 521] width 451 height 34
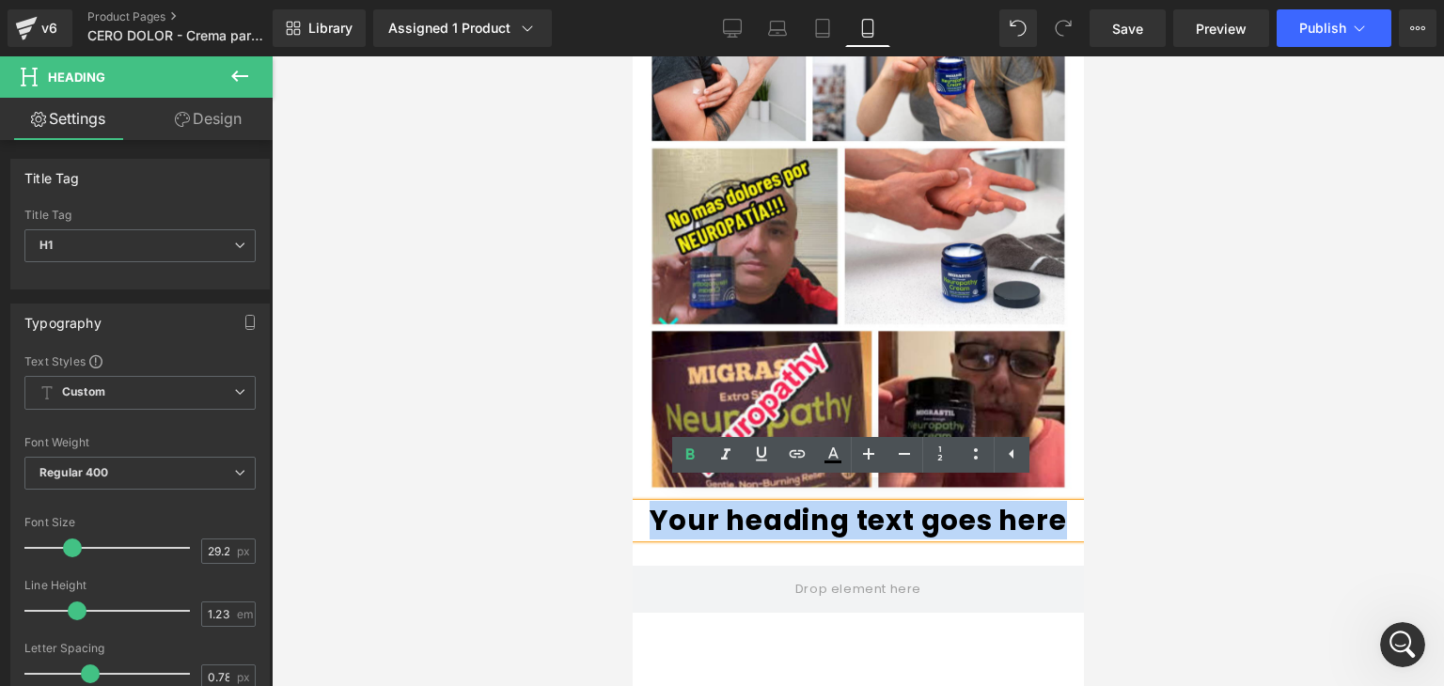
drag, startPoint x: 1051, startPoint y: 506, endPoint x: 641, endPoint y: 497, distance: 409.8
click at [641, 504] on h1 "Your heading text goes here" at bounding box center [857, 521] width 451 height 34
paste div
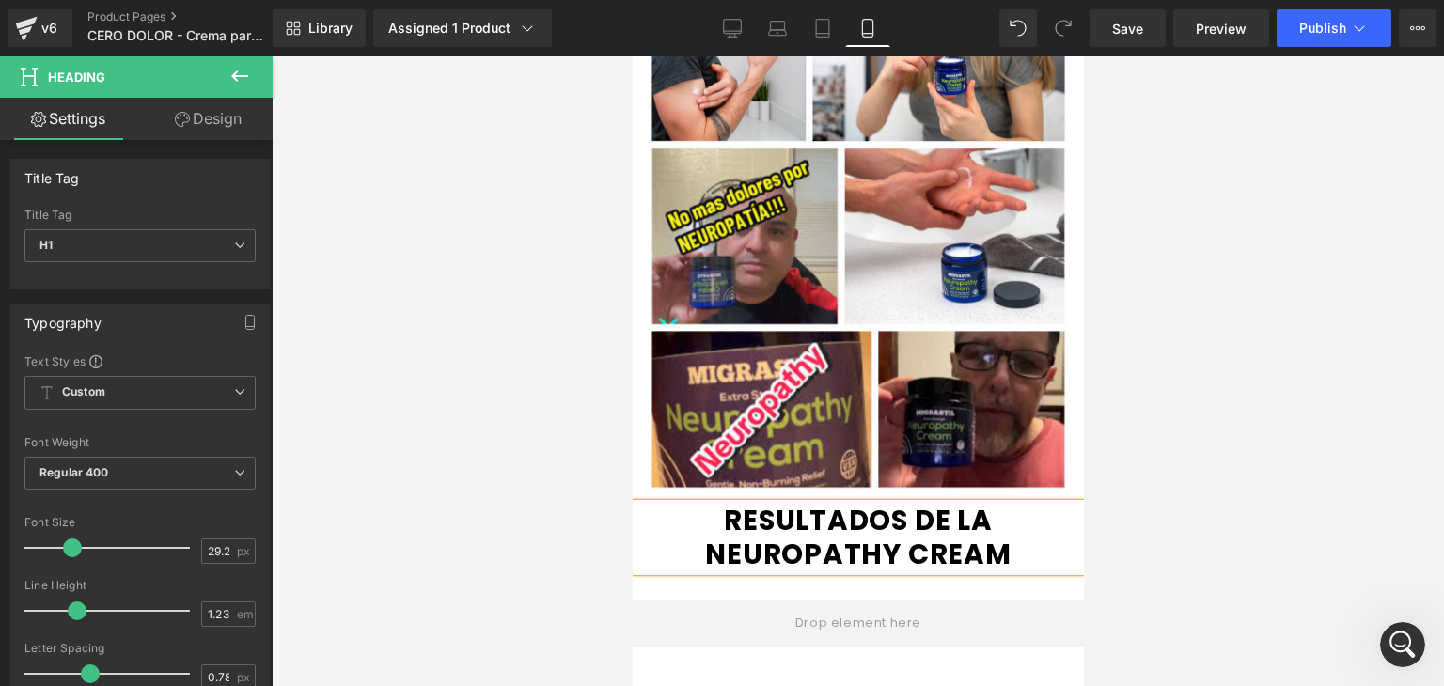
click at [851, 516] on h1 "RESULTADOS DE LA NEUROPATHY CREAM" at bounding box center [857, 538] width 451 height 68
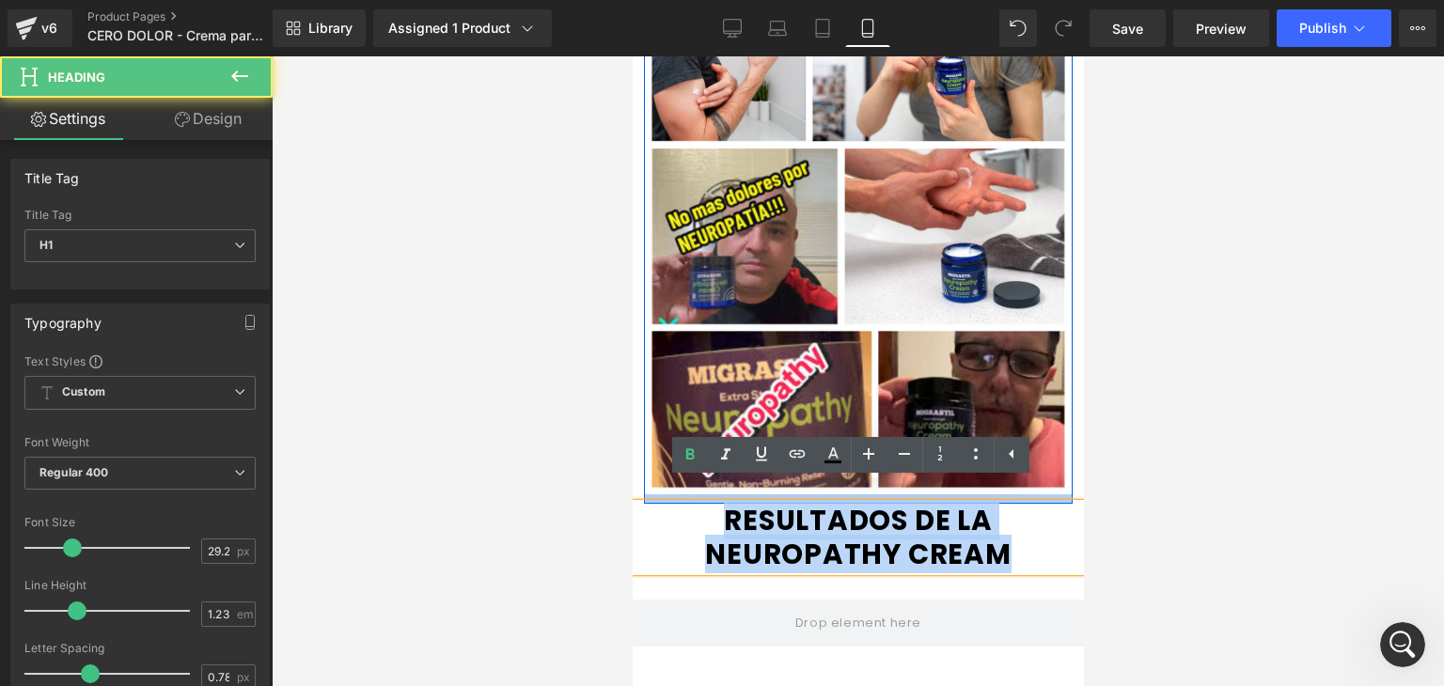
drag, startPoint x: 1028, startPoint y: 535, endPoint x: 670, endPoint y: 480, distance: 362.2
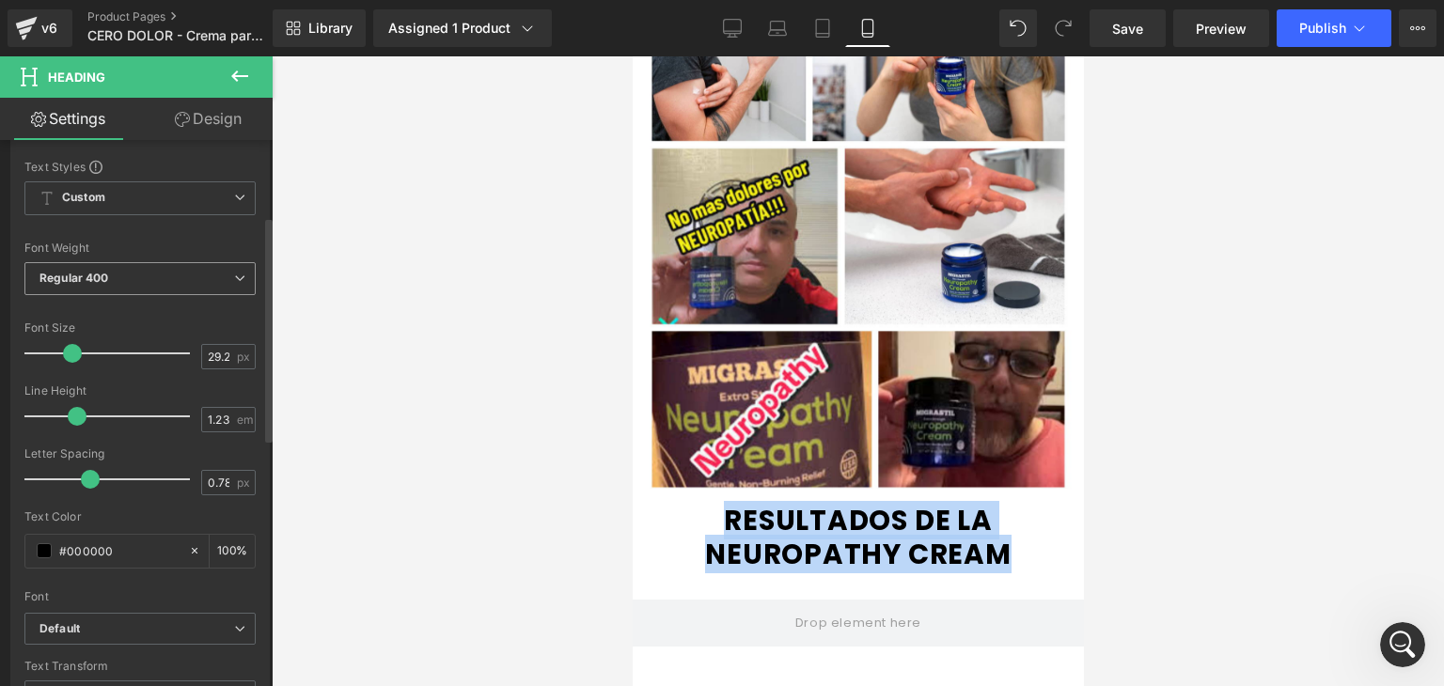
scroll to position [207, 0]
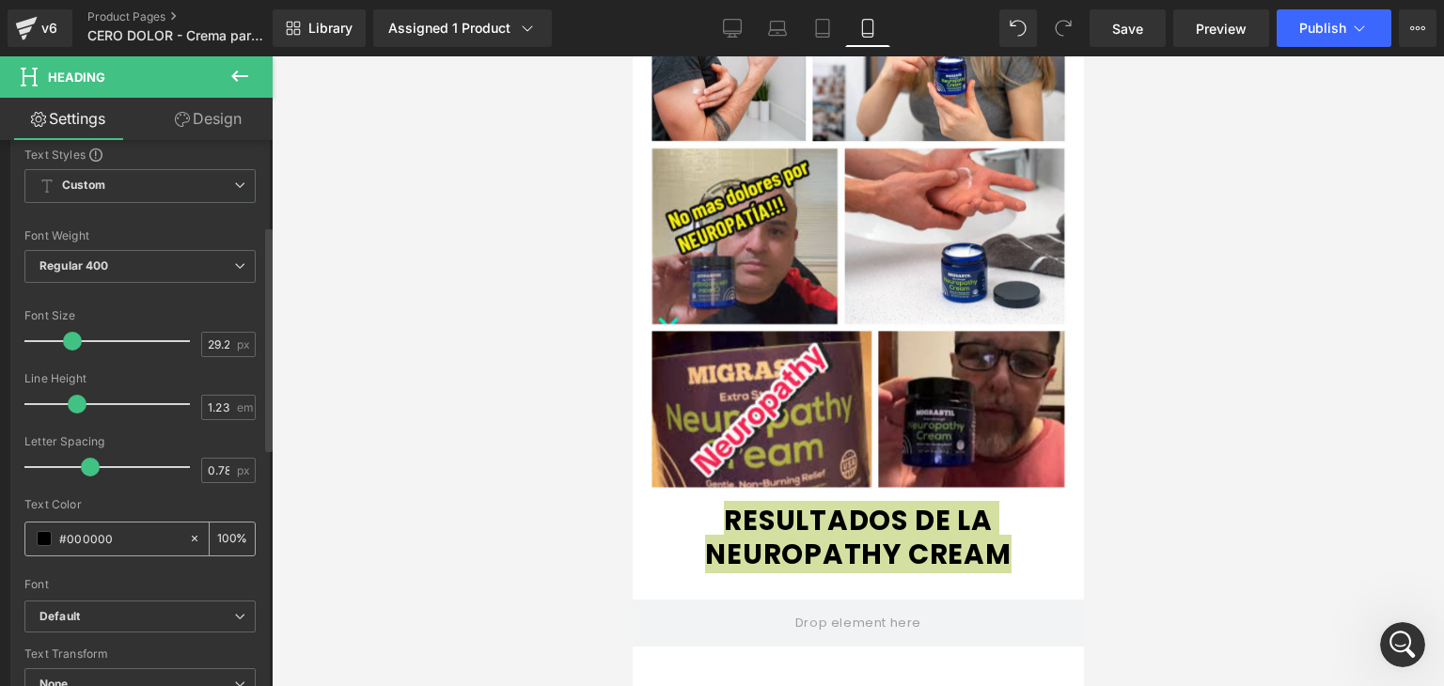
click at [37, 535] on span at bounding box center [44, 538] width 15 height 15
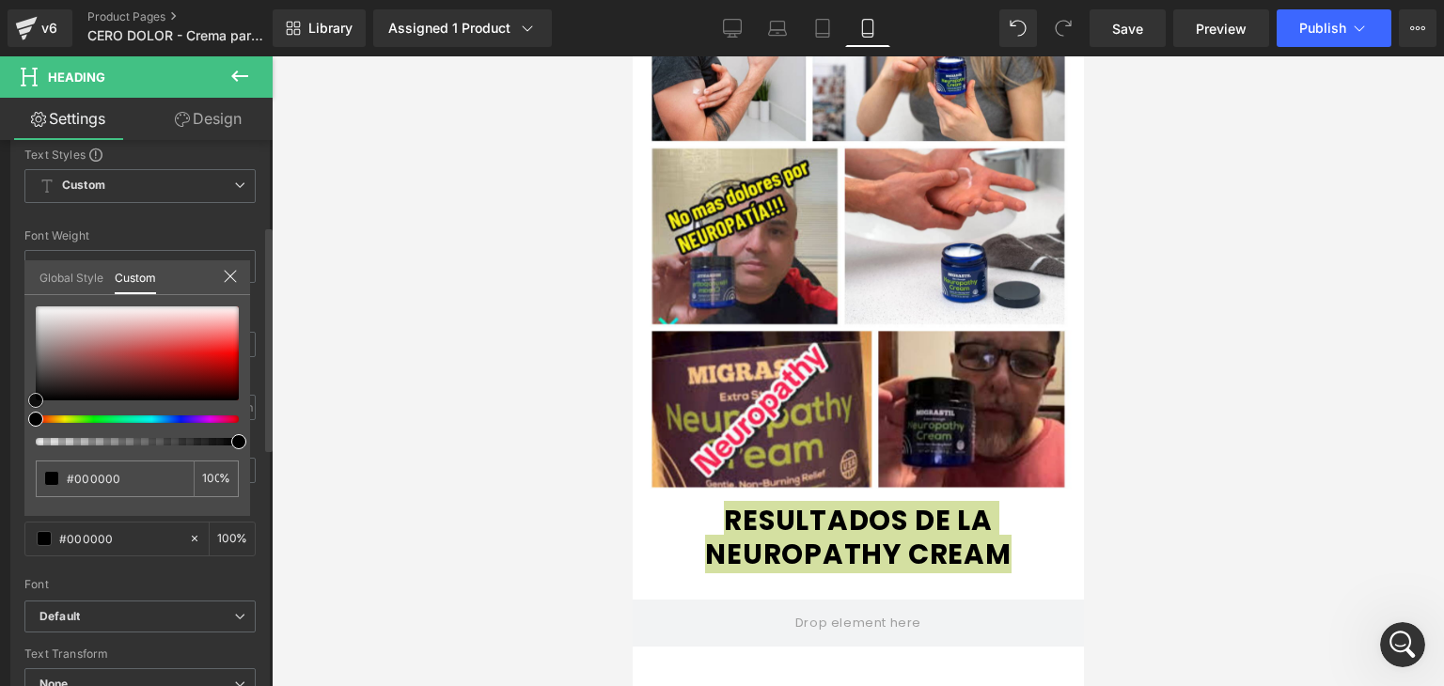
type input "#ea4747"
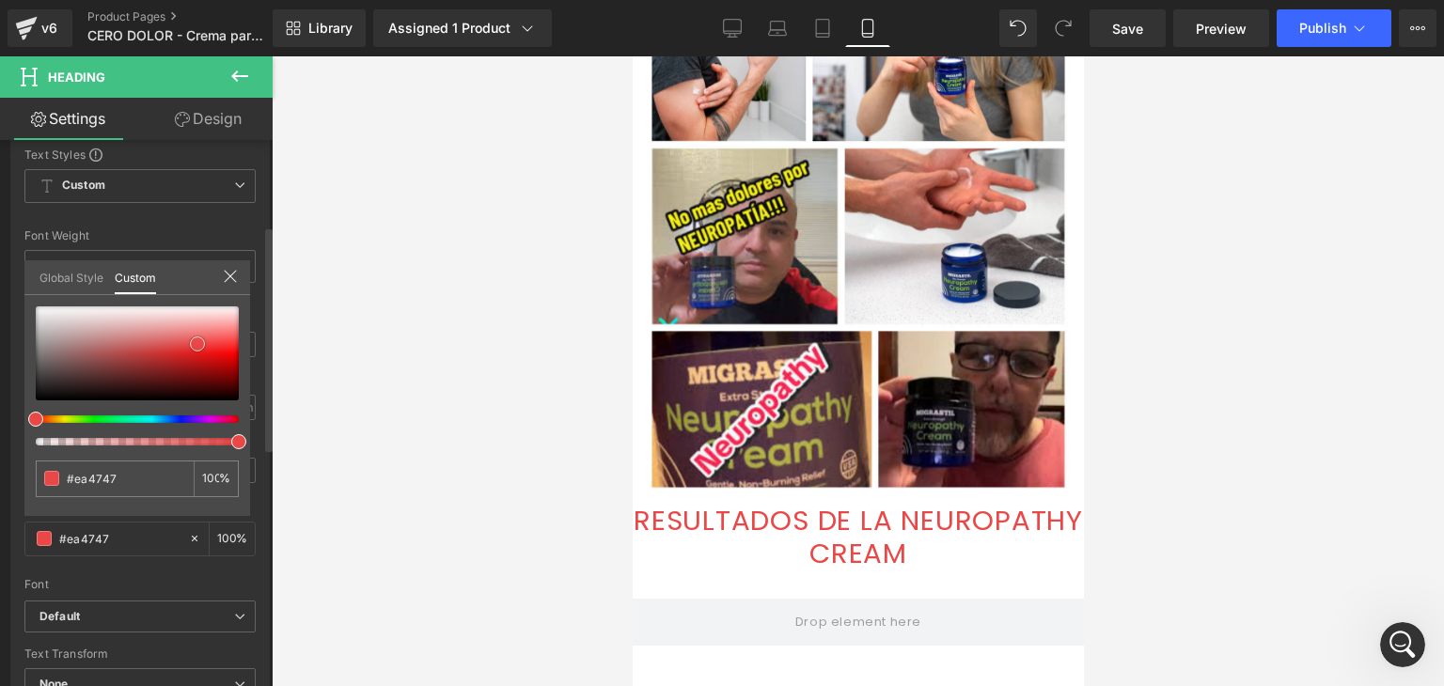
click at [197, 343] on div at bounding box center [137, 353] width 203 height 94
type input "#ee2f2f"
click at [210, 347] on div at bounding box center [137, 353] width 203 height 94
click at [210, 349] on span at bounding box center [209, 347] width 15 height 15
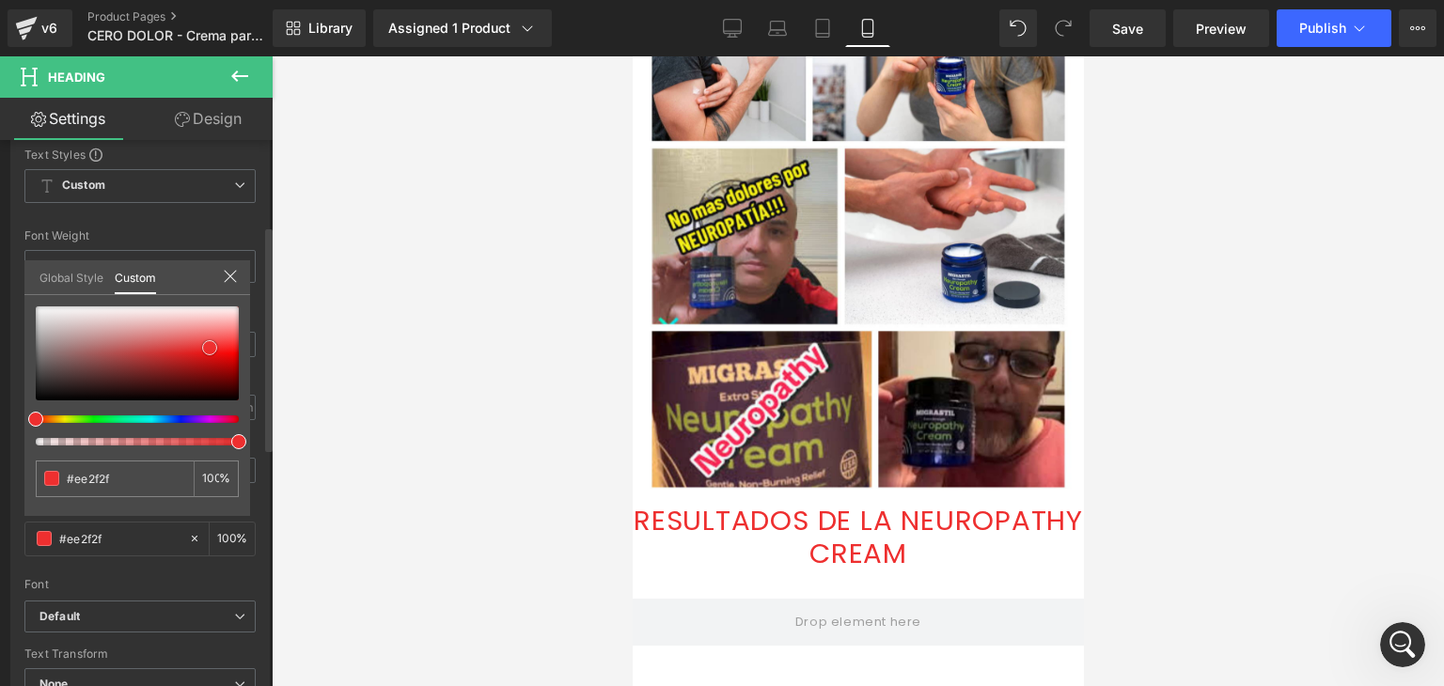
type input "#d20d0d"
click at [217, 358] on div at bounding box center [137, 353] width 203 height 94
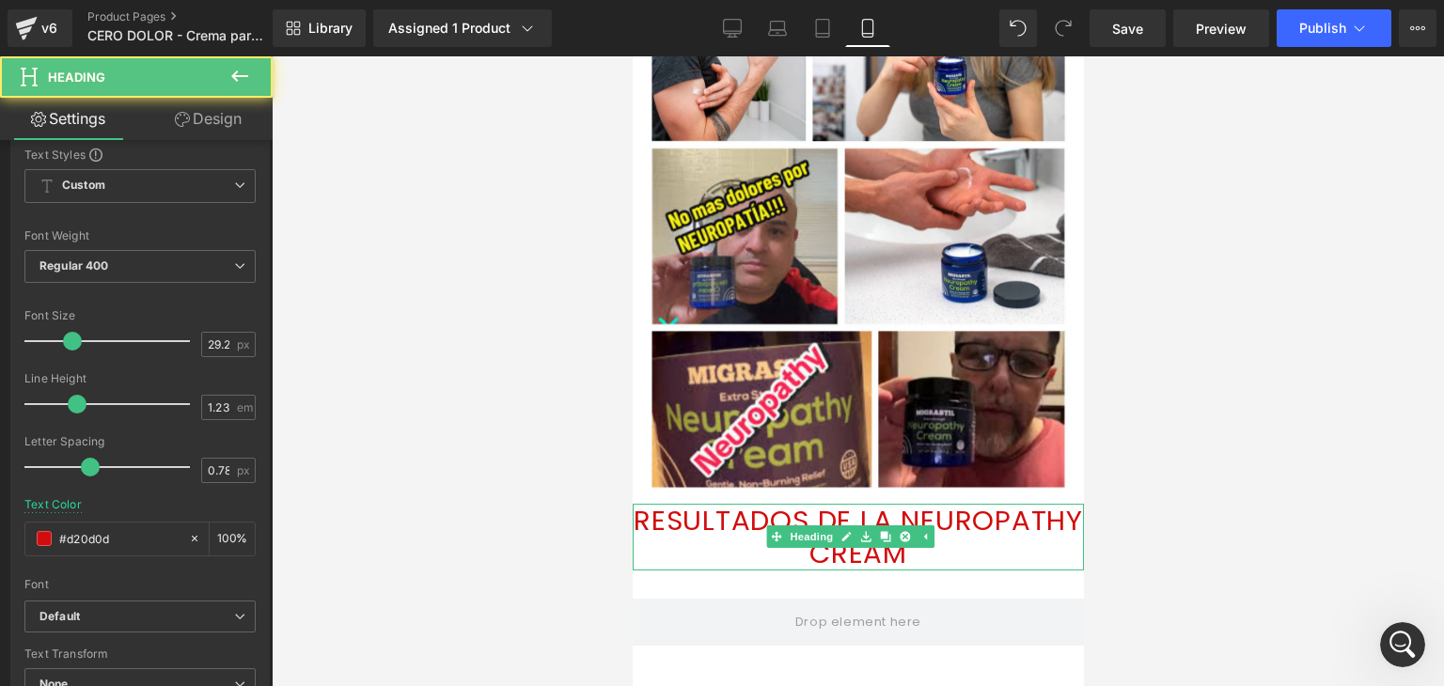
click at [1006, 539] on h1 "RESULTADOS DE LA NEUROPATHY CREAM" at bounding box center [857, 538] width 451 height 68
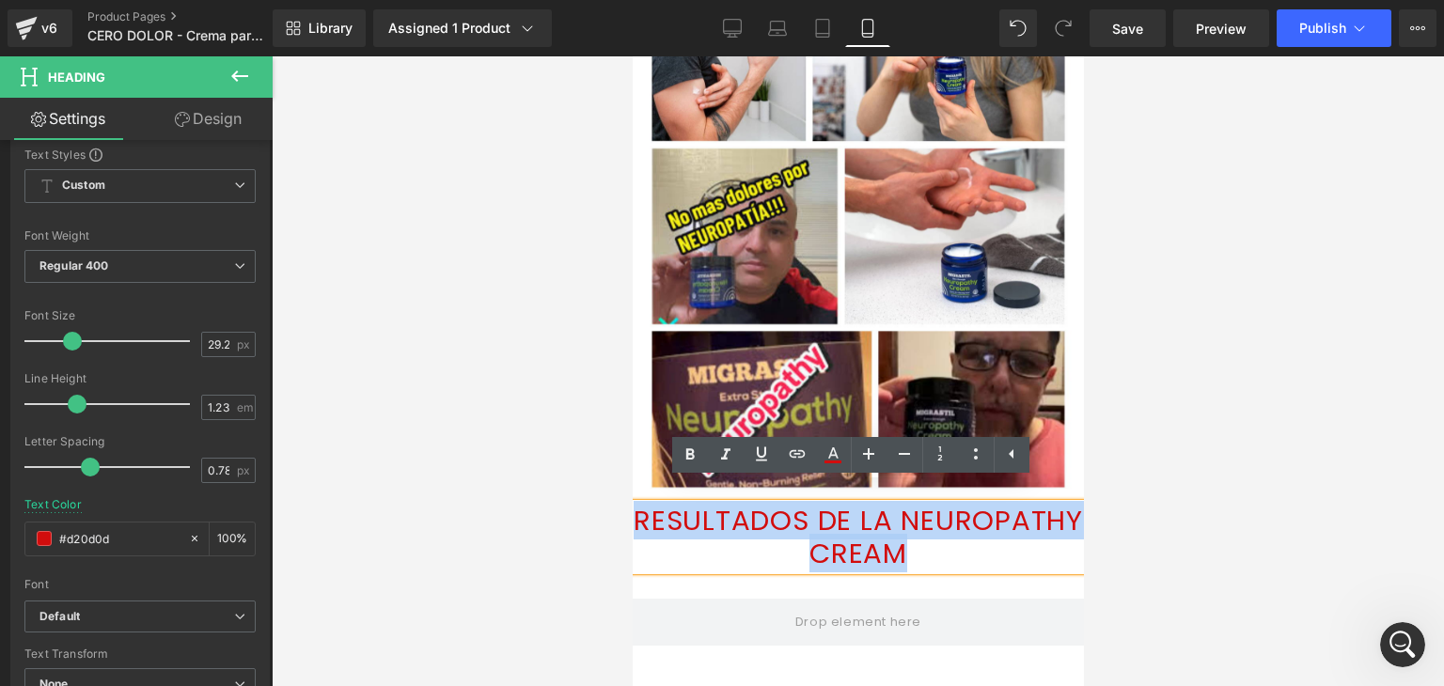
drag, startPoint x: 1006, startPoint y: 539, endPoint x: 650, endPoint y: 493, distance: 358.1
click at [650, 504] on h1 "RESULTADOS DE LA NEUROPATHY CREAM" at bounding box center [857, 538] width 451 height 68
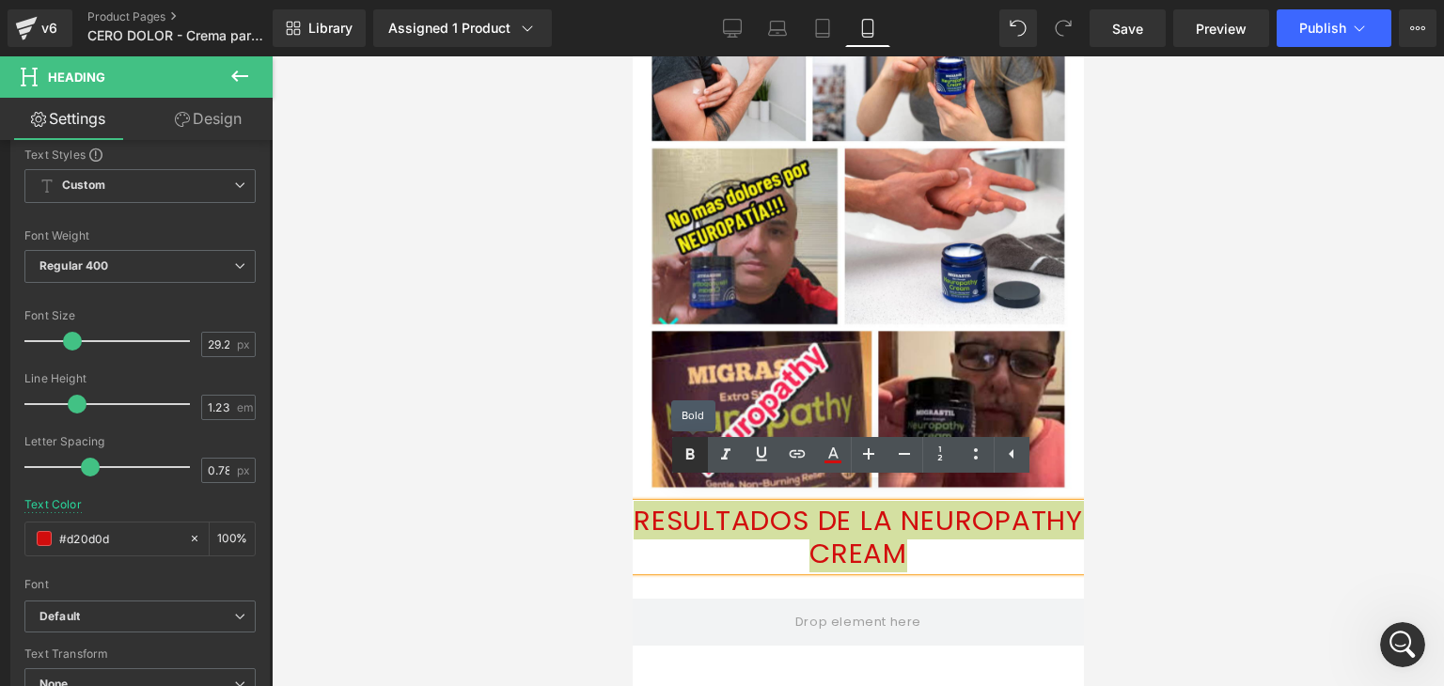
click at [695, 461] on icon at bounding box center [690, 455] width 23 height 23
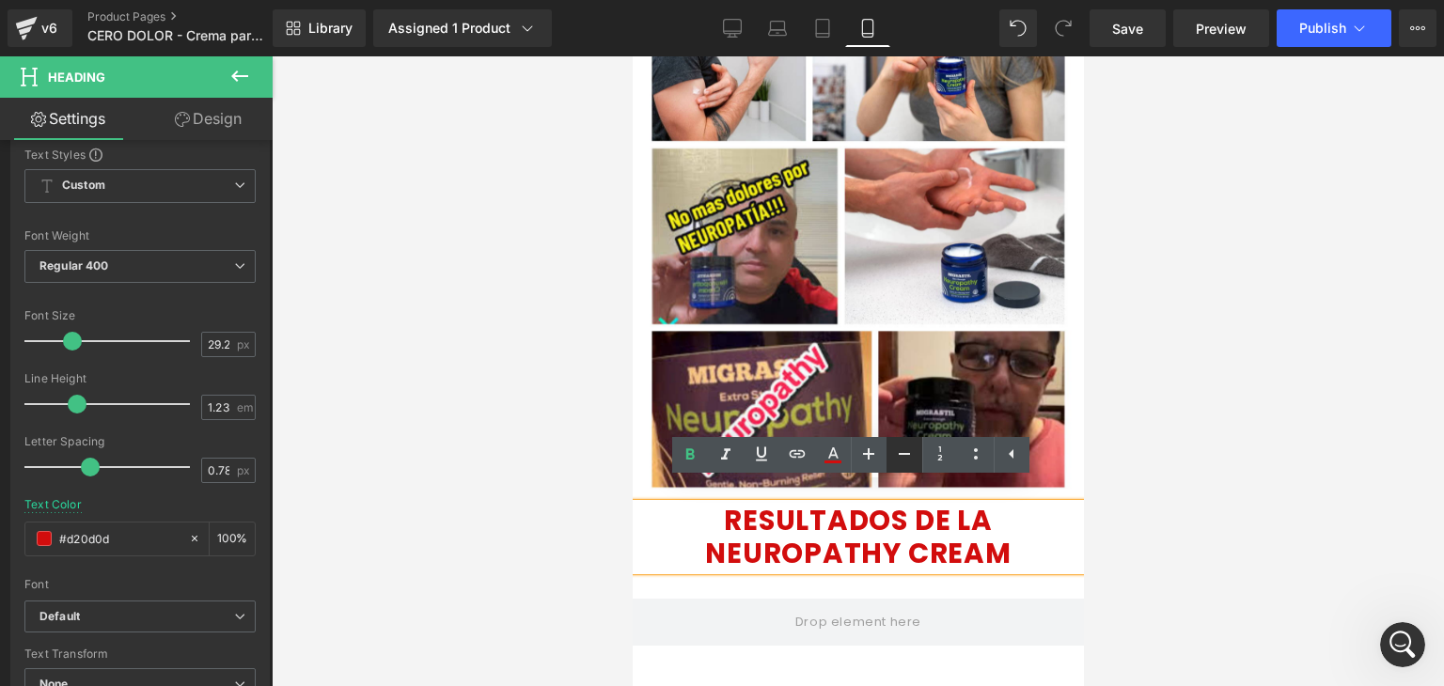
click at [906, 452] on icon at bounding box center [904, 454] width 23 height 23
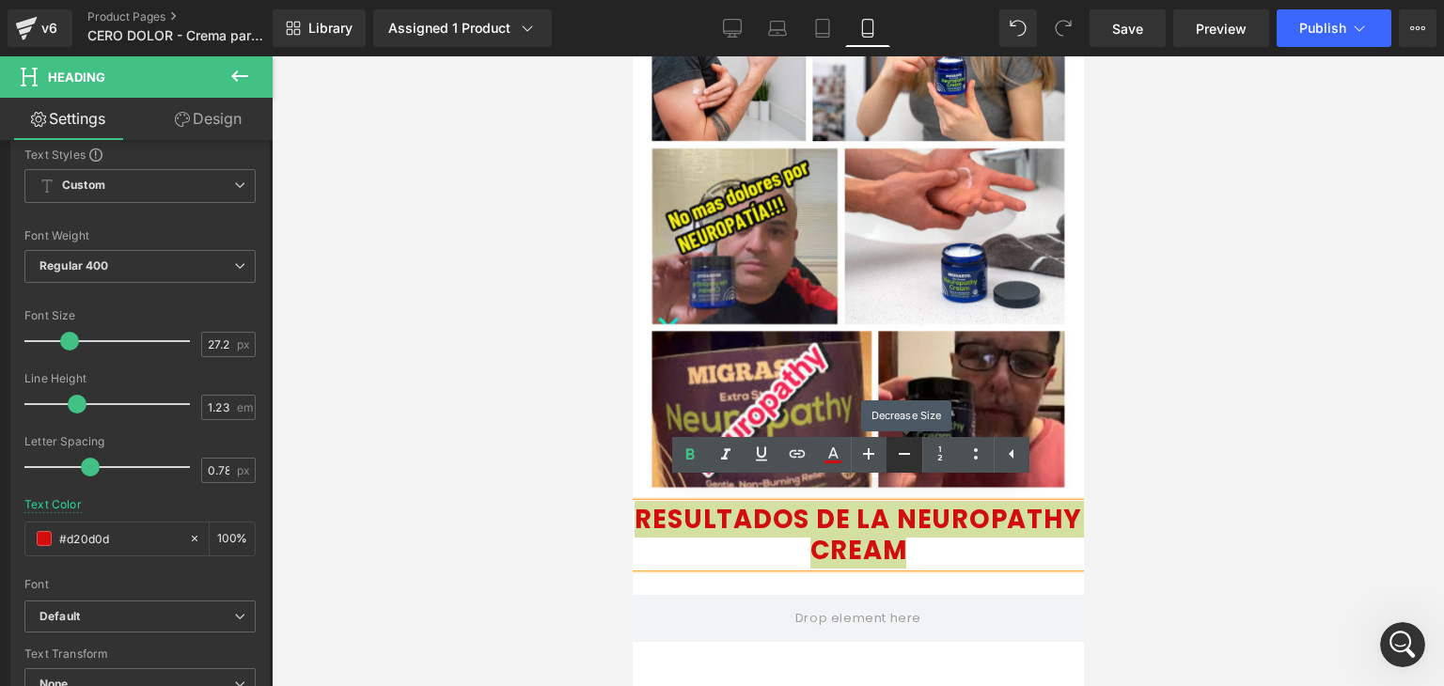
click at [906, 452] on icon at bounding box center [904, 454] width 23 height 23
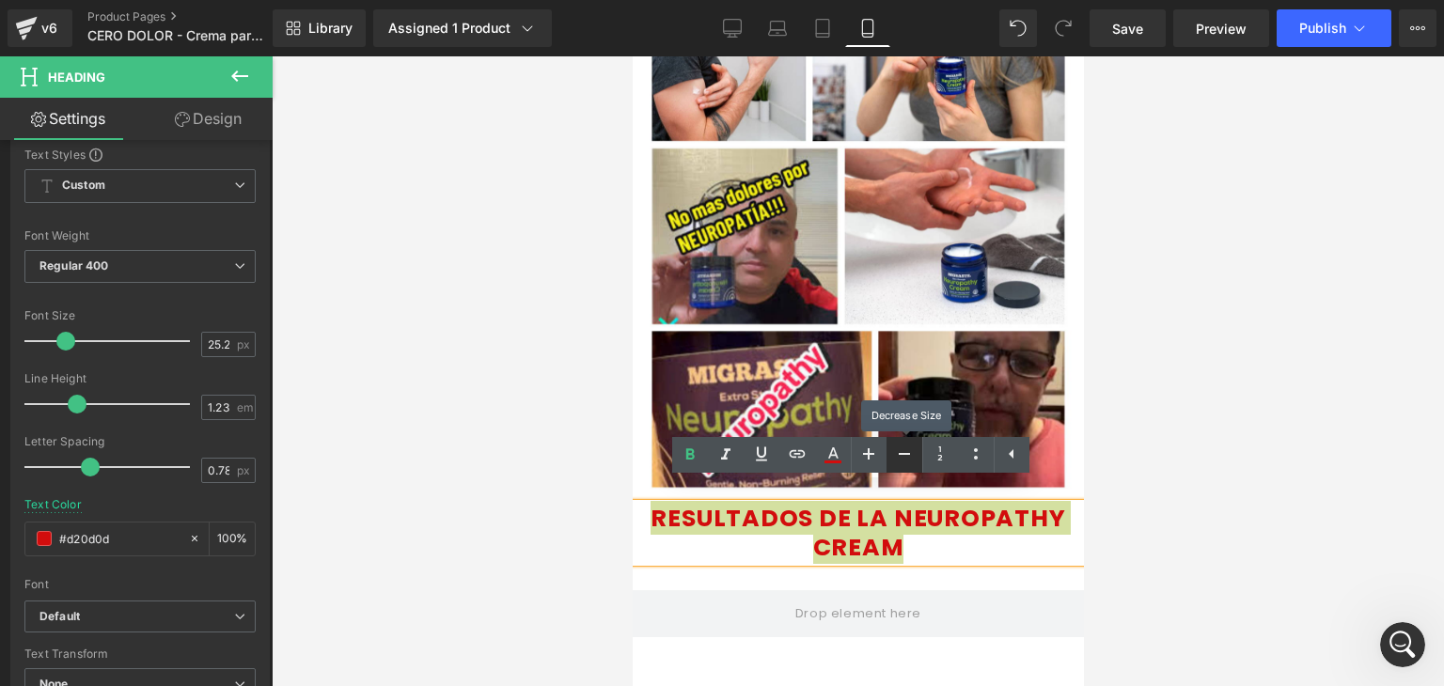
click at [906, 452] on icon at bounding box center [904, 454] width 23 height 23
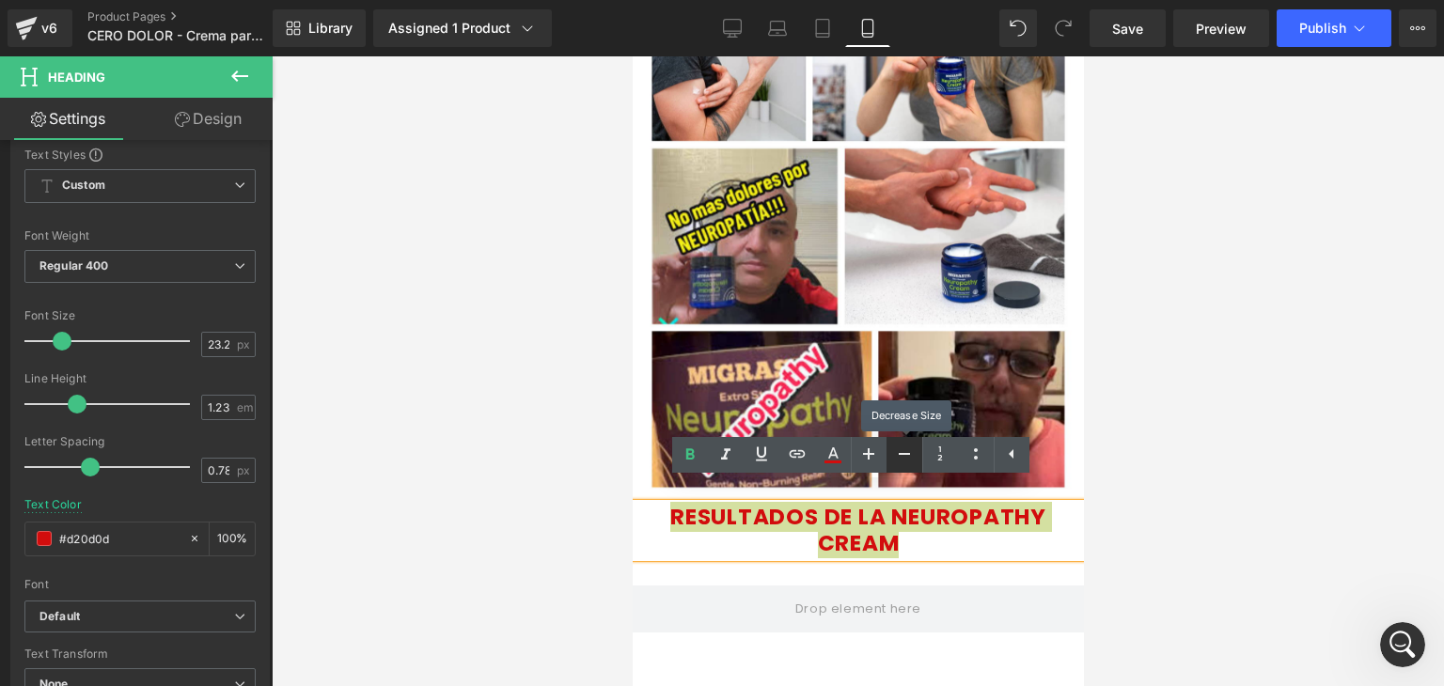
click at [906, 452] on icon at bounding box center [904, 454] width 23 height 23
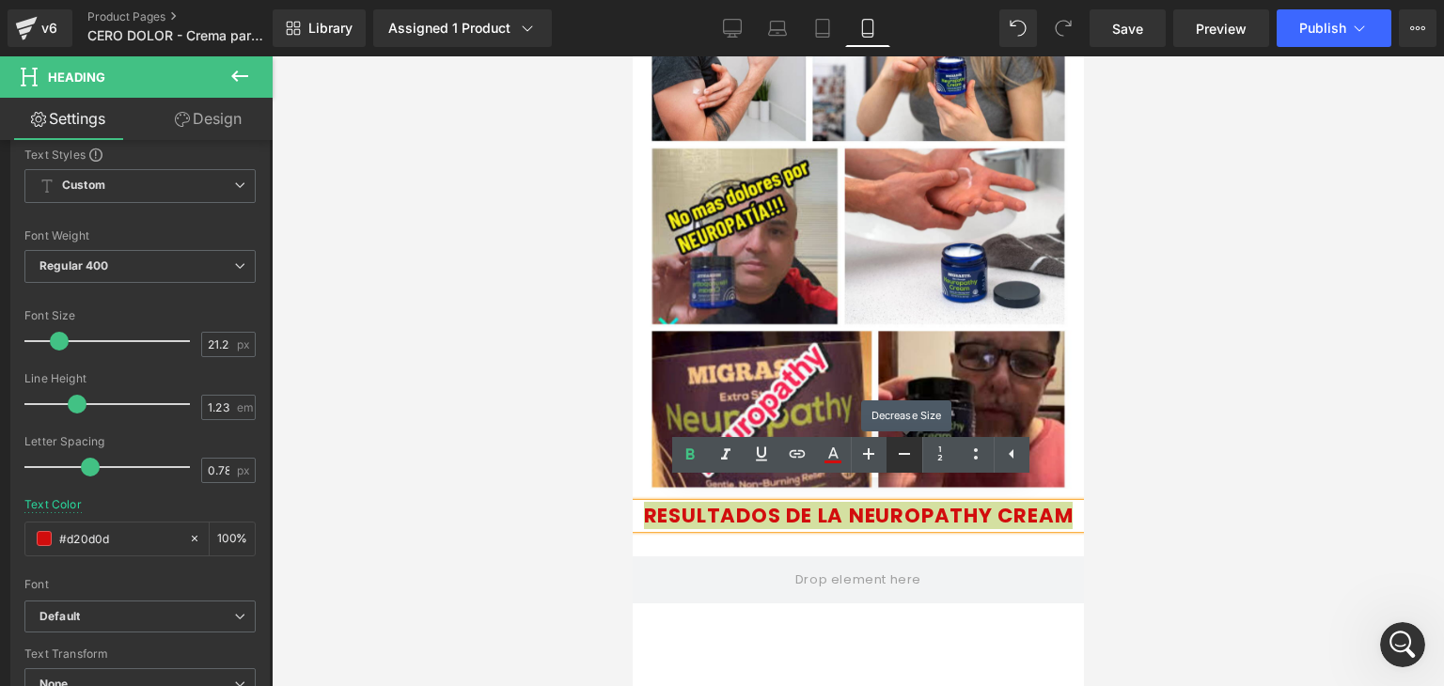
click at [906, 452] on icon at bounding box center [904, 454] width 23 height 23
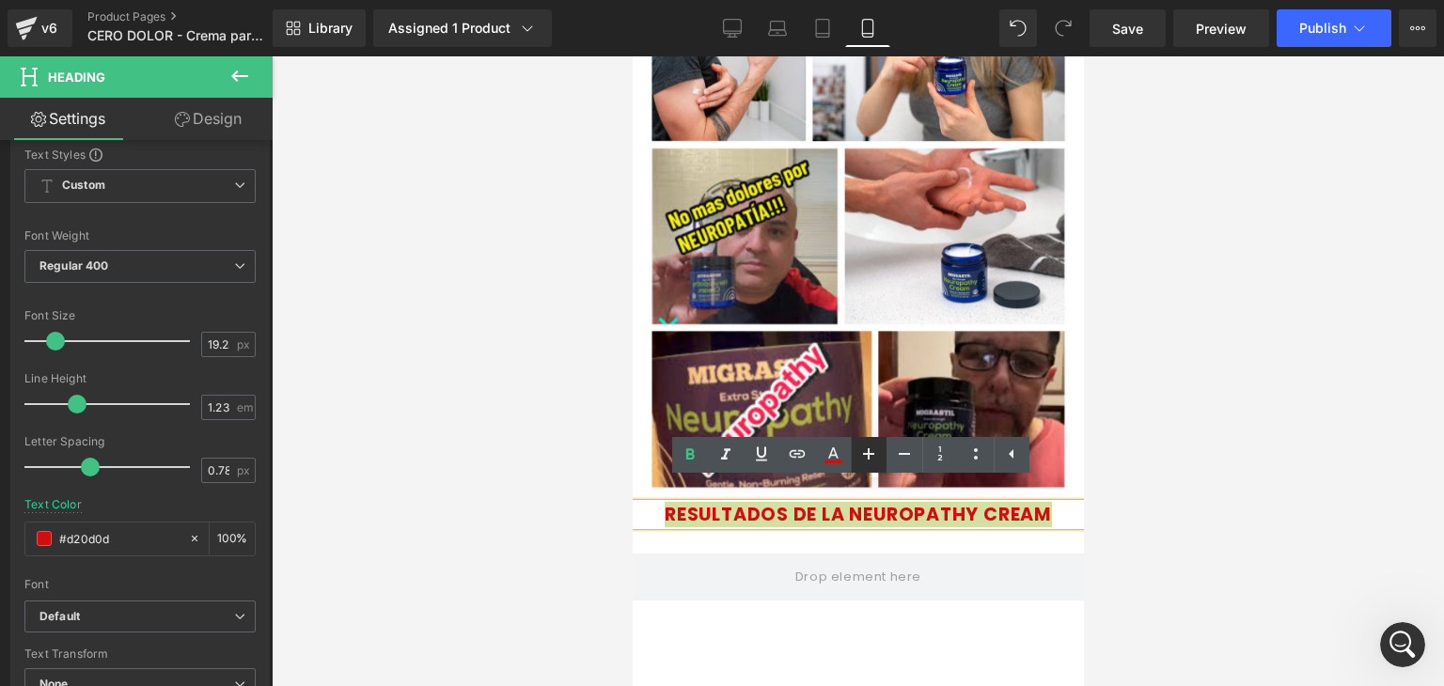
click at [882, 453] on link at bounding box center [869, 455] width 36 height 36
type input "21.25"
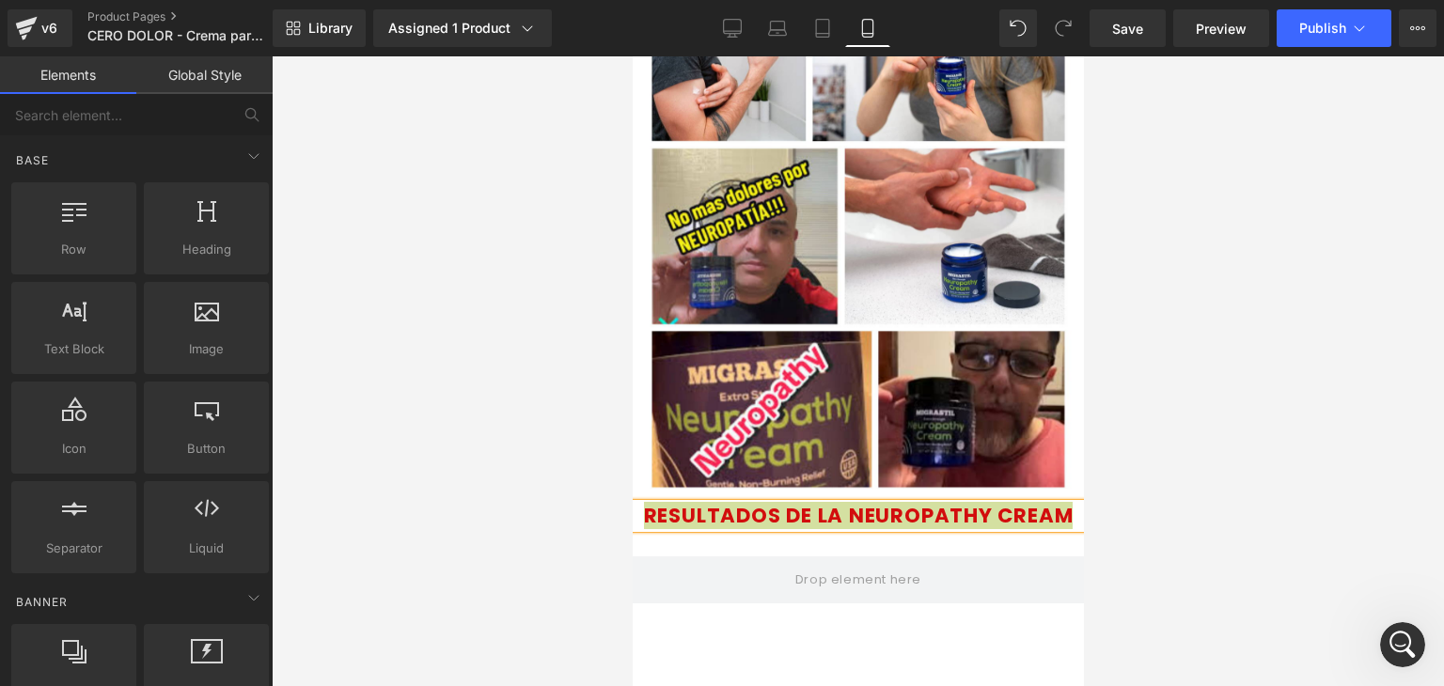
click at [1118, 475] on div at bounding box center [858, 371] width 1172 height 630
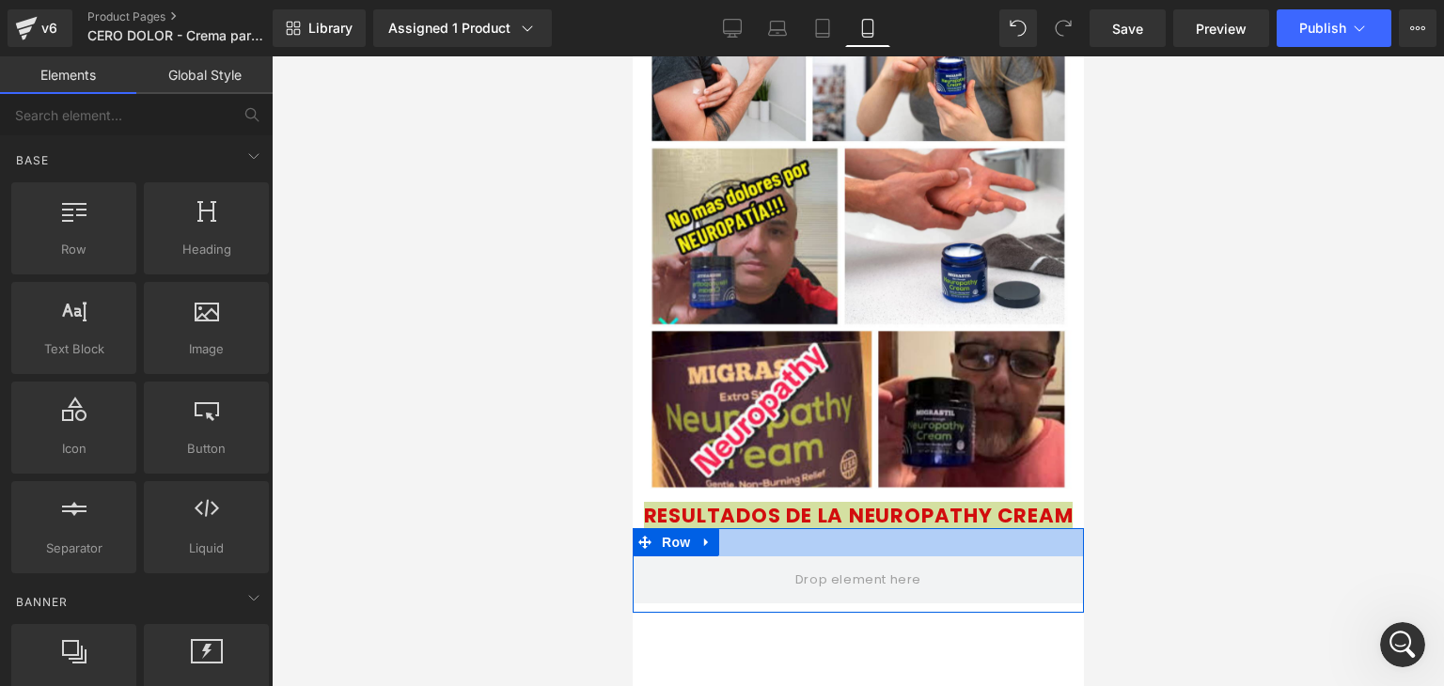
click at [1029, 552] on div at bounding box center [857, 542] width 451 height 28
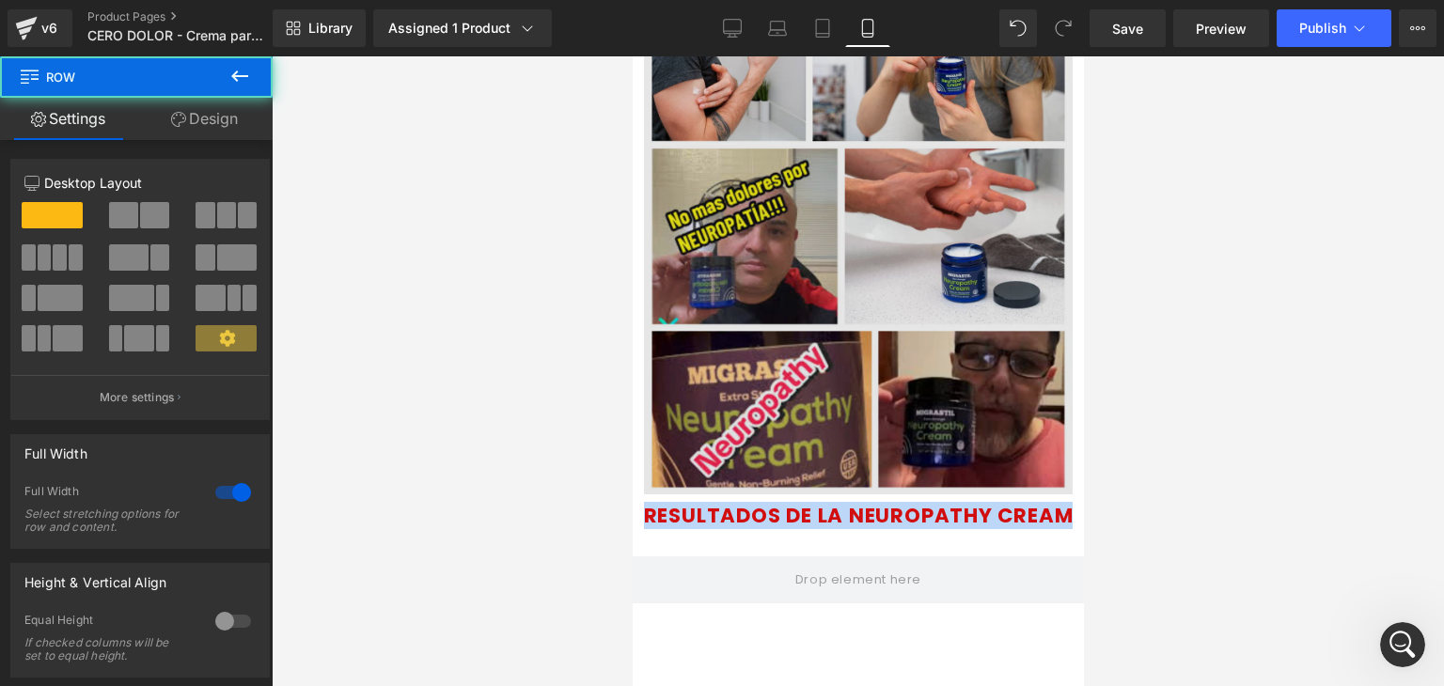
click at [1028, 440] on img at bounding box center [857, 227] width 429 height 536
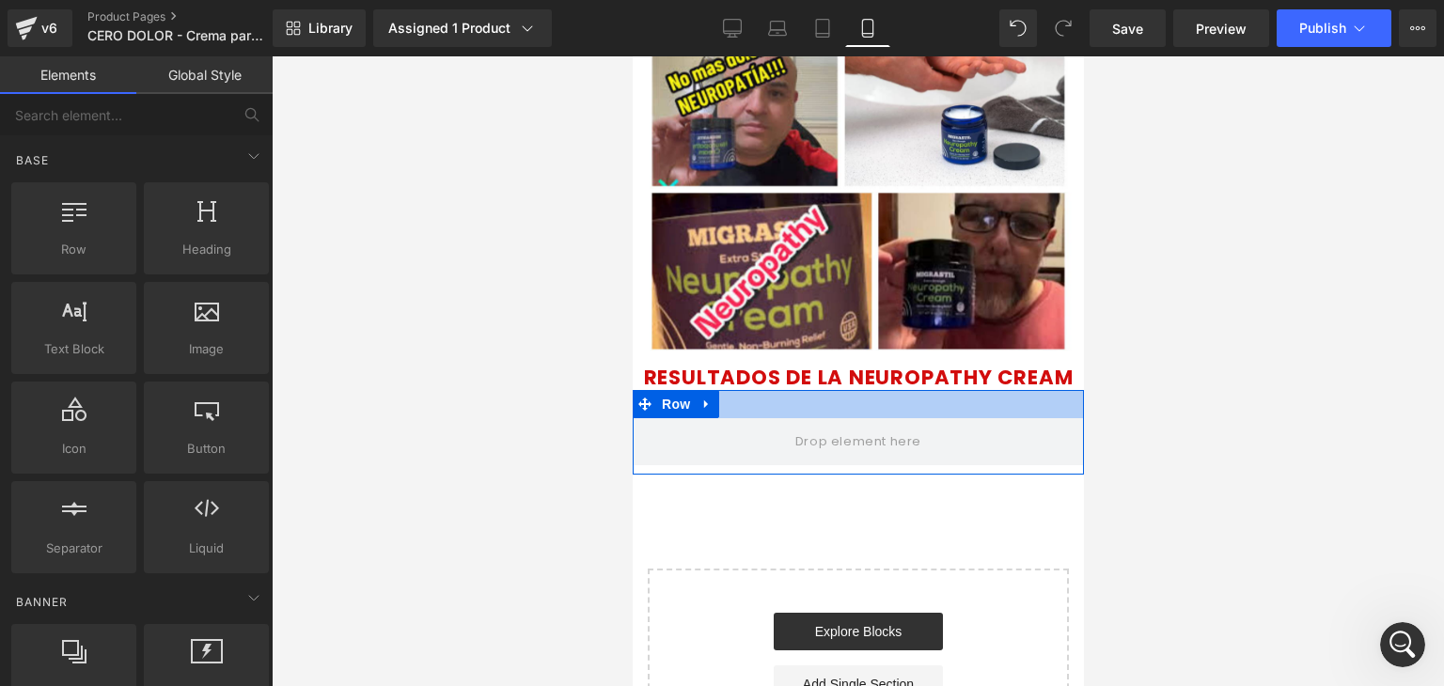
scroll to position [2555, 0]
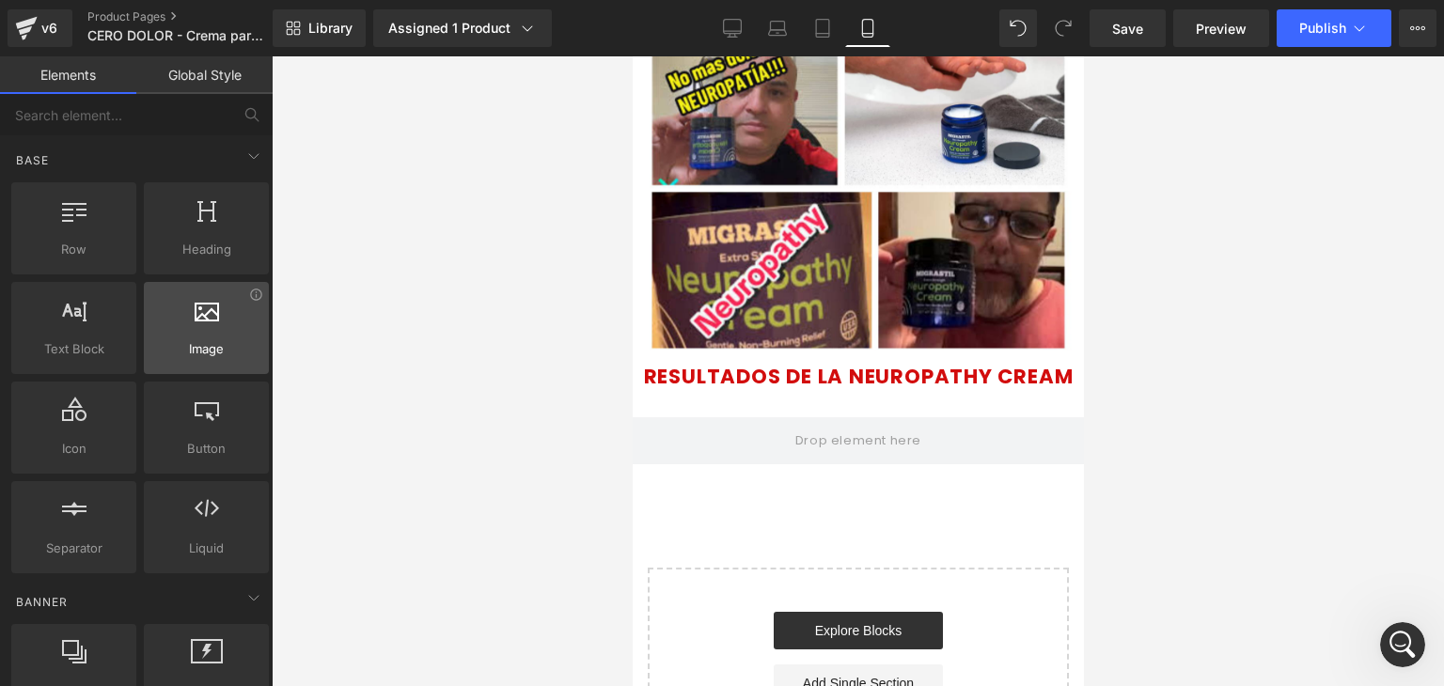
click at [226, 345] on span "Image" at bounding box center [206, 349] width 114 height 20
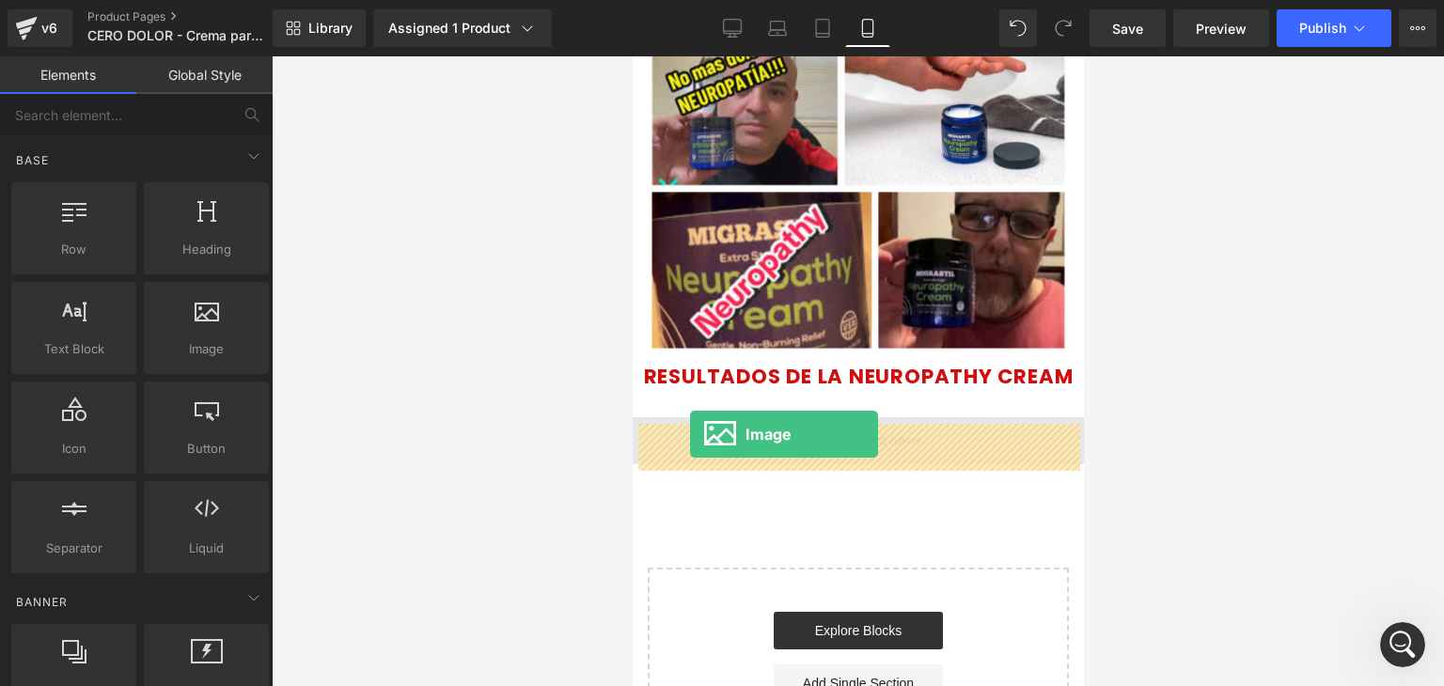
drag, startPoint x: 857, startPoint y: 401, endPoint x: 689, endPoint y: 434, distance: 171.4
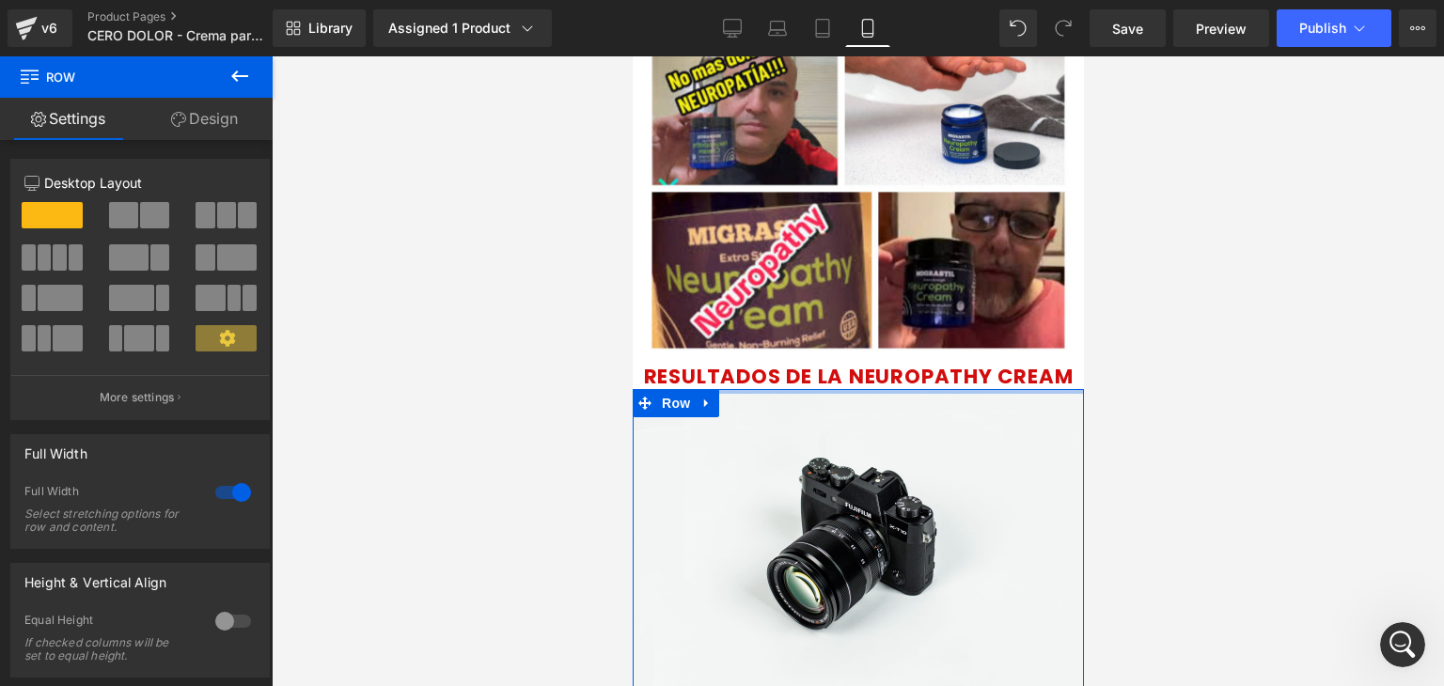
drag, startPoint x: 880, startPoint y: 399, endPoint x: 898, endPoint y: 353, distance: 49.7
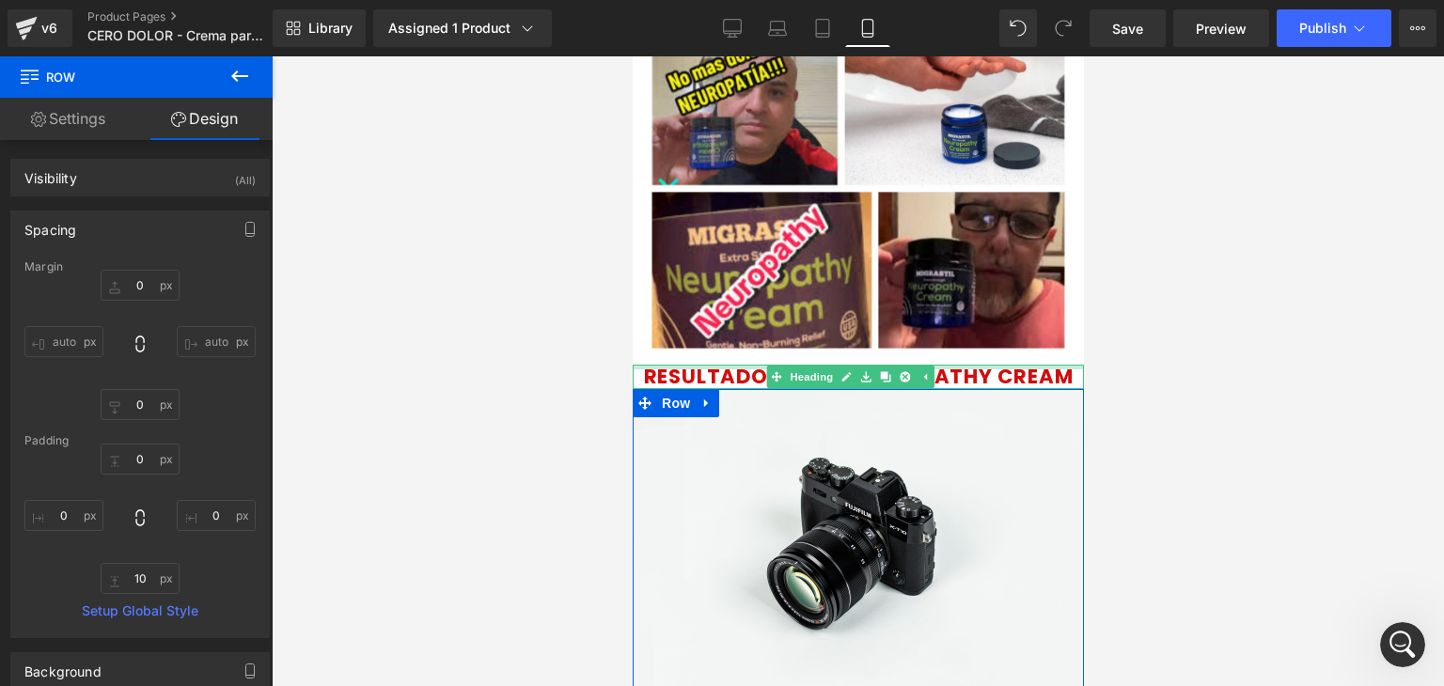
click at [876, 365] on div at bounding box center [857, 367] width 451 height 5
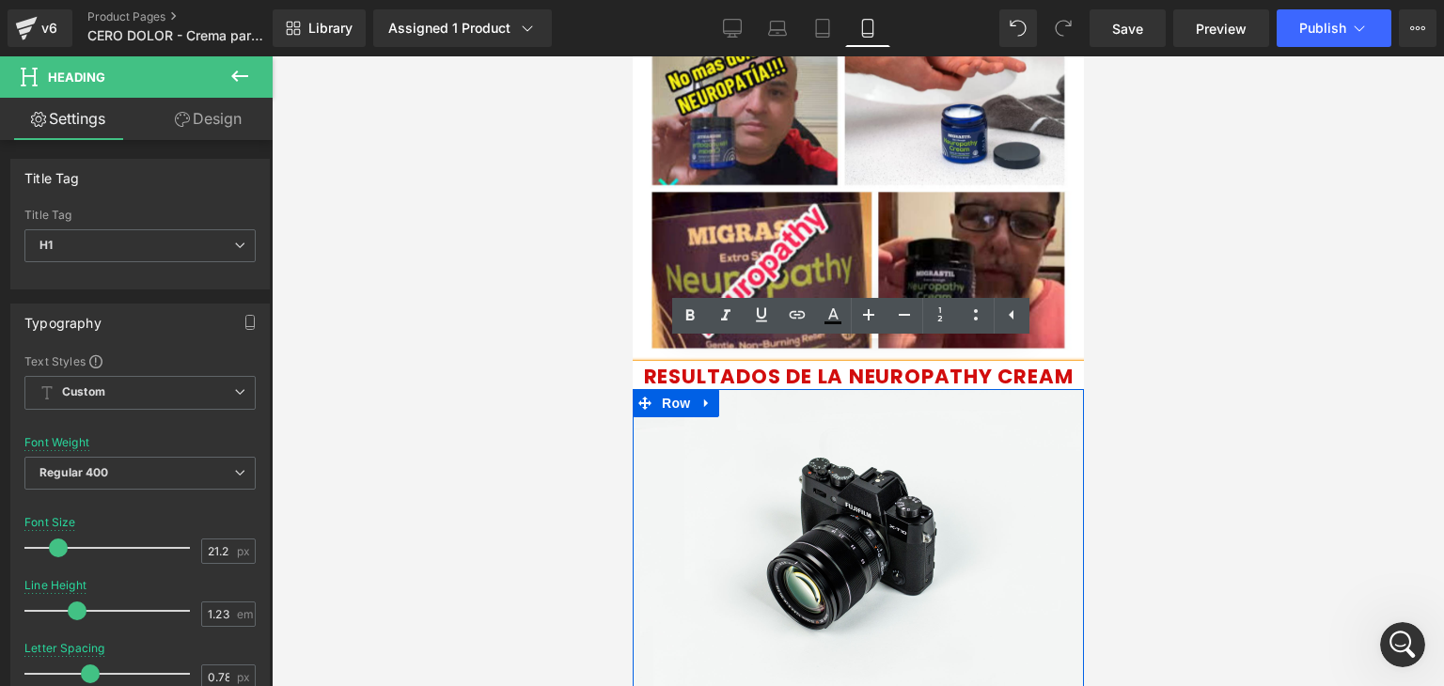
click at [876, 341] on div "Image Row" at bounding box center [857, 92] width 429 height 545
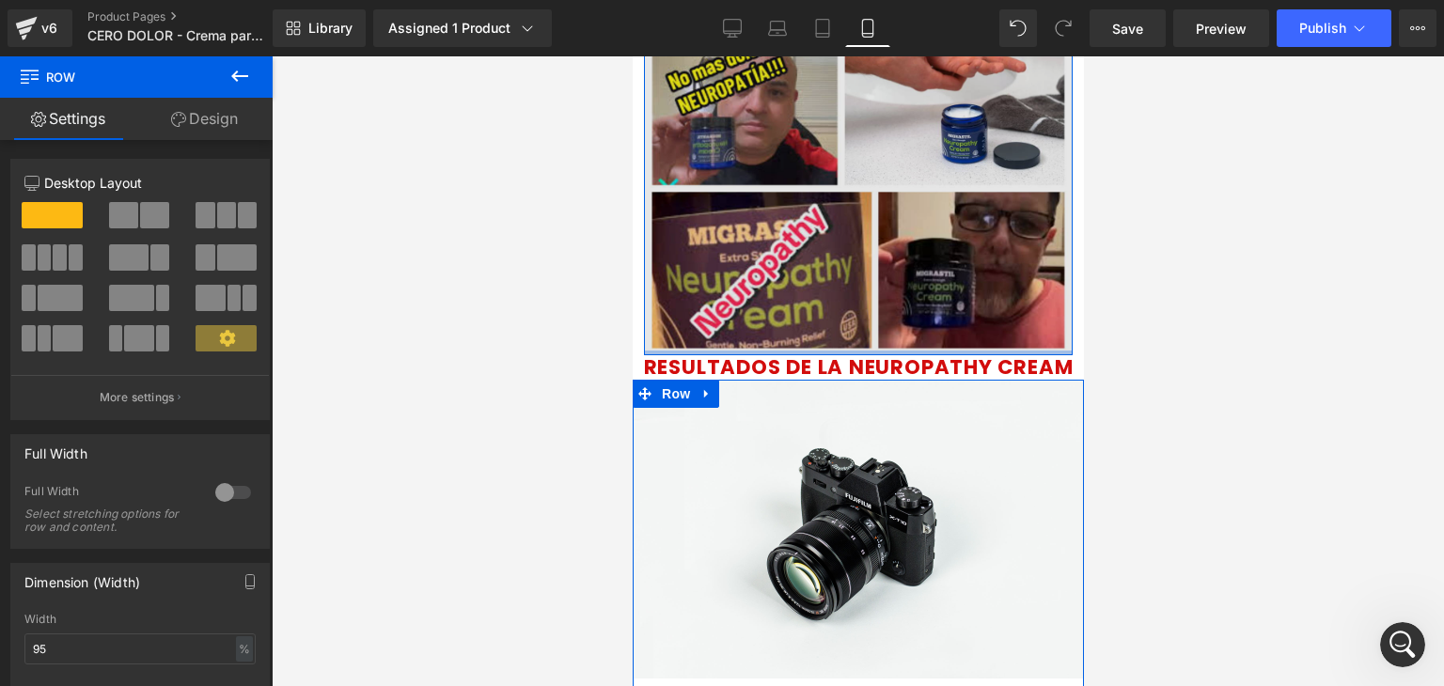
drag, startPoint x: 876, startPoint y: 341, endPoint x: 883, endPoint y: 317, distance: 25.6
click at [883, 317] on div "Image Row" at bounding box center [857, 88] width 429 height 536
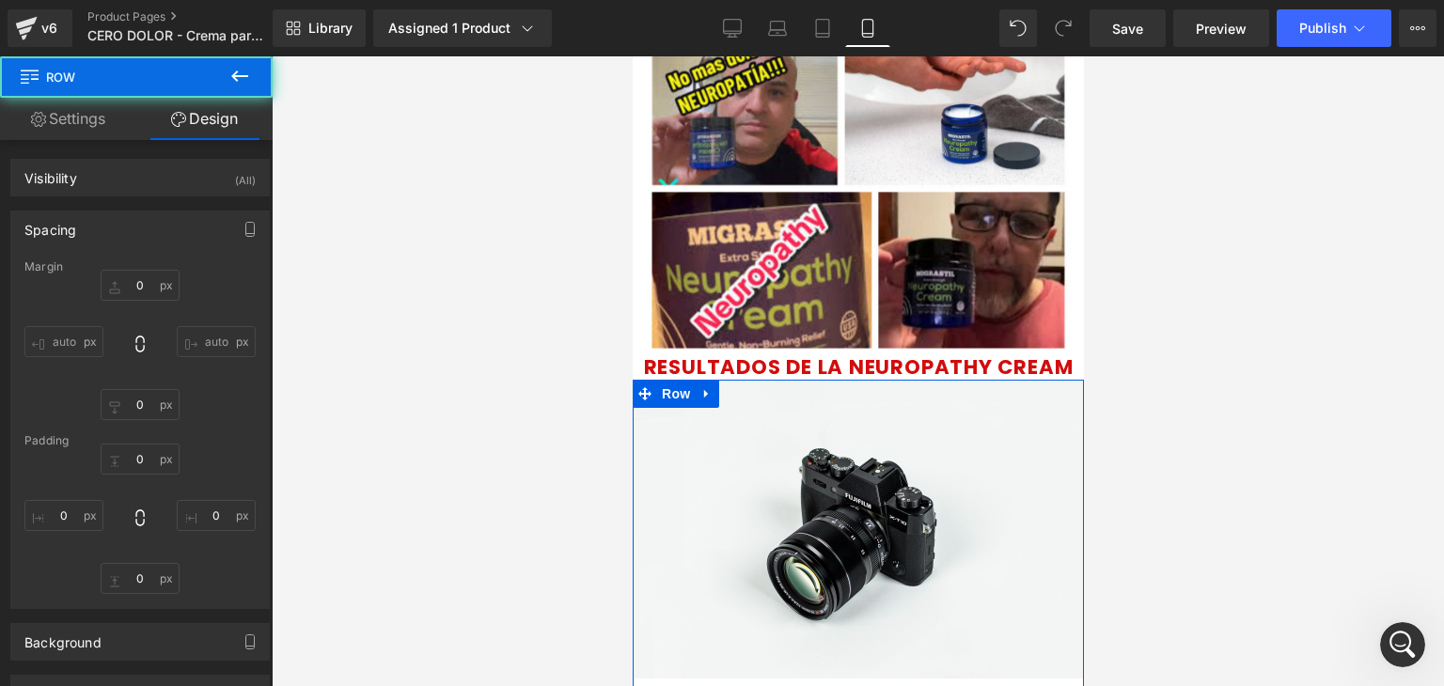
click at [1176, 354] on div at bounding box center [858, 371] width 1172 height 630
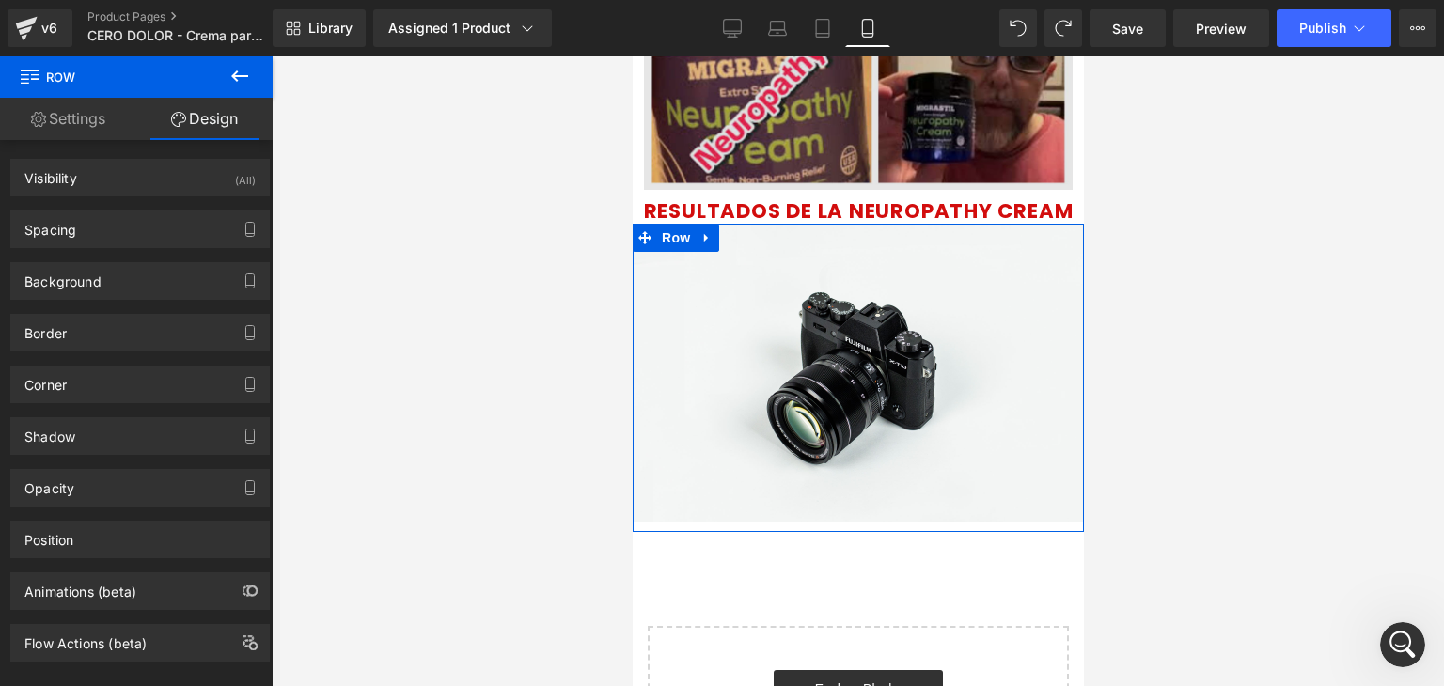
scroll to position [2722, 0]
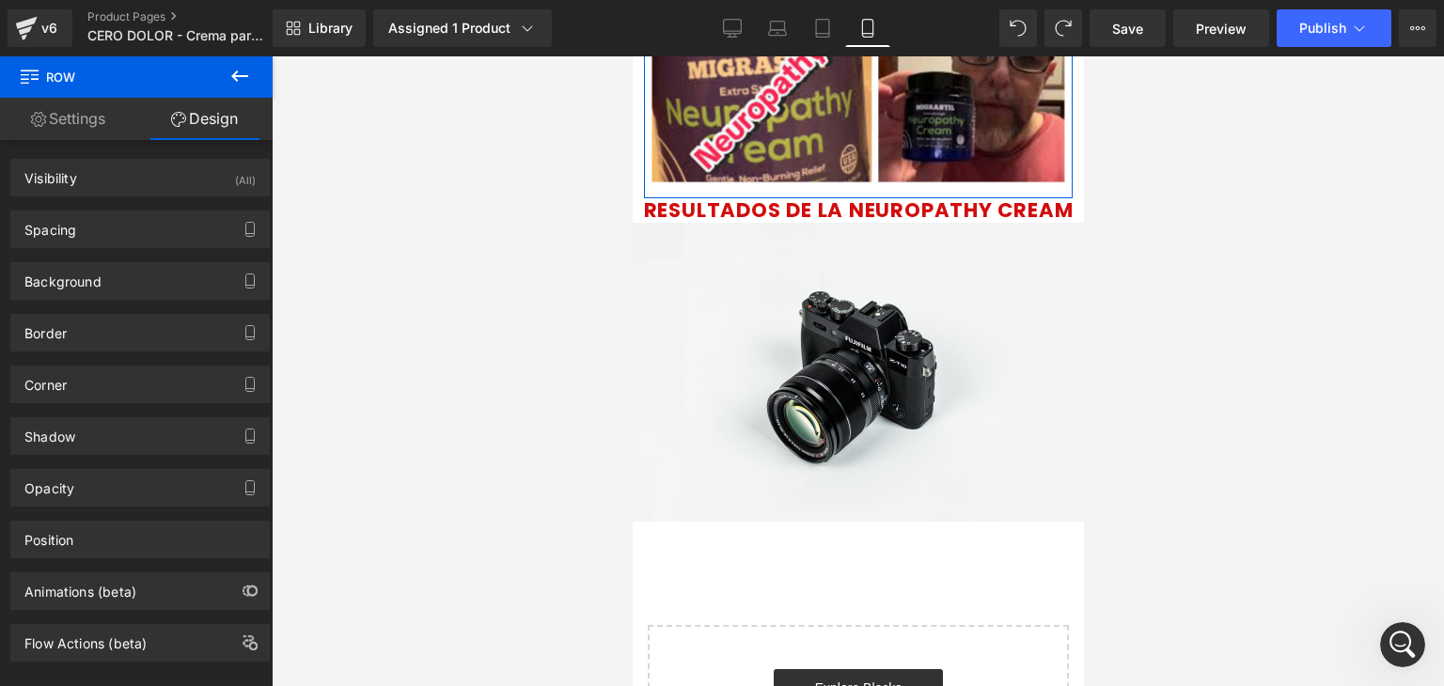
click at [116, 119] on link "Settings" at bounding box center [68, 119] width 136 height 42
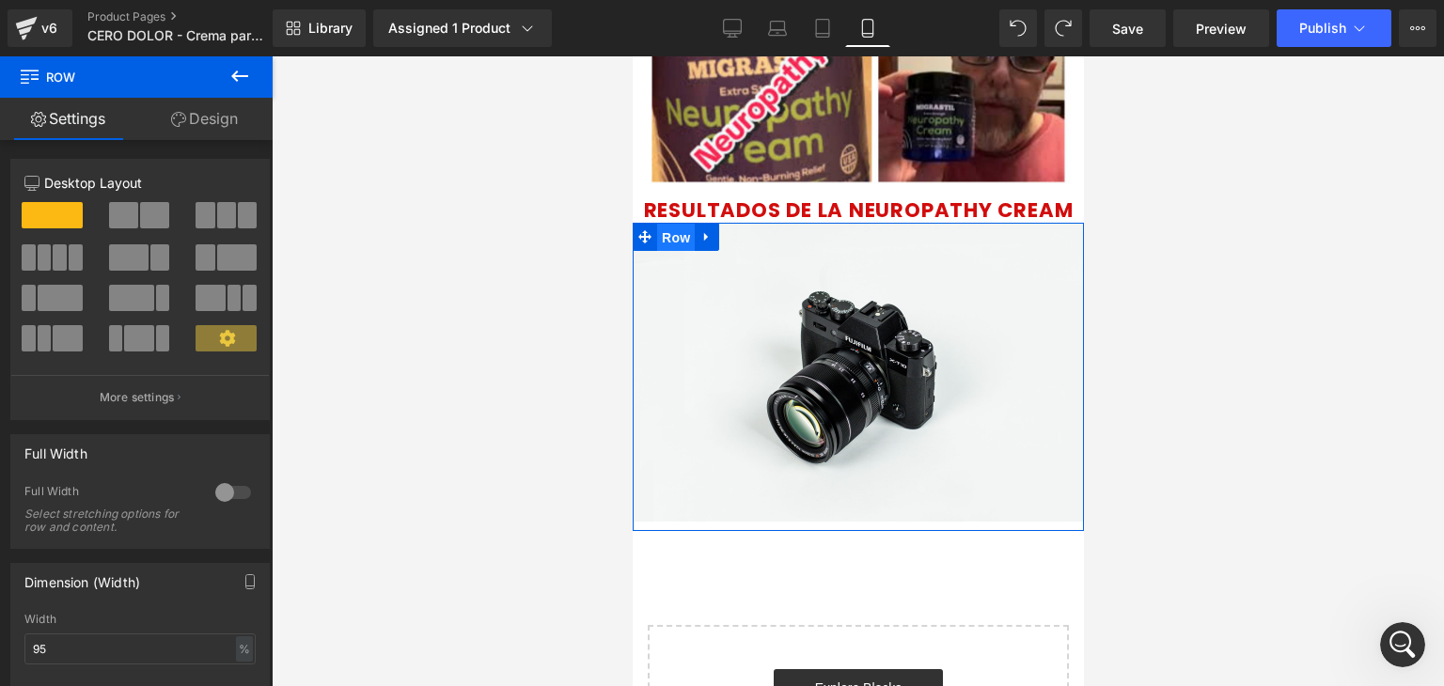
click at [659, 237] on span "Row" at bounding box center [675, 238] width 38 height 28
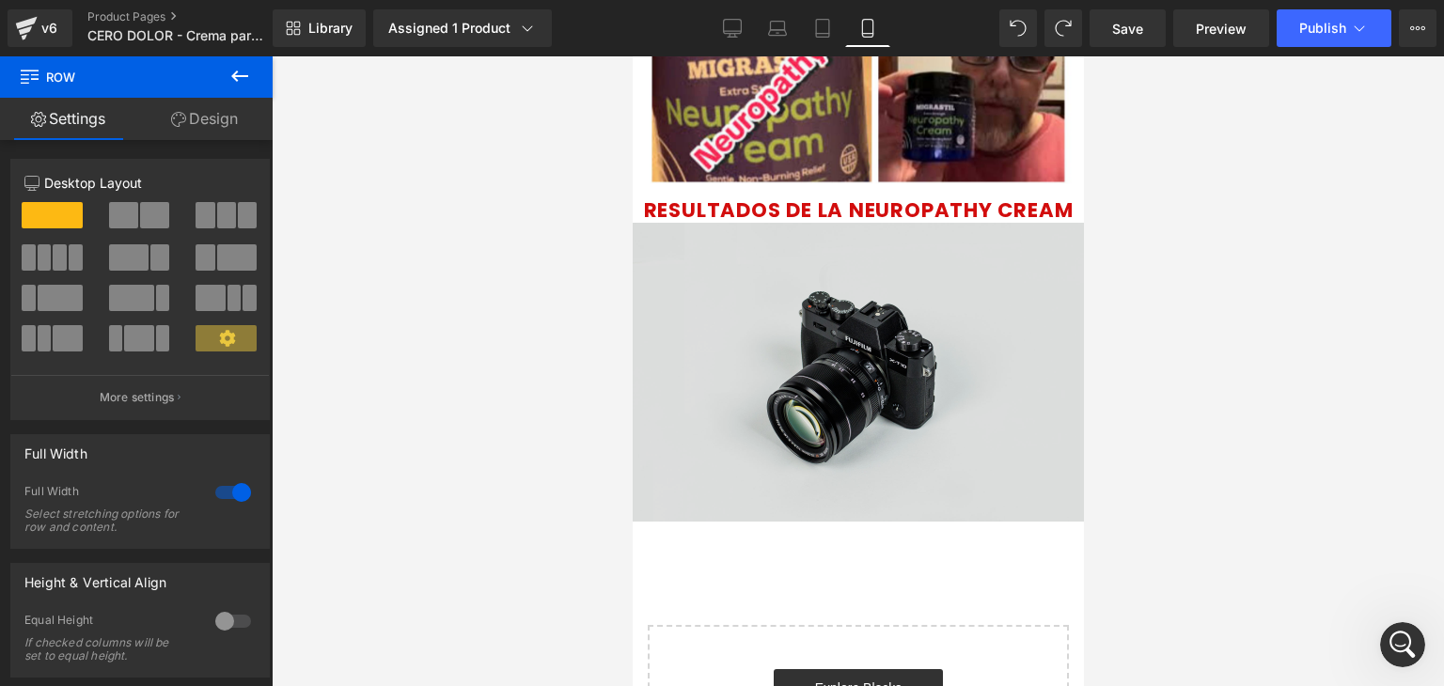
click at [840, 363] on img at bounding box center [857, 372] width 451 height 299
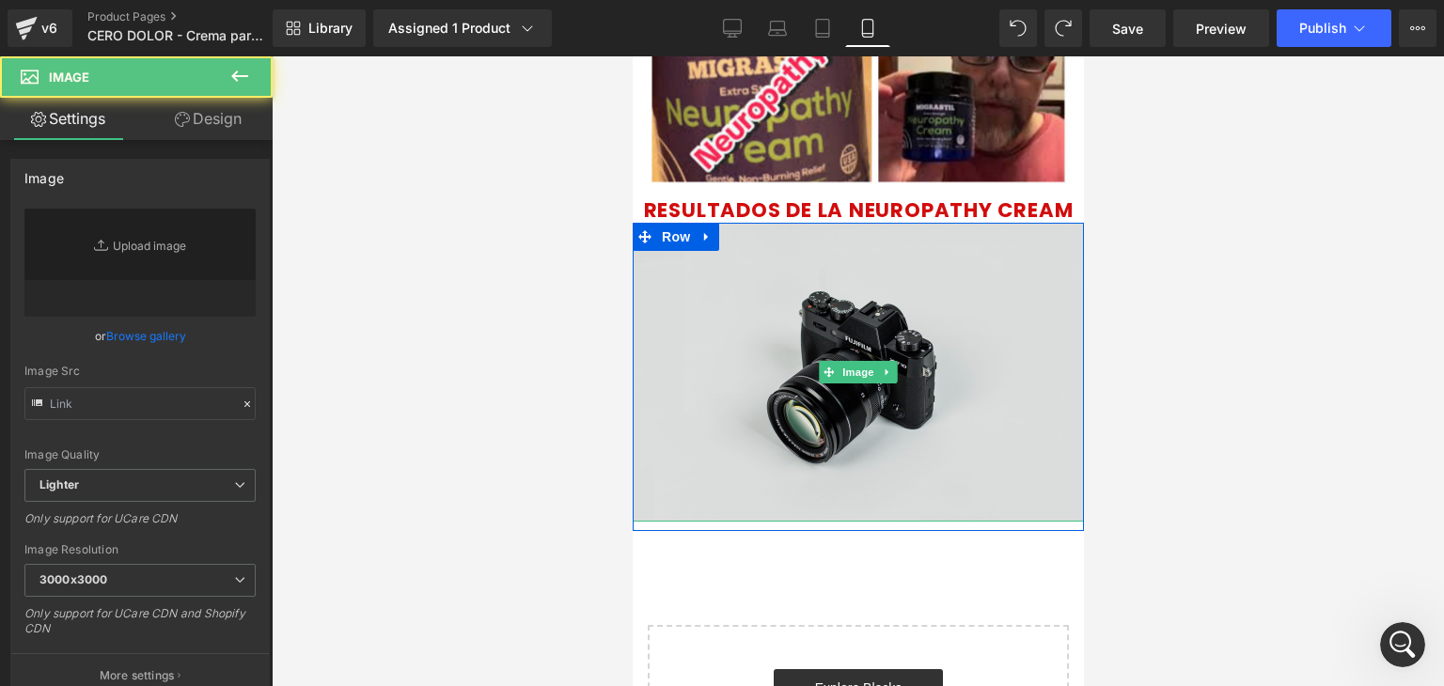
type input "//[DOMAIN_NAME][URL]"
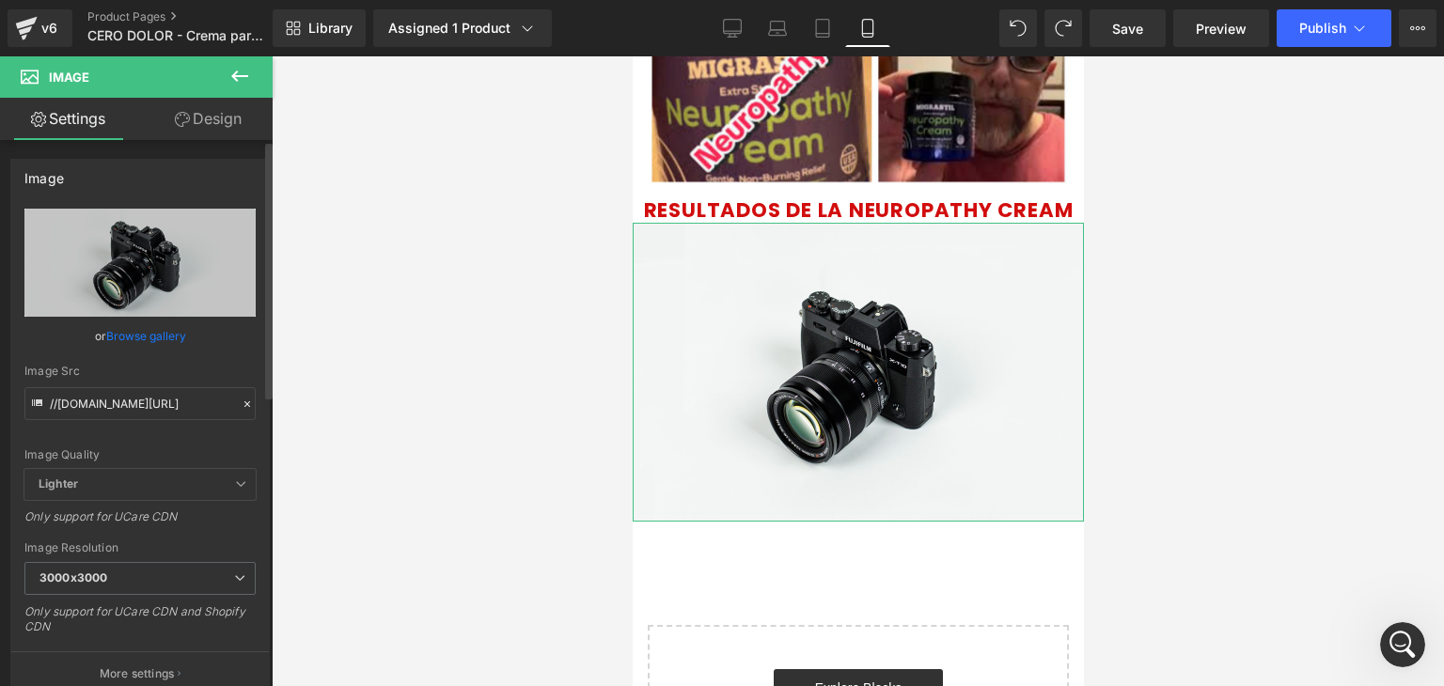
click at [156, 333] on link "Browse gallery" at bounding box center [146, 336] width 80 height 33
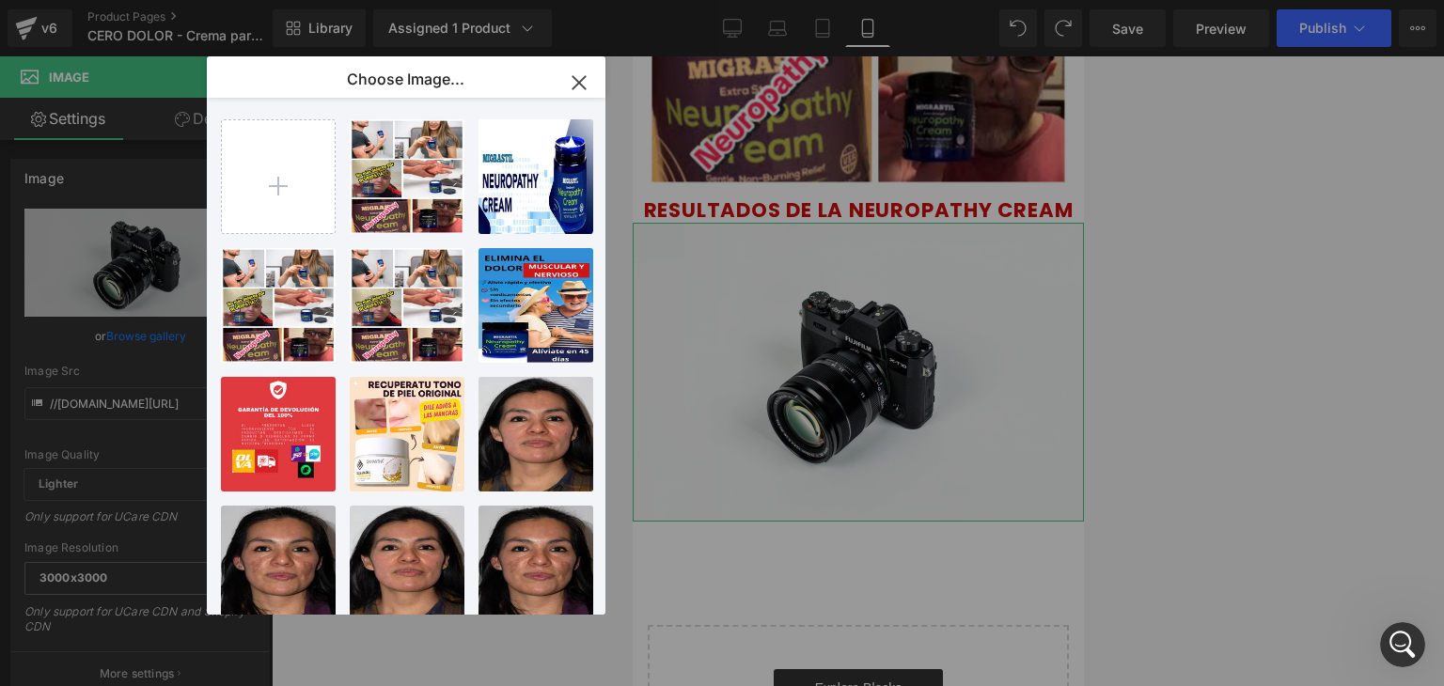
click at [121, 0] on div "Row You are previewing how the will restyle your page. You can not edit Element…" at bounding box center [722, 0] width 1444 height 0
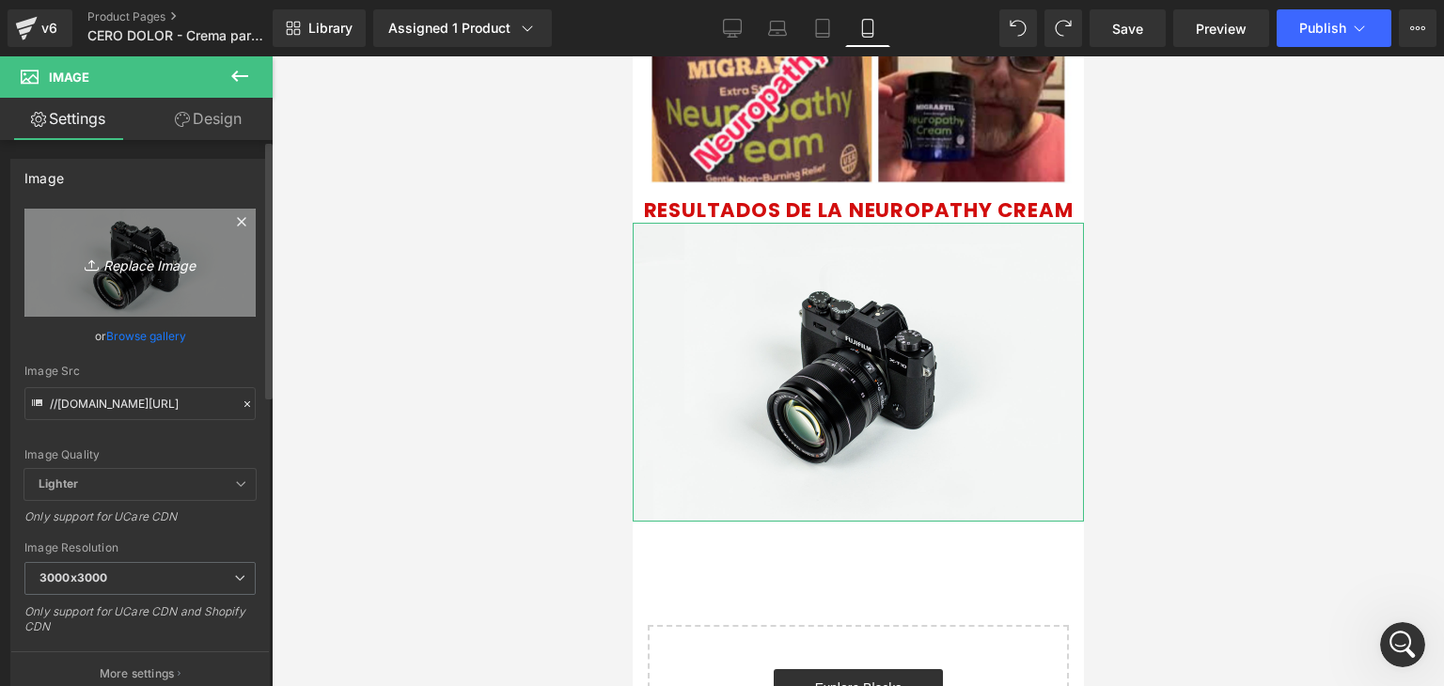
click at [138, 264] on icon "Replace Image" at bounding box center [140, 262] width 150 height 23
type input "C:\fakepath\SINTIERO-ALIVIO-EN-MENOS-DE-45-DIAS.webp"
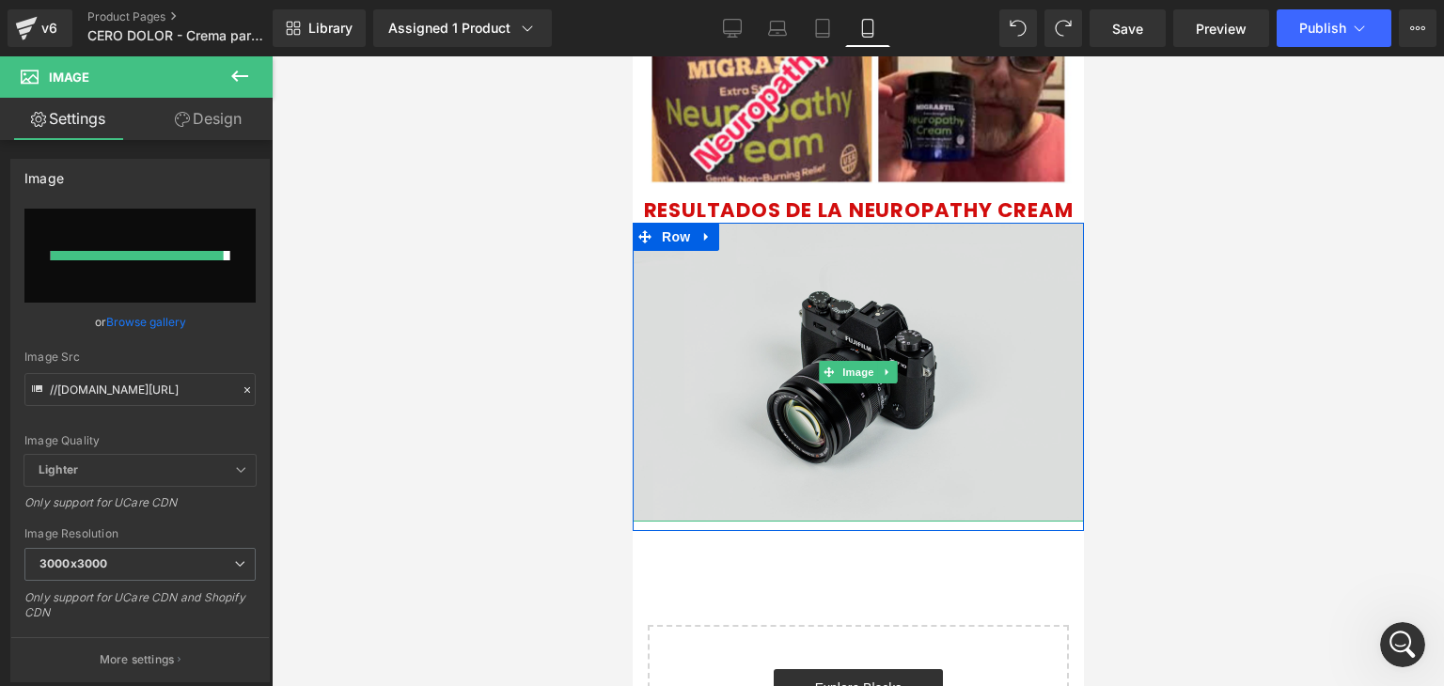
type input "https://ucarecdn.com/f446b0c9-9074-4e33-b973-cfbd2192b007/-/format/auto/-/previ…"
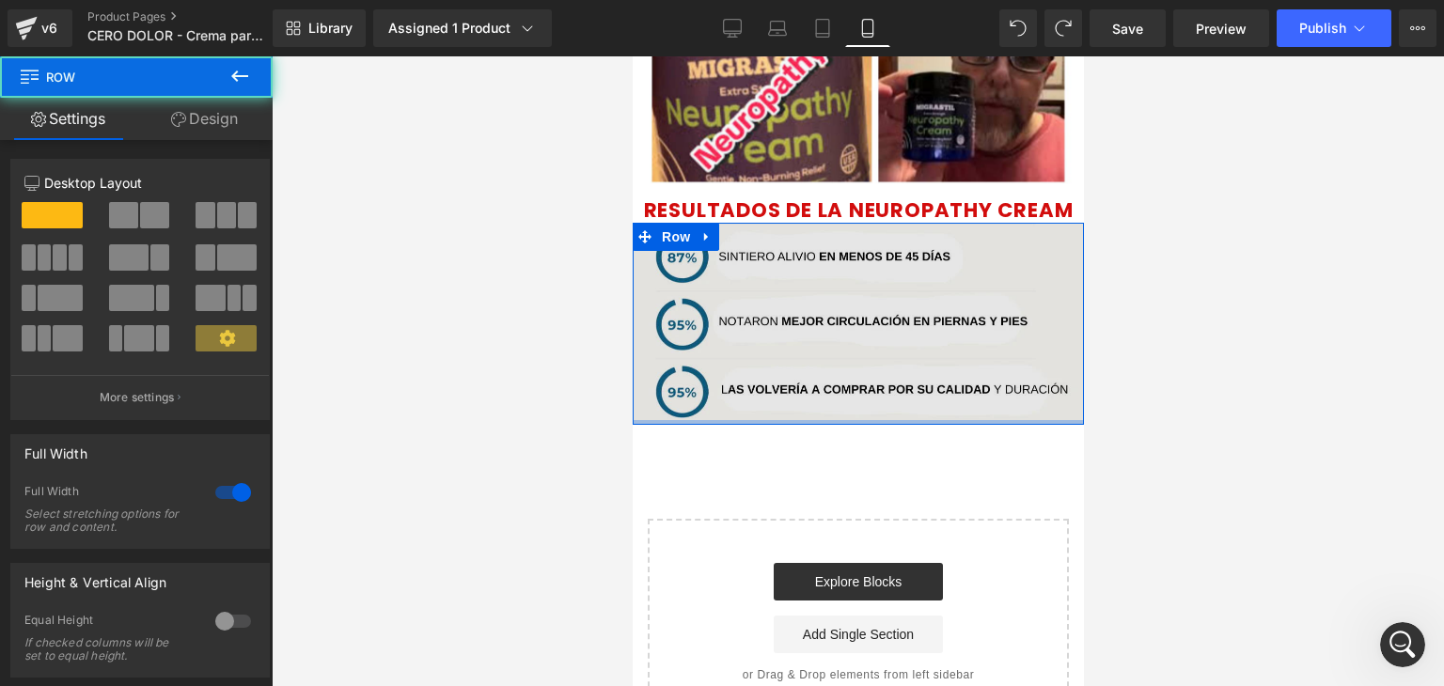
drag, startPoint x: 912, startPoint y: 436, endPoint x: 918, endPoint y: 416, distance: 20.8
click at [918, 416] on div "Image Row" at bounding box center [857, 324] width 451 height 202
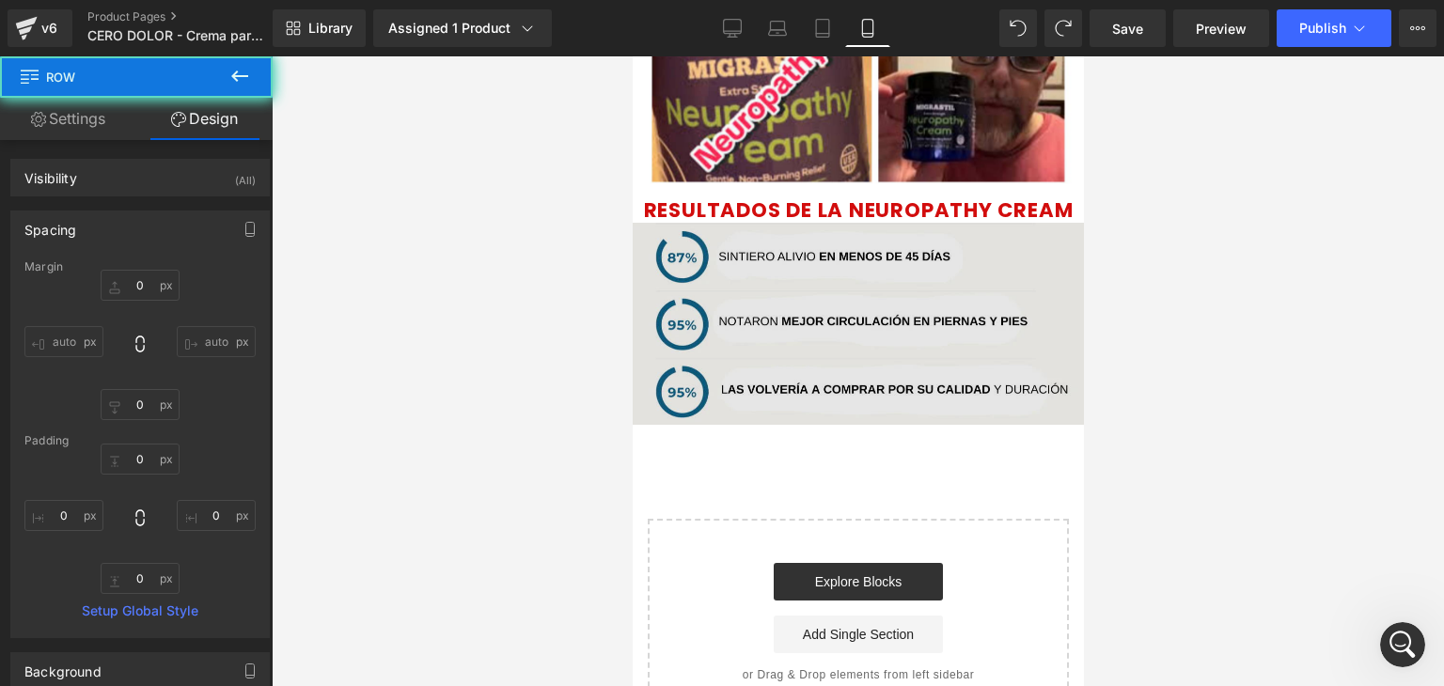
type input "0"
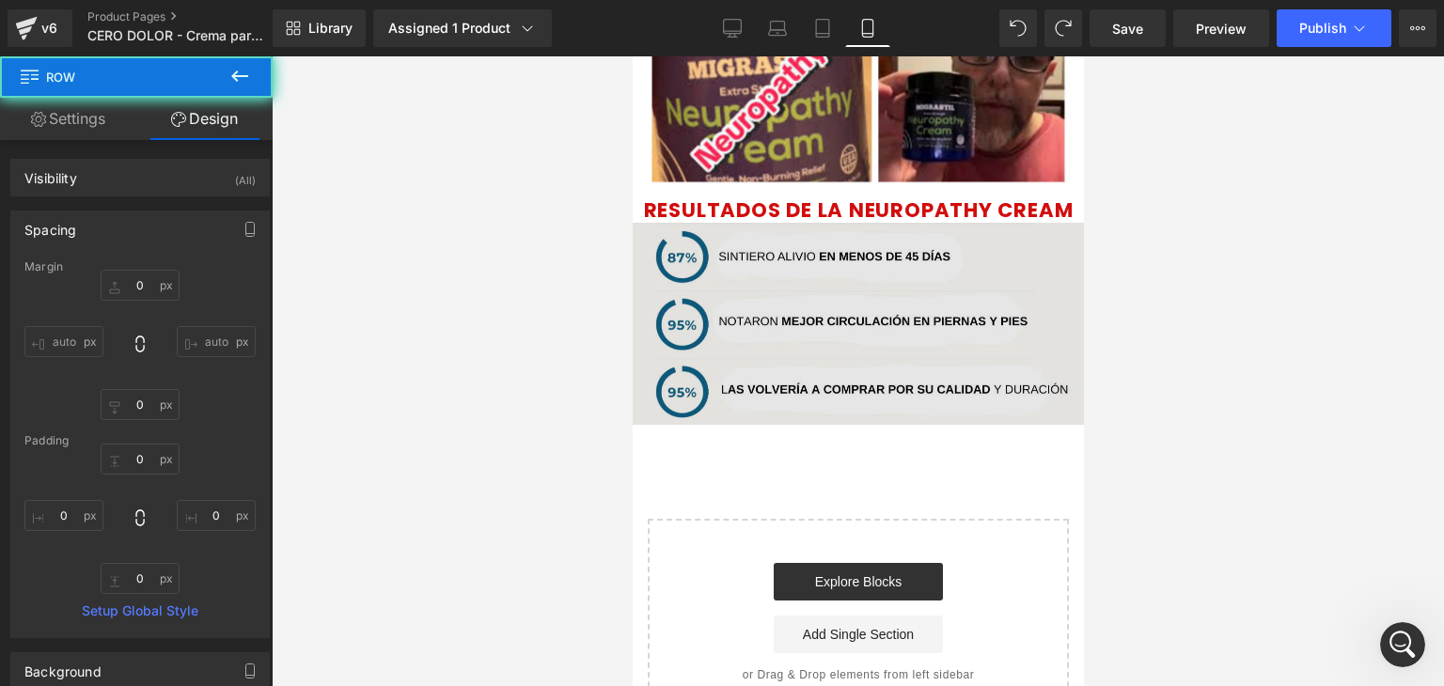
type input "0"
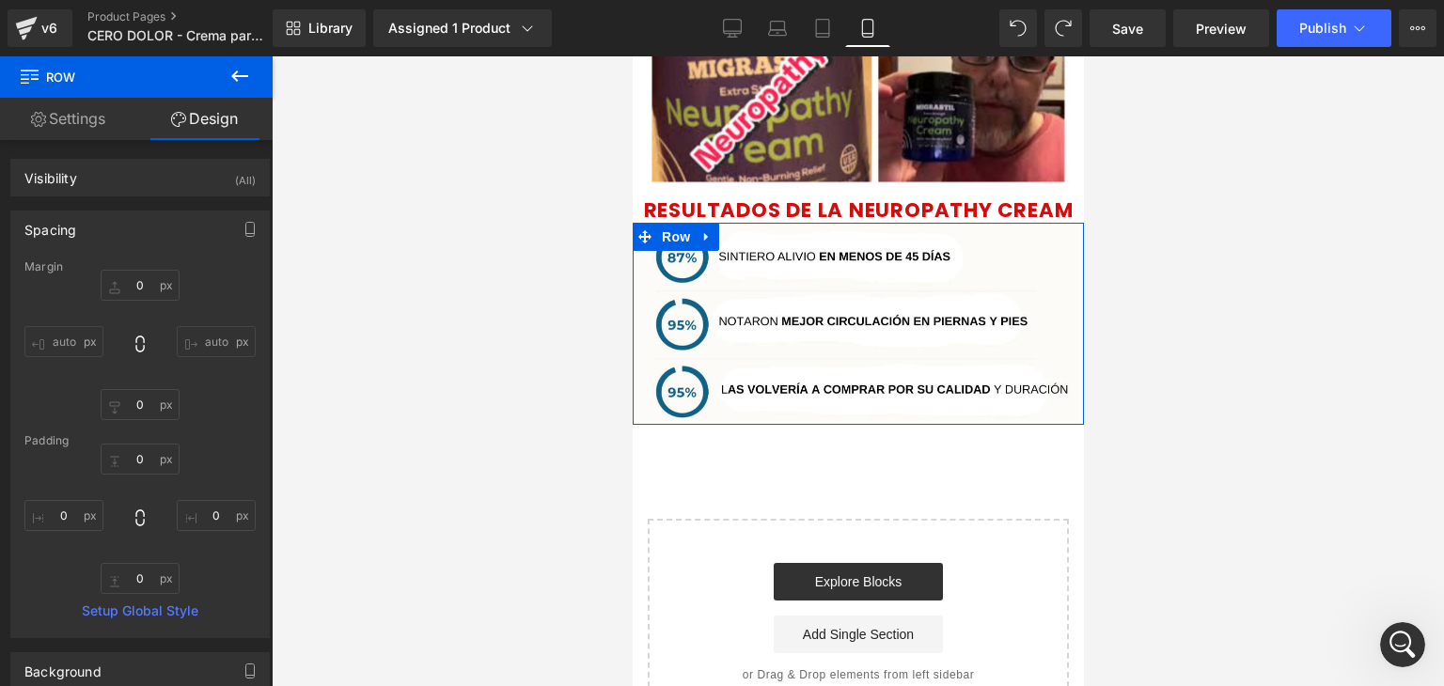
click at [71, 119] on link "Settings" at bounding box center [68, 119] width 136 height 42
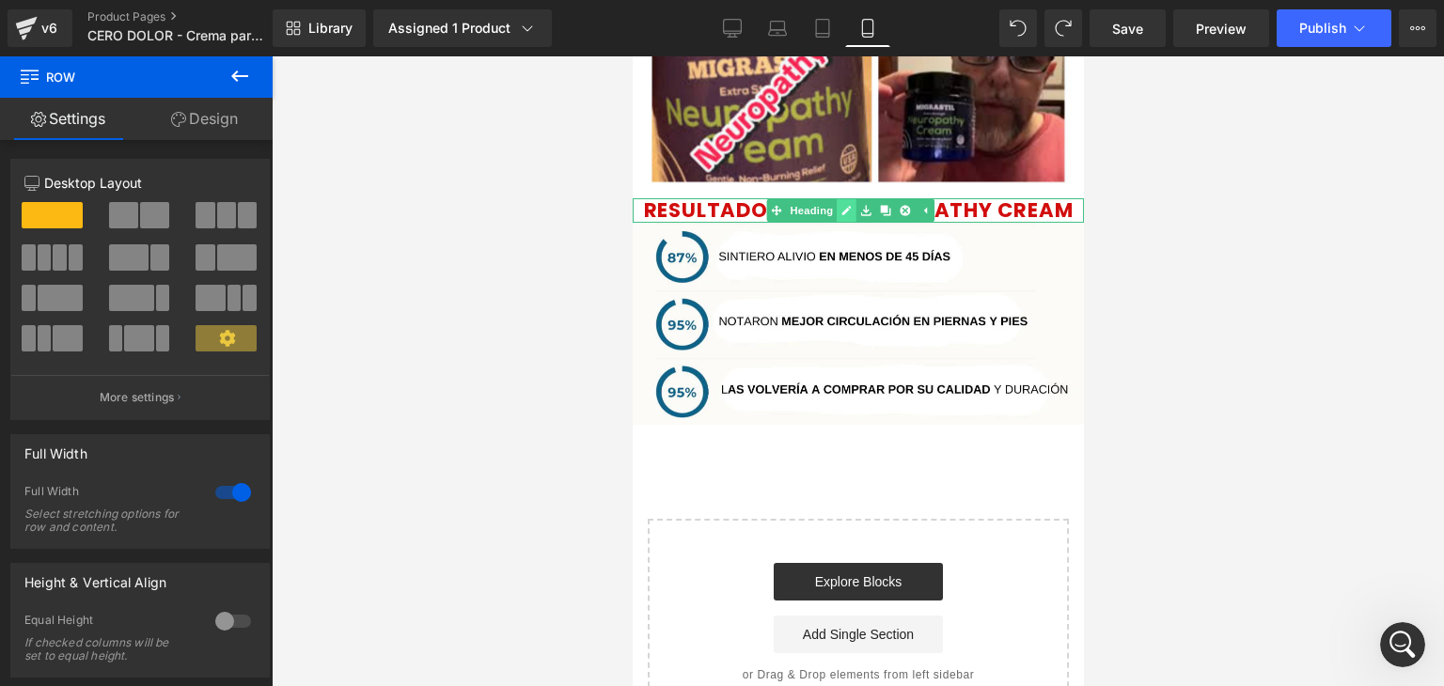
click at [836, 210] on link at bounding box center [846, 210] width 20 height 23
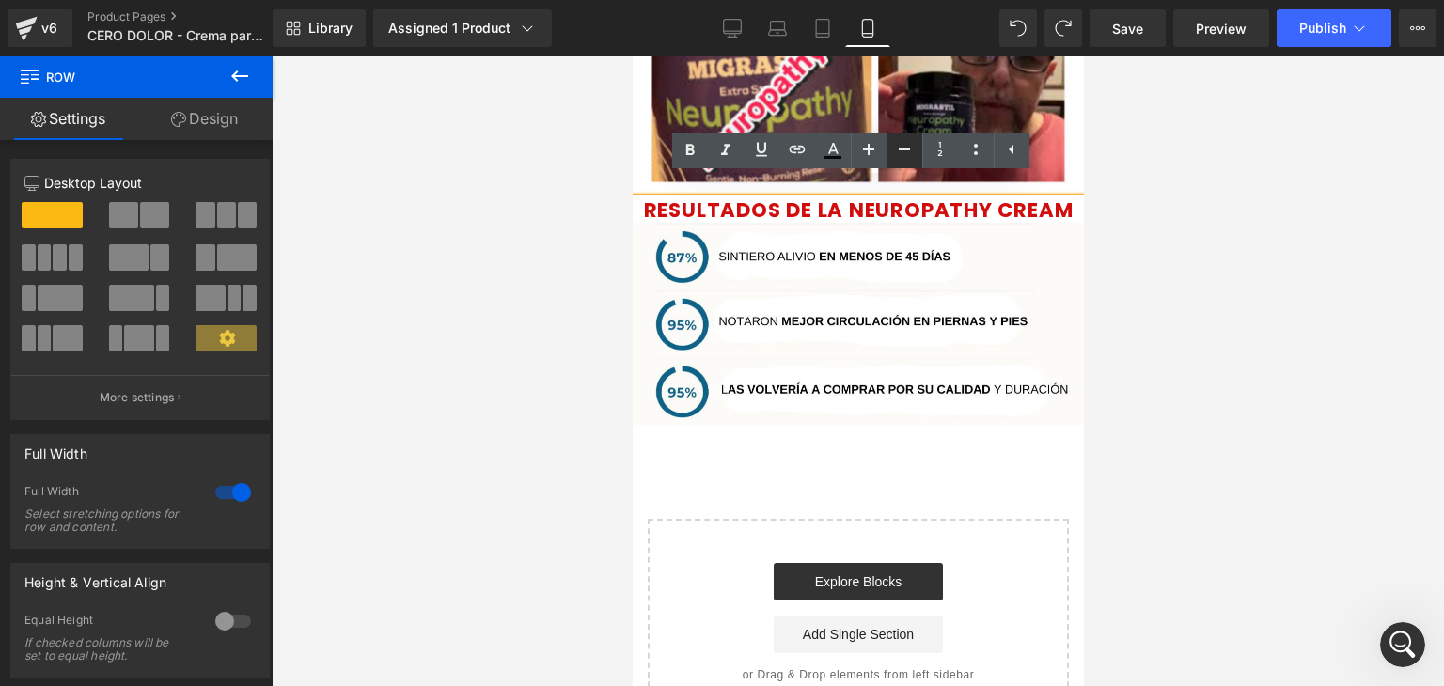
click at [900, 155] on icon at bounding box center [904, 149] width 23 height 23
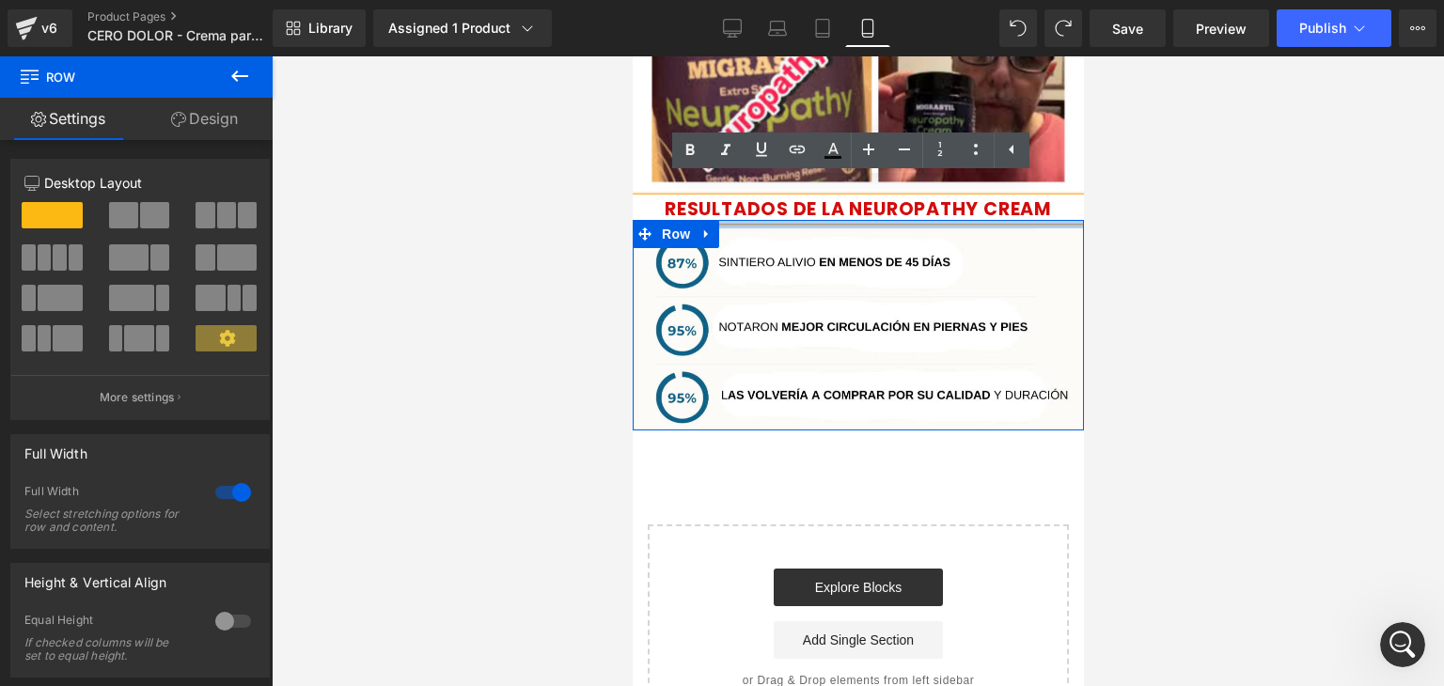
click at [963, 220] on div at bounding box center [857, 224] width 451 height 8
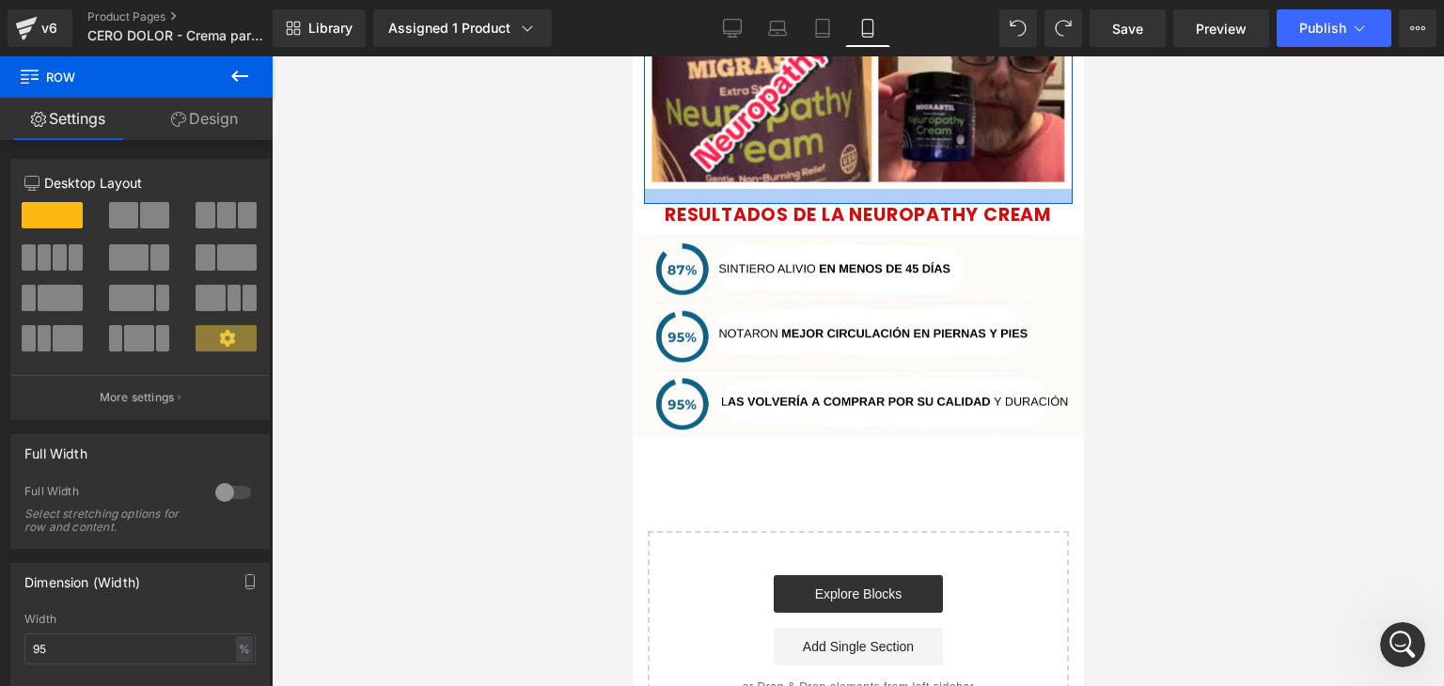
click at [995, 189] on div at bounding box center [857, 196] width 429 height 15
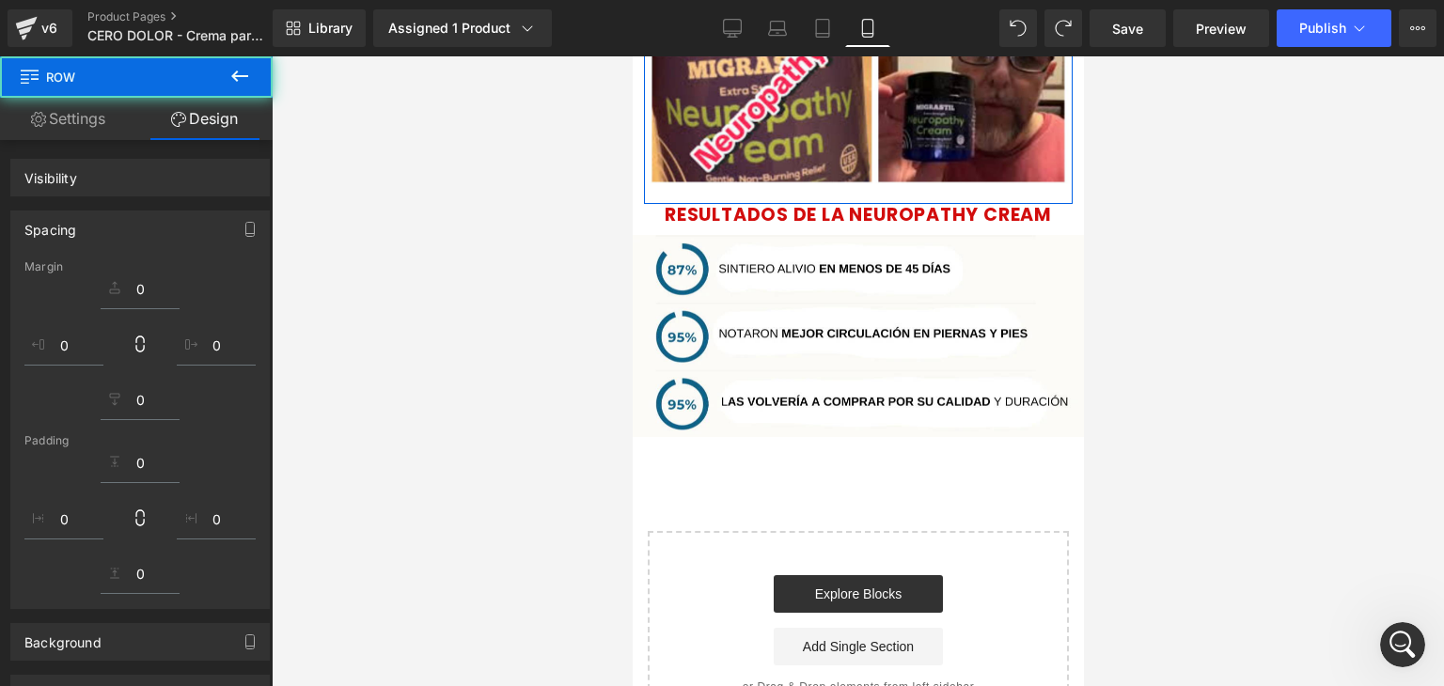
click at [1213, 230] on div at bounding box center [858, 371] width 1172 height 630
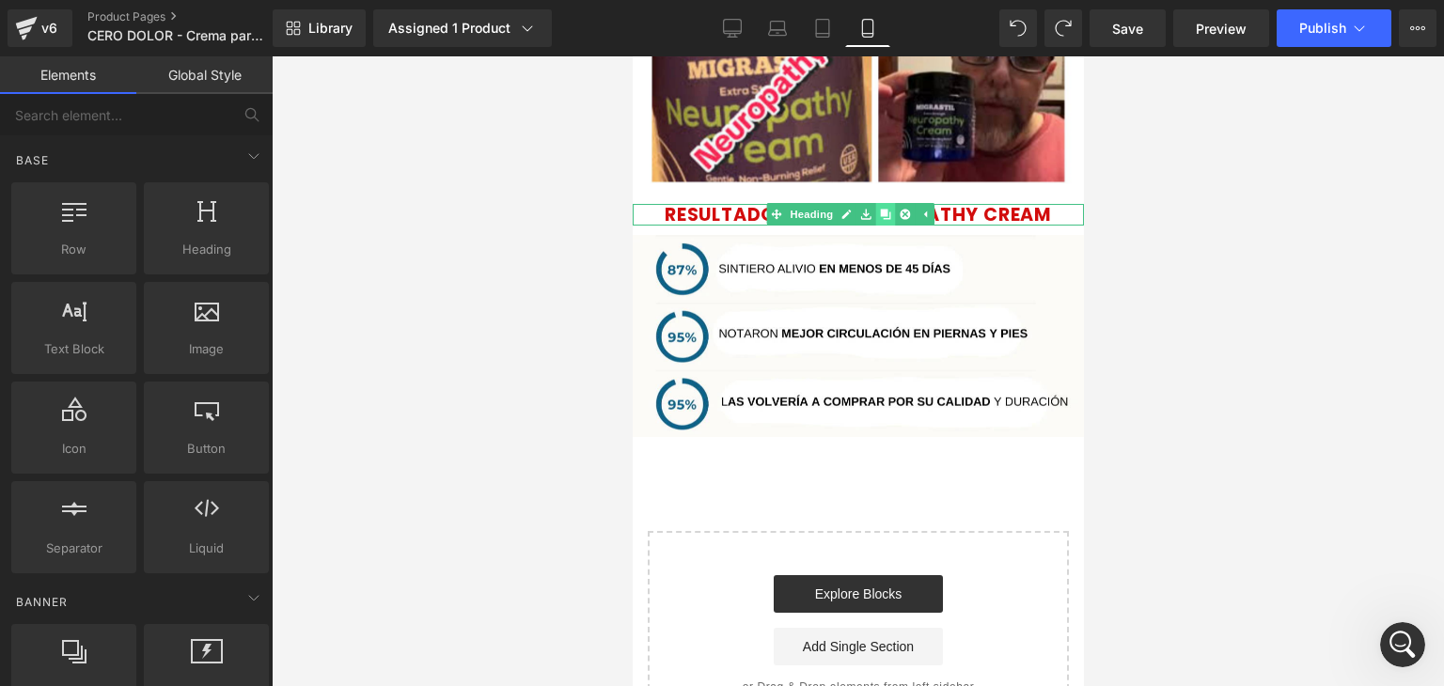
click at [888, 210] on icon at bounding box center [885, 215] width 10 height 10
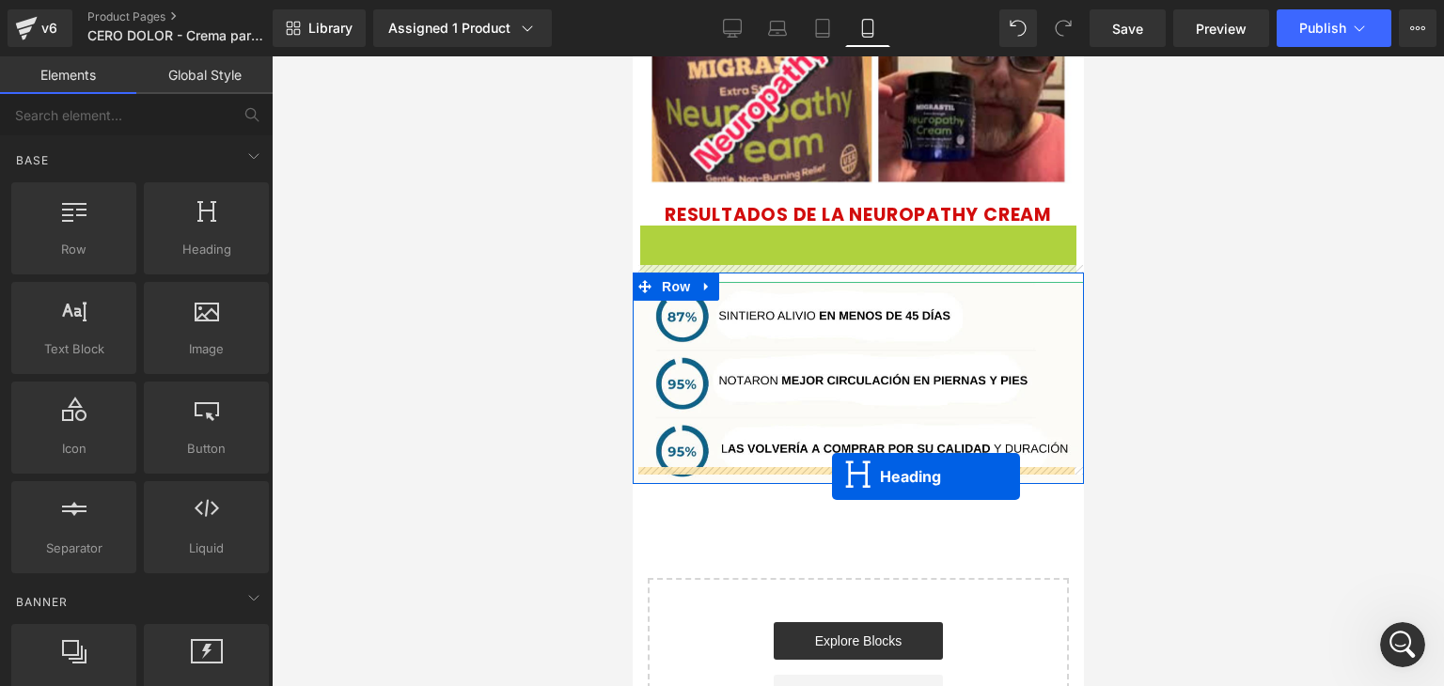
drag, startPoint x: 850, startPoint y: 223, endPoint x: 831, endPoint y: 476, distance: 254.4
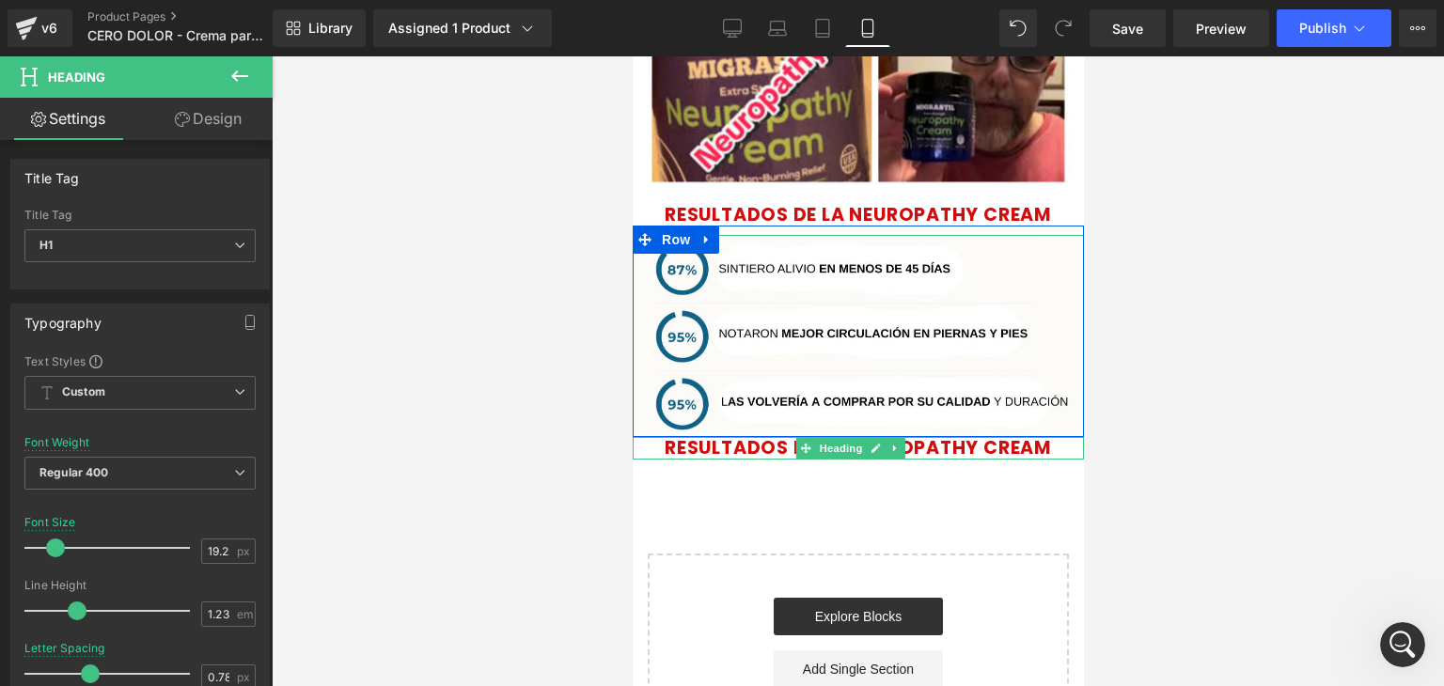
click at [1038, 435] on span "RESULTADOS DE LA NEUROPATHY CREAM" at bounding box center [857, 447] width 387 height 25
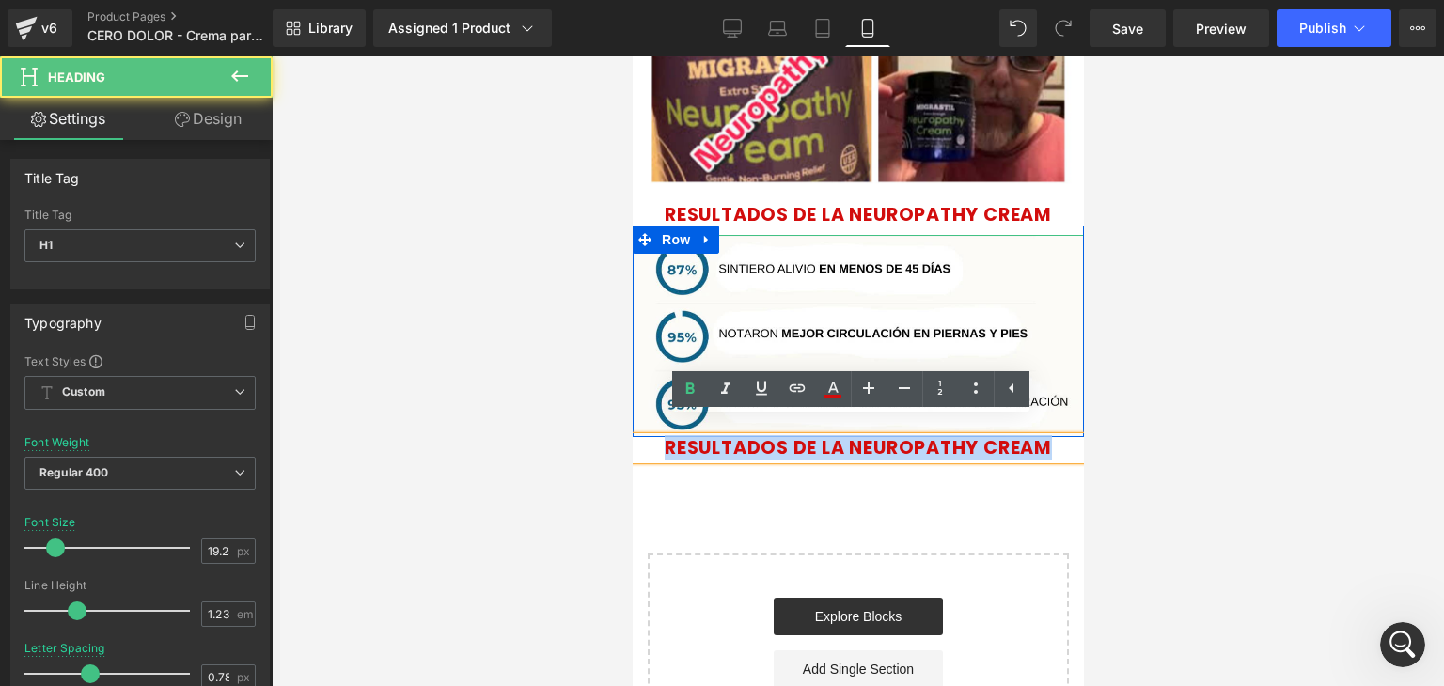
drag, startPoint x: 1050, startPoint y: 430, endPoint x: 610, endPoint y: 419, distance: 440.0
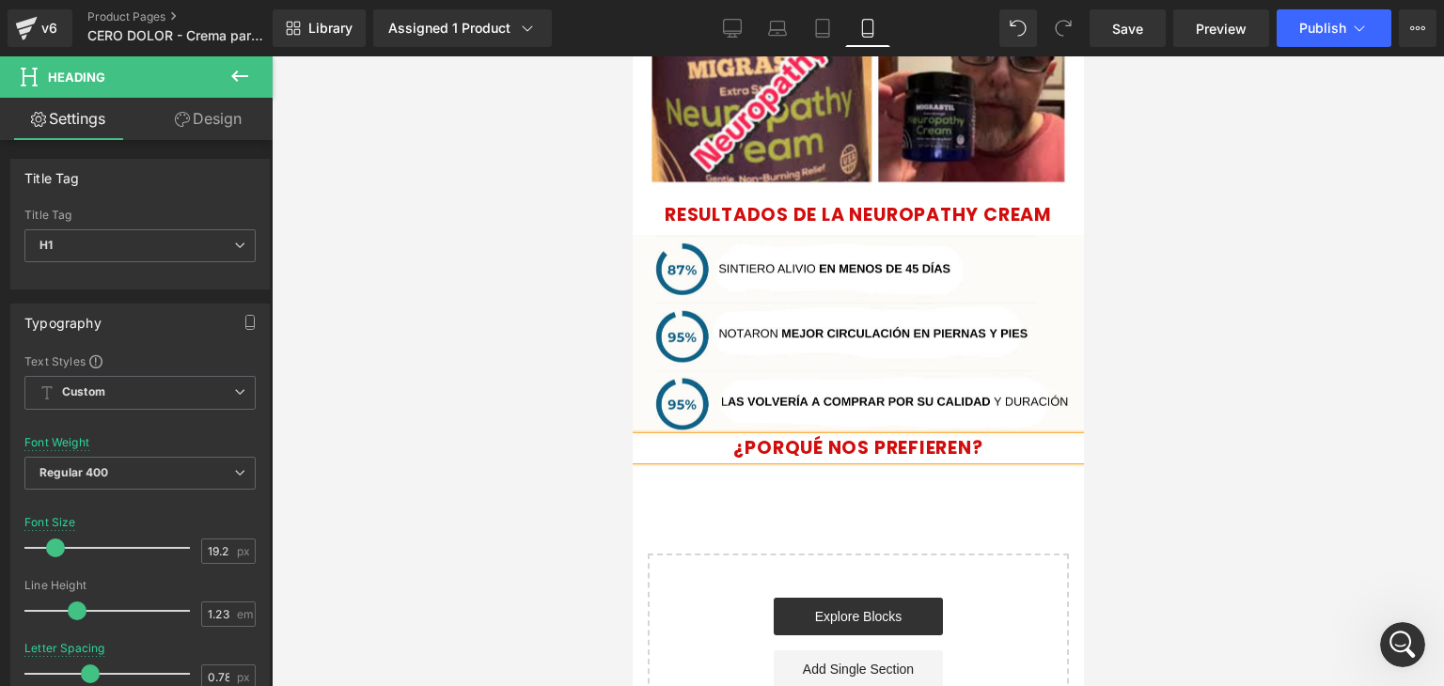
click at [1118, 362] on div at bounding box center [858, 371] width 1172 height 630
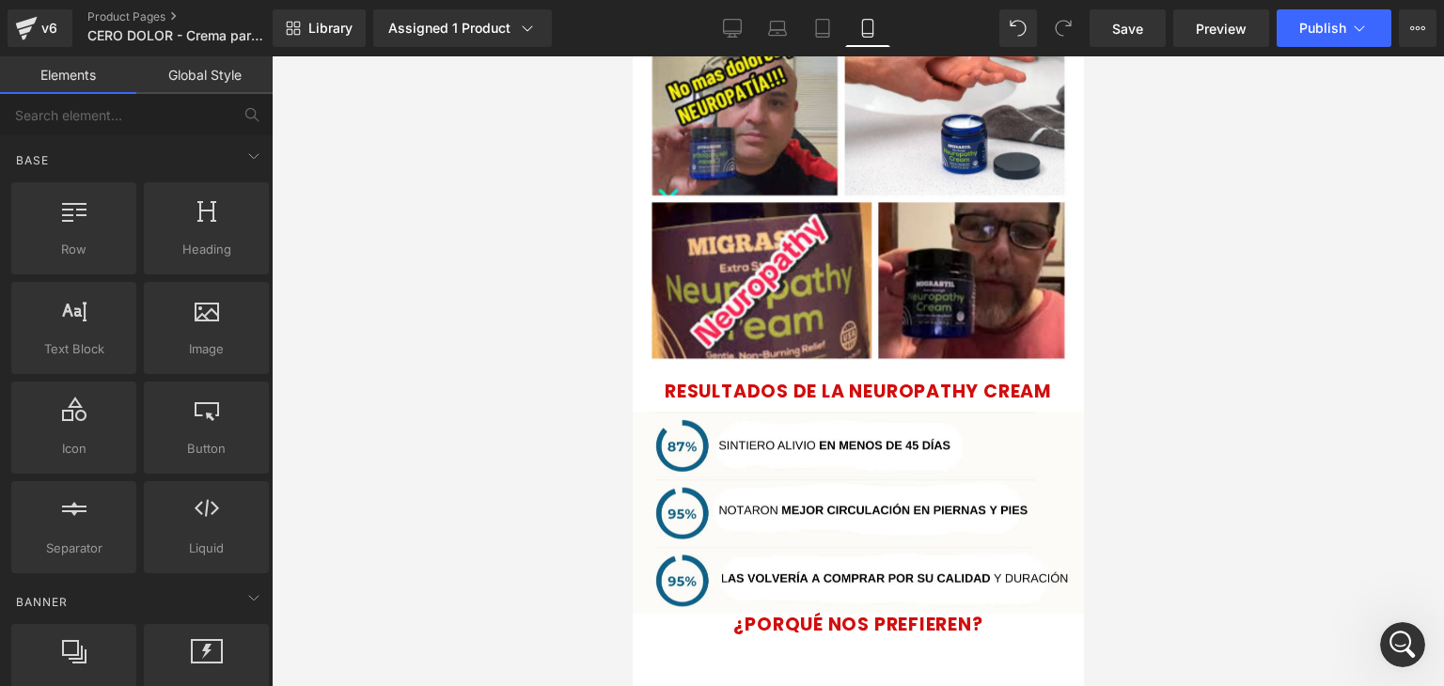
scroll to position [2752, 0]
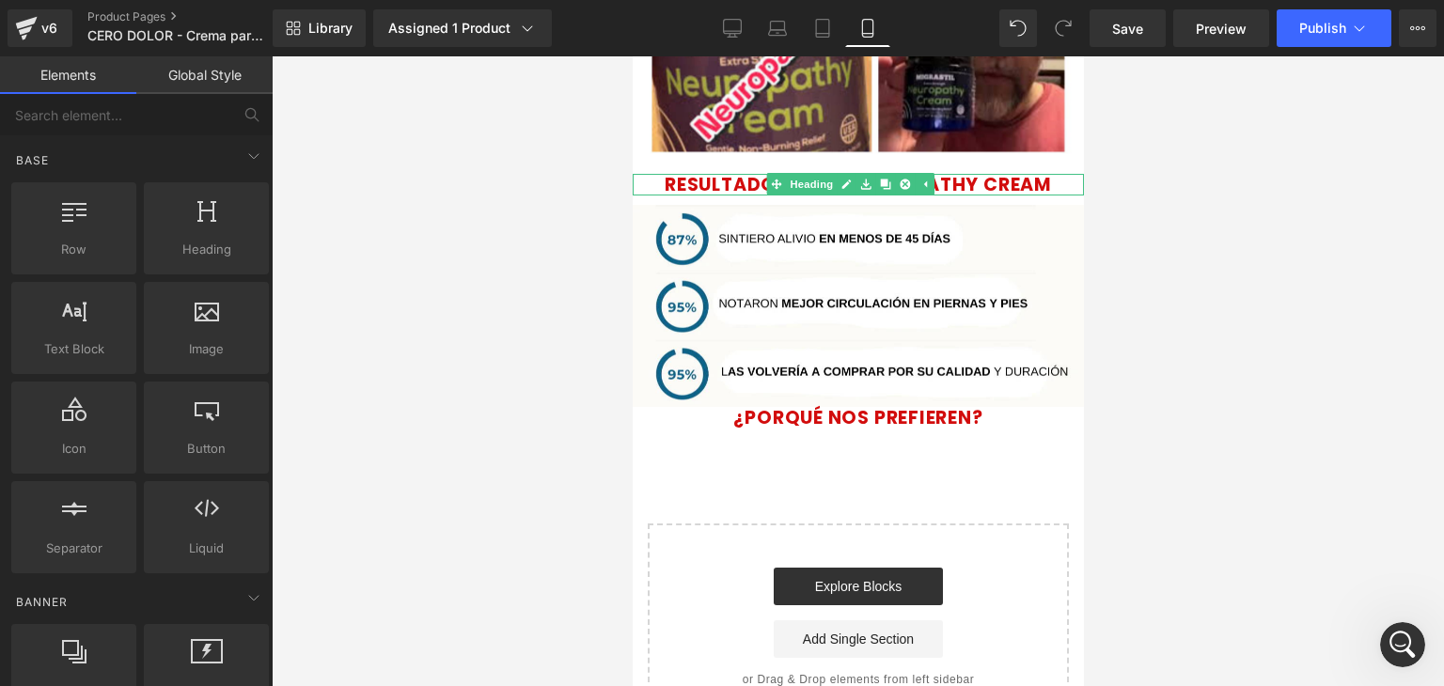
click at [1005, 172] on span "RESULTADOS DE LA NEUROPATHY CREAM" at bounding box center [857, 184] width 387 height 25
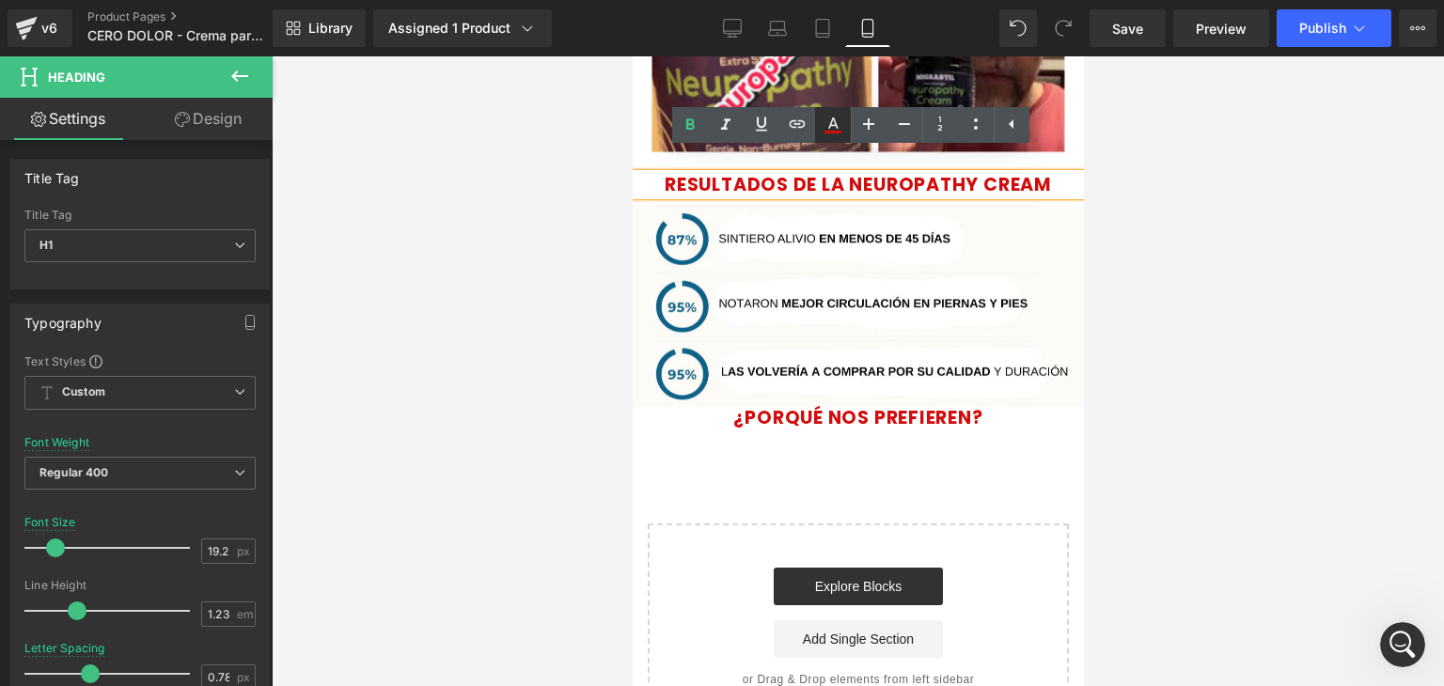
click at [840, 129] on icon at bounding box center [832, 125] width 23 height 23
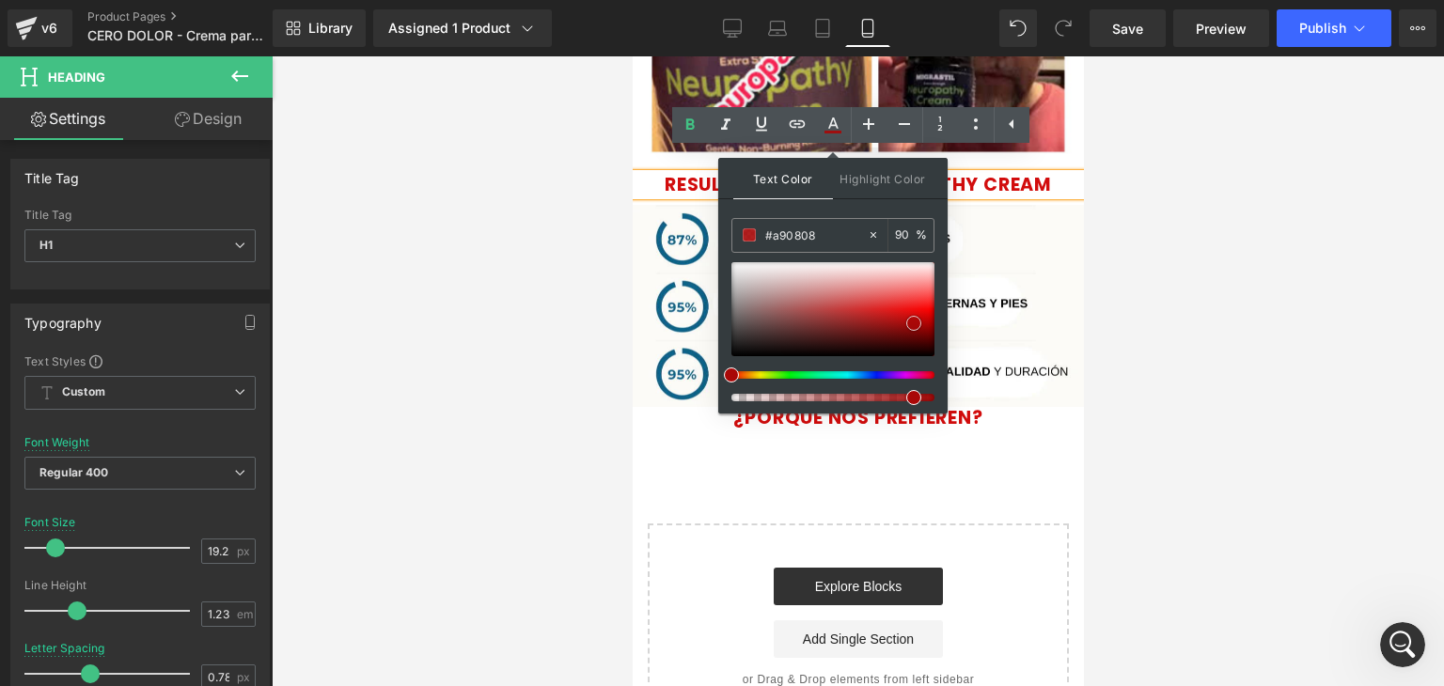
drag, startPoint x: 910, startPoint y: 308, endPoint x: 914, endPoint y: 322, distance: 14.6
click at [914, 322] on div at bounding box center [832, 309] width 203 height 94
click at [1115, 252] on div at bounding box center [858, 371] width 1172 height 630
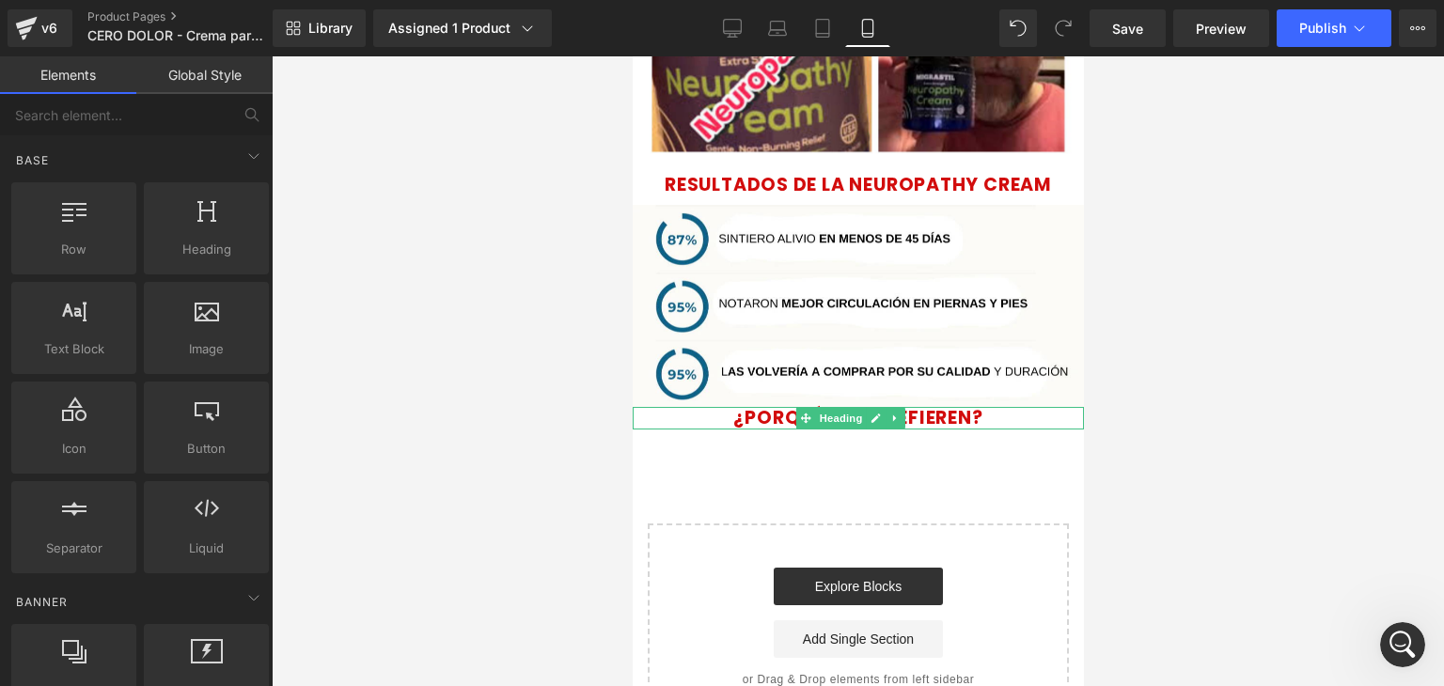
click at [976, 405] on span "¿PORQUÉ NOS PREFIEREN?" at bounding box center [856, 417] width 249 height 25
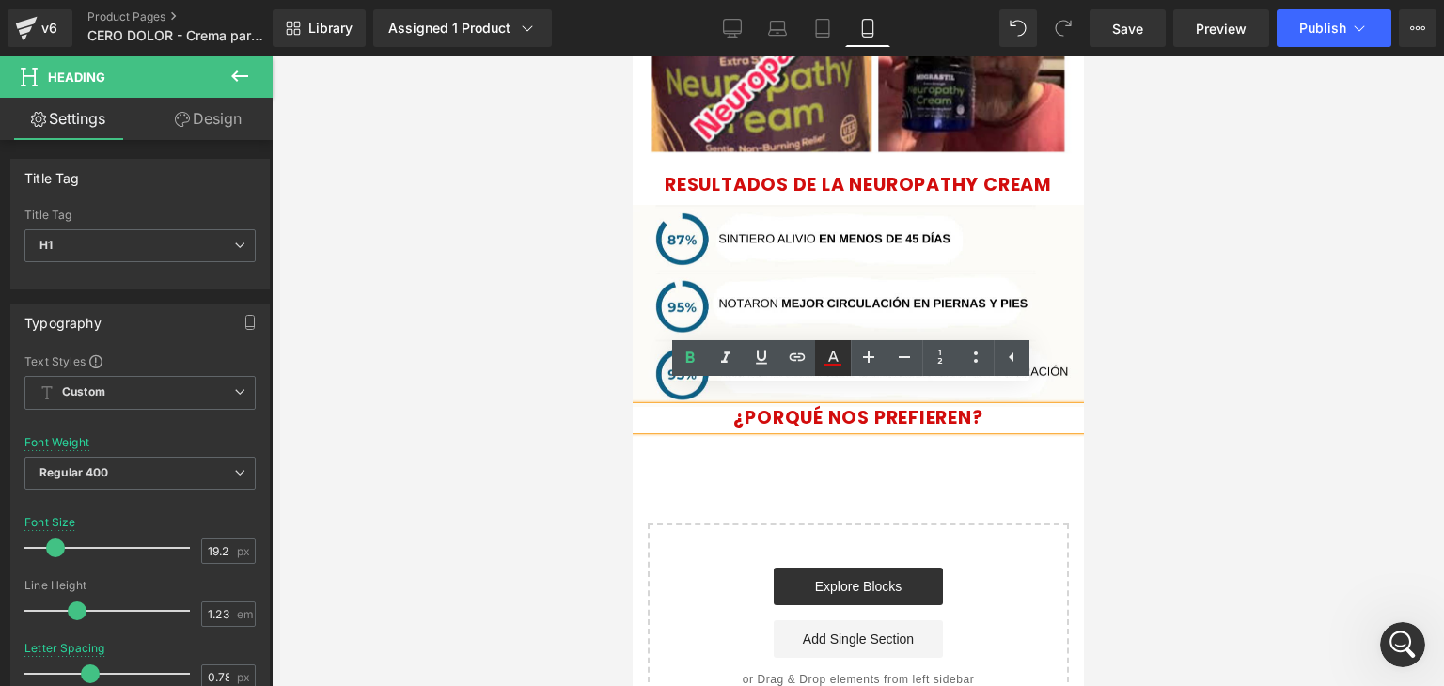
click at [834, 358] on icon at bounding box center [833, 356] width 10 height 11
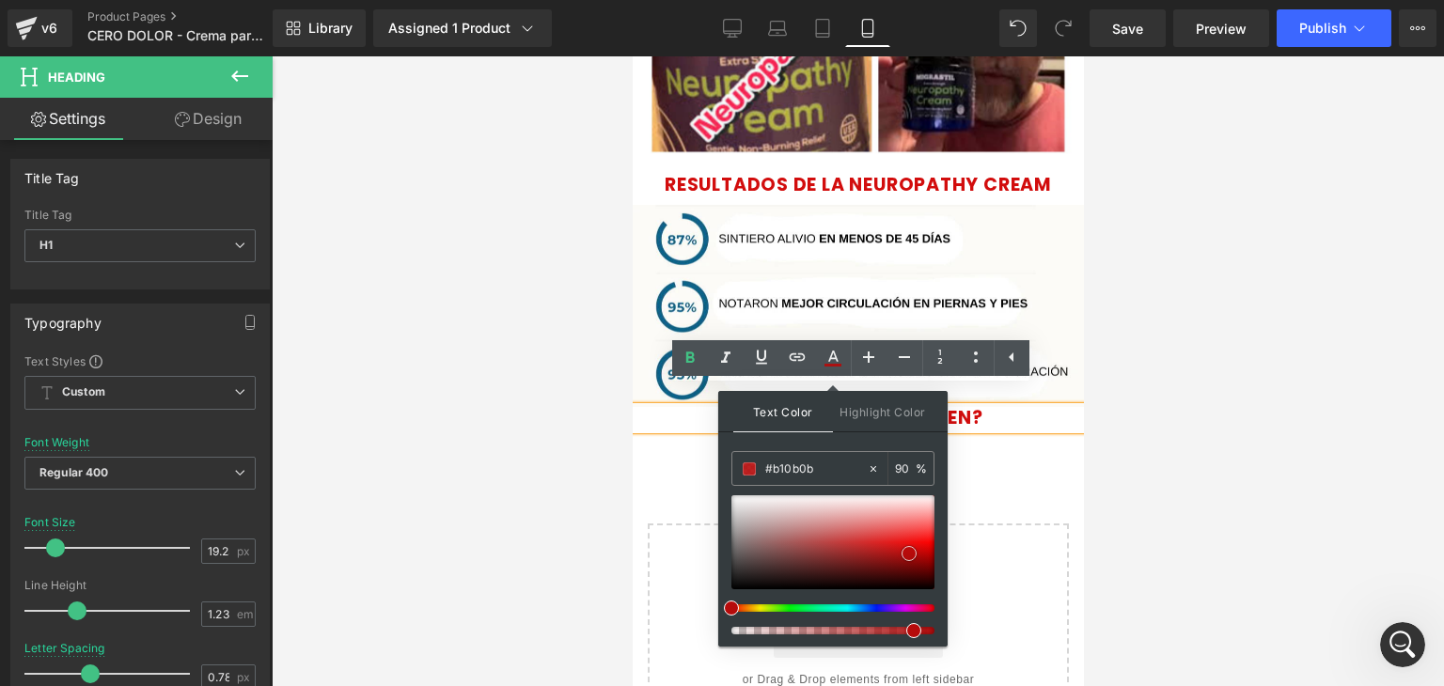
type input "#b60b0b"
click at [907, 547] on span at bounding box center [908, 553] width 15 height 15
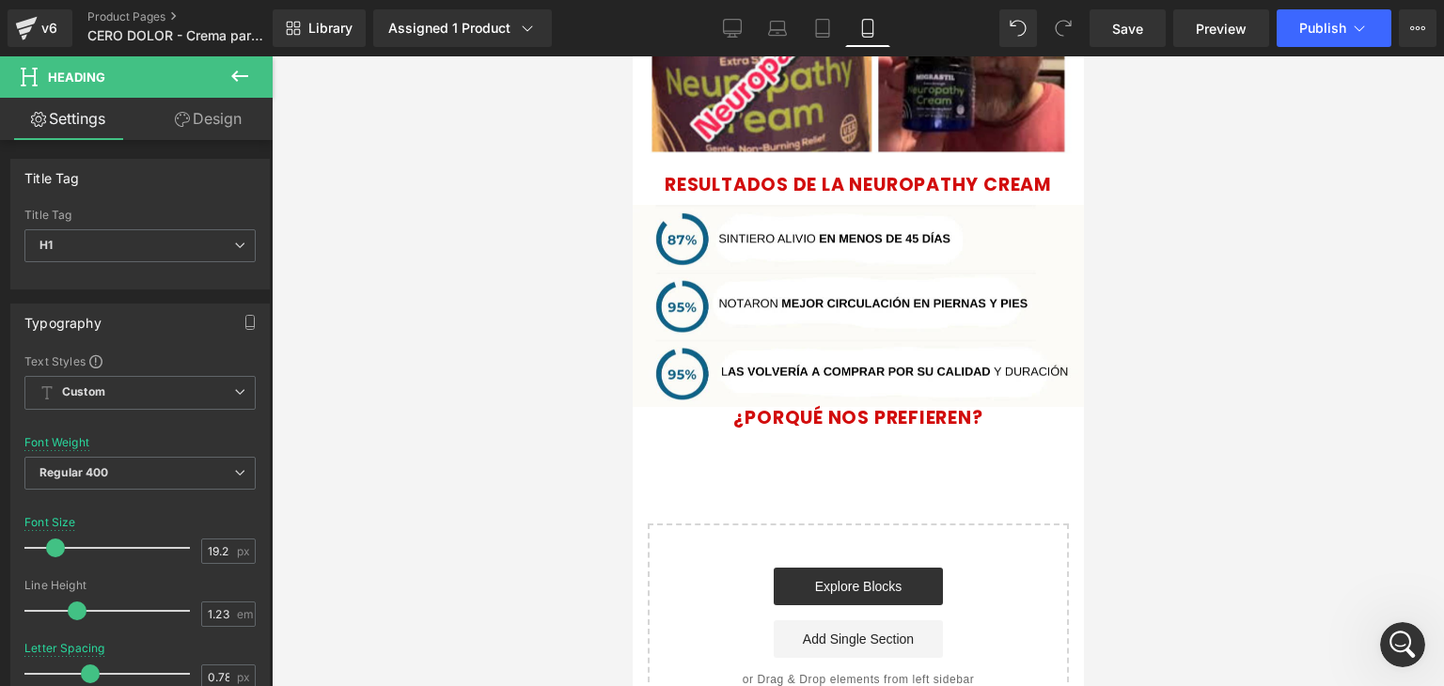
click at [1187, 412] on div at bounding box center [858, 371] width 1172 height 630
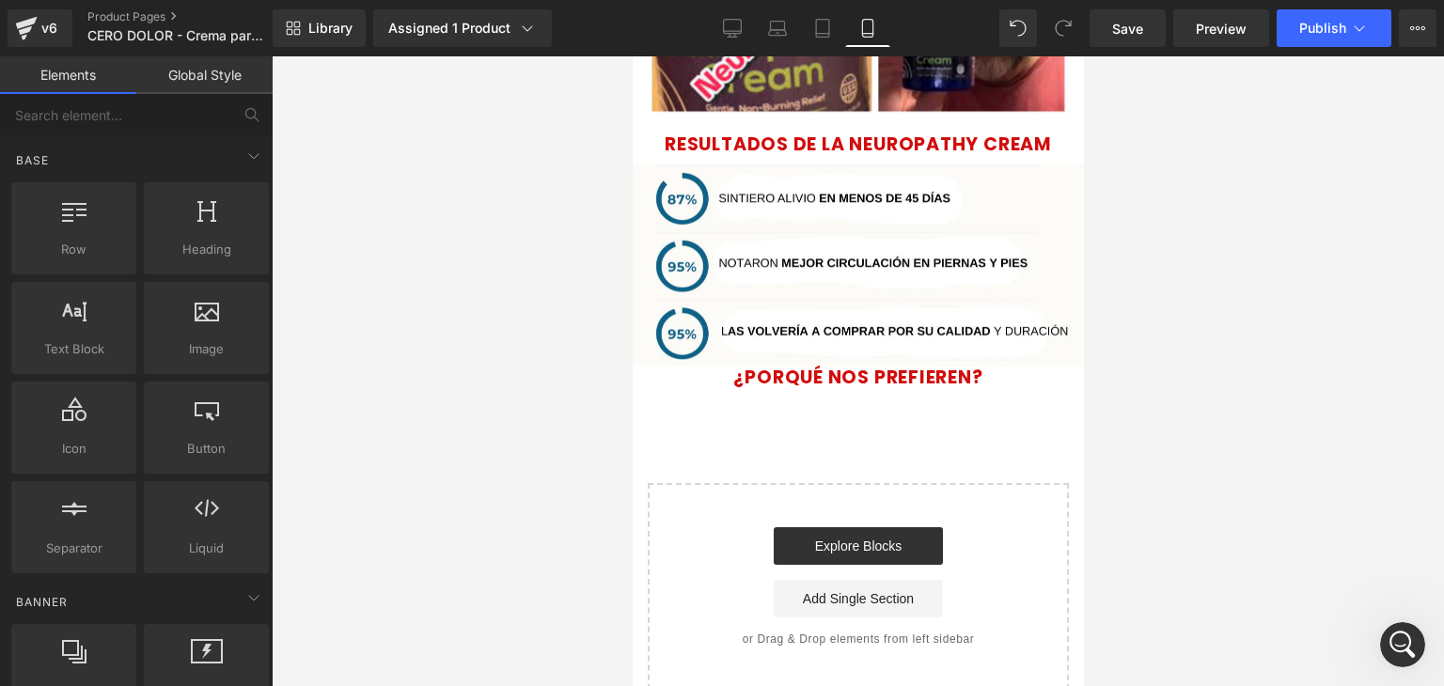
scroll to position [2793, 0]
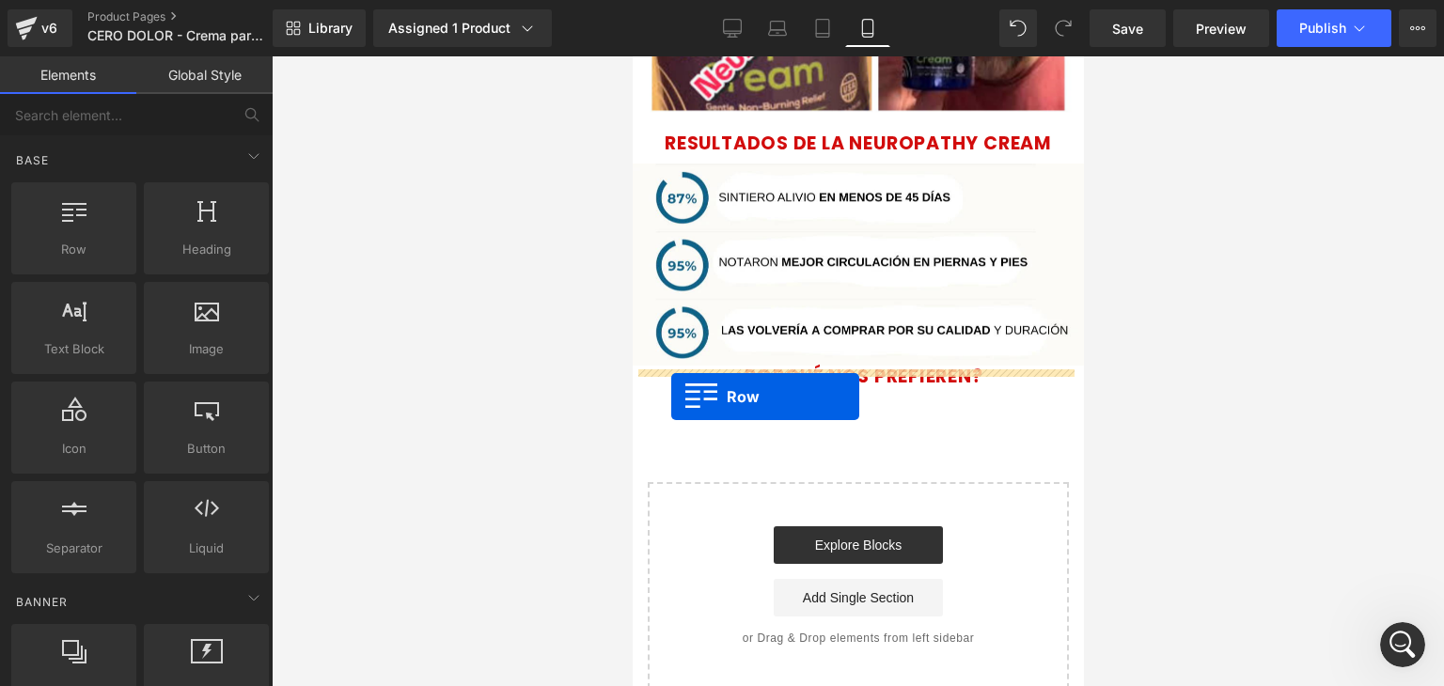
drag, startPoint x: 714, startPoint y: 298, endPoint x: 670, endPoint y: 397, distance: 108.1
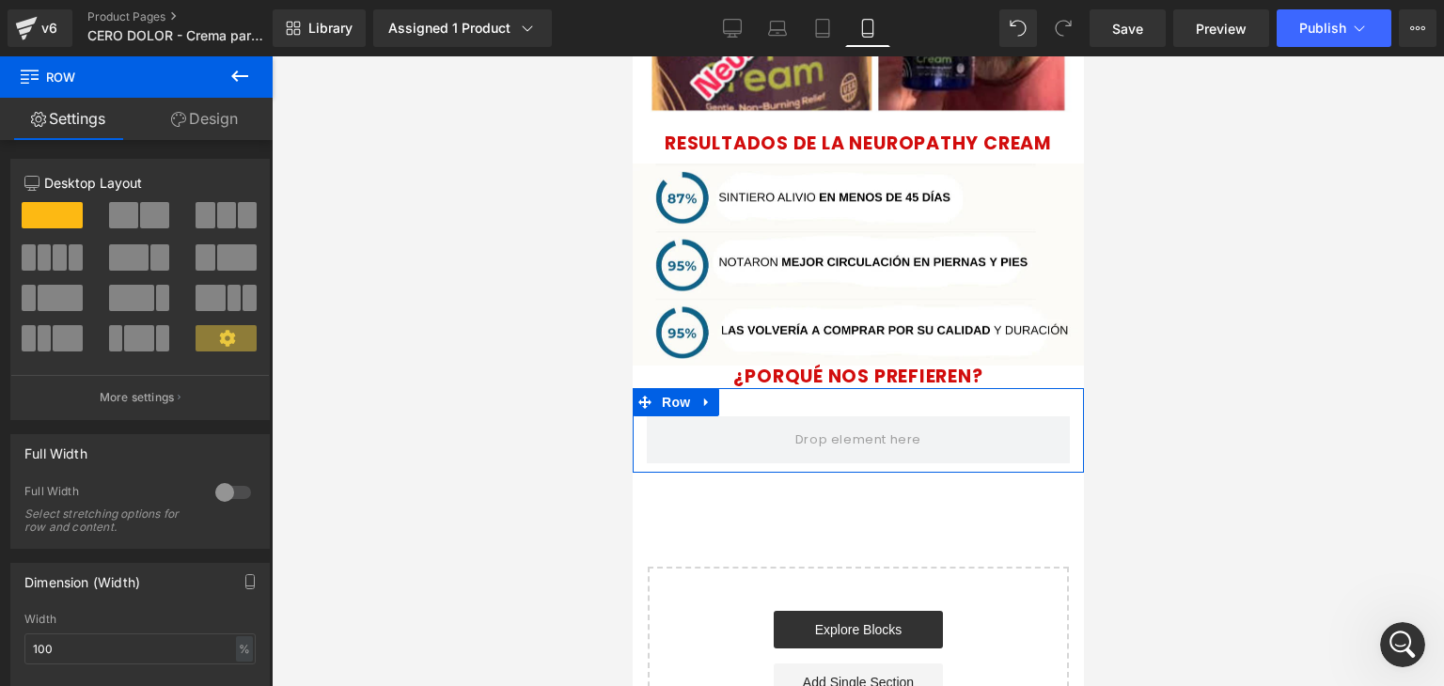
click at [218, 490] on div at bounding box center [233, 492] width 45 height 30
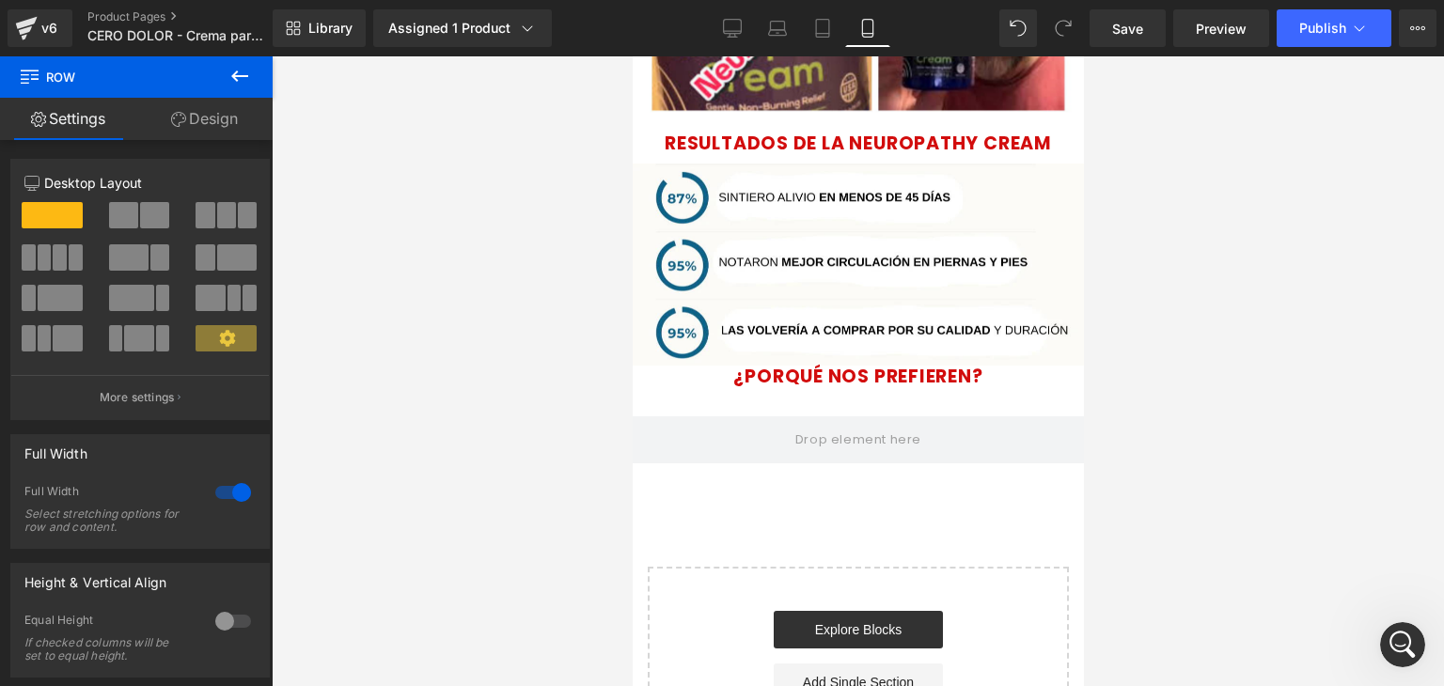
click at [243, 78] on icon at bounding box center [239, 76] width 23 height 23
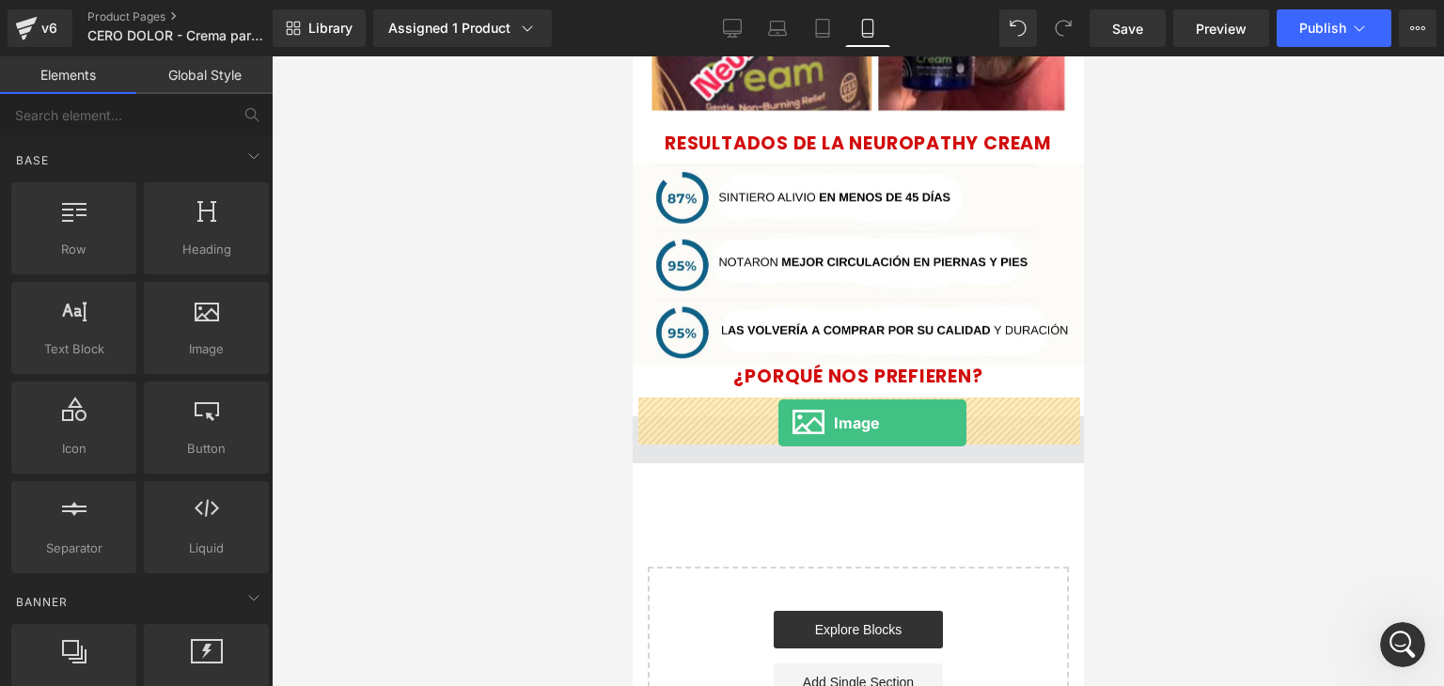
drag, startPoint x: 822, startPoint y: 384, endPoint x: 777, endPoint y: 423, distance: 59.3
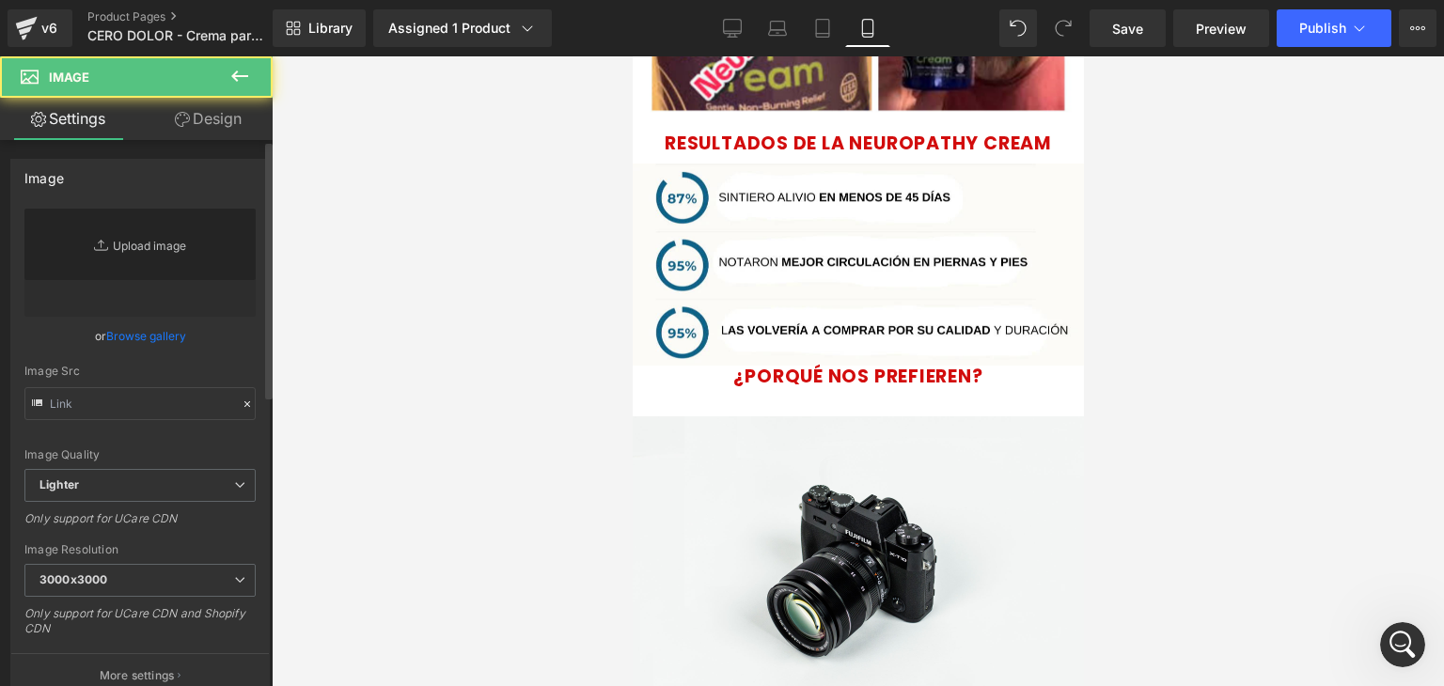
type input "//[DOMAIN_NAME][URL]"
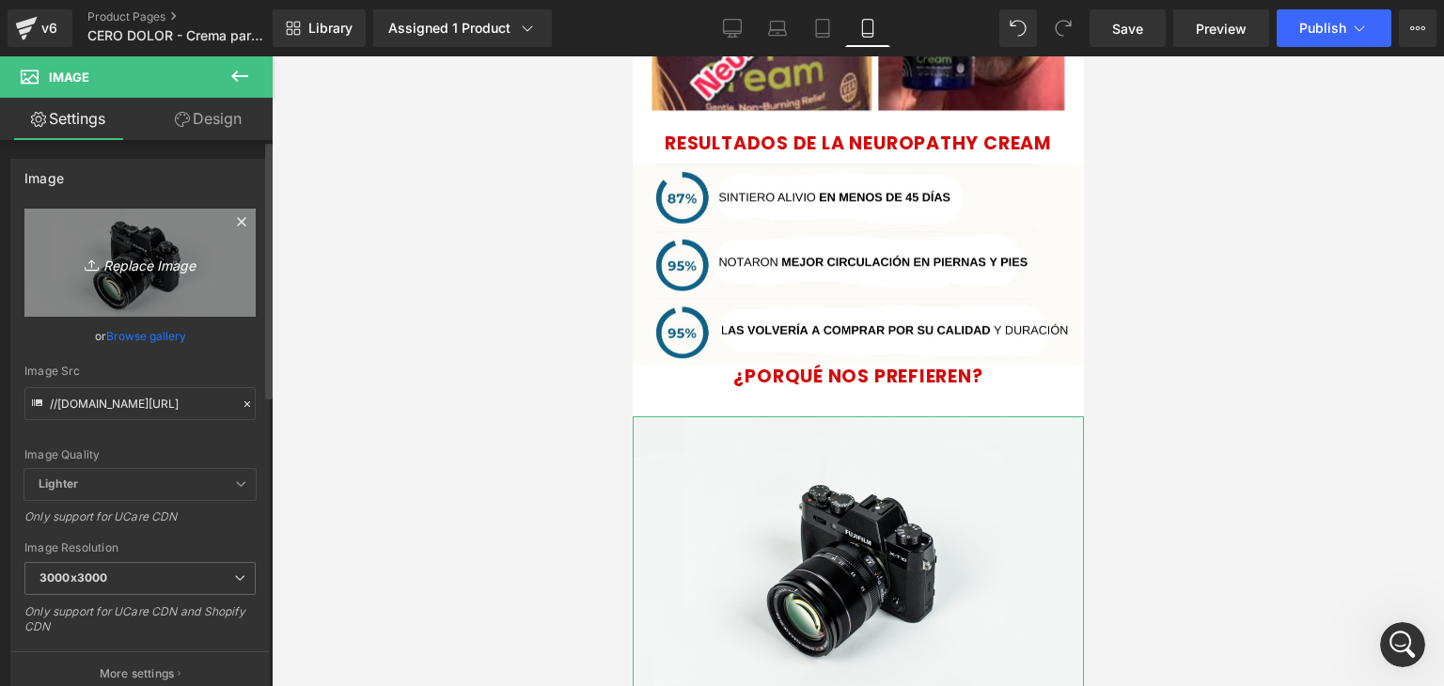
click at [158, 254] on icon "Replace Image" at bounding box center [140, 262] width 150 height 23
type input "C:\fakepath\WhatsApp-Image-2025-08-20-at-5.59.10-PM.webp"
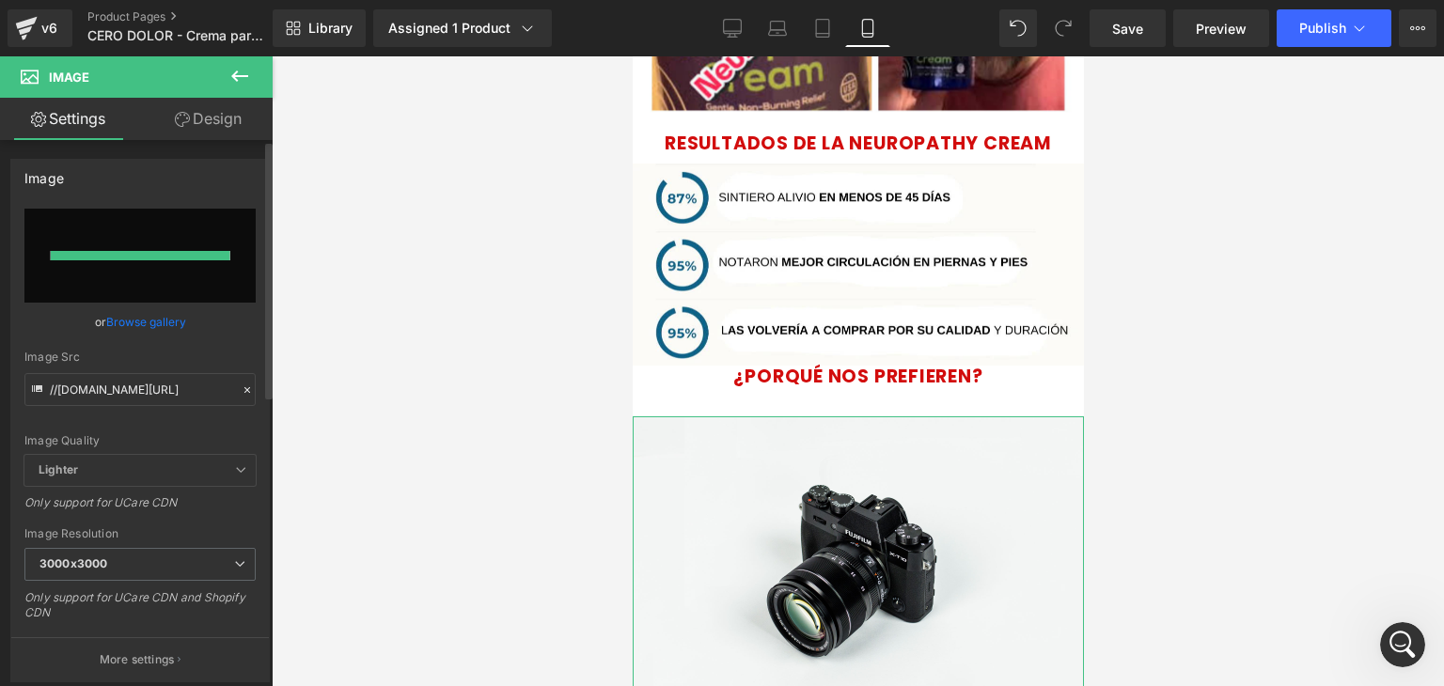
type input "https://ucarecdn.com/35a7c437-2557-4969-b289-d3f92f30c96a/-/format/auto/-/previ…"
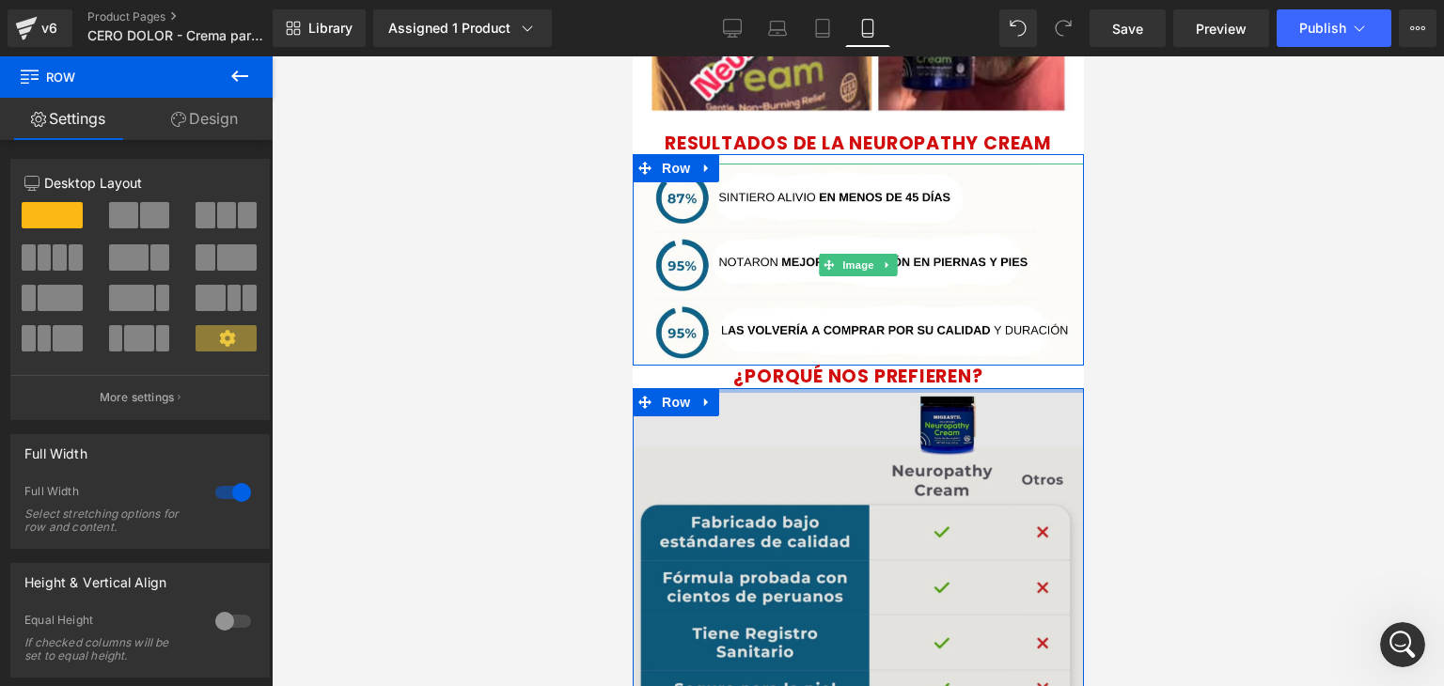
drag, startPoint x: 884, startPoint y: 383, endPoint x: 1040, endPoint y: 422, distance: 160.9
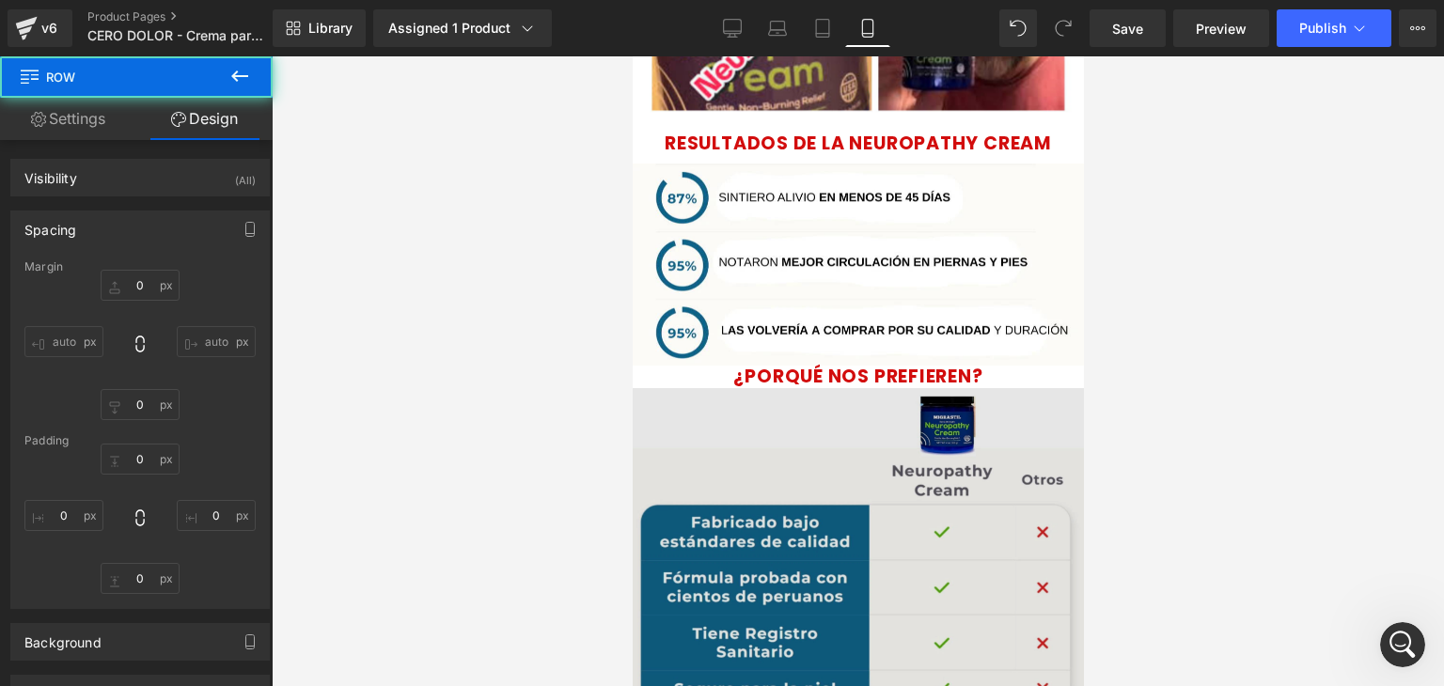
scroll to position [3147, 0]
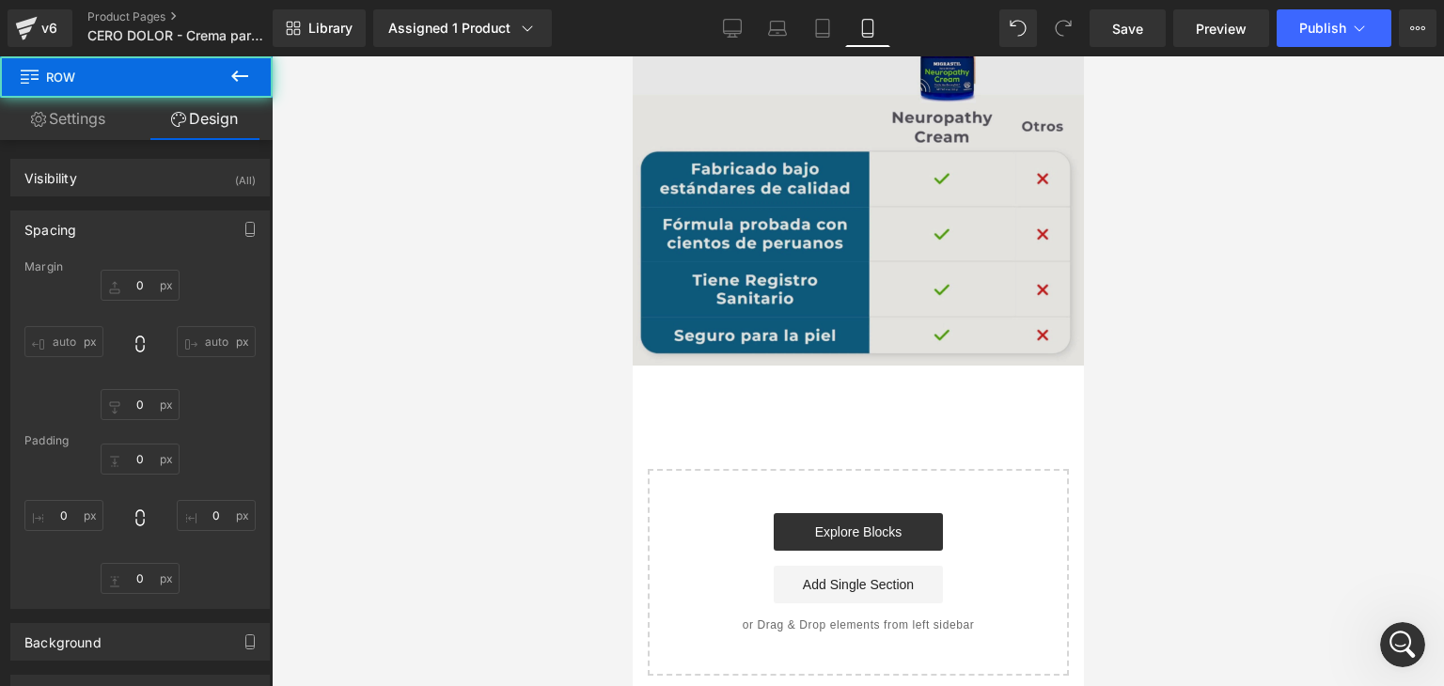
type input "0"
type input "10"
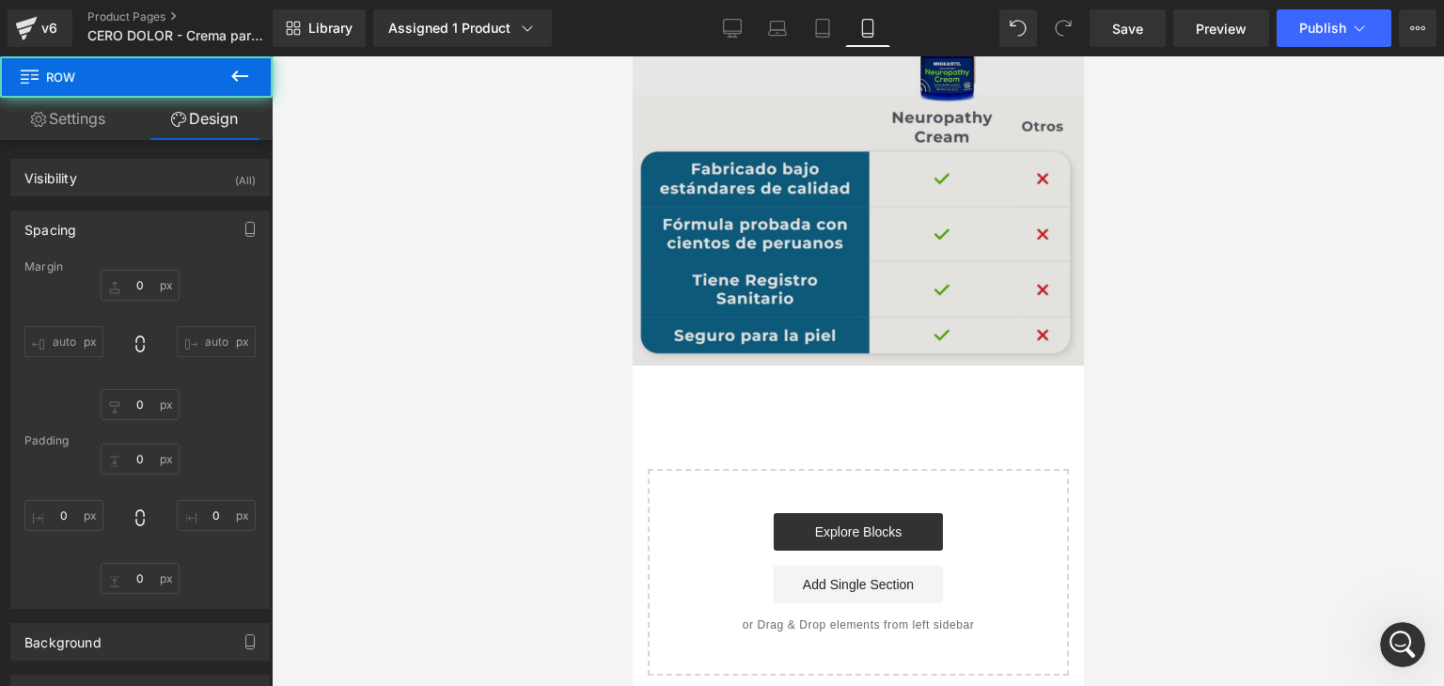
type input "0"
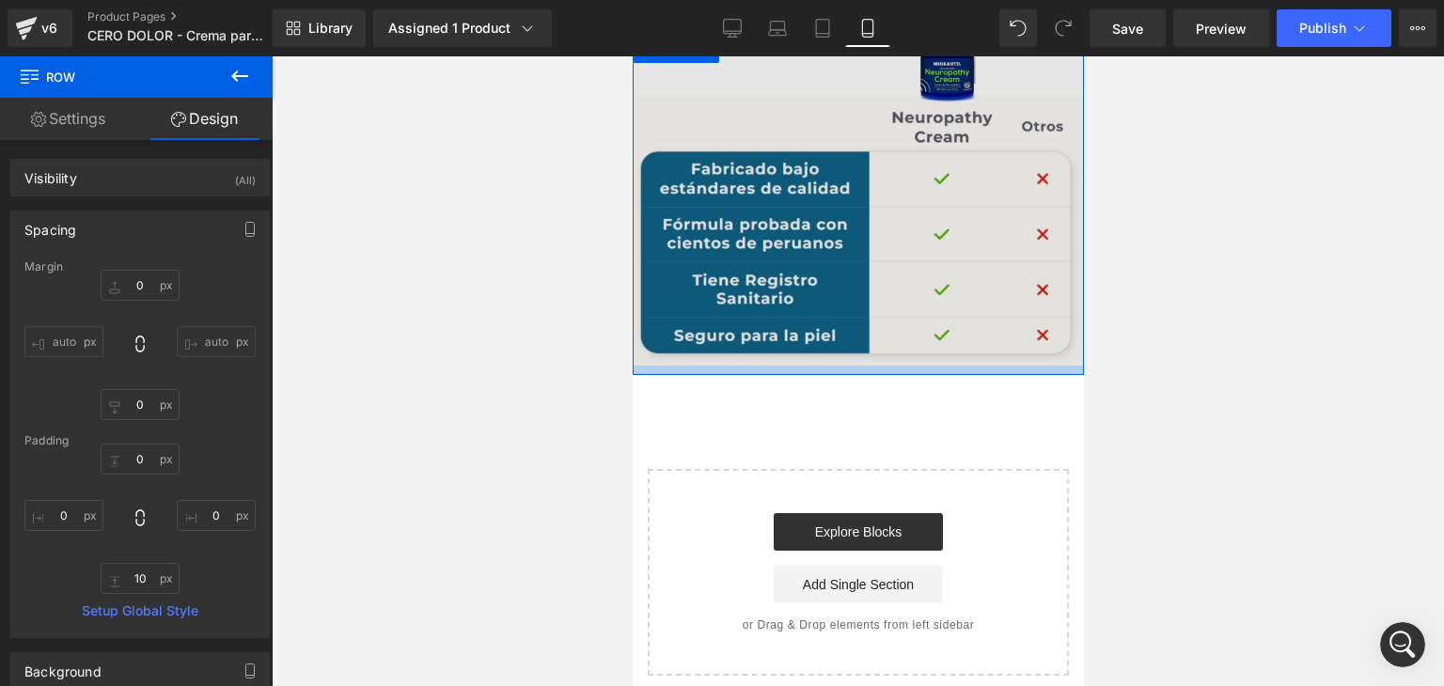
type input "0px"
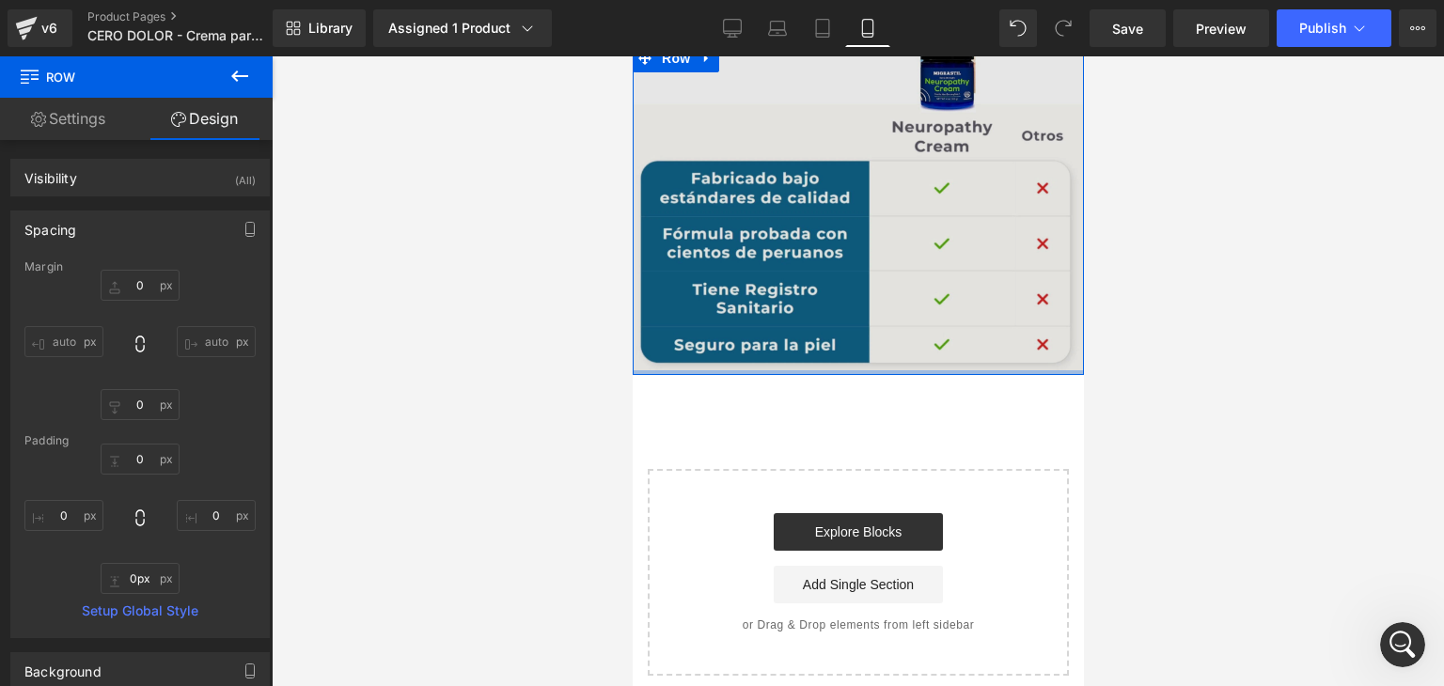
drag, startPoint x: 911, startPoint y: 352, endPoint x: 914, endPoint y: 320, distance: 32.2
click at [914, 320] on div "Image Row" at bounding box center [857, 209] width 451 height 331
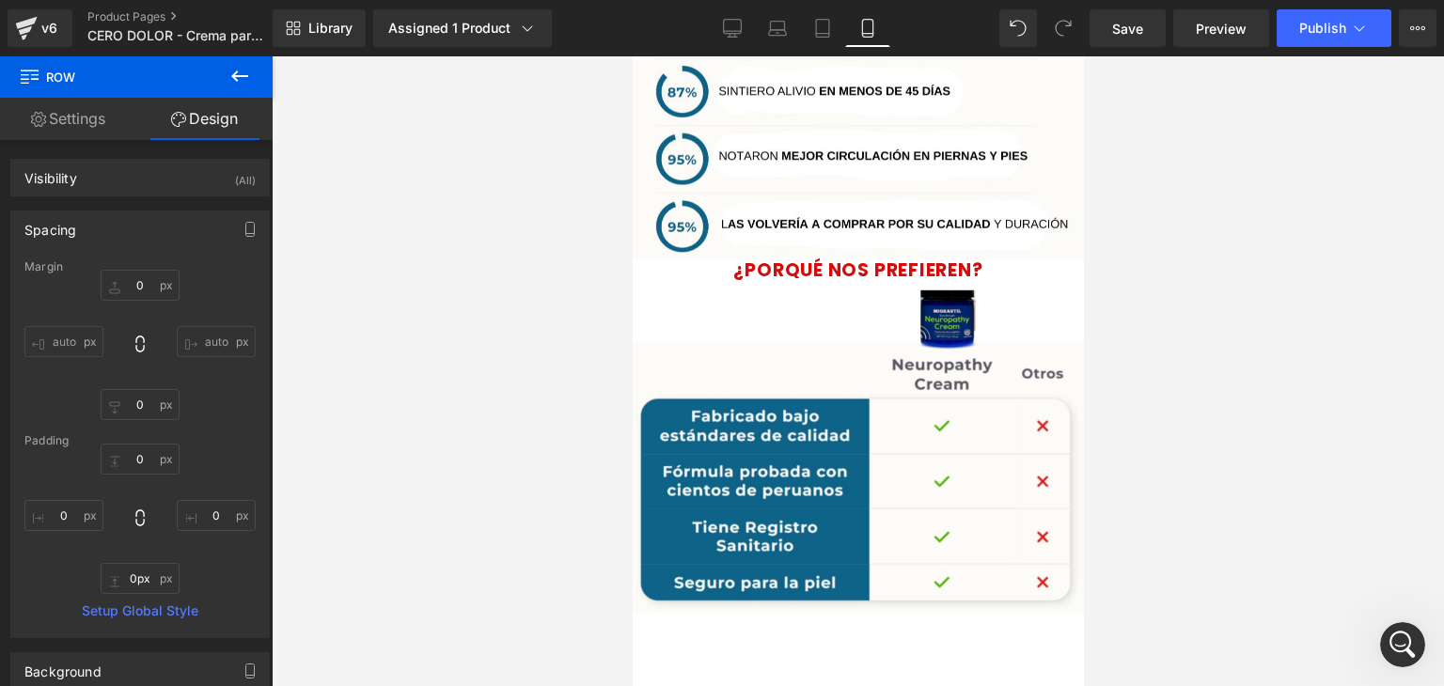
scroll to position [2897, 0]
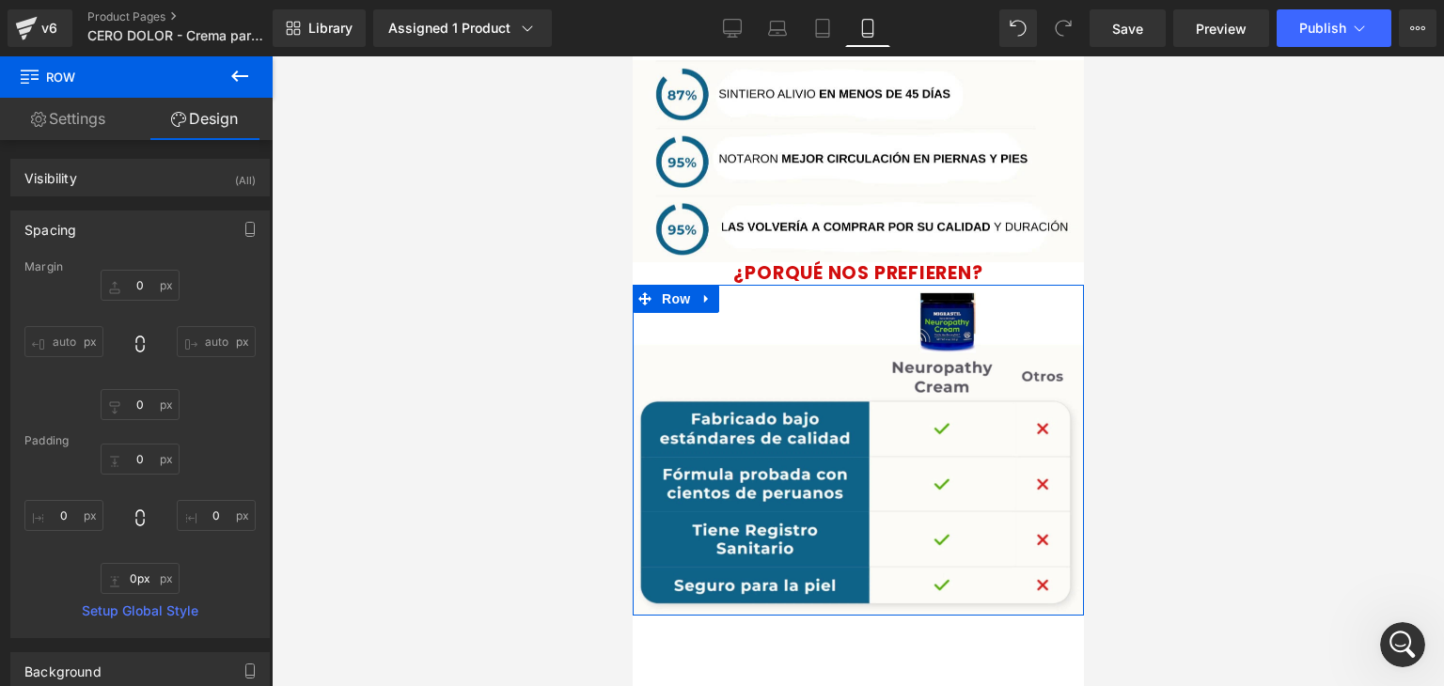
click at [105, 125] on link "Settings" at bounding box center [68, 119] width 136 height 42
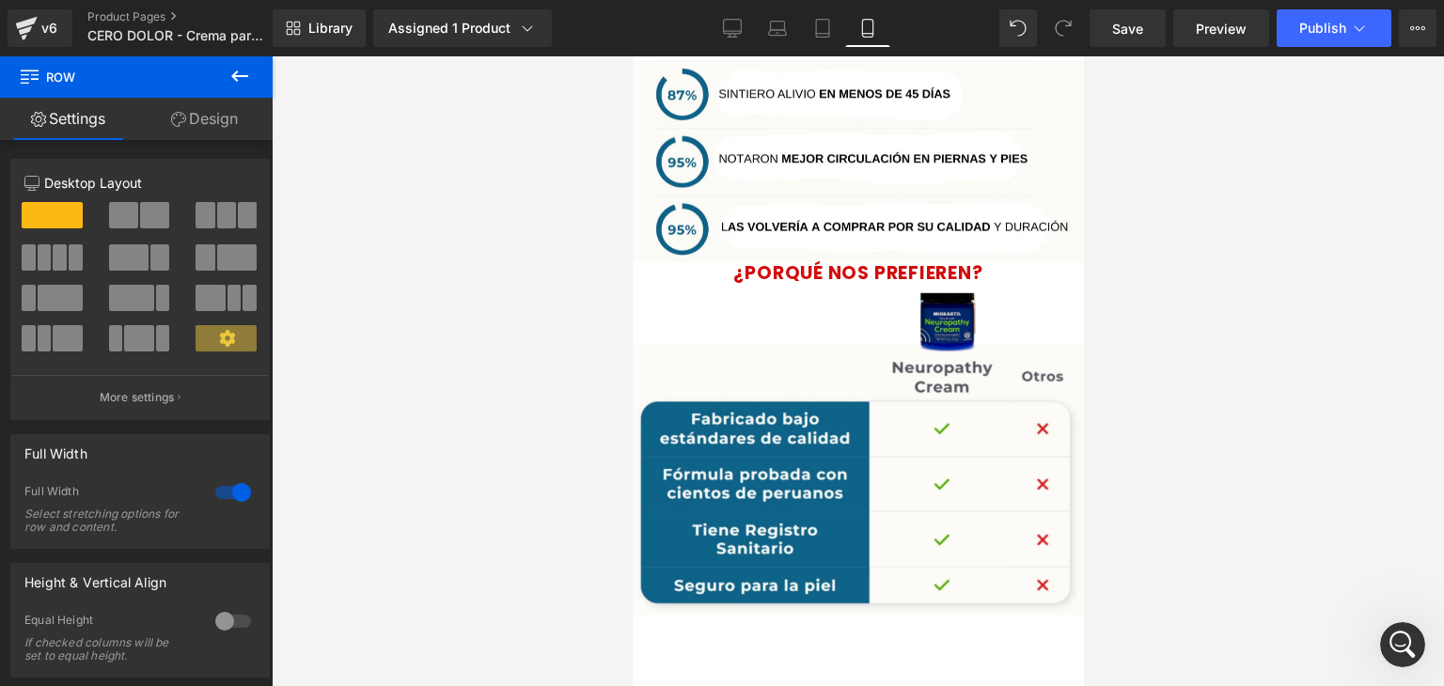
click at [244, 82] on icon at bounding box center [239, 76] width 23 height 23
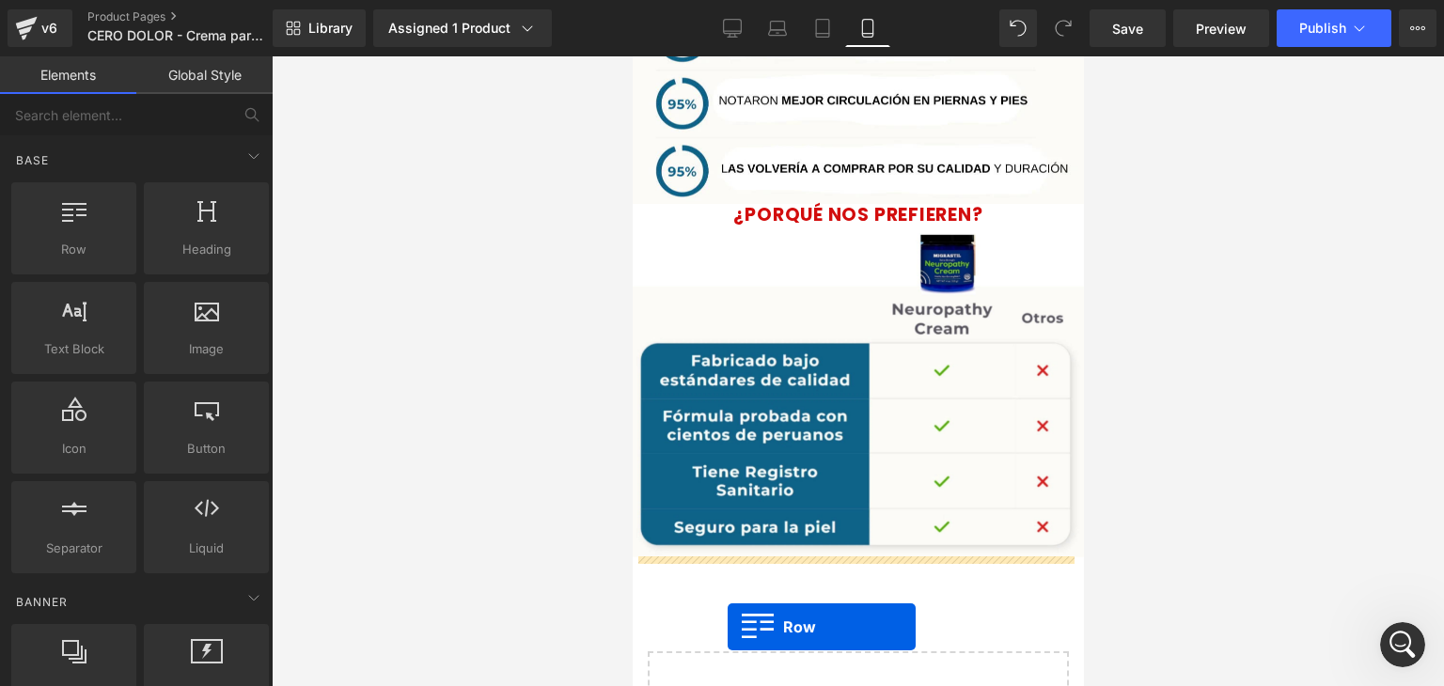
scroll to position [2959, 0]
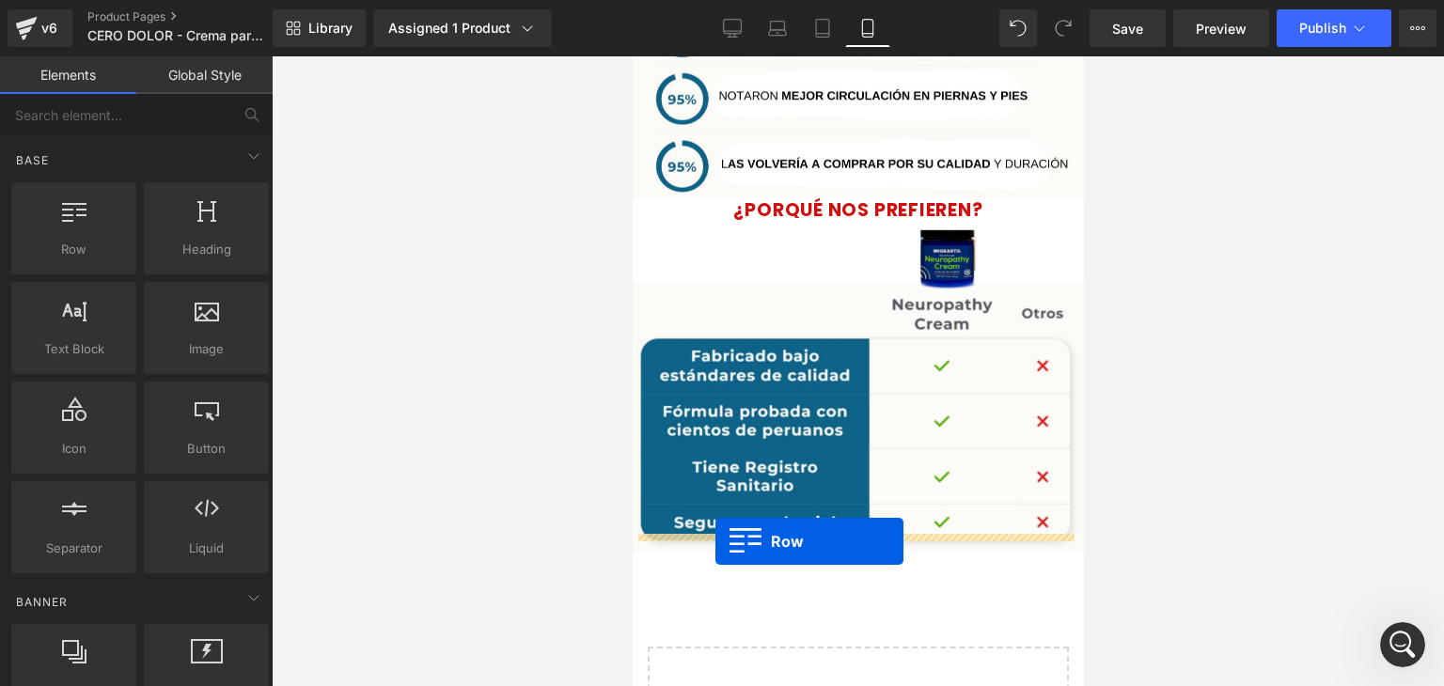
drag, startPoint x: 723, startPoint y: 305, endPoint x: 714, endPoint y: 542, distance: 237.0
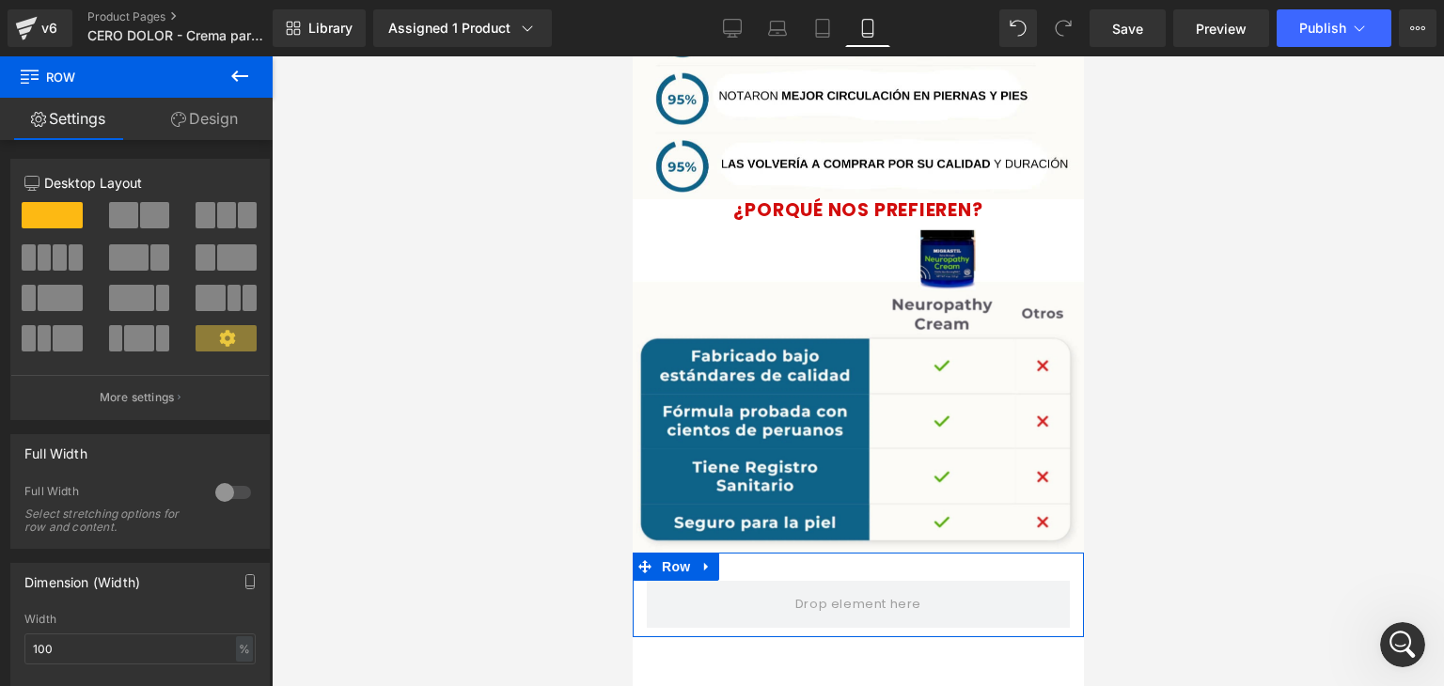
click at [217, 490] on div at bounding box center [233, 492] width 45 height 30
click at [209, 119] on link "Design" at bounding box center [204, 119] width 136 height 42
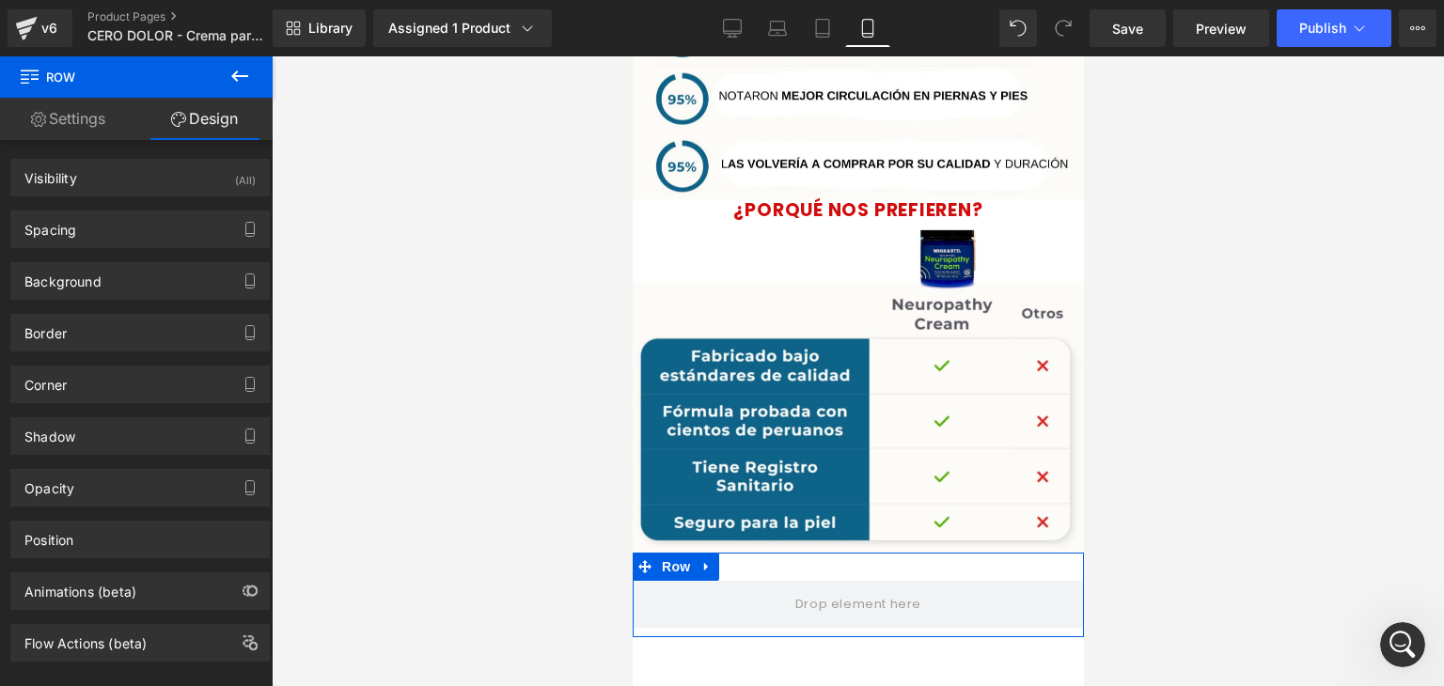
click at [75, 121] on link "Settings" at bounding box center [68, 119] width 136 height 42
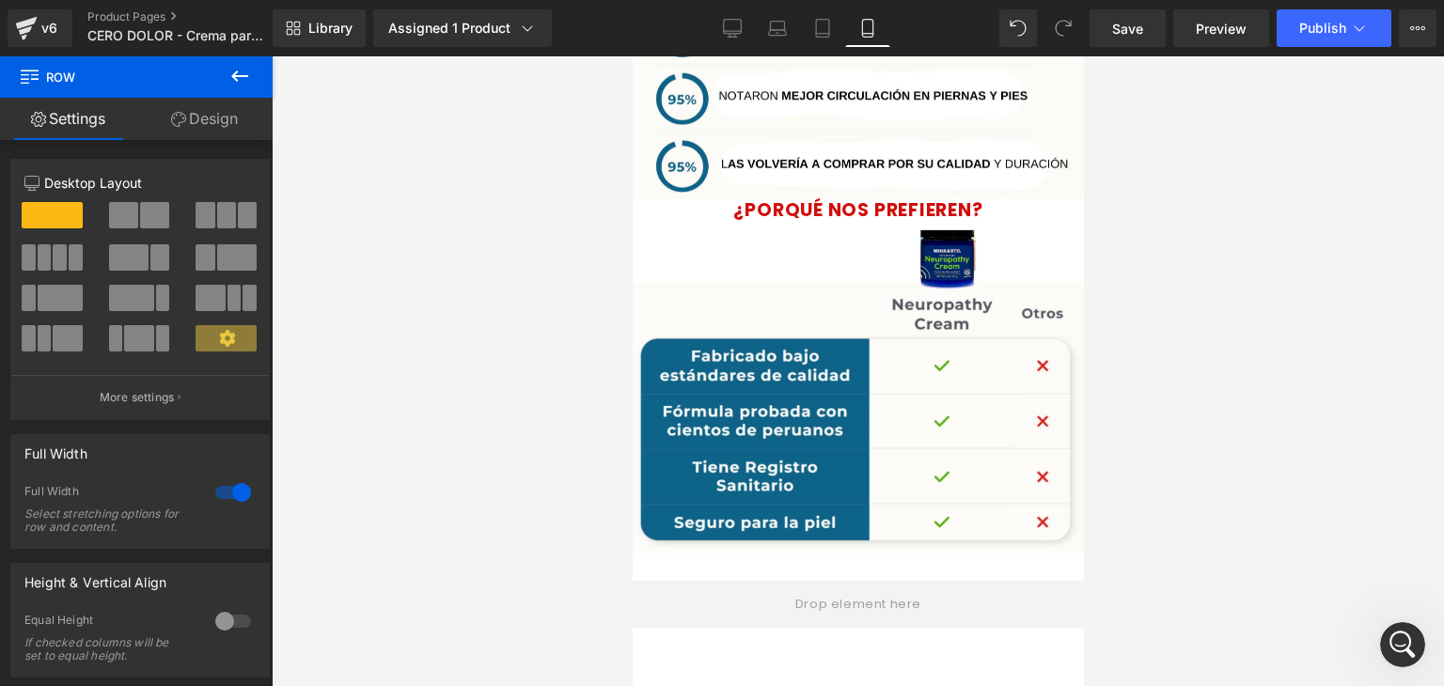
click at [231, 73] on icon at bounding box center [239, 76] width 23 height 23
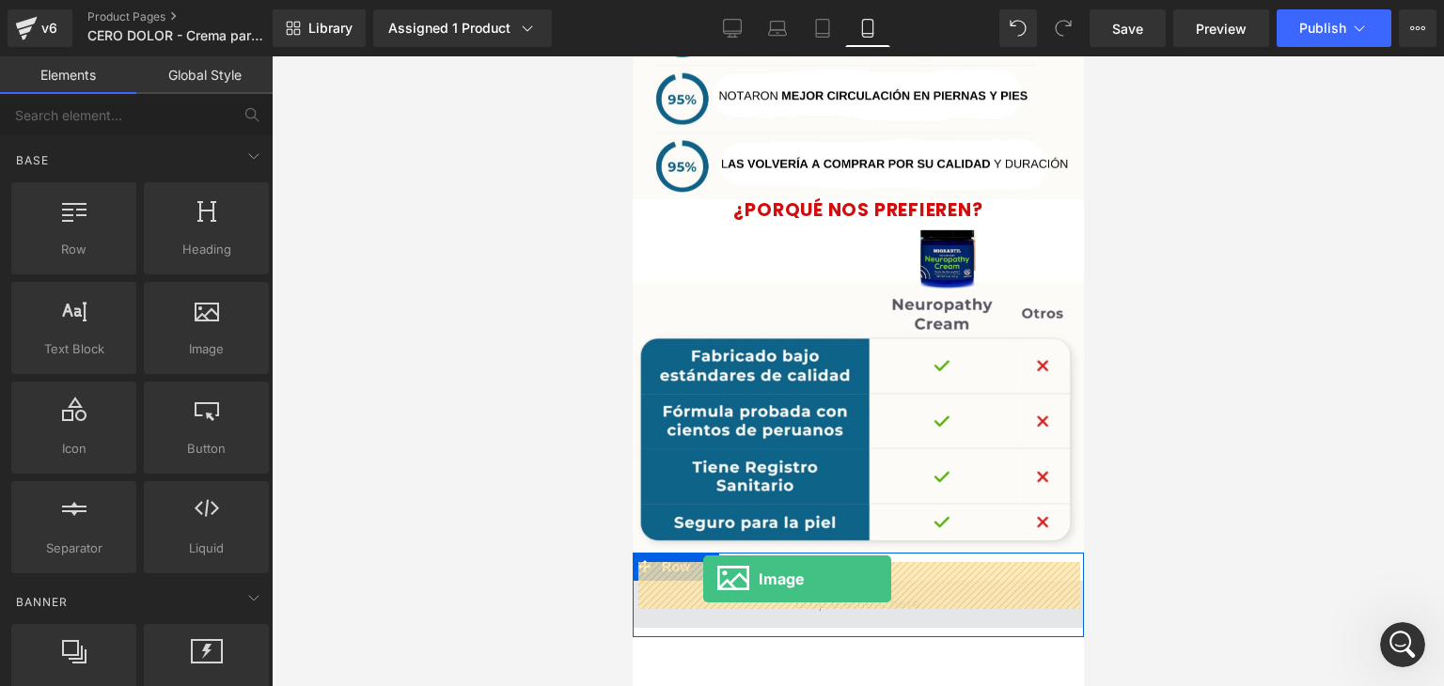
drag, startPoint x: 839, startPoint y: 357, endPoint x: 702, endPoint y: 580, distance: 261.6
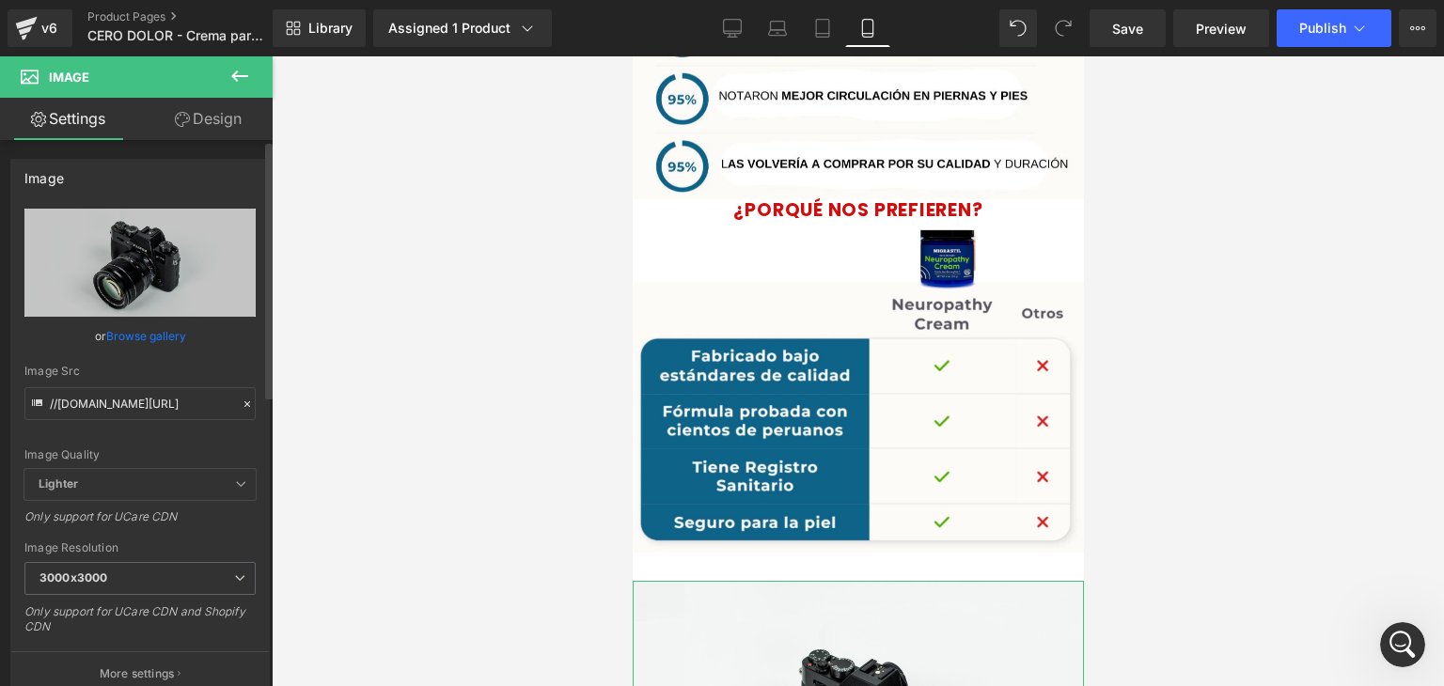
click at [241, 404] on icon at bounding box center [247, 404] width 13 height 13
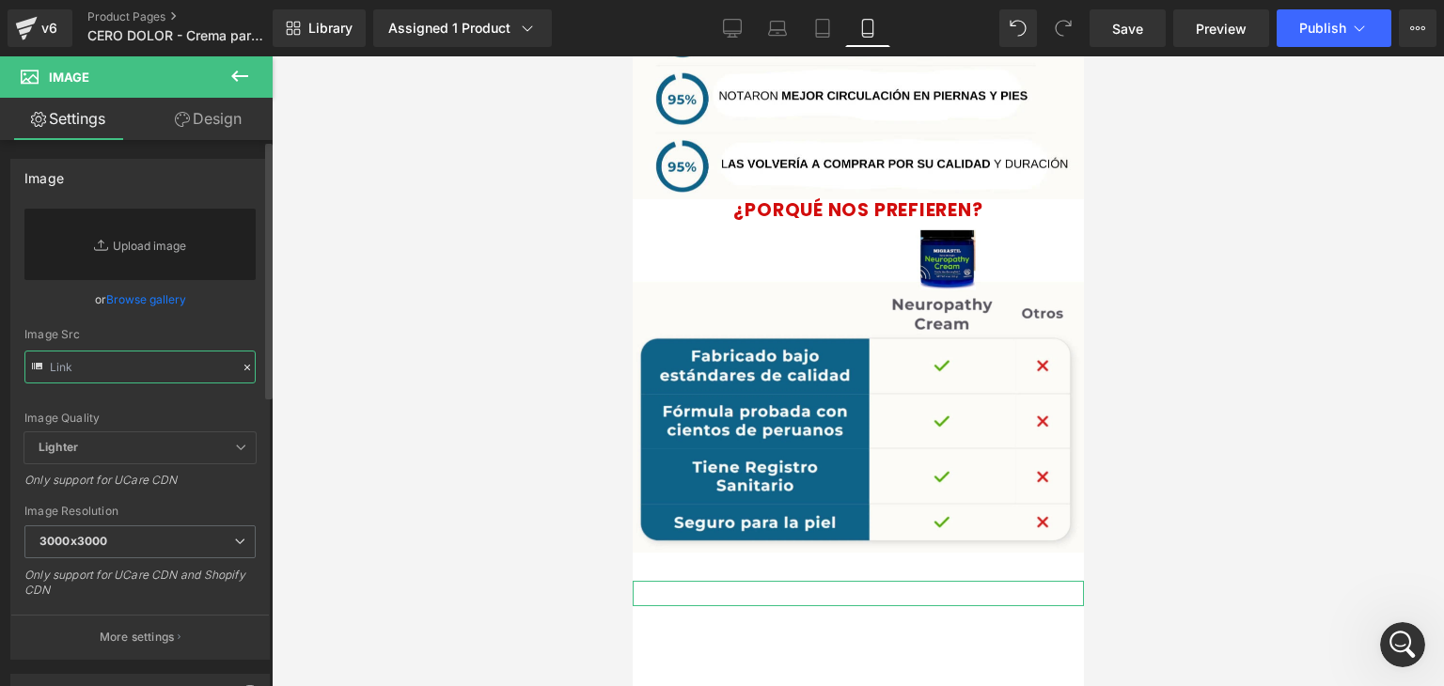
click at [177, 367] on input "text" at bounding box center [139, 367] width 231 height 33
paste input "https://media.giphy.com/media/PN54bh63ejHFPXtWCS/giphy.gif"
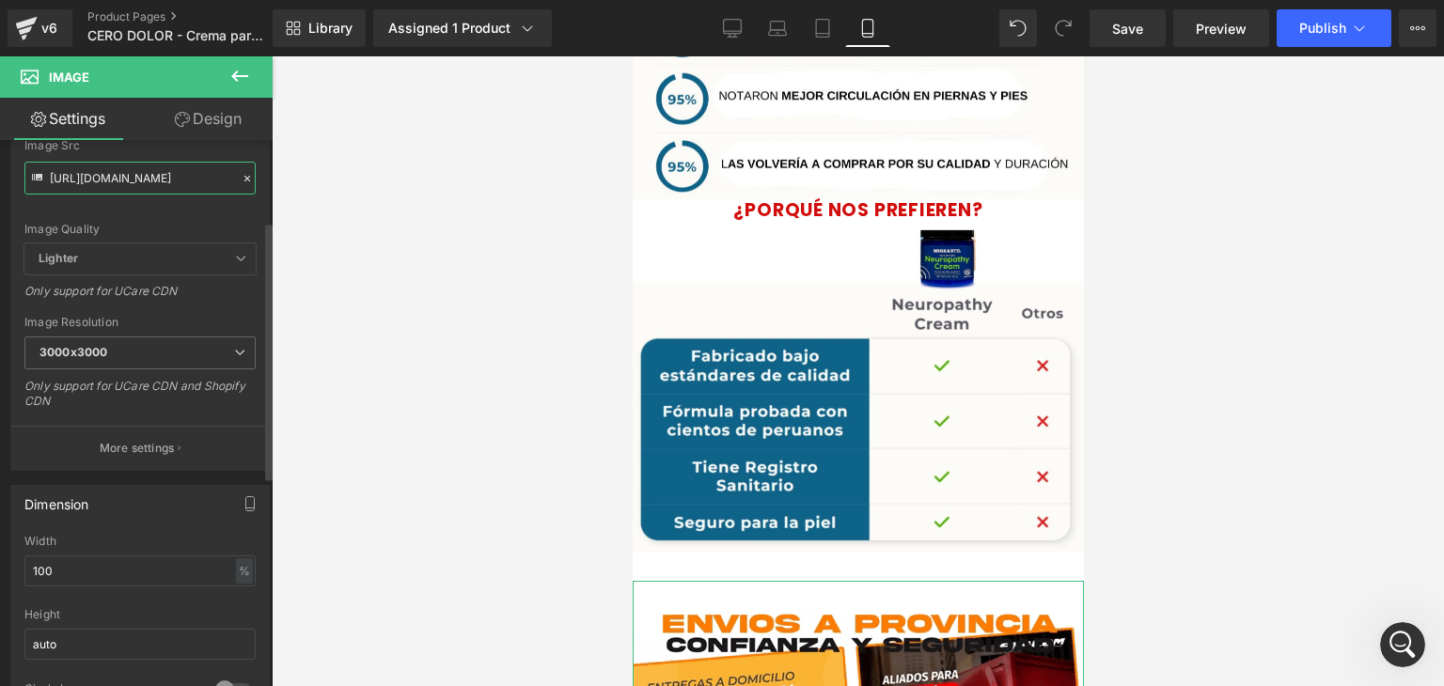
scroll to position [227, 0]
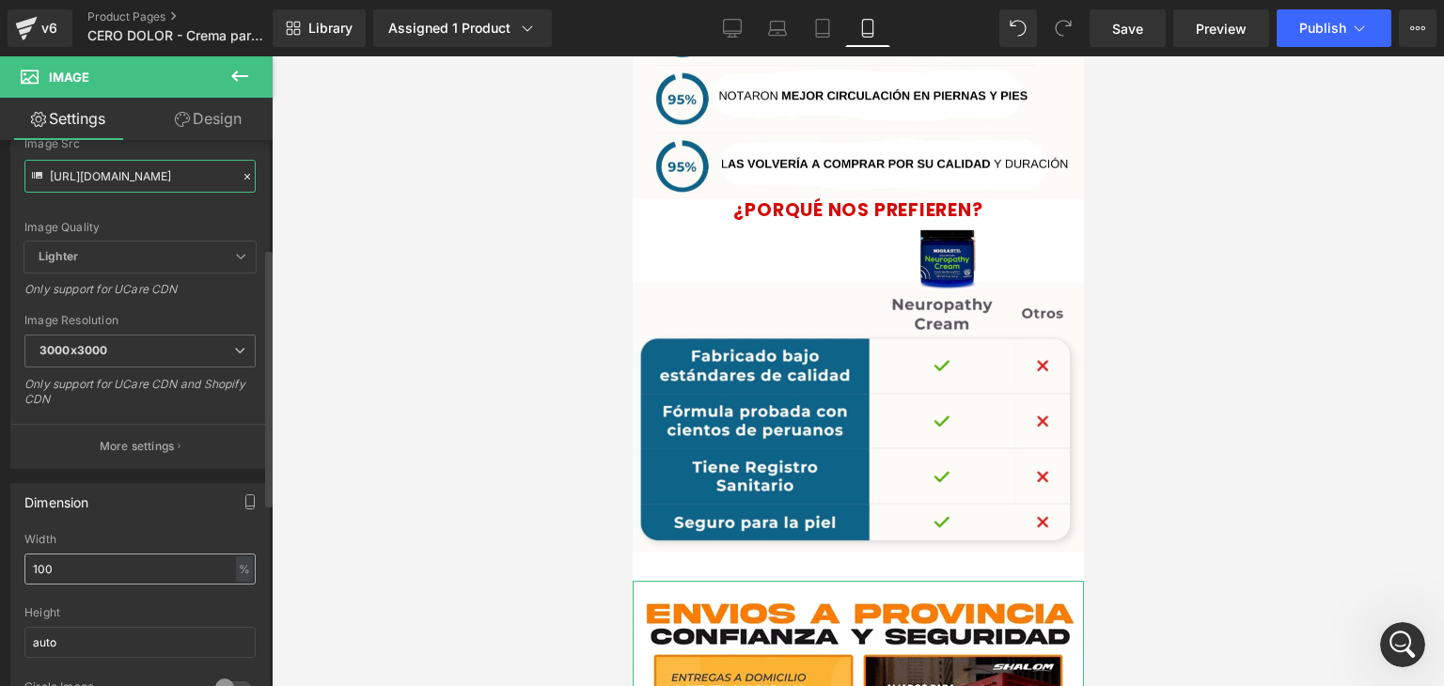
type input "https://media.giphy.com/media/PN54bh63ejHFPXtWCS/giphy.gif"
click at [124, 567] on input "100" at bounding box center [139, 569] width 231 height 31
type input "1"
type input "80"
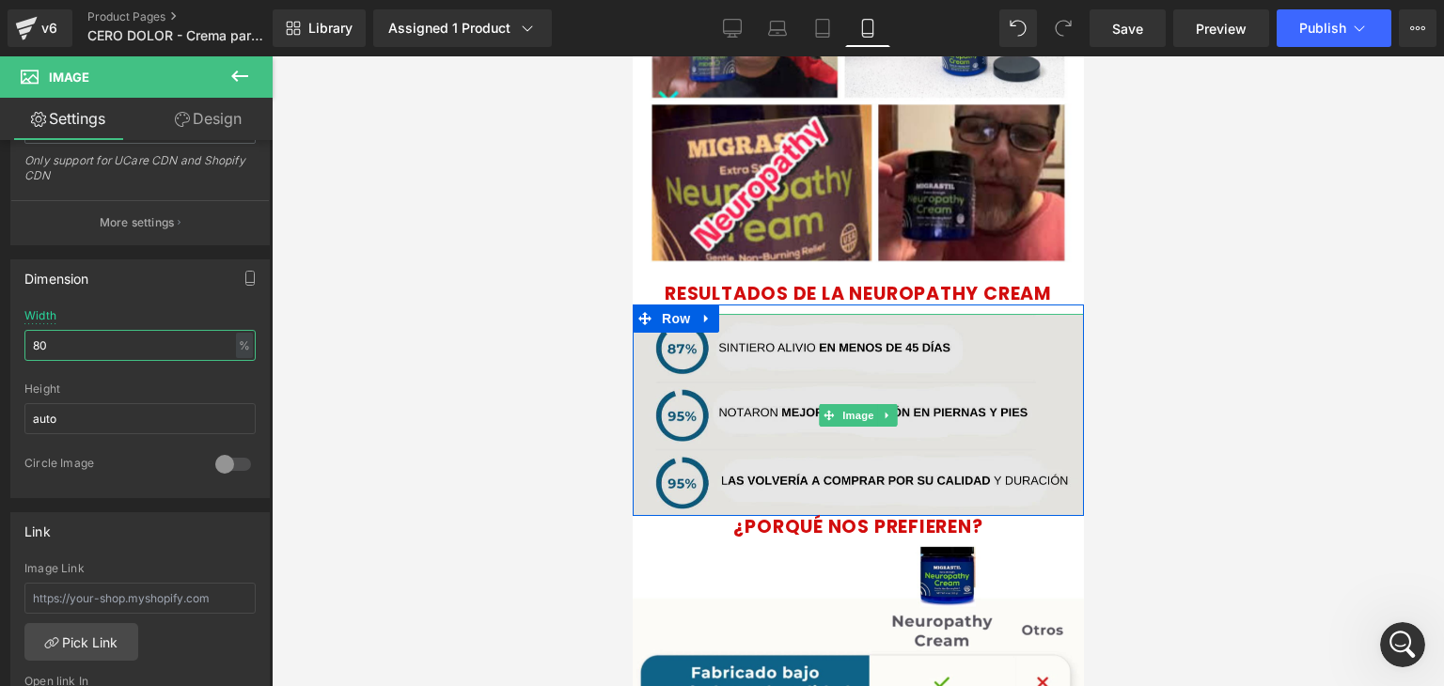
scroll to position [2628, 0]
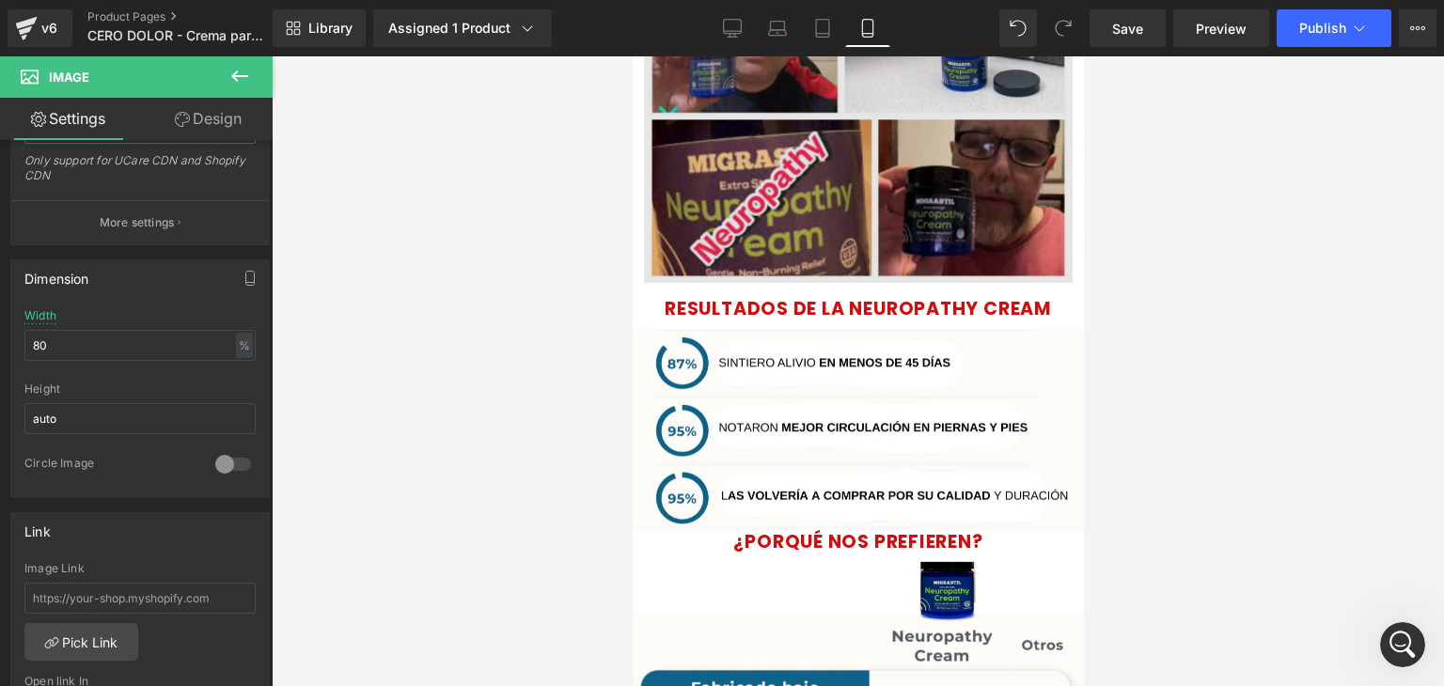
click at [777, 180] on img at bounding box center [857, 15] width 429 height 536
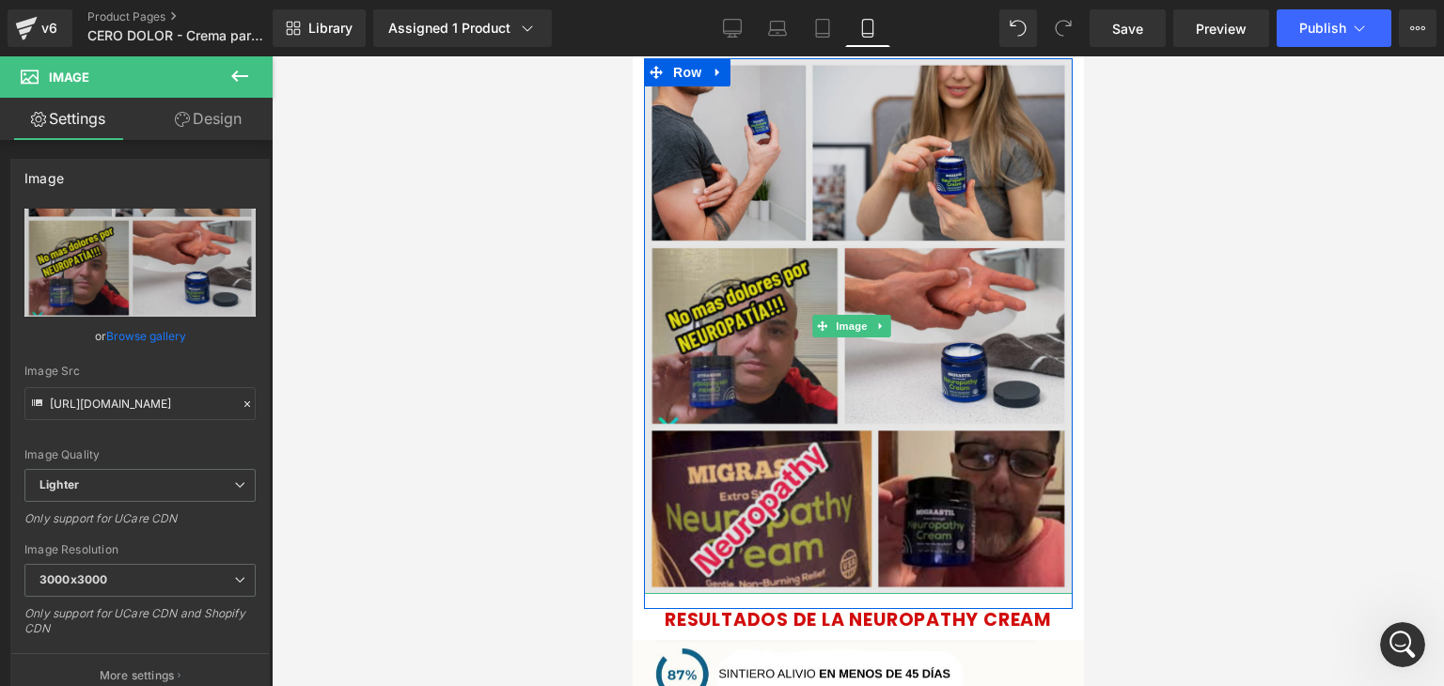
scroll to position [2147, 0]
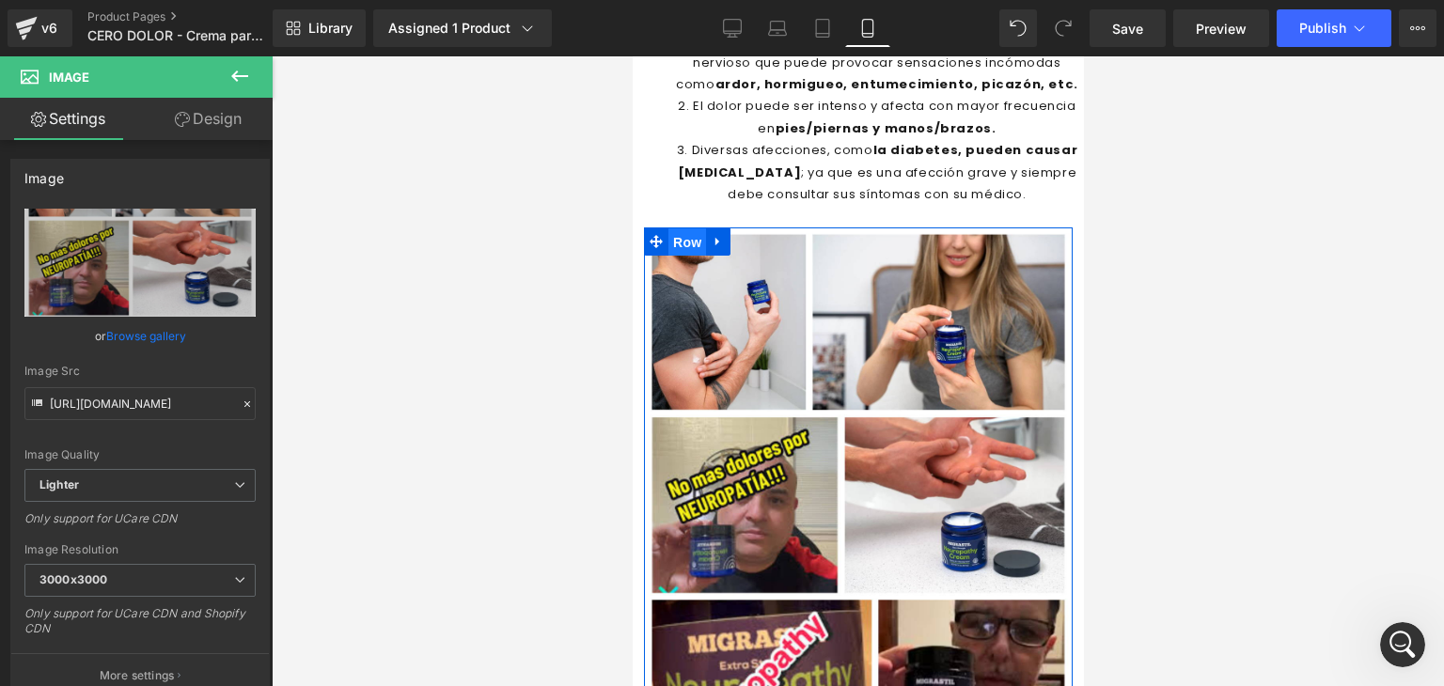
click at [679, 234] on span "Row" at bounding box center [686, 242] width 38 height 28
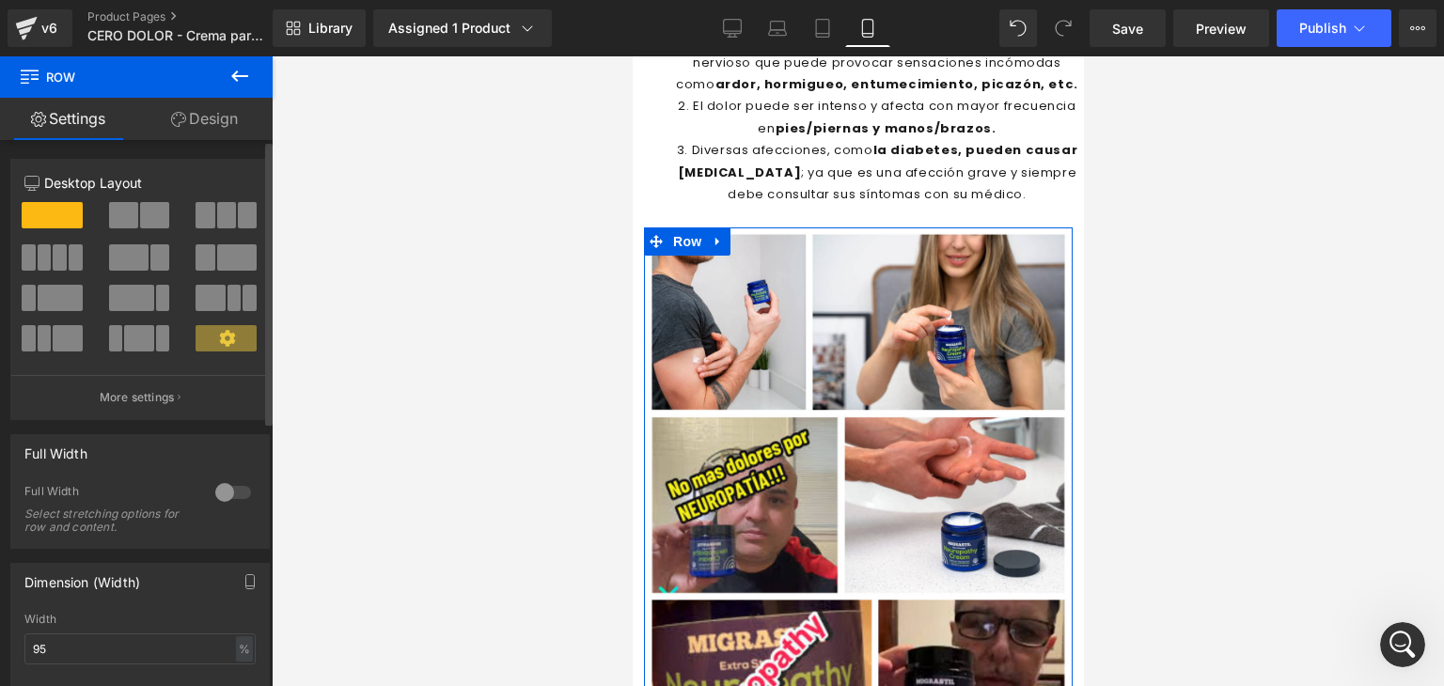
click at [232, 492] on div at bounding box center [233, 492] width 45 height 30
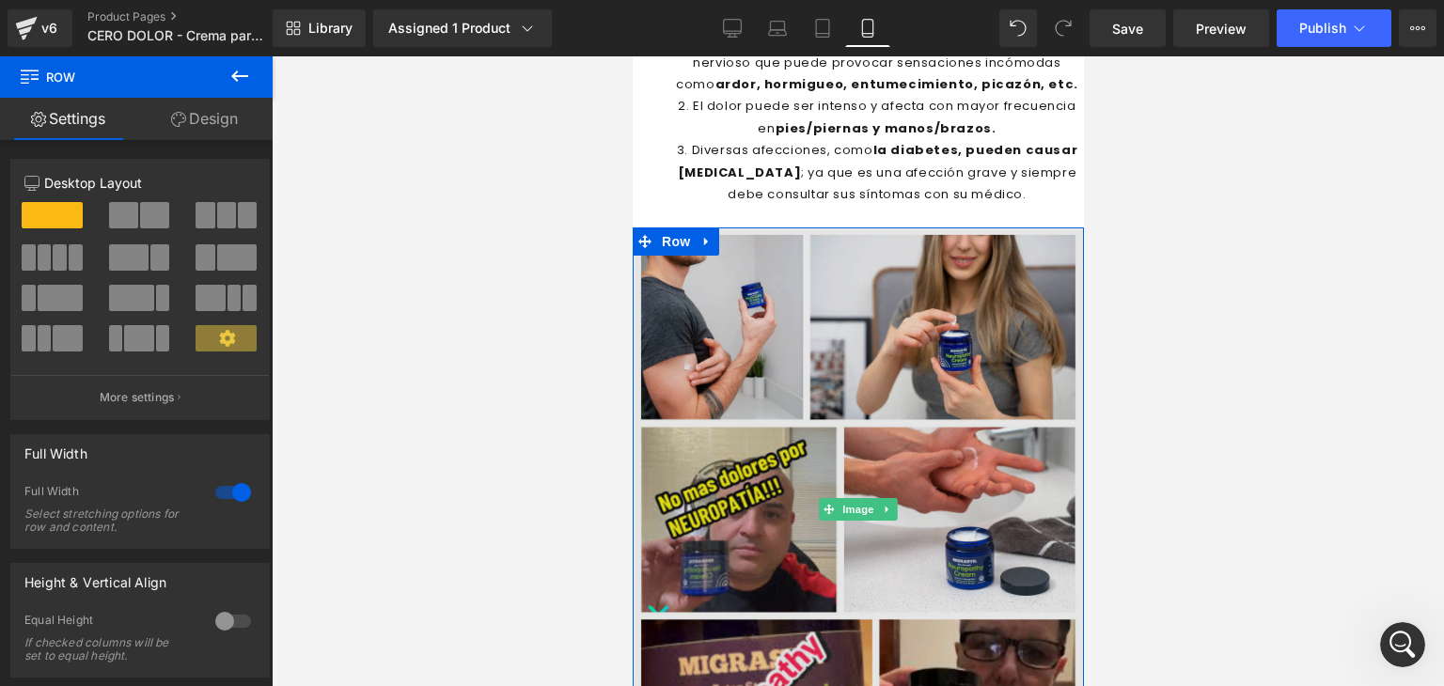
click at [695, 336] on img at bounding box center [857, 509] width 451 height 564
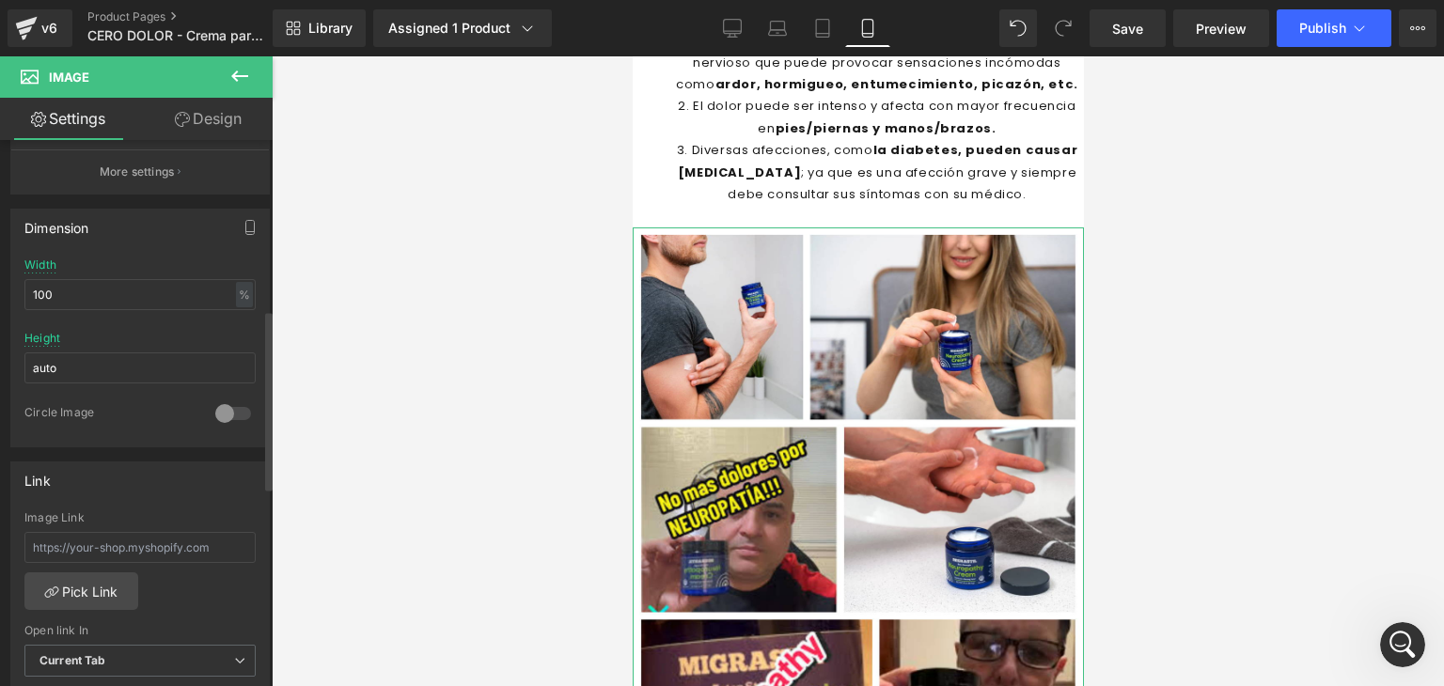
scroll to position [523, 0]
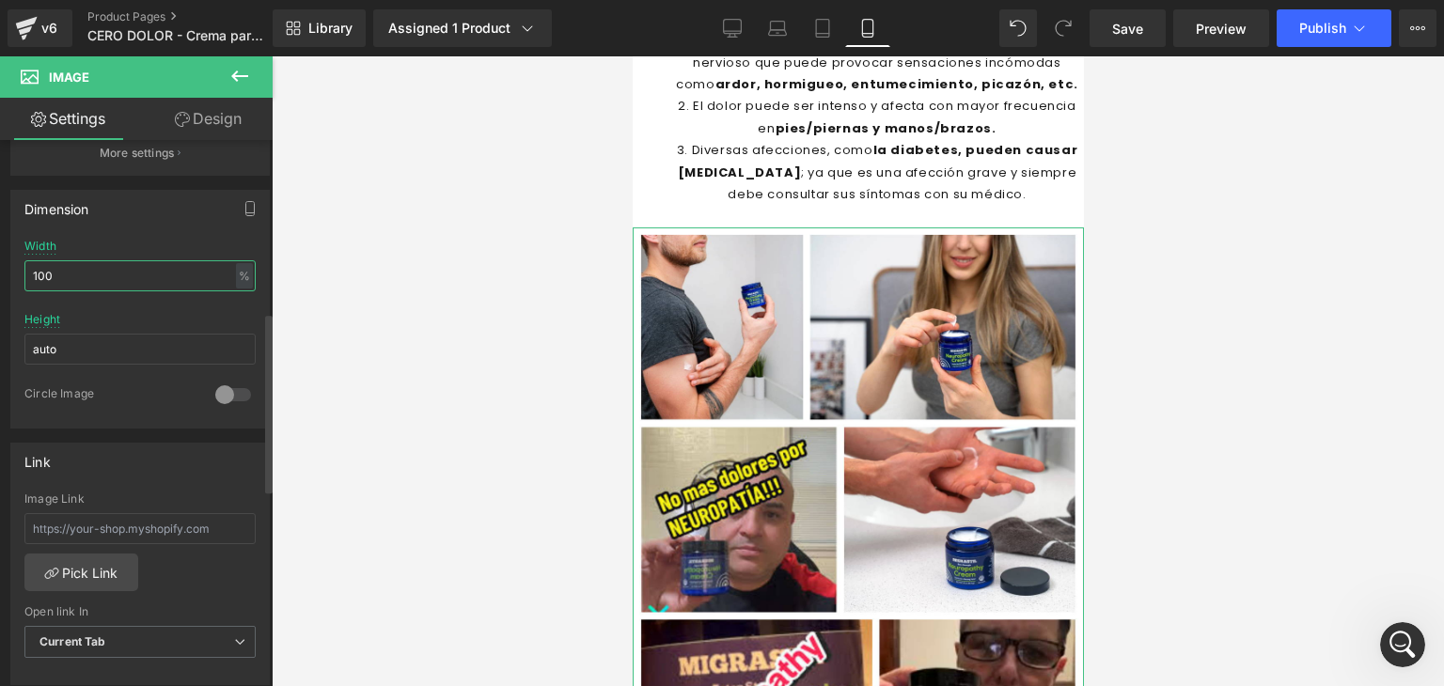
click at [103, 272] on input "100" at bounding box center [139, 275] width 231 height 31
type input "1"
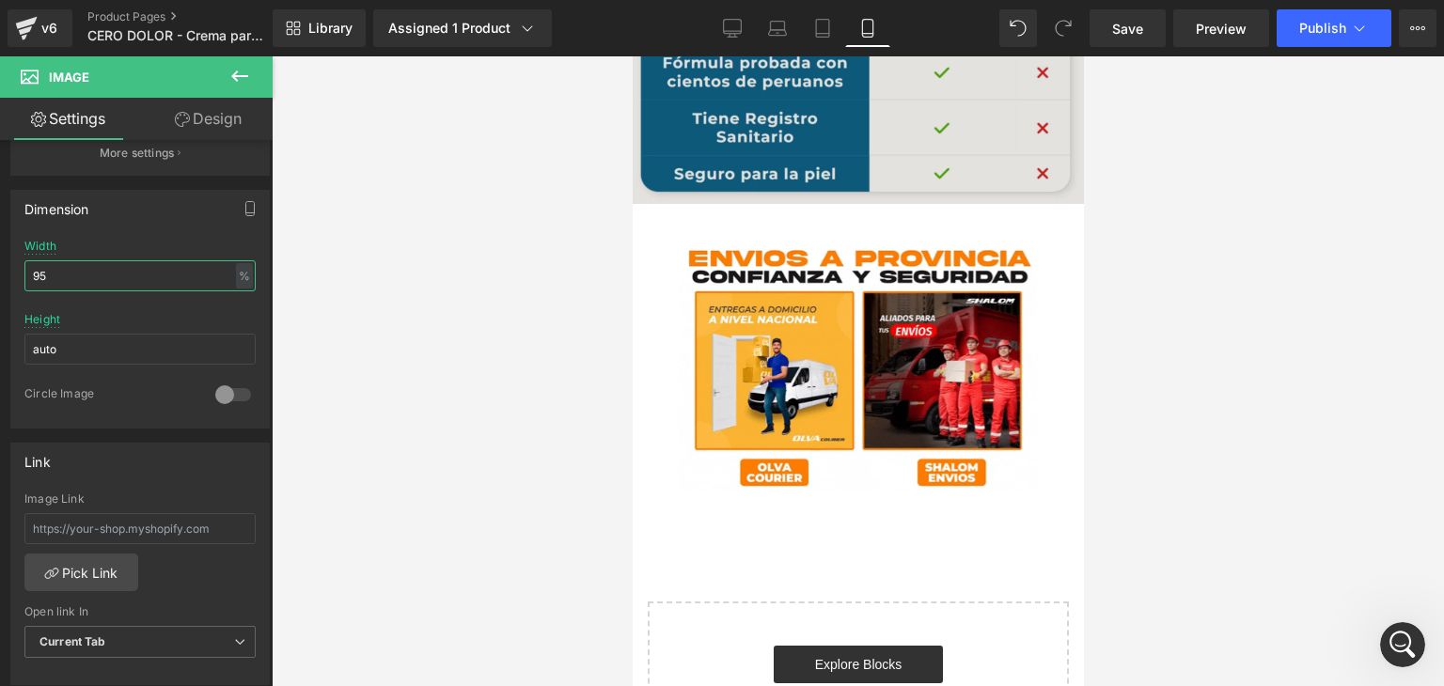
scroll to position [3316, 0]
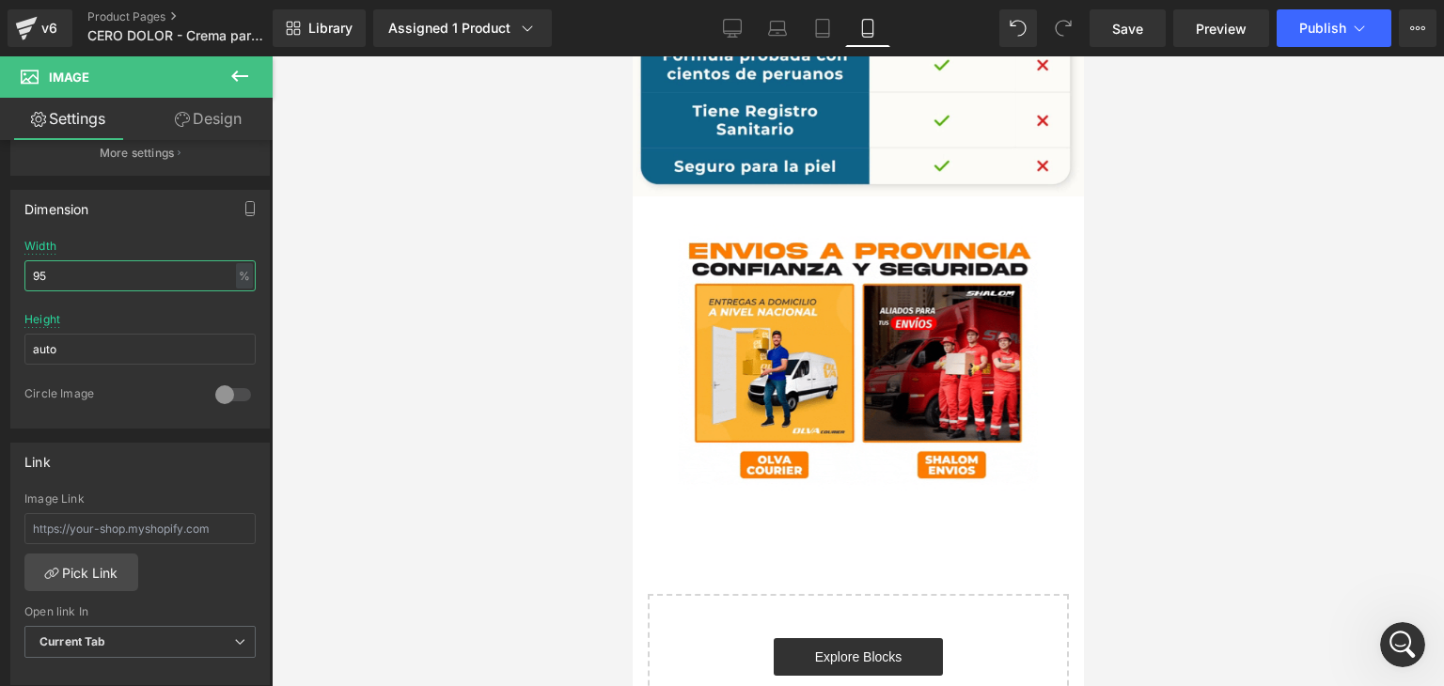
type input "95"
click at [249, 76] on icon at bounding box center [239, 76] width 23 height 23
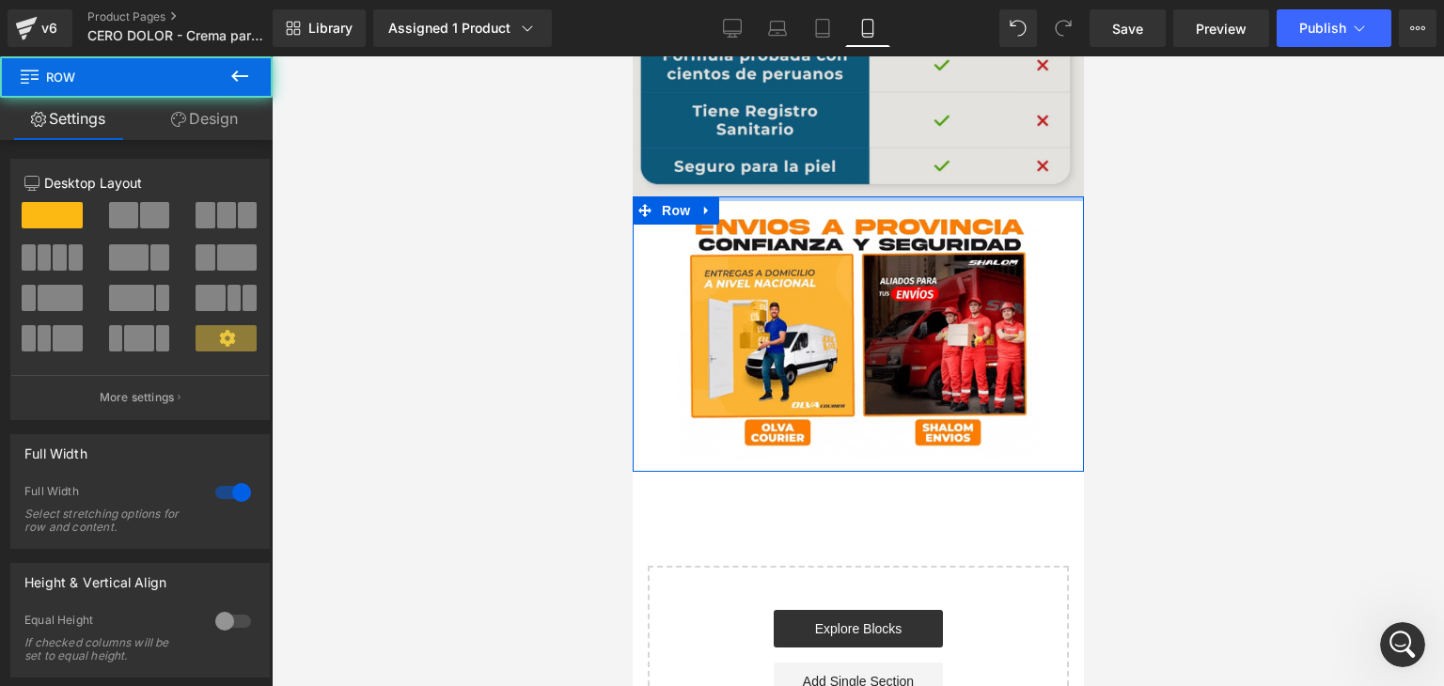
drag, startPoint x: 766, startPoint y: 211, endPoint x: 772, endPoint y: 161, distance: 50.1
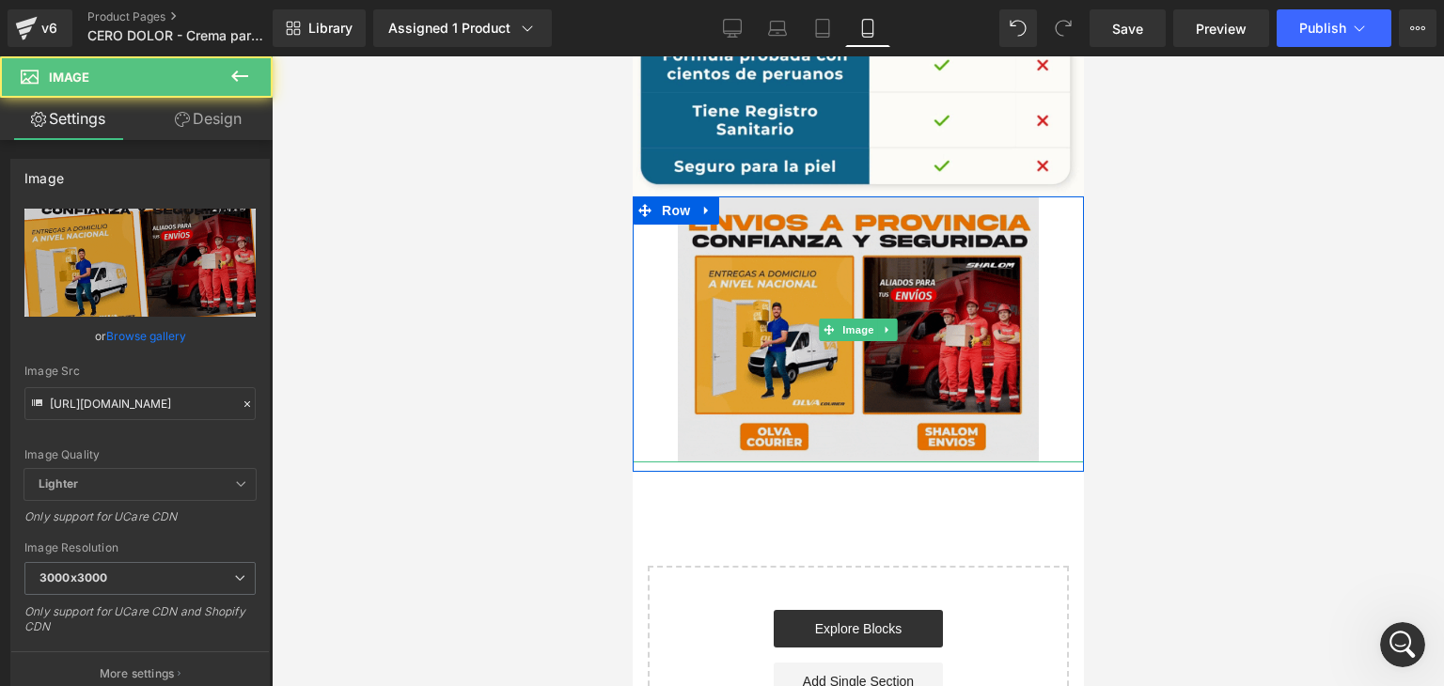
drag, startPoint x: 837, startPoint y: 460, endPoint x: 835, endPoint y: 427, distance: 32.9
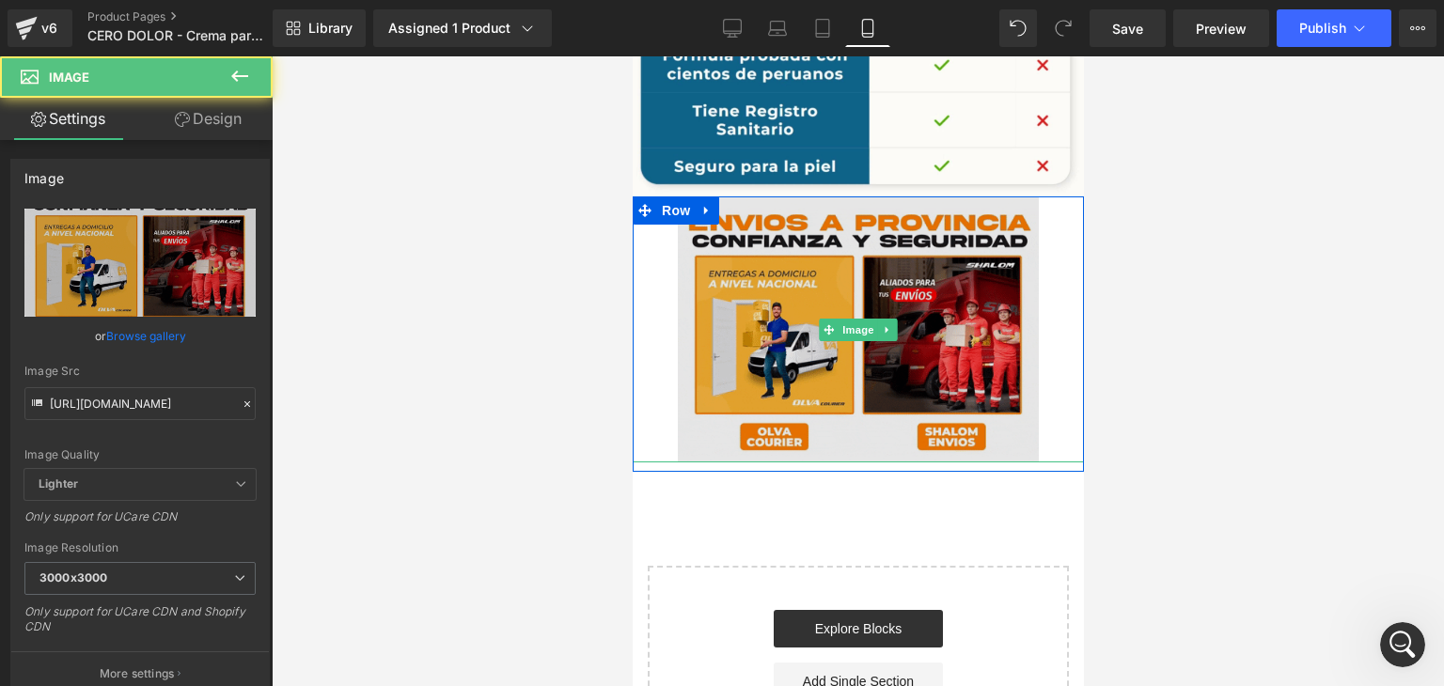
click at [835, 427] on div "Image" at bounding box center [857, 329] width 451 height 266
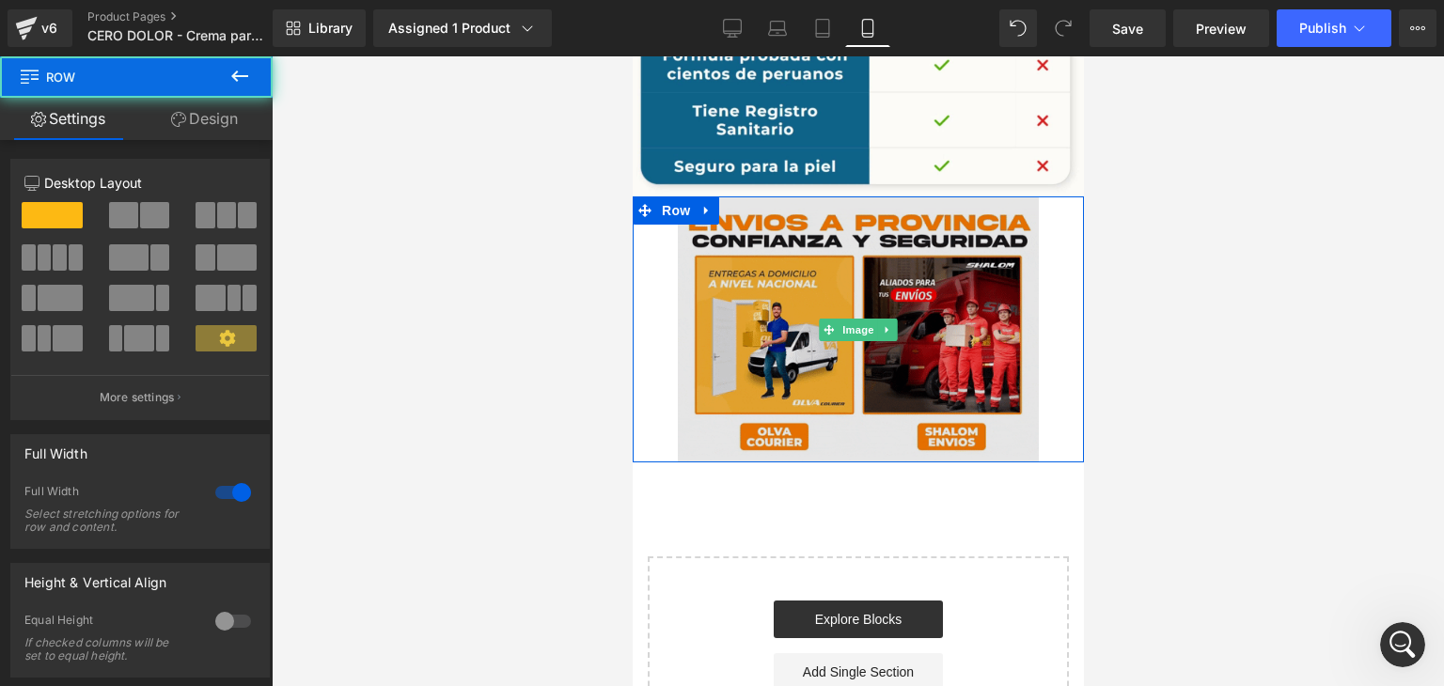
drag, startPoint x: 855, startPoint y: 467, endPoint x: 853, endPoint y: 438, distance: 29.2
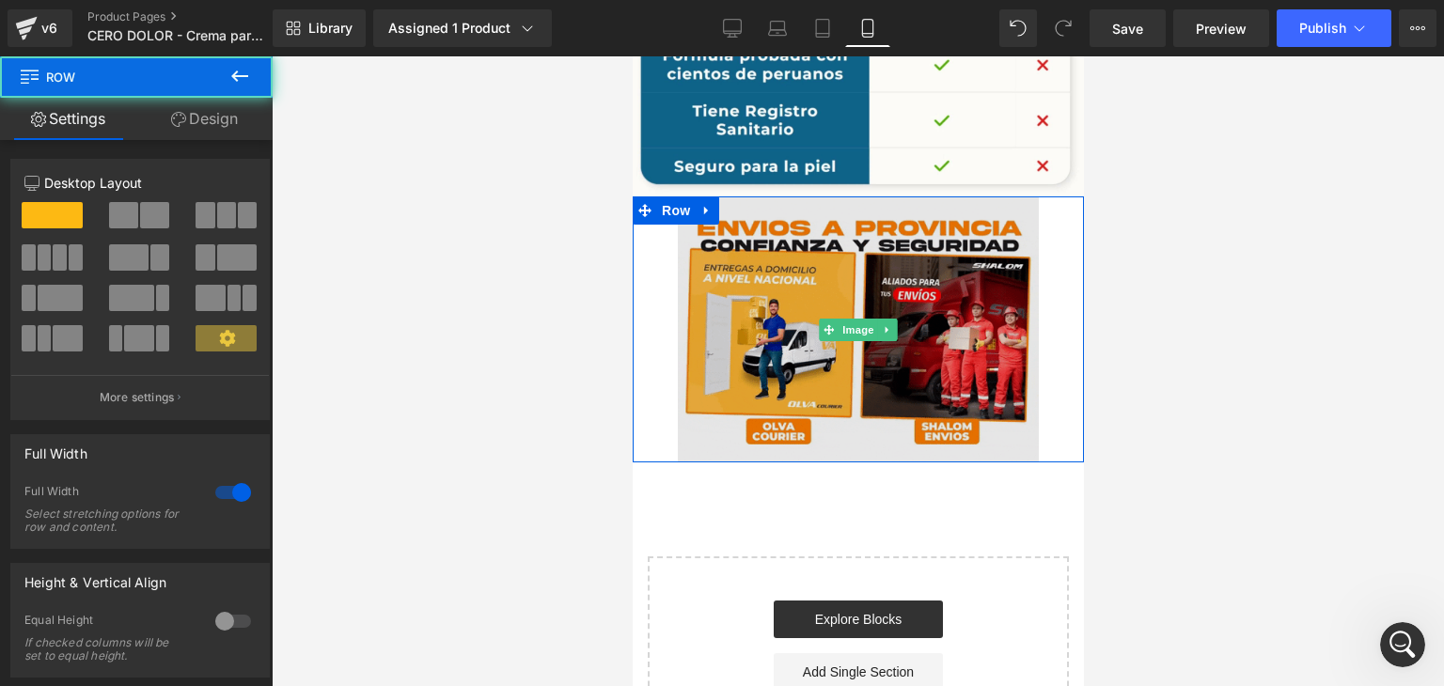
click at [853, 438] on div "Image Row" at bounding box center [857, 329] width 451 height 266
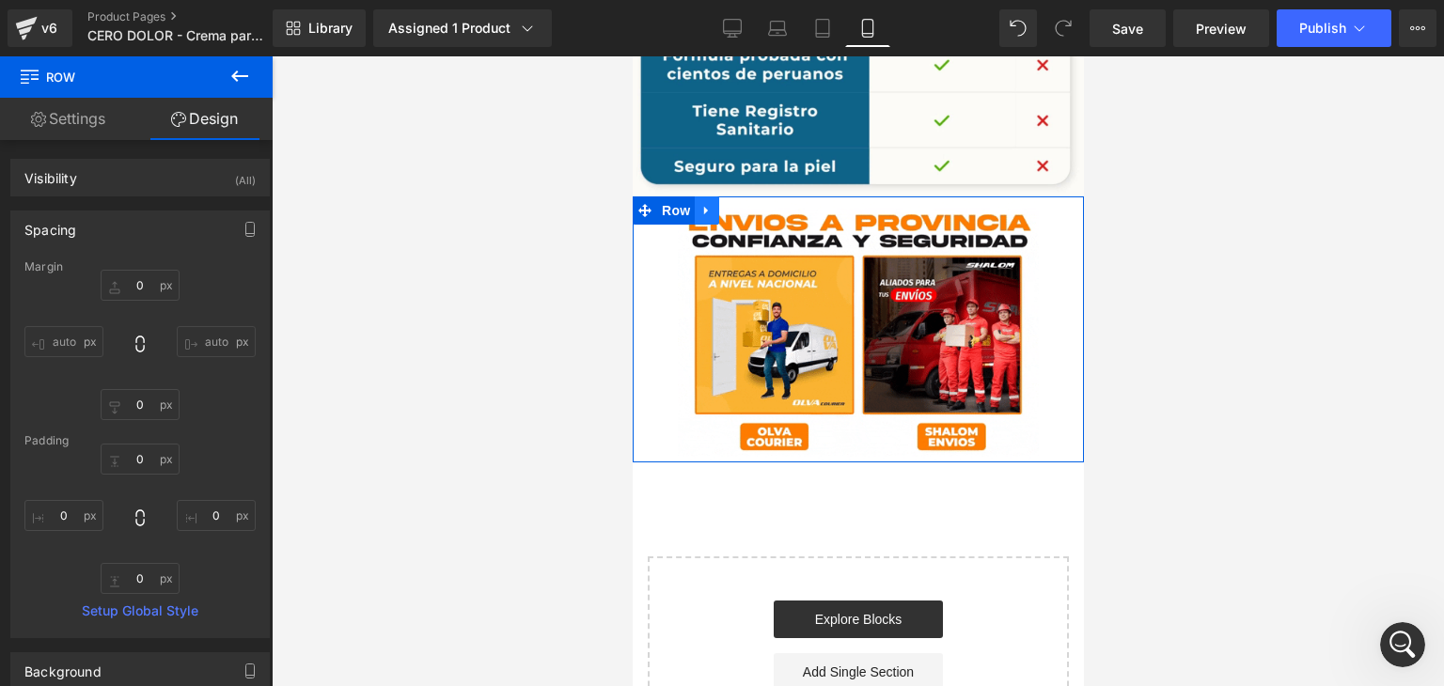
click at [700, 204] on icon at bounding box center [705, 211] width 13 height 14
click at [724, 205] on icon at bounding box center [730, 210] width 13 height 13
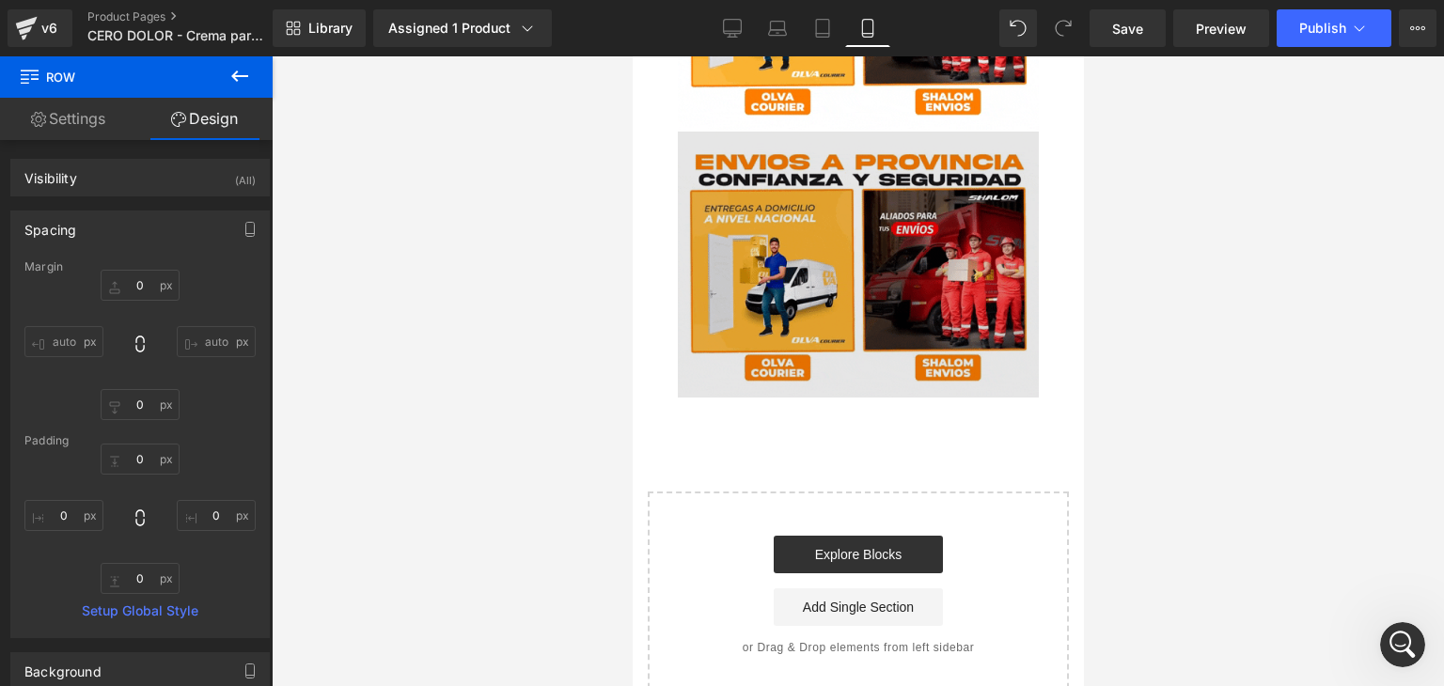
scroll to position [3687, 0]
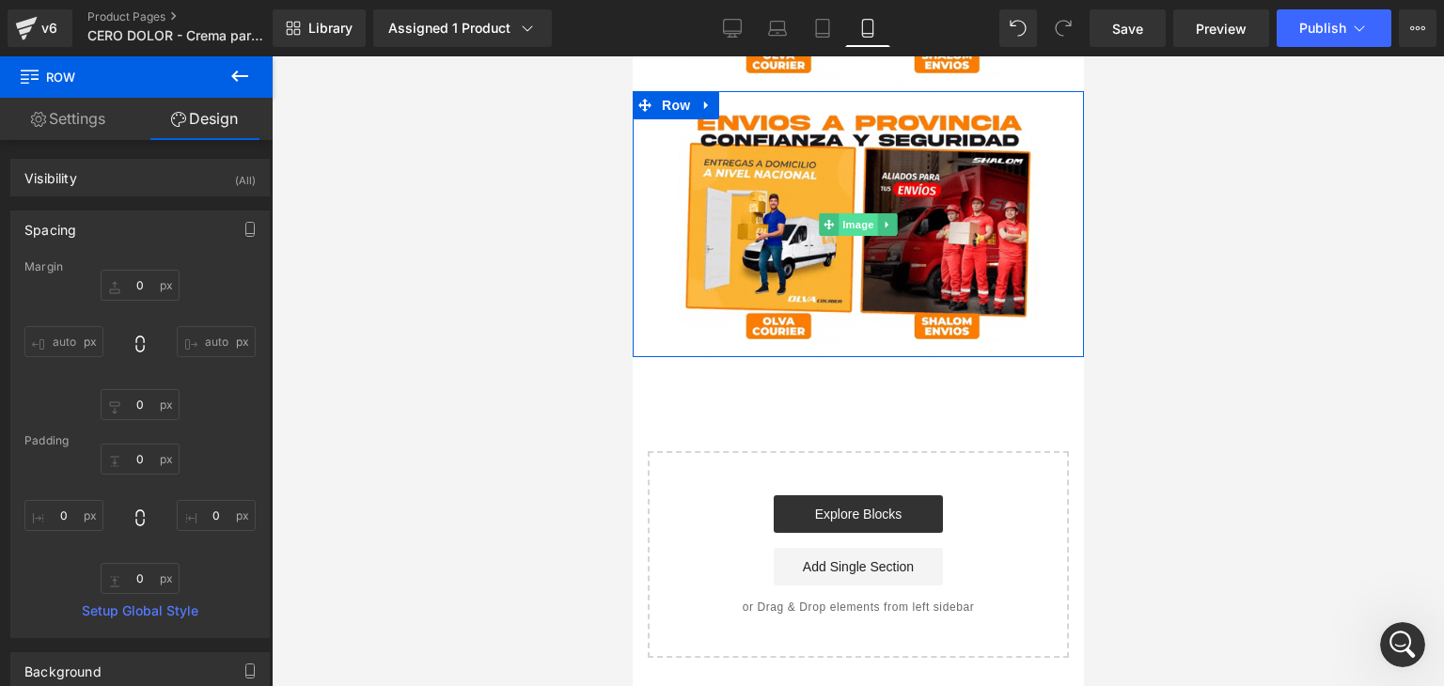
click at [841, 226] on span "Image" at bounding box center [856, 224] width 39 height 23
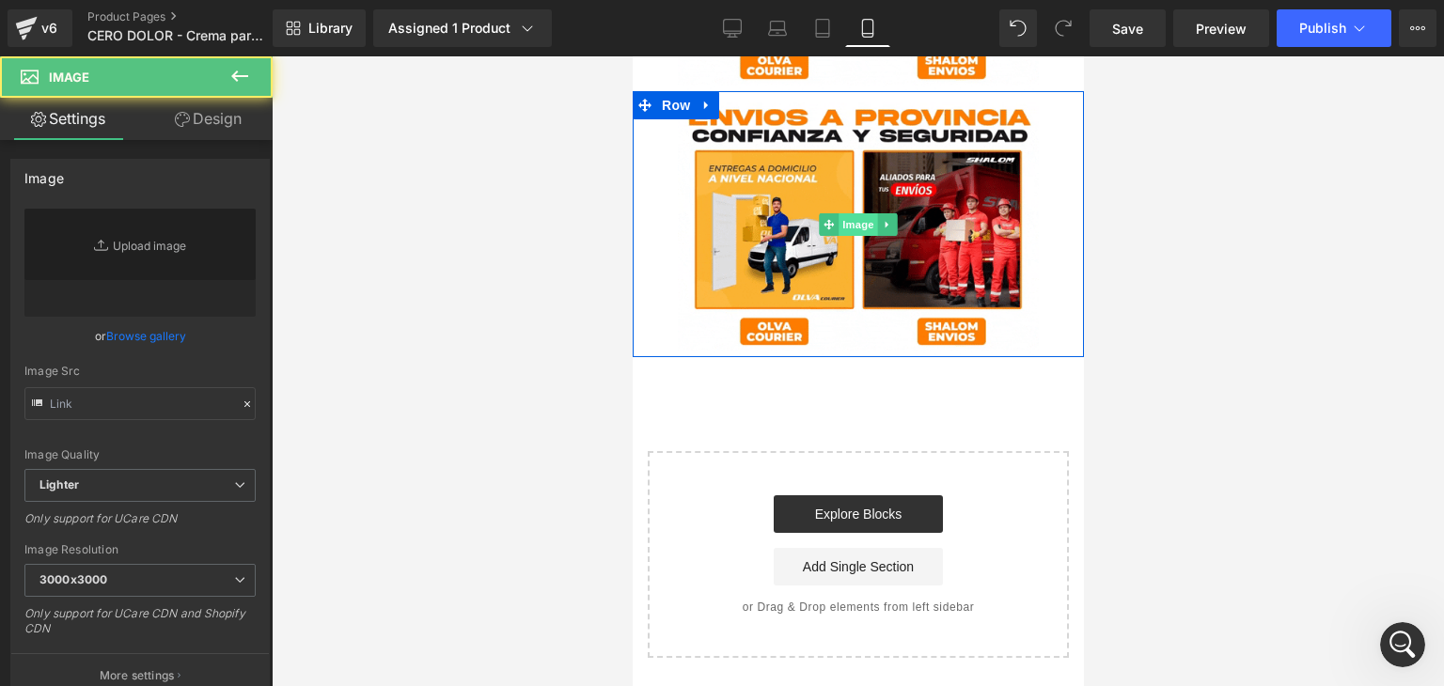
type input "https://media.giphy.com/media/PN54bh63ejHFPXtWCS/giphy.gif"
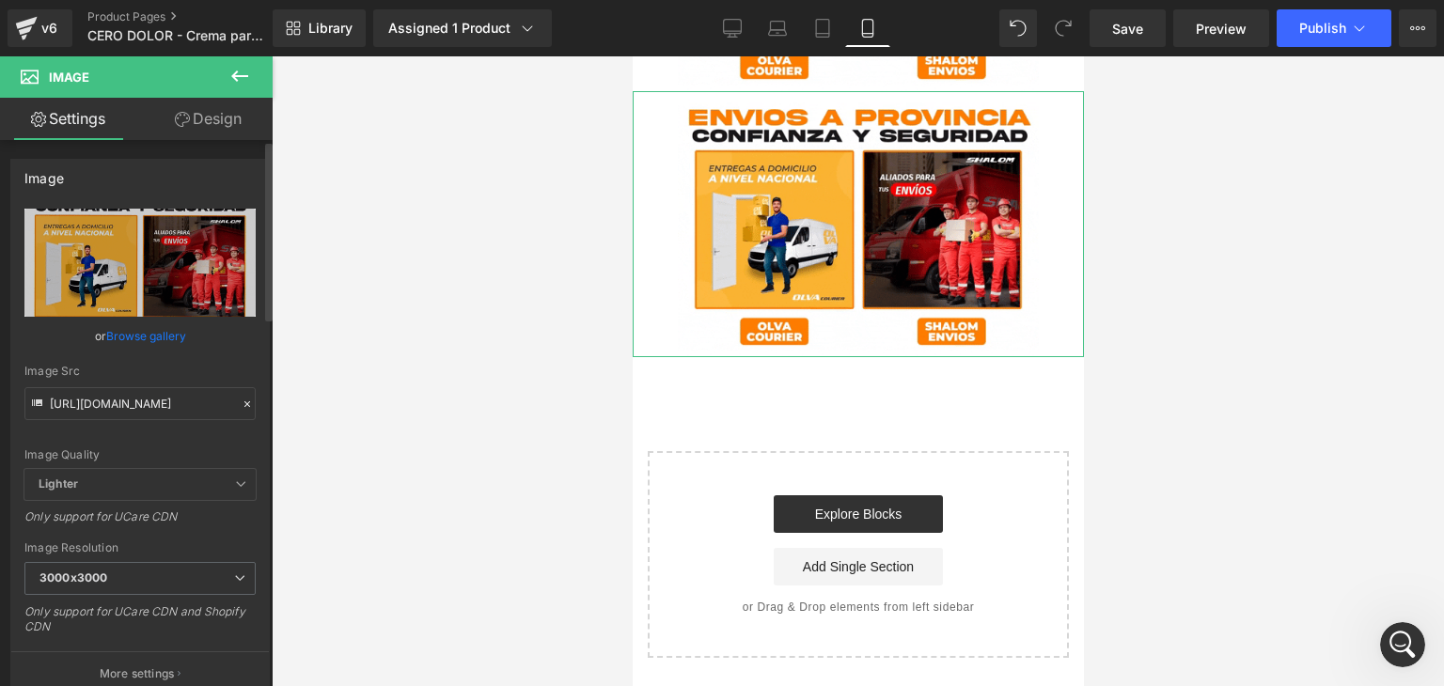
click at [241, 407] on icon at bounding box center [247, 404] width 13 height 13
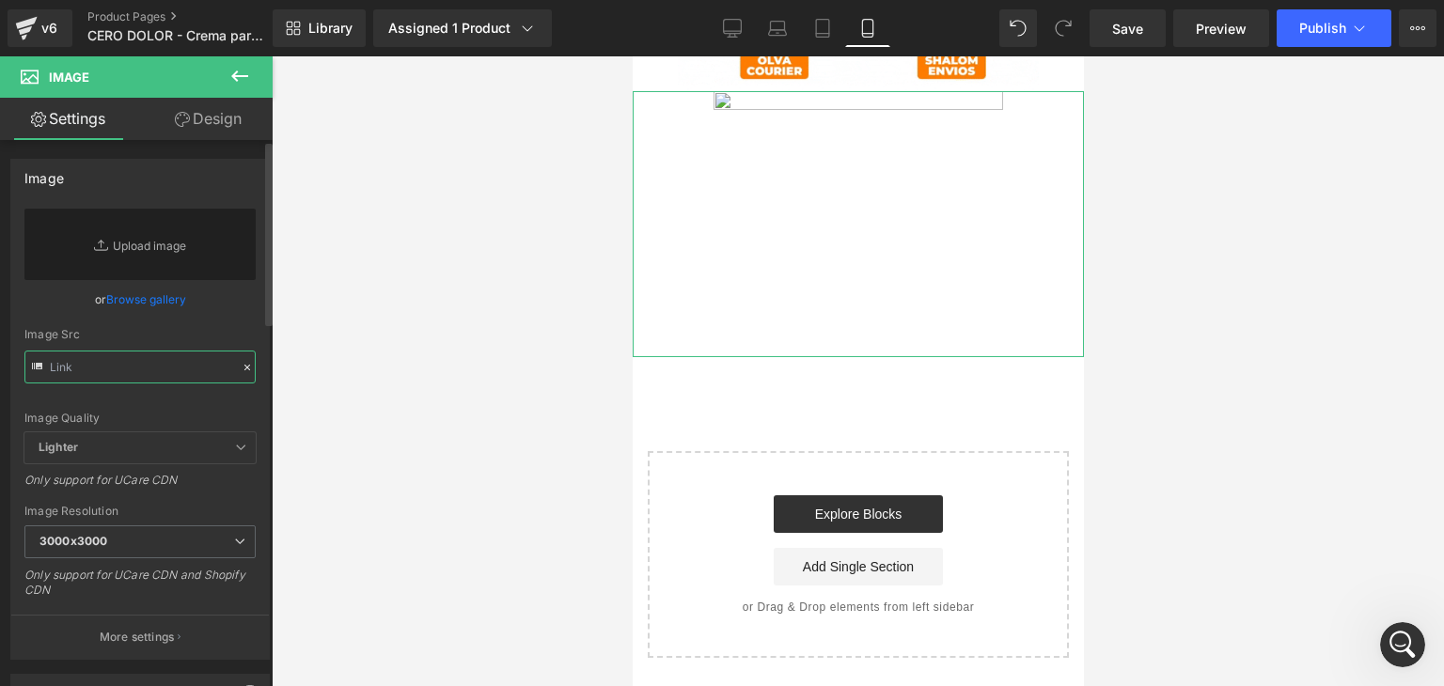
click at [147, 371] on input "text" at bounding box center [139, 367] width 231 height 33
paste input "https://cdn.shopify.com/s/files/1/0693/1657/5276/files/gempages_494726557303047…"
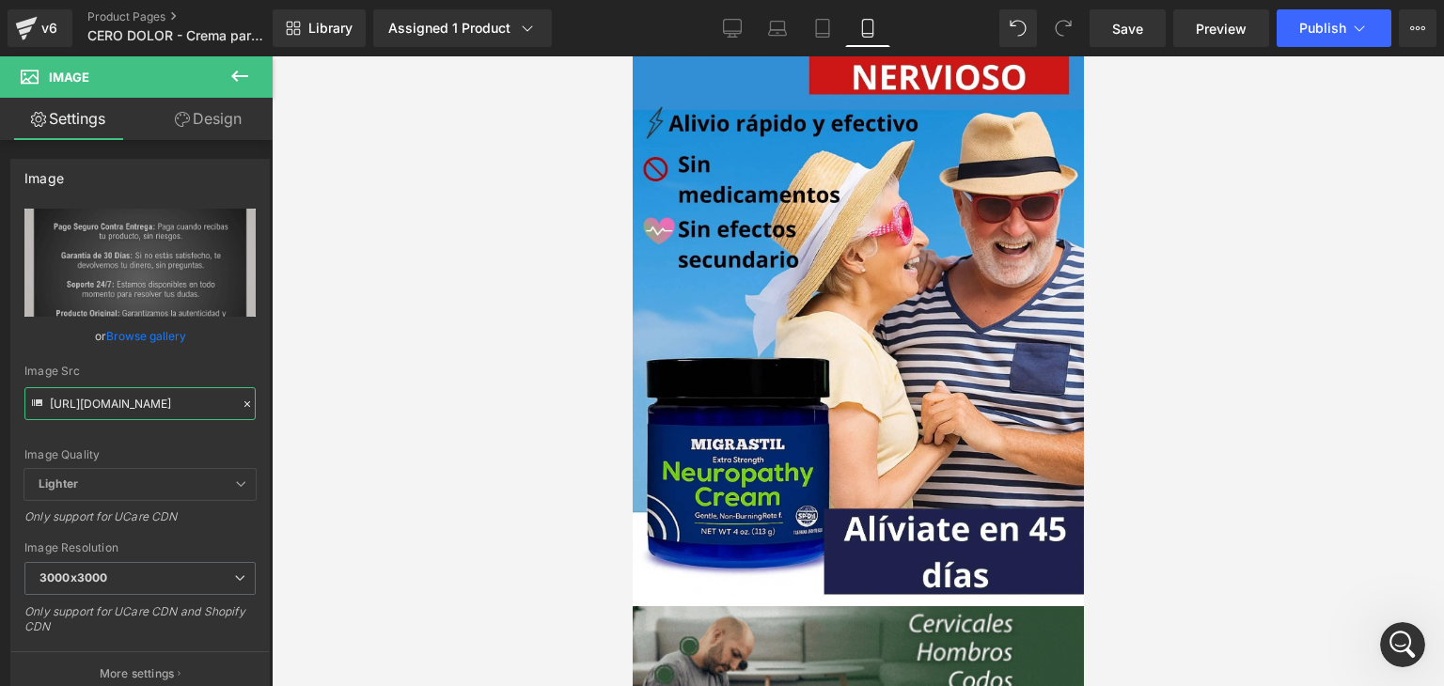
scroll to position [0, 0]
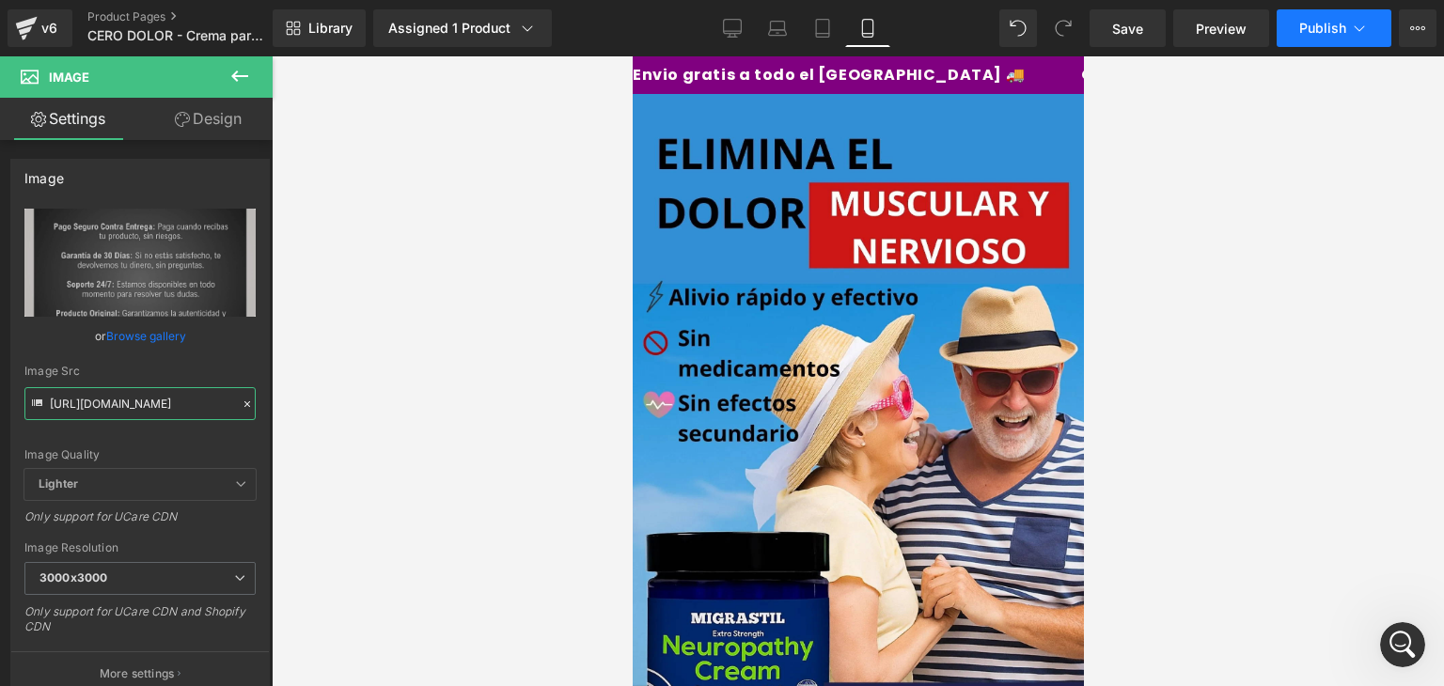
type input "https://cdn.shopify.com/s/files/1/0693/1657/5276/files/gempages_494726557303047…"
click at [1319, 21] on span "Publish" at bounding box center [1322, 28] width 47 height 15
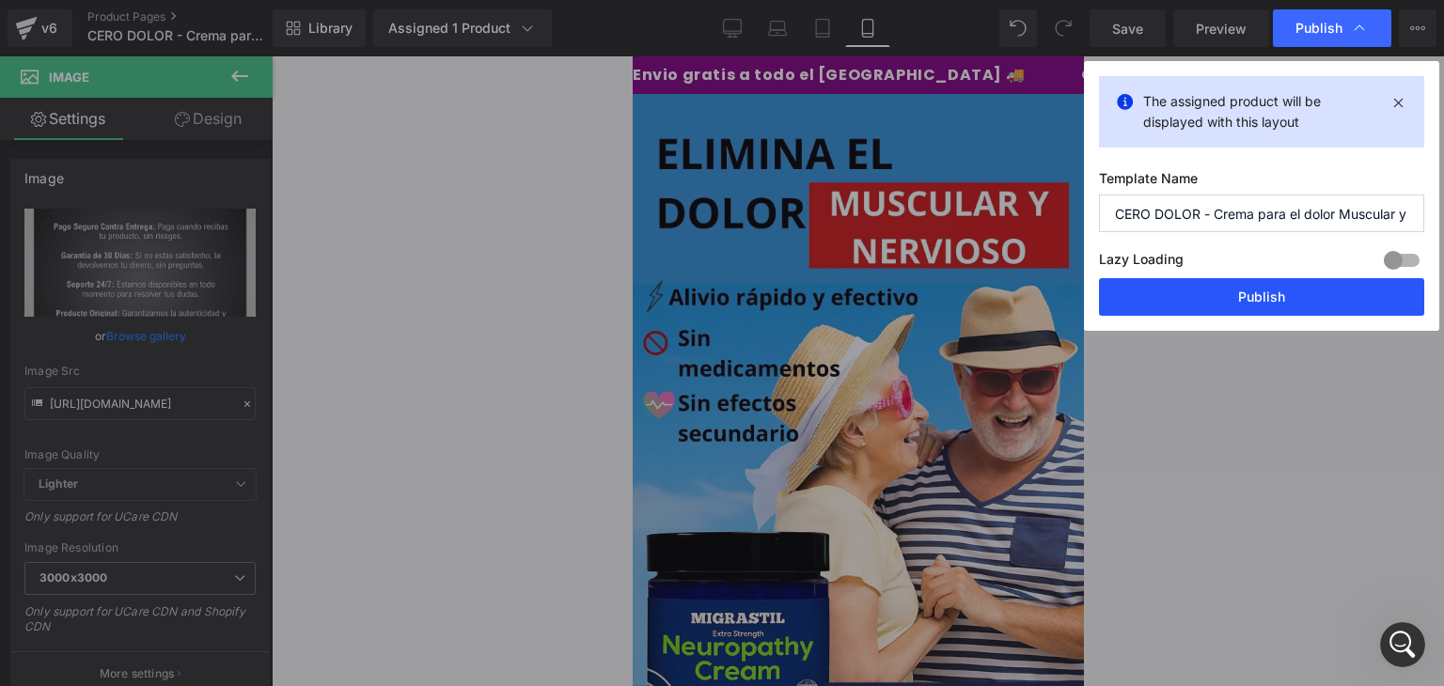
click at [1361, 288] on button "Publish" at bounding box center [1261, 297] width 325 height 38
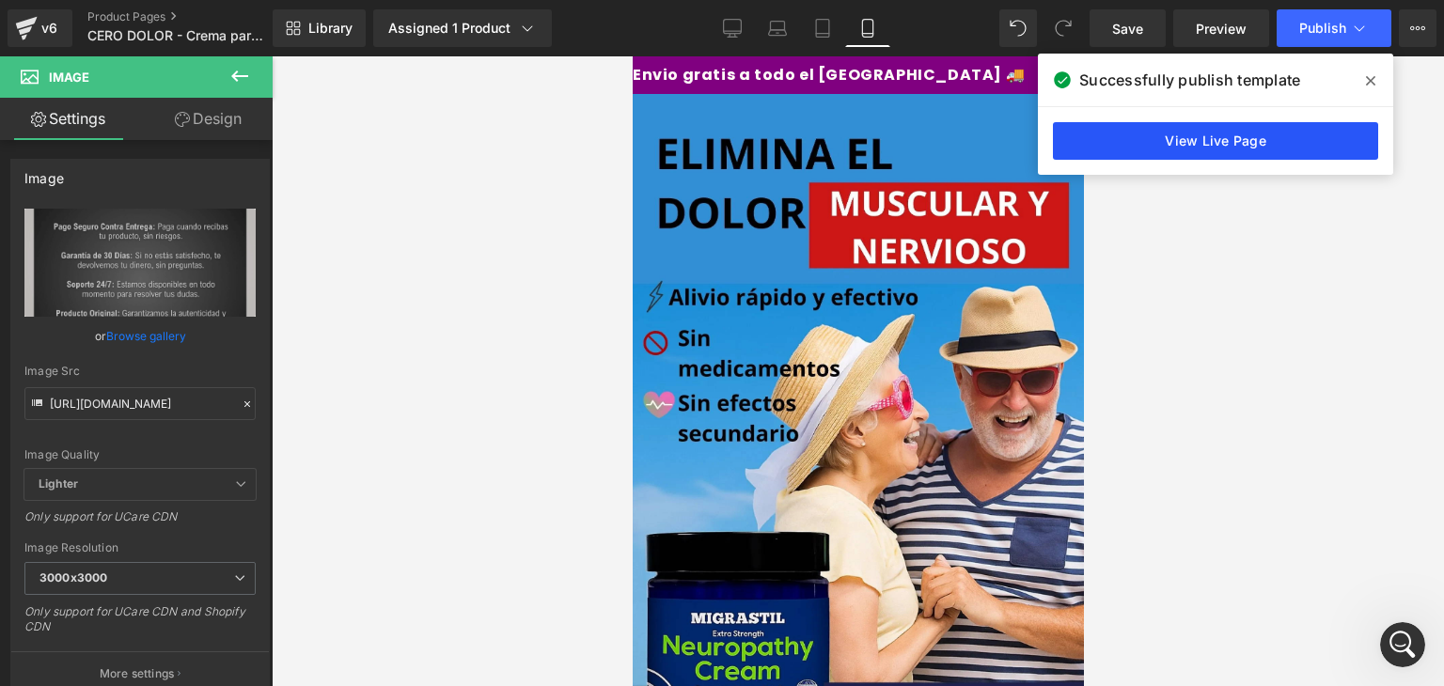
click at [1139, 139] on link "View Live Page" at bounding box center [1215, 141] width 325 height 38
